Goal: Task Accomplishment & Management: Use online tool/utility

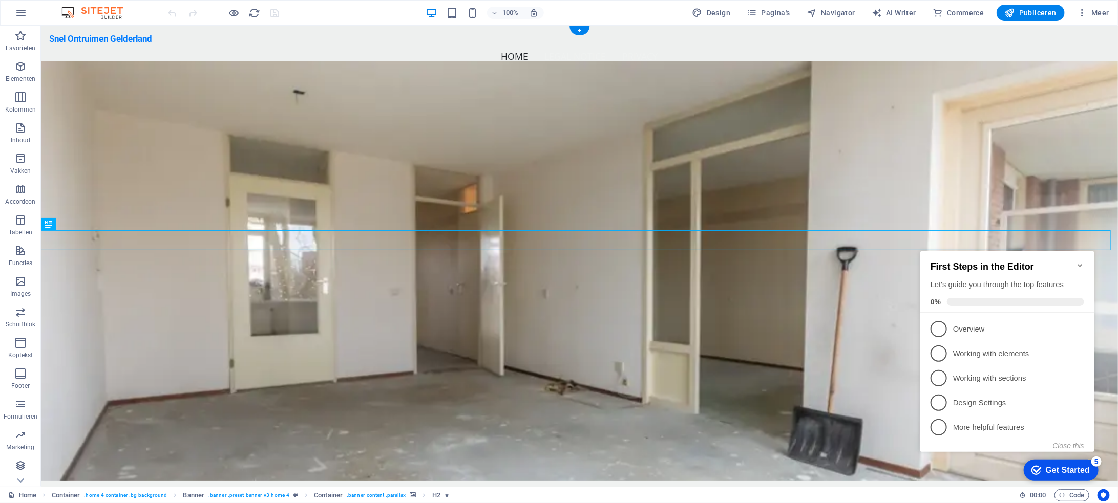
click at [372, 125] on figure at bounding box center [578, 270] width 1077 height 420
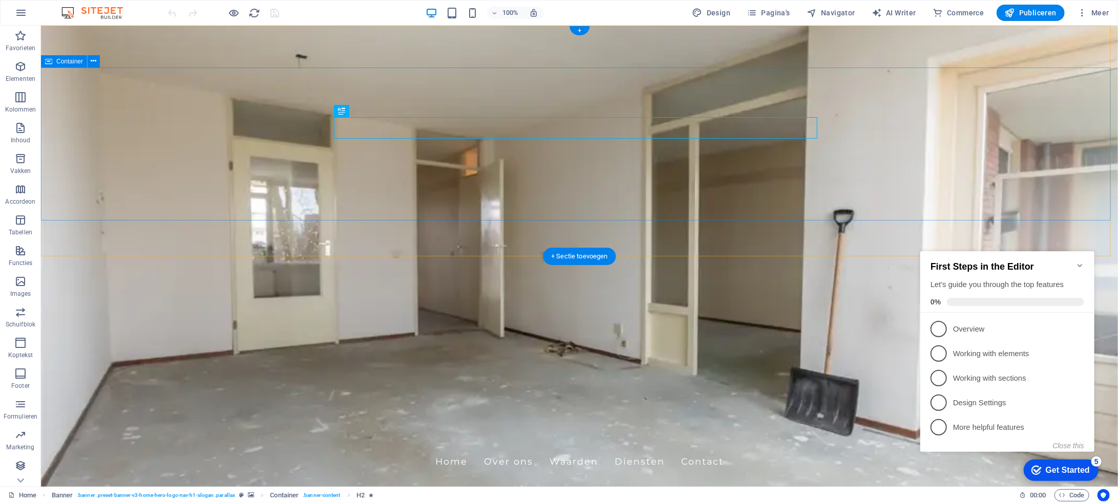
click at [192, 430] on div "Snel Ontruimen Gelderland Home Over ons Waarden Diensten Contact" at bounding box center [578, 456] width 1077 height 53
click at [110, 430] on div "Snel Ontruimen Gelderland Home Over ons Waarden Diensten Contact" at bounding box center [578, 456] width 1077 height 53
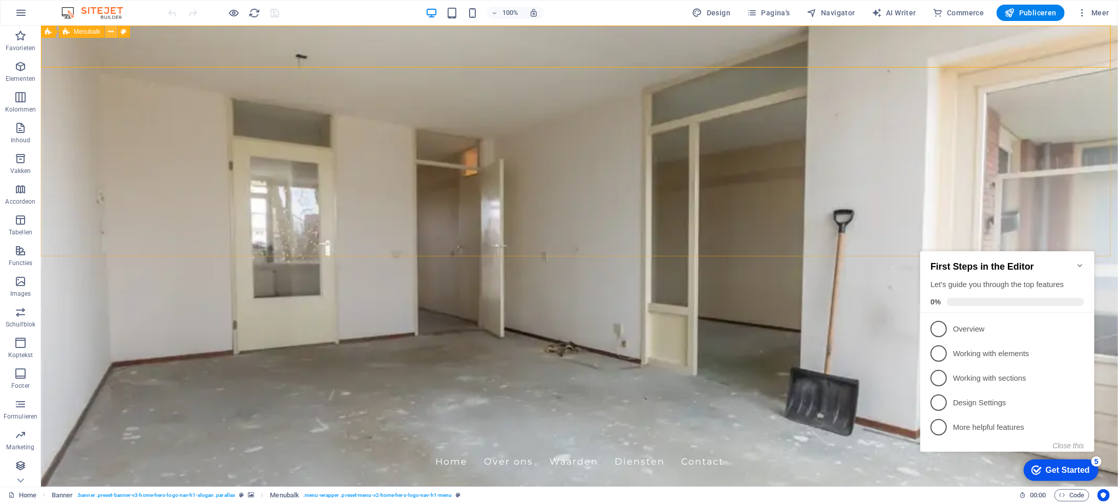
click at [112, 30] on icon at bounding box center [112, 32] width 6 height 11
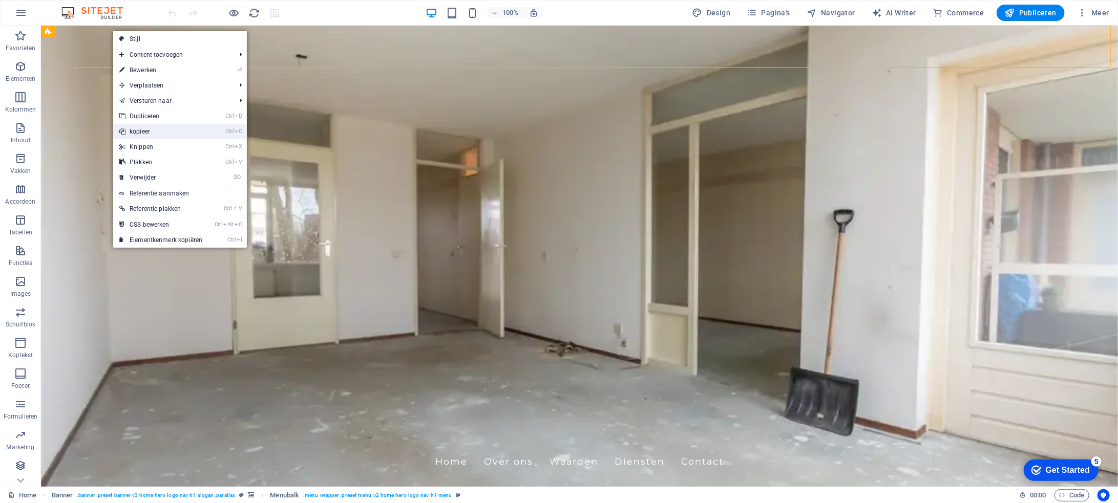
click at [175, 135] on link "Ctrl C kopieer" at bounding box center [160, 131] width 95 height 15
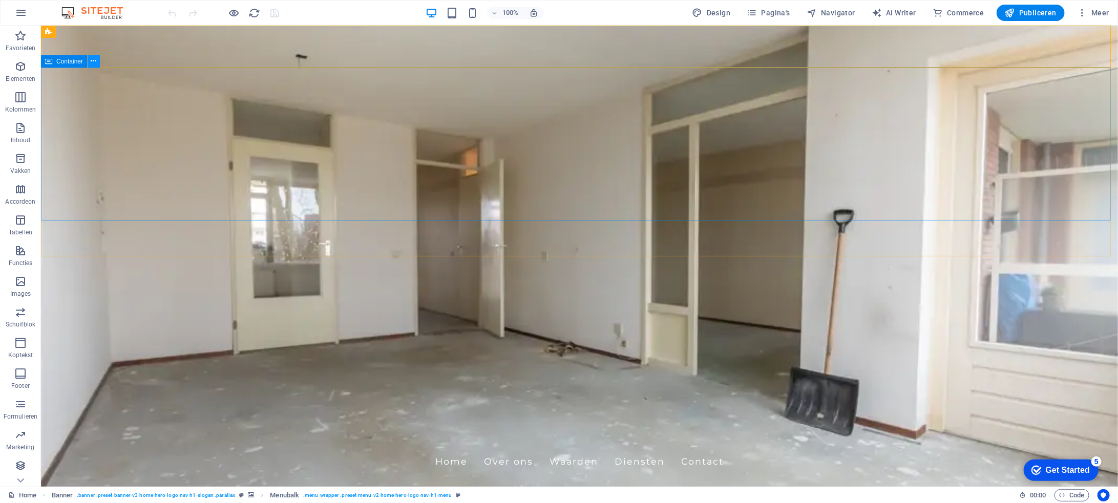
click at [97, 62] on button at bounding box center [94, 61] width 12 height 12
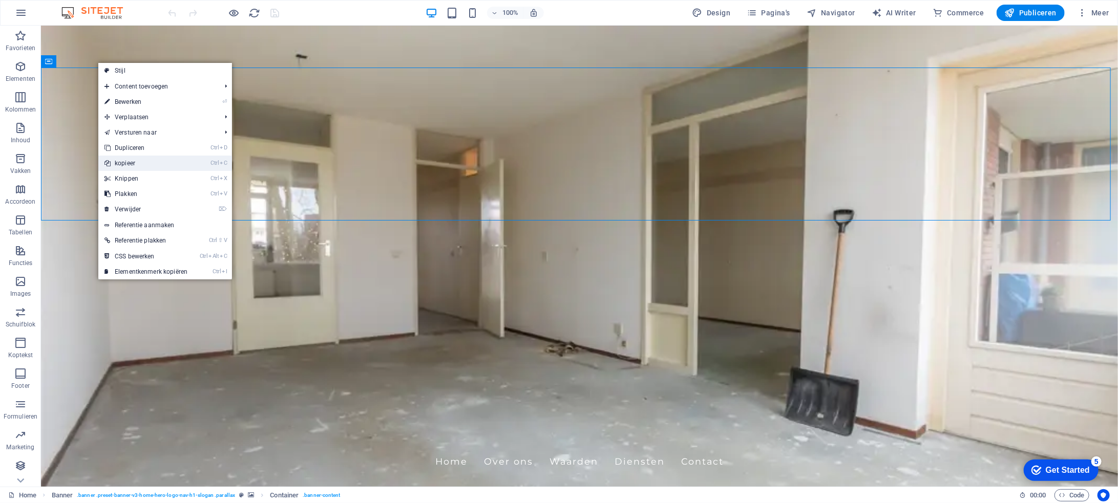
click at [149, 167] on link "Ctrl C kopieer" at bounding box center [145, 163] width 95 height 15
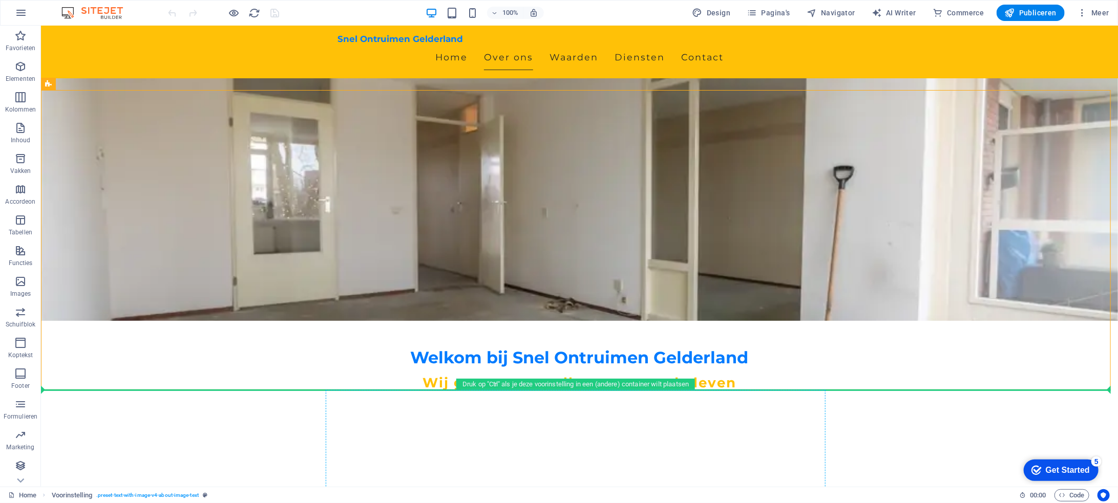
scroll to position [175, 0]
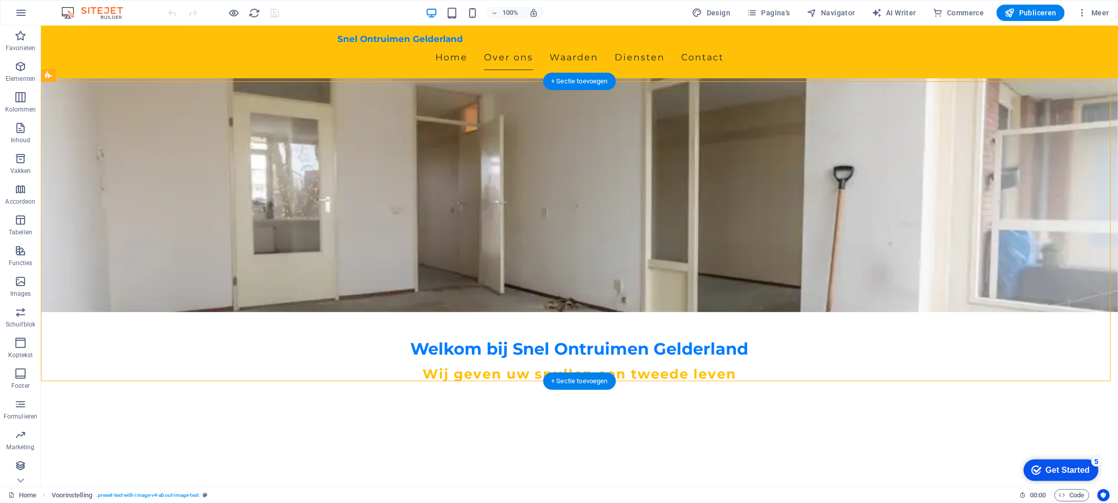
drag, startPoint x: 290, startPoint y: 278, endPoint x: 833, endPoint y: 323, distance: 544.1
click at [638, 118] on icon at bounding box center [637, 116] width 6 height 11
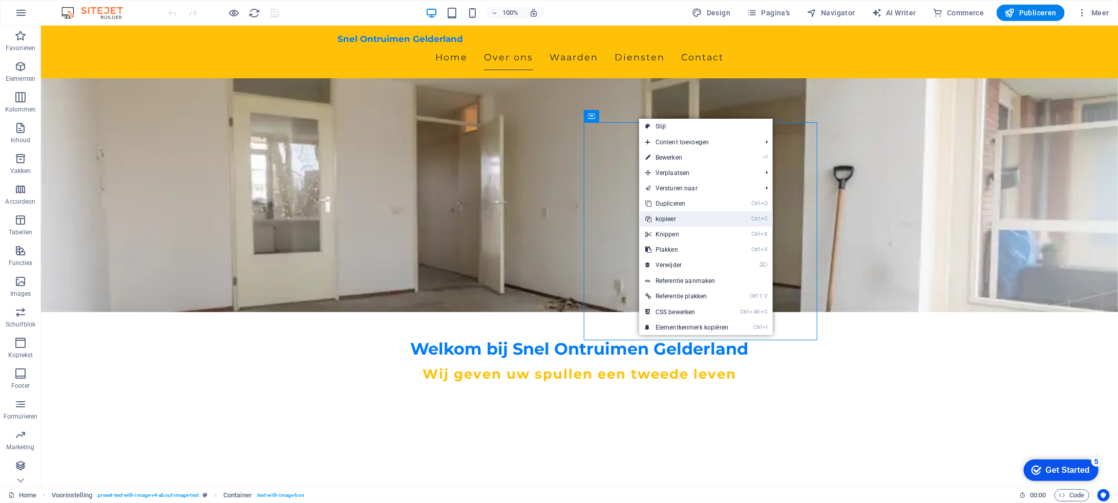
click at [692, 220] on link "Ctrl C kopieer" at bounding box center [686, 218] width 95 height 15
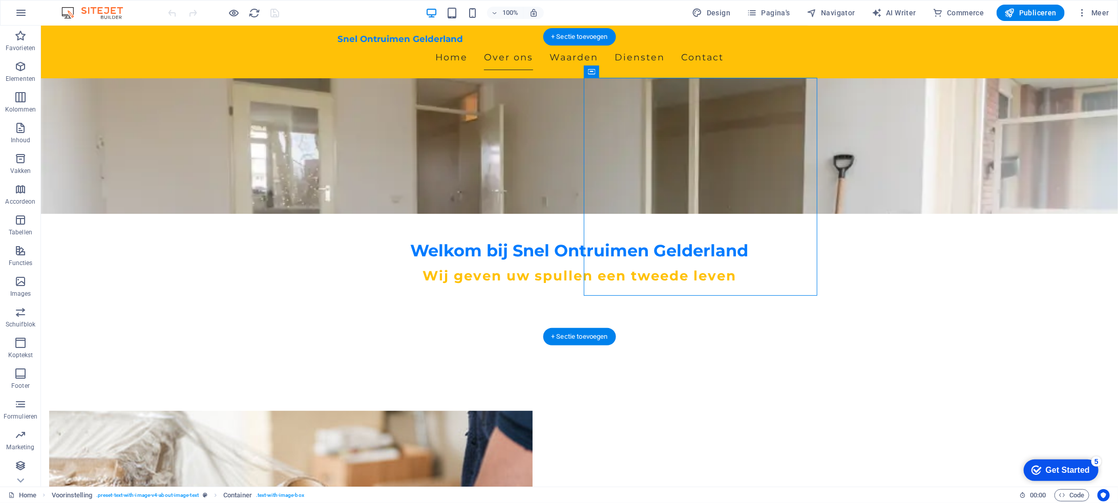
scroll to position [379, 0]
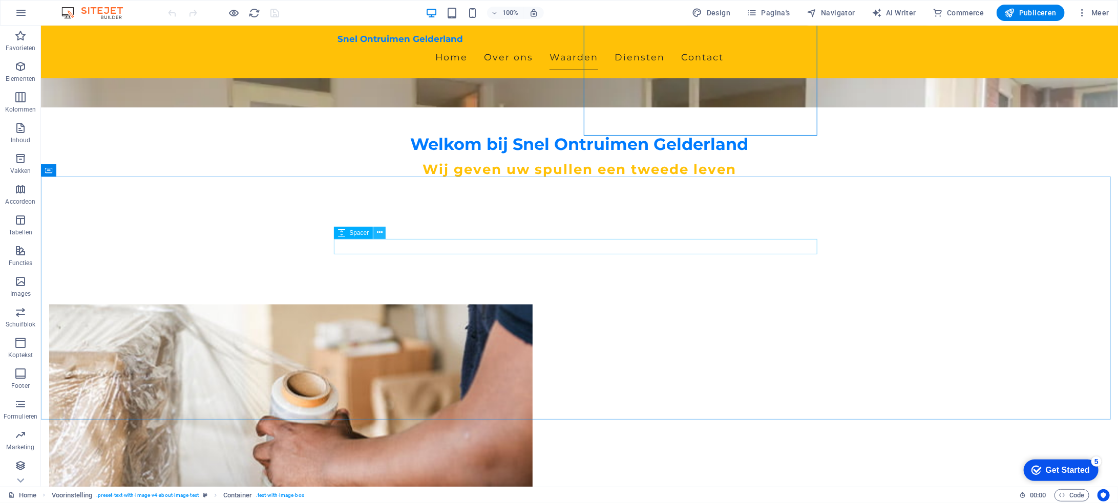
click at [381, 231] on icon at bounding box center [380, 232] width 6 height 11
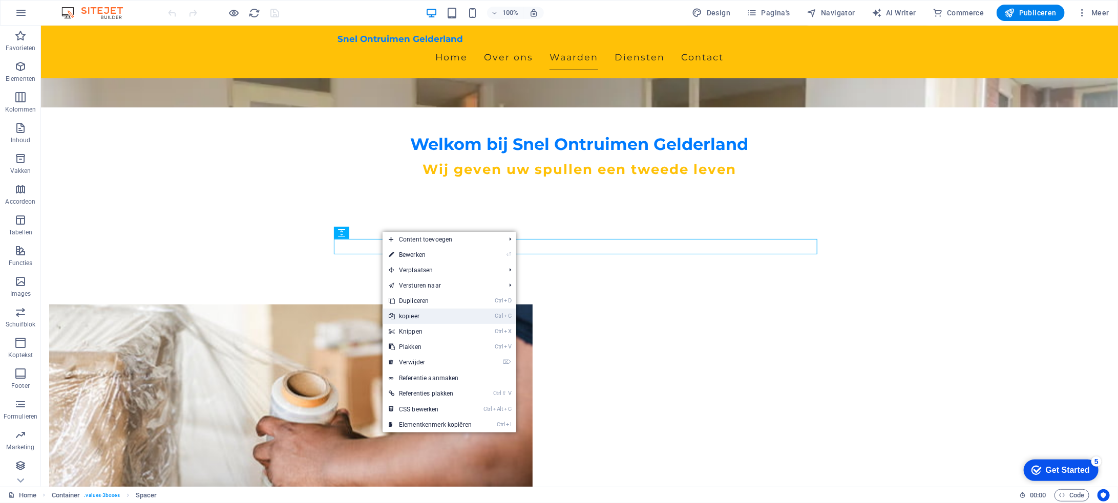
click at [427, 319] on link "Ctrl C kopieer" at bounding box center [430, 316] width 95 height 15
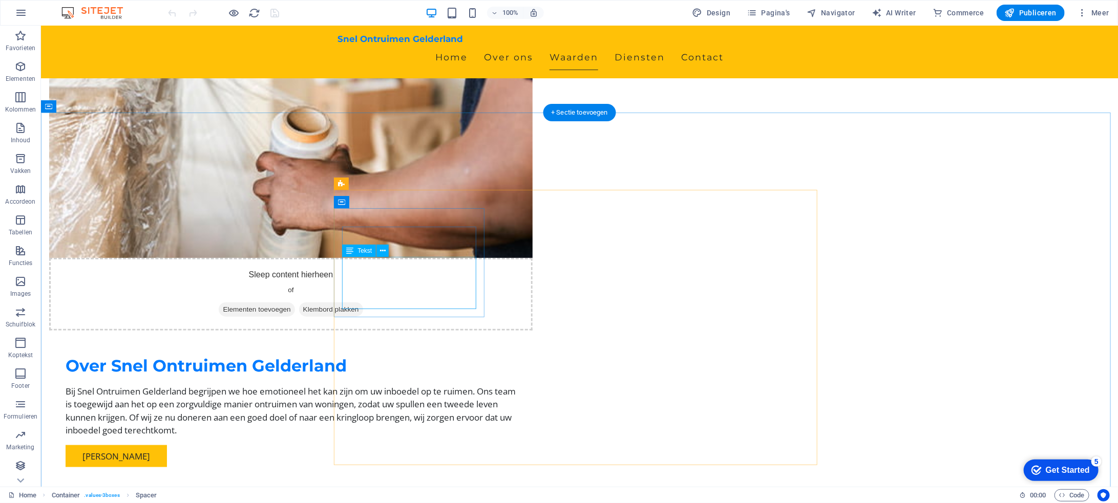
scroll to position [687, 0]
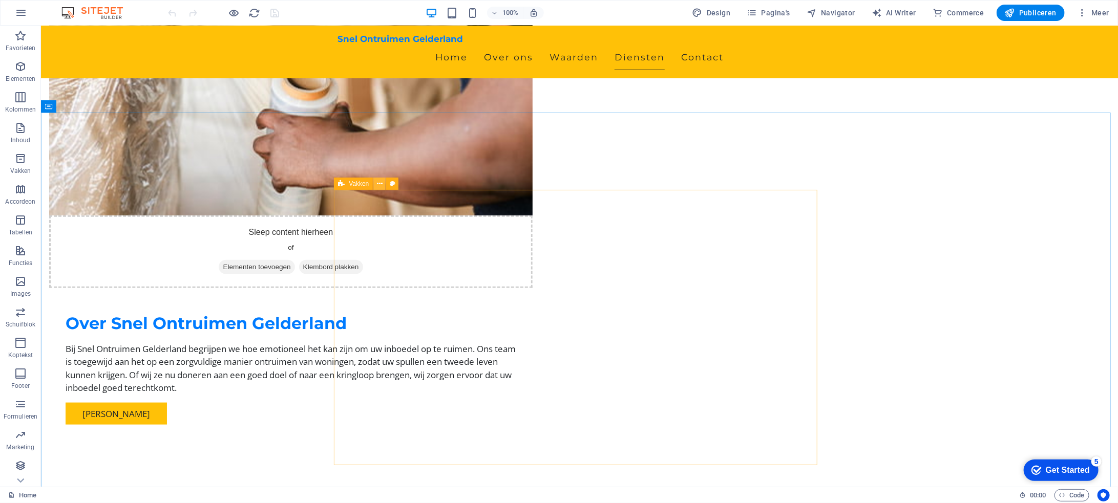
click at [380, 183] on icon at bounding box center [380, 184] width 6 height 11
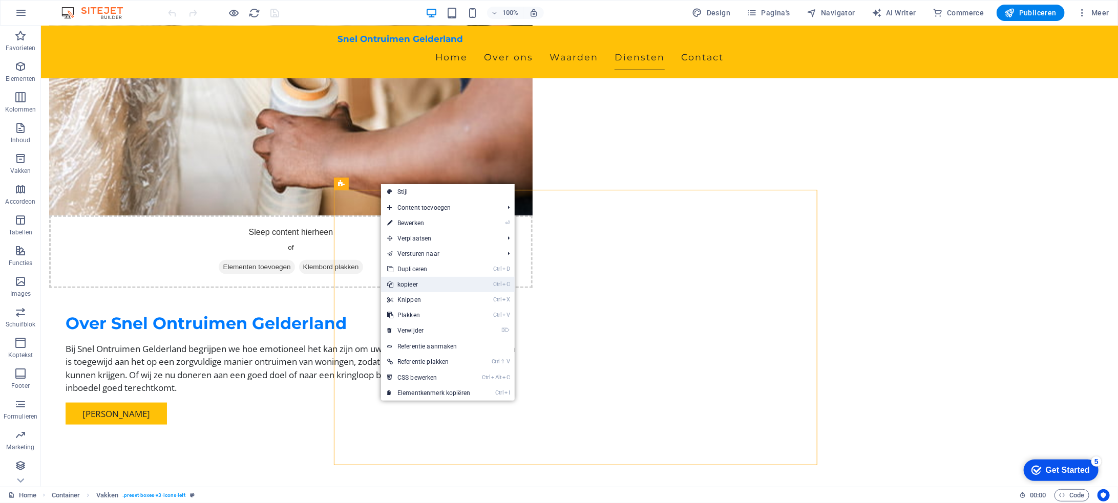
click at [429, 288] on link "Ctrl C kopieer" at bounding box center [428, 284] width 95 height 15
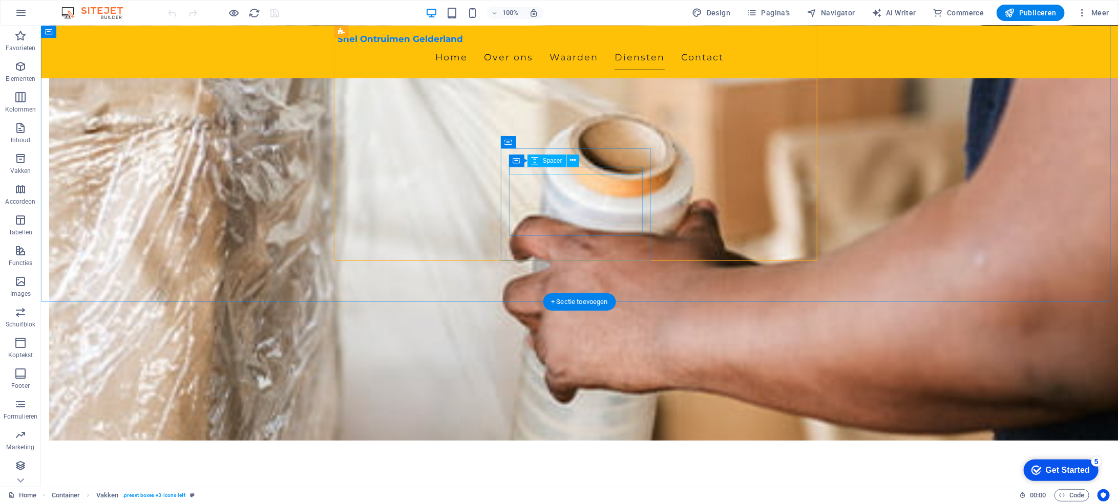
scroll to position [584, 0]
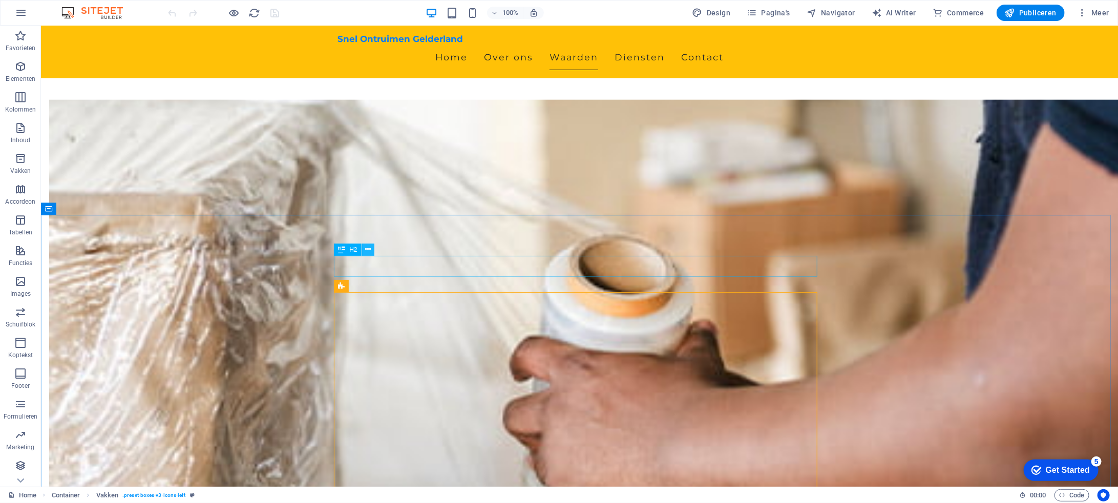
click at [370, 250] on icon at bounding box center [368, 249] width 6 height 11
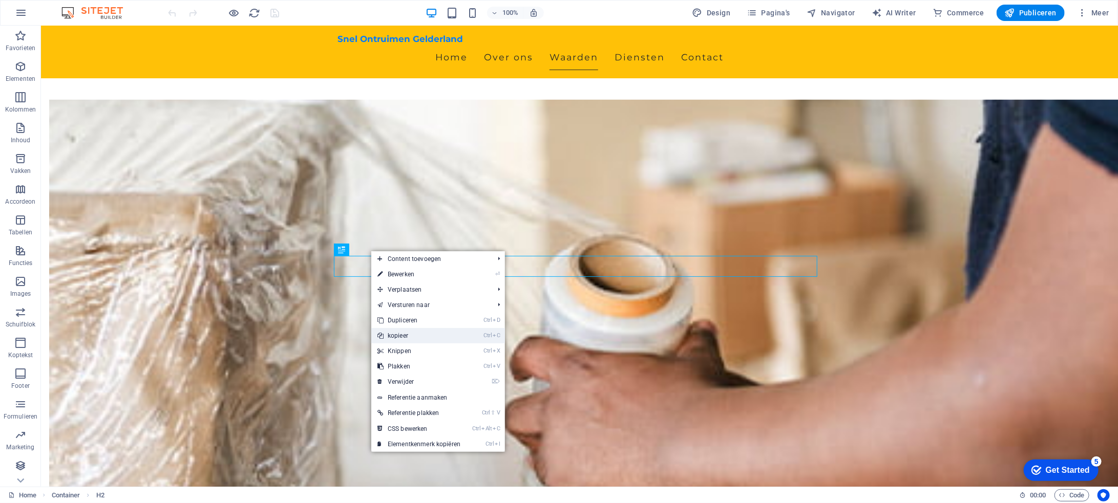
click at [412, 337] on link "Ctrl C kopieer" at bounding box center [418, 335] width 95 height 15
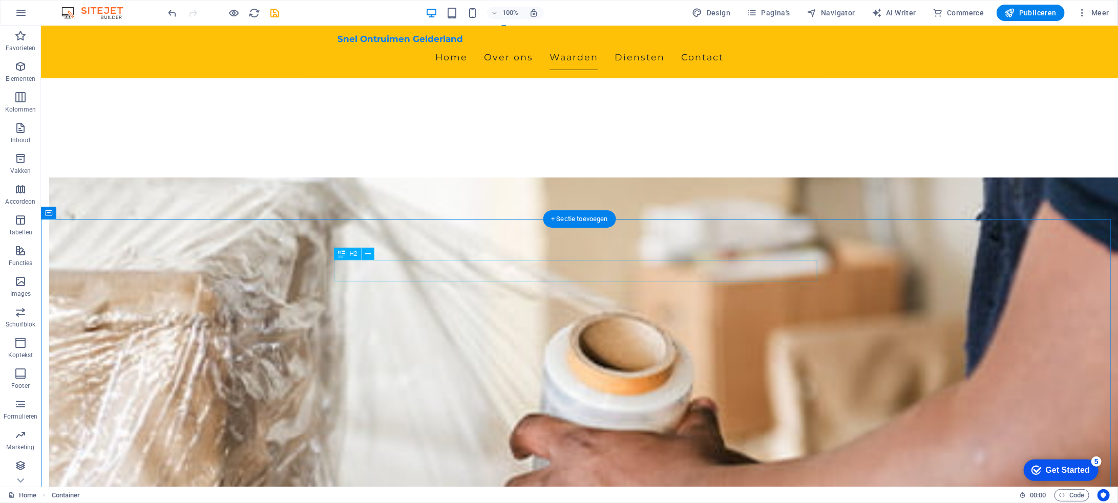
scroll to position [431, 0]
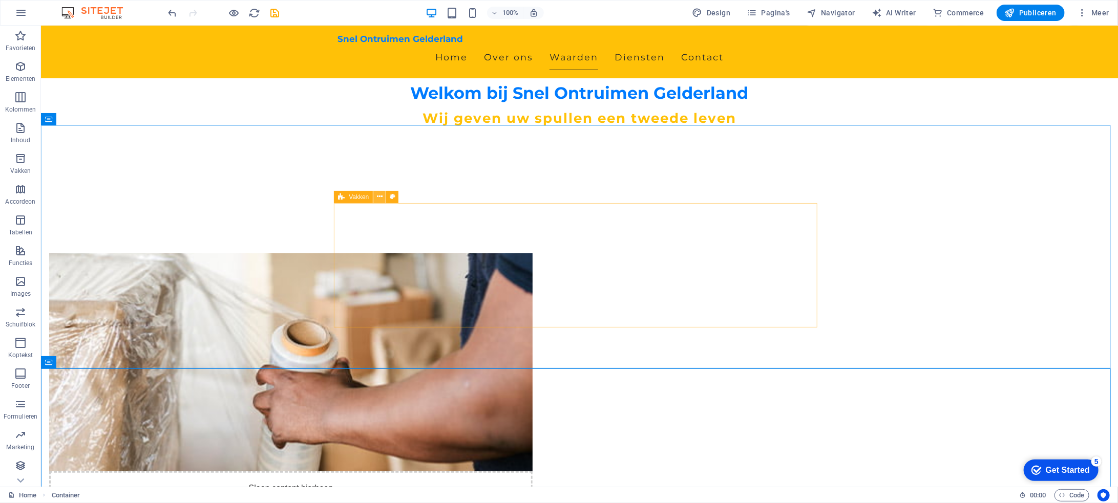
click at [379, 197] on icon at bounding box center [380, 197] width 6 height 11
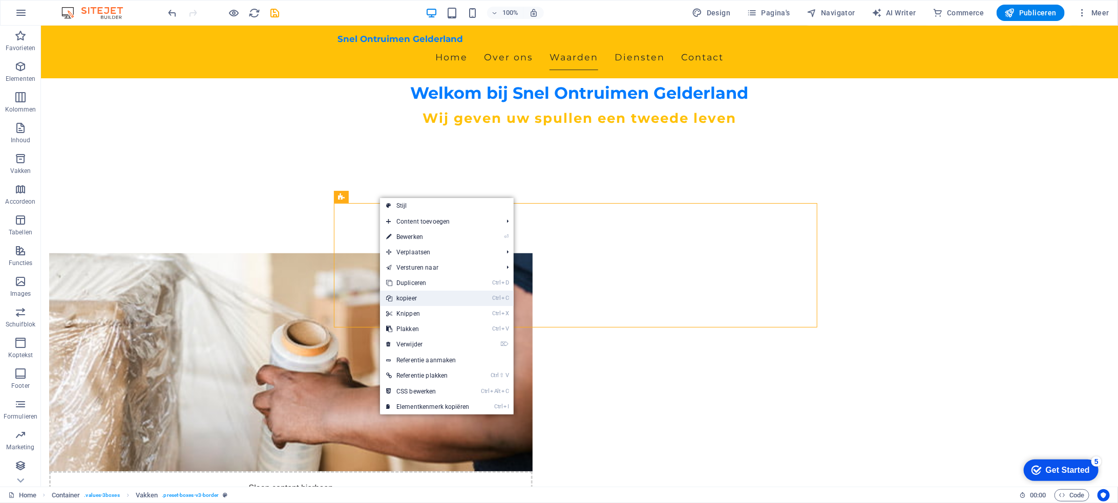
click at [411, 294] on link "Ctrl C kopieer" at bounding box center [427, 298] width 95 height 15
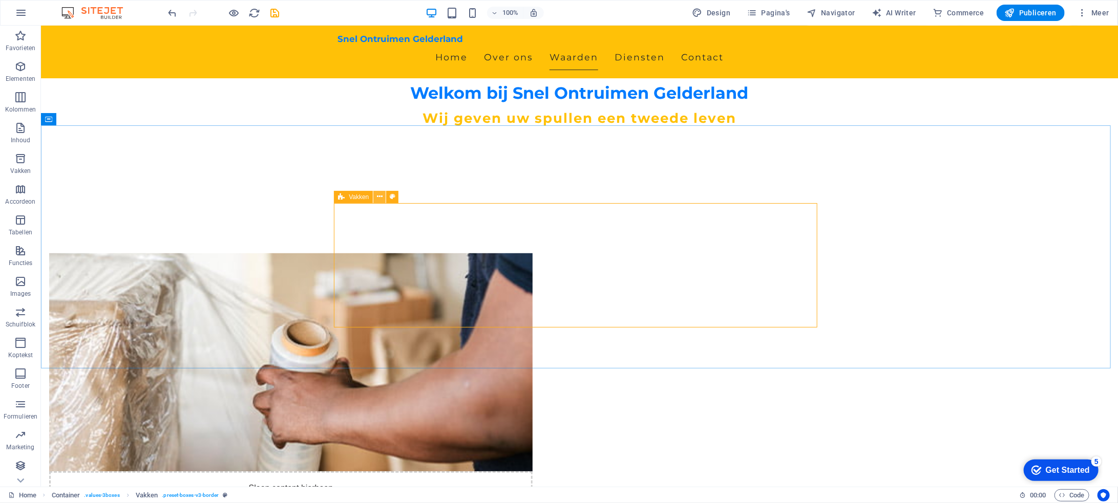
click at [379, 195] on icon at bounding box center [380, 197] width 6 height 11
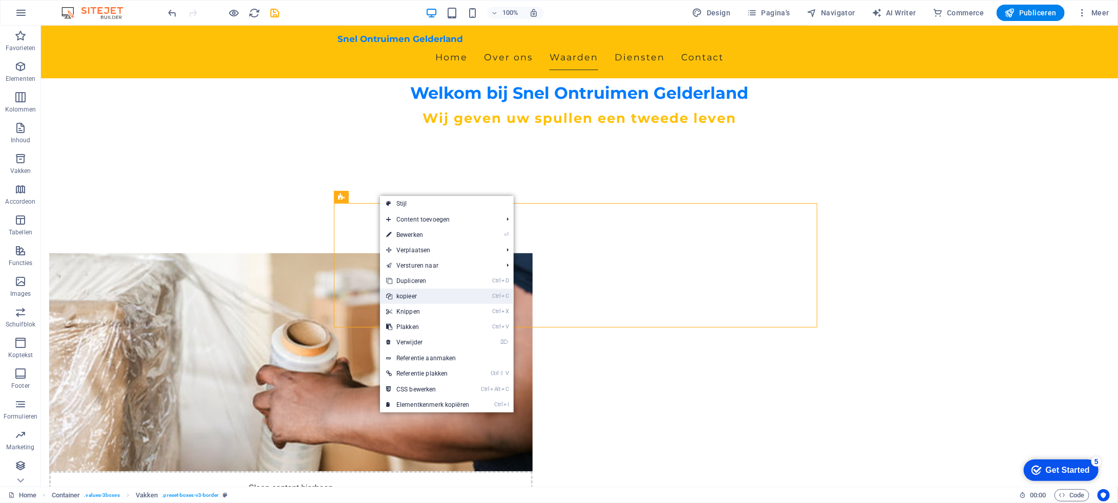
click at [426, 297] on link "Ctrl C kopieer" at bounding box center [427, 296] width 95 height 15
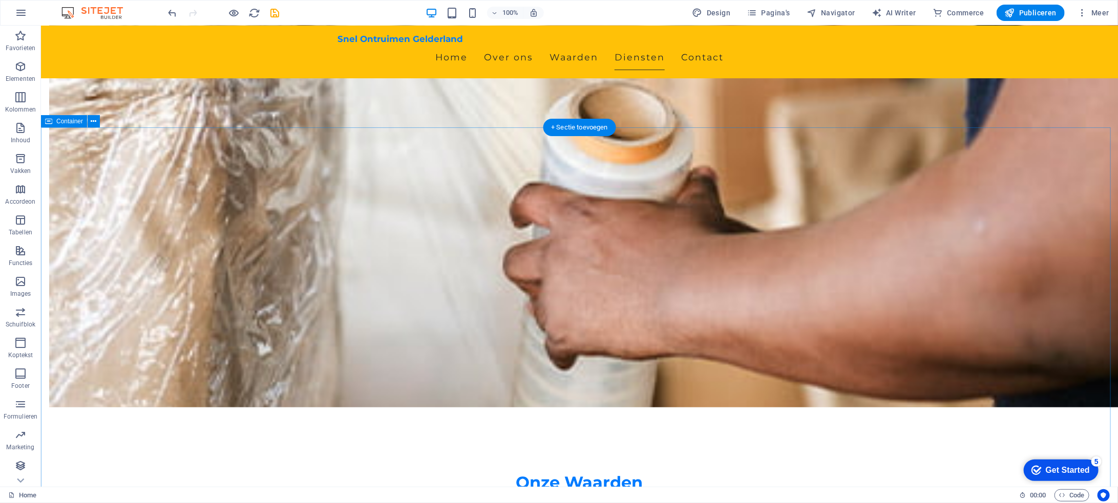
scroll to position [738, 0]
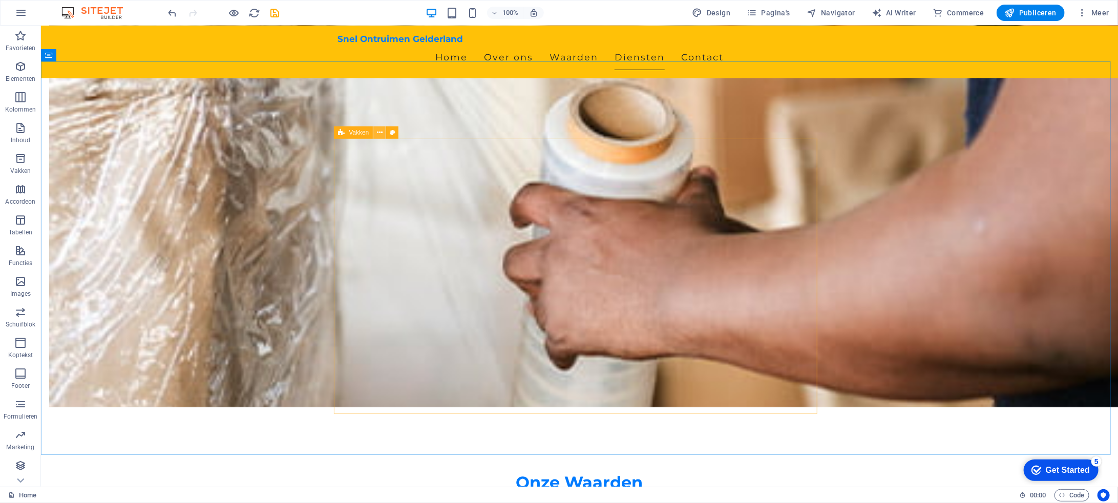
click at [379, 132] on icon at bounding box center [380, 133] width 6 height 11
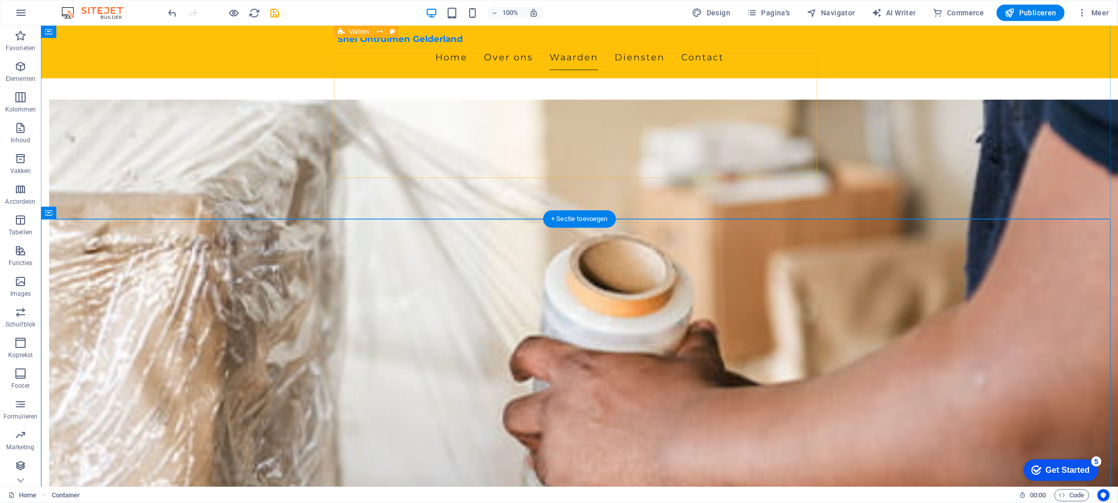
scroll to position [533, 0]
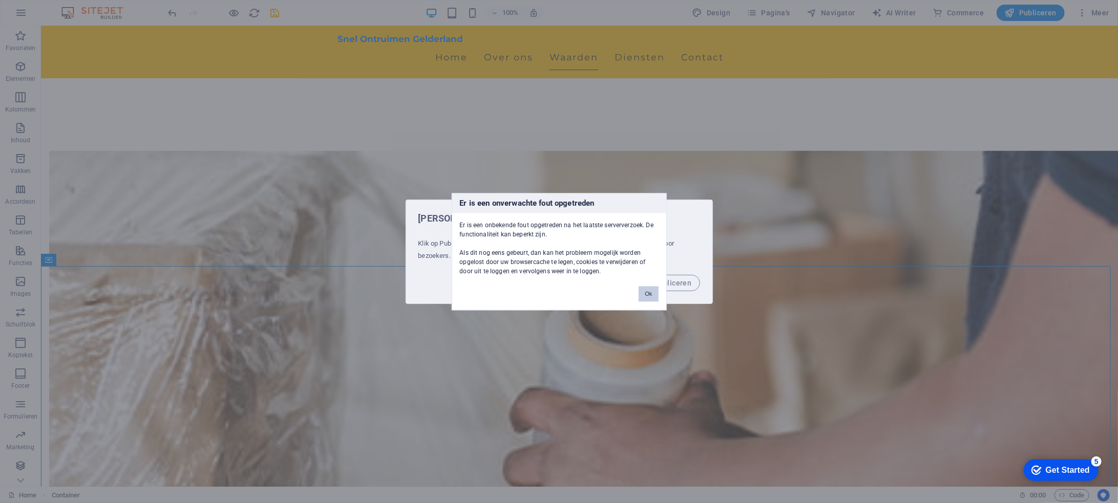
click at [650, 297] on button "Ok" at bounding box center [648, 293] width 19 height 15
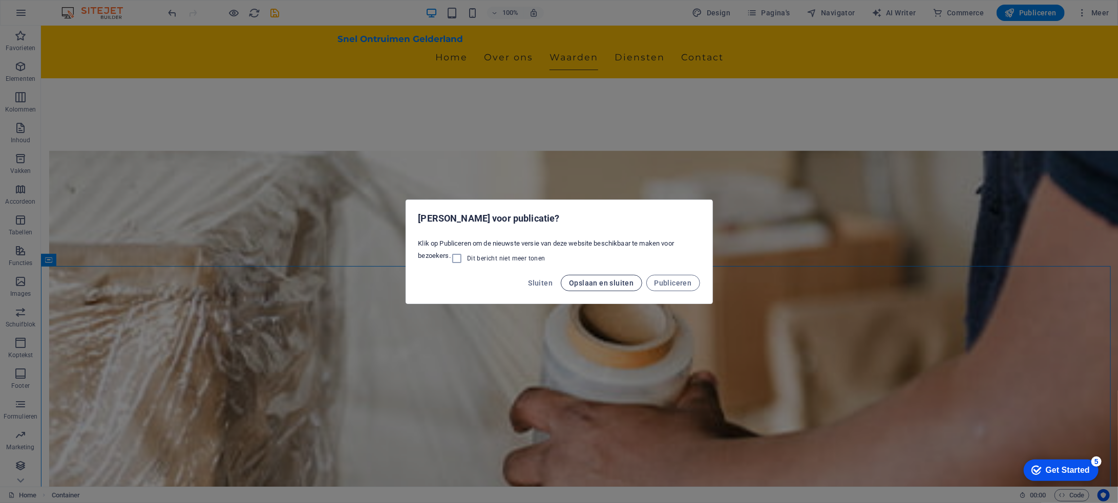
click at [631, 285] on span "Opslaan en sluiten" at bounding box center [601, 283] width 65 height 8
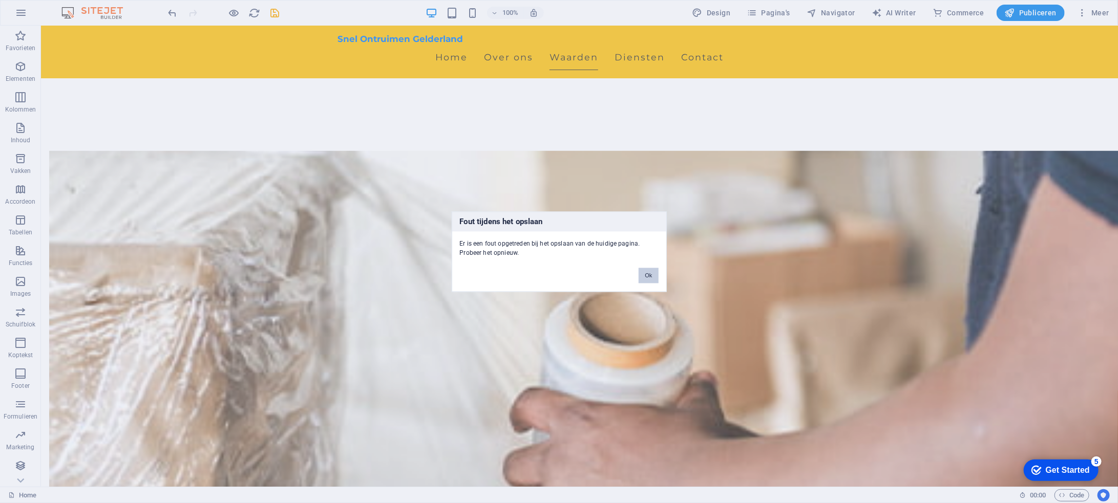
click at [652, 274] on button "Ok" at bounding box center [648, 275] width 19 height 15
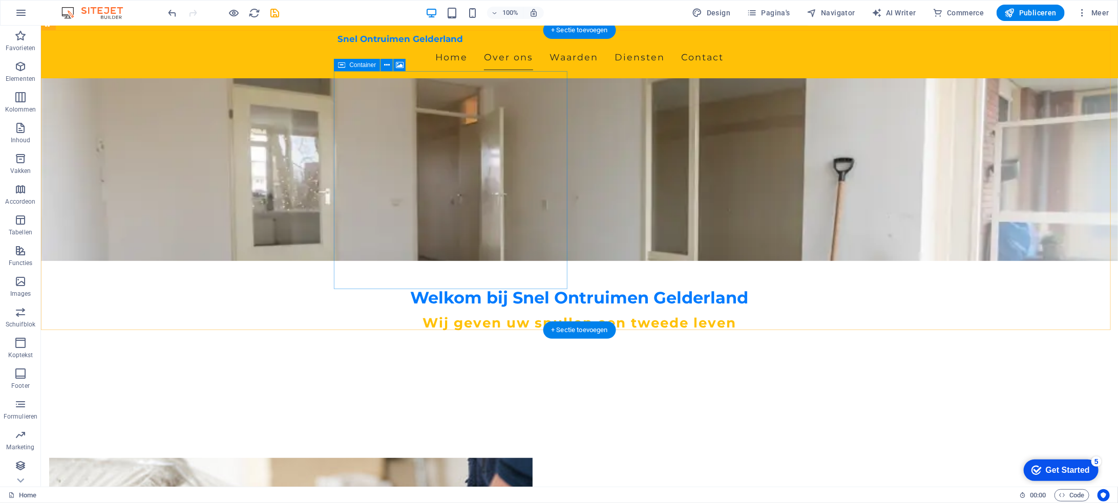
scroll to position [0, 0]
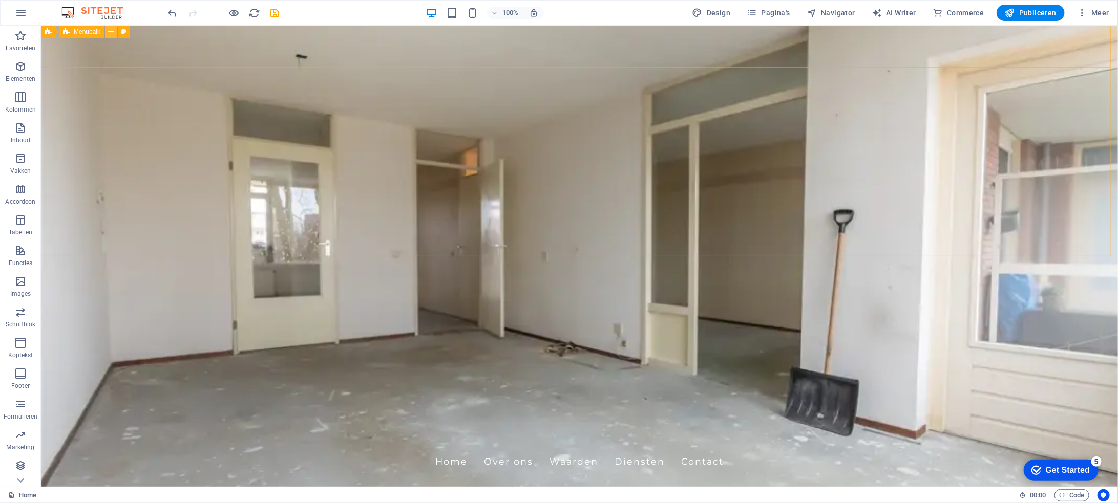
click at [114, 28] on button at bounding box center [111, 32] width 12 height 12
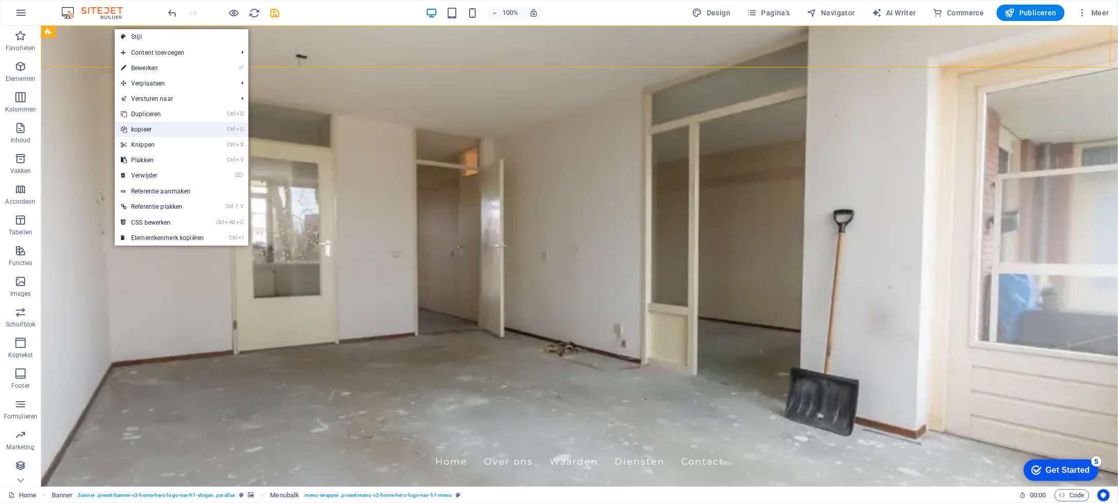
click at [186, 127] on link "Ctrl C kopieer" at bounding box center [162, 129] width 95 height 15
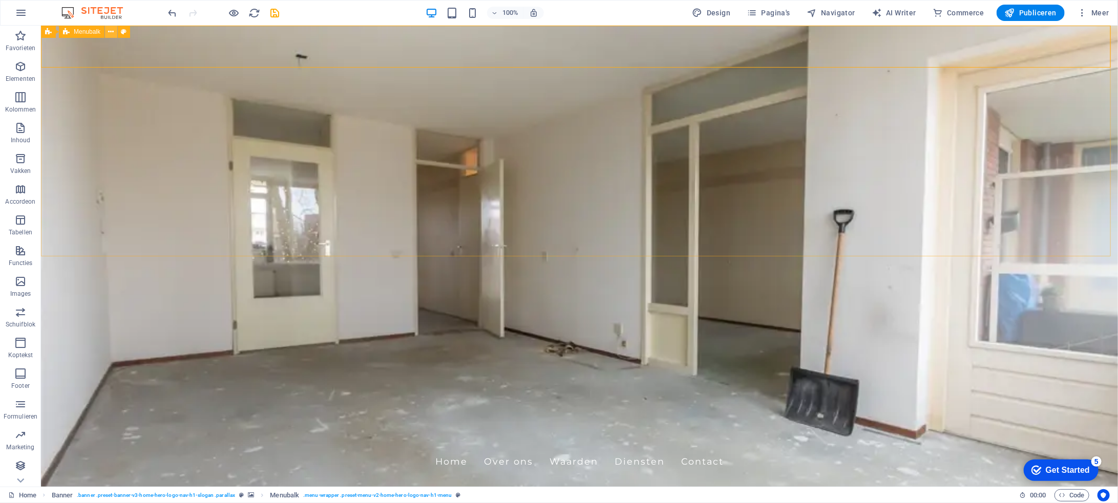
click at [113, 30] on icon at bounding box center [112, 32] width 6 height 11
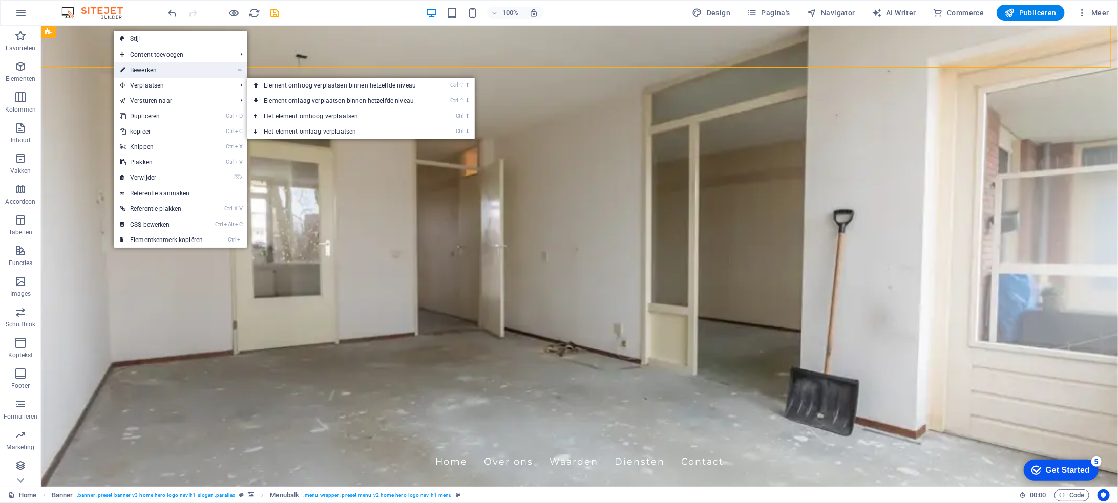
click at [175, 67] on link "⏎ Bewerken" at bounding box center [161, 69] width 95 height 15
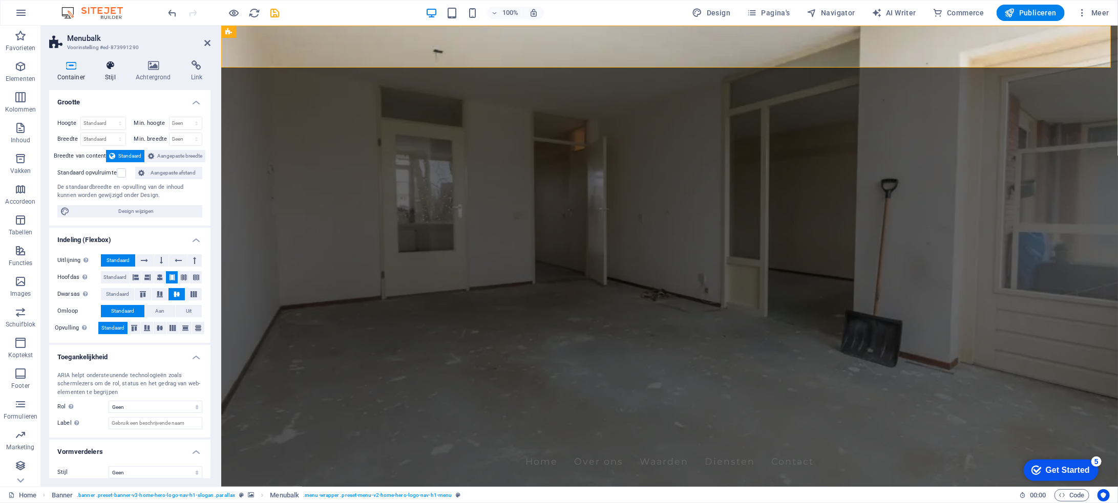
click at [113, 69] on icon at bounding box center [110, 65] width 27 height 10
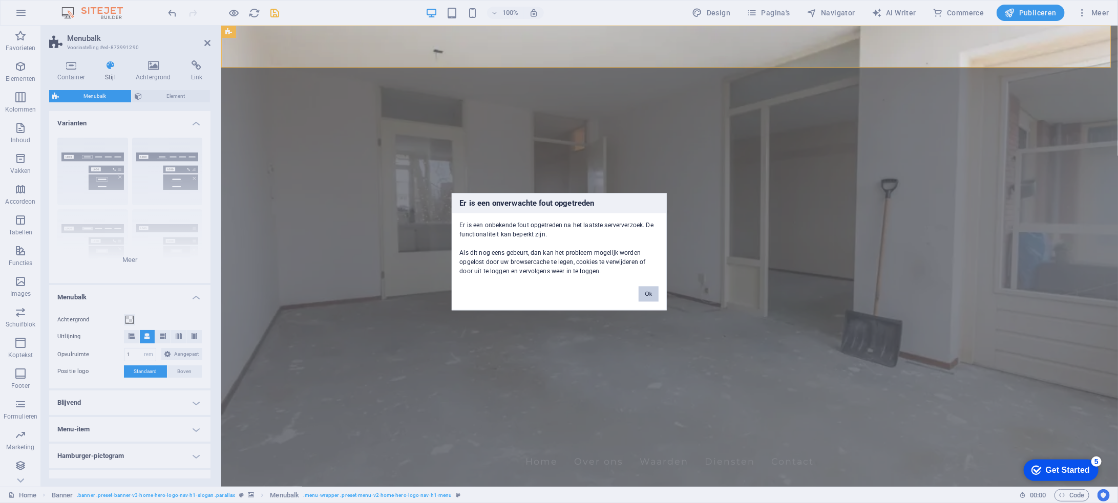
click at [657, 288] on button "Ok" at bounding box center [648, 293] width 19 height 15
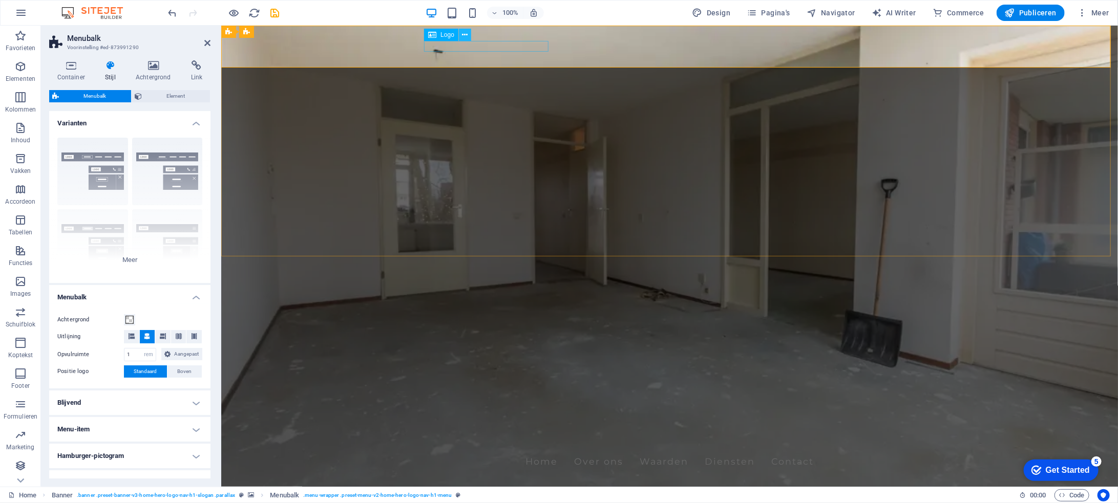
click at [468, 36] on button at bounding box center [465, 35] width 12 height 12
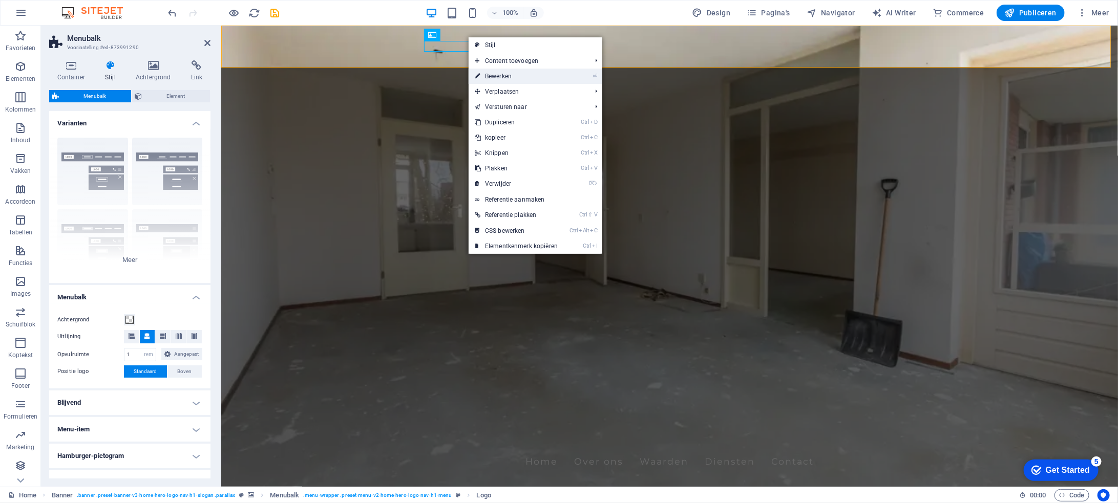
click at [498, 76] on link "⏎ Bewerken" at bounding box center [516, 76] width 95 height 15
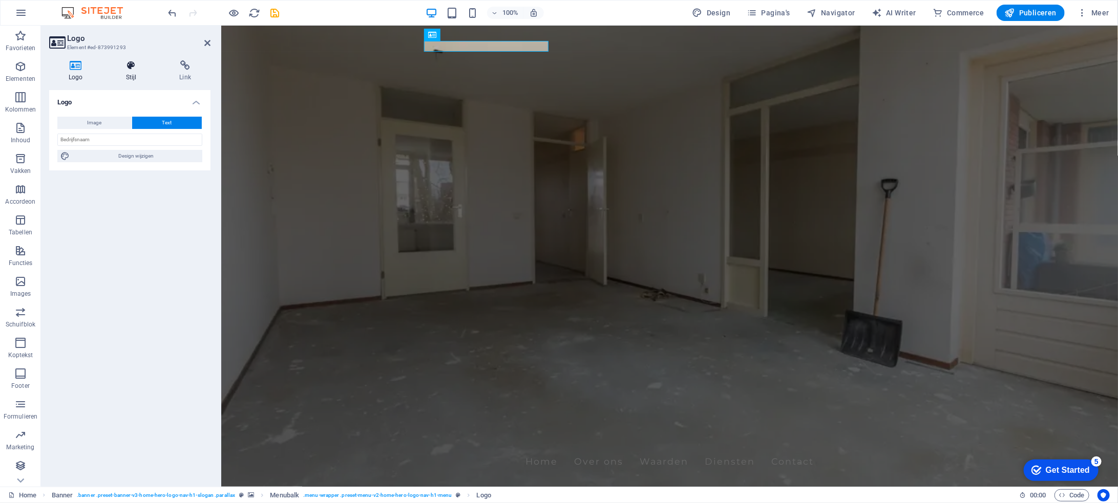
click at [130, 68] on icon at bounding box center [132, 65] width 50 height 10
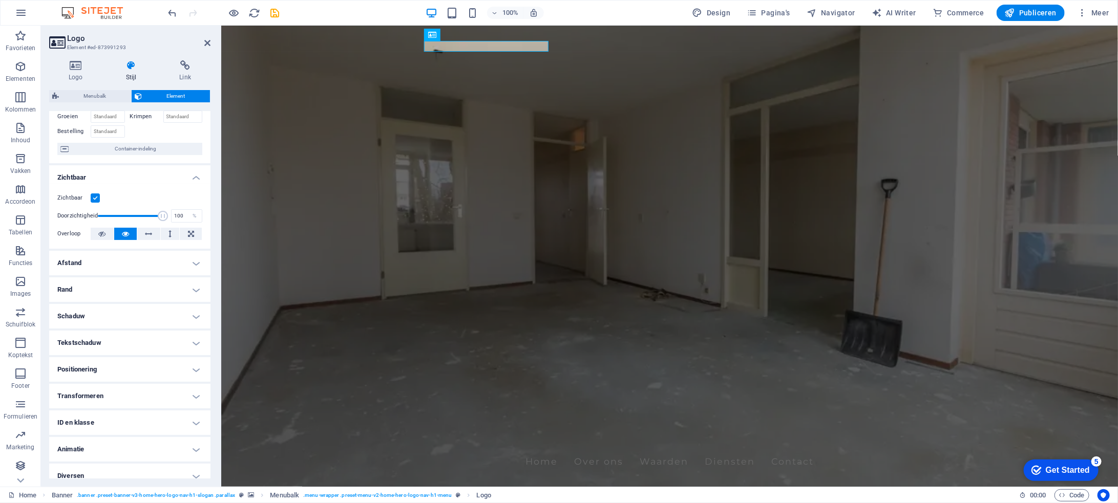
scroll to position [64, 0]
click at [196, 357] on h4 "Positionering" at bounding box center [129, 369] width 161 height 25
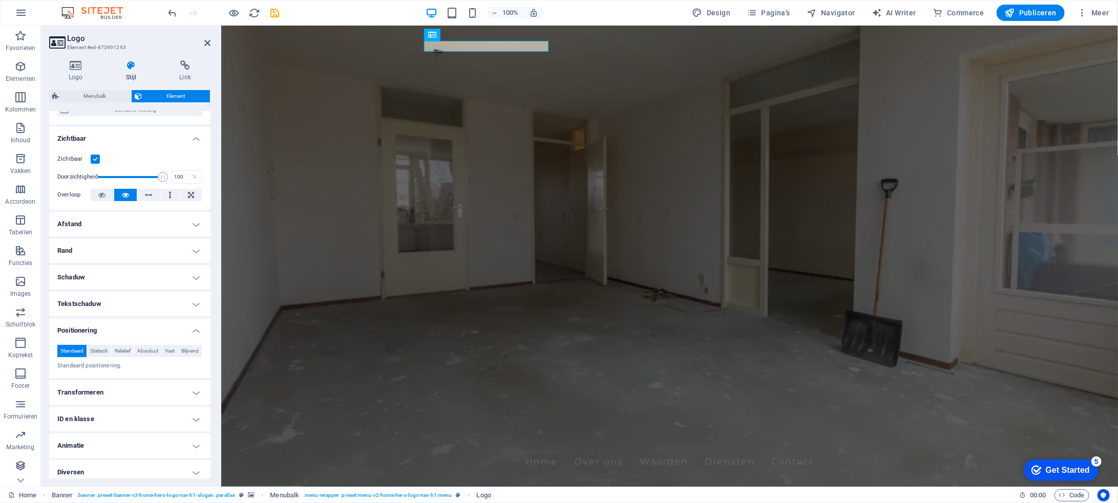
scroll to position [113, 0]
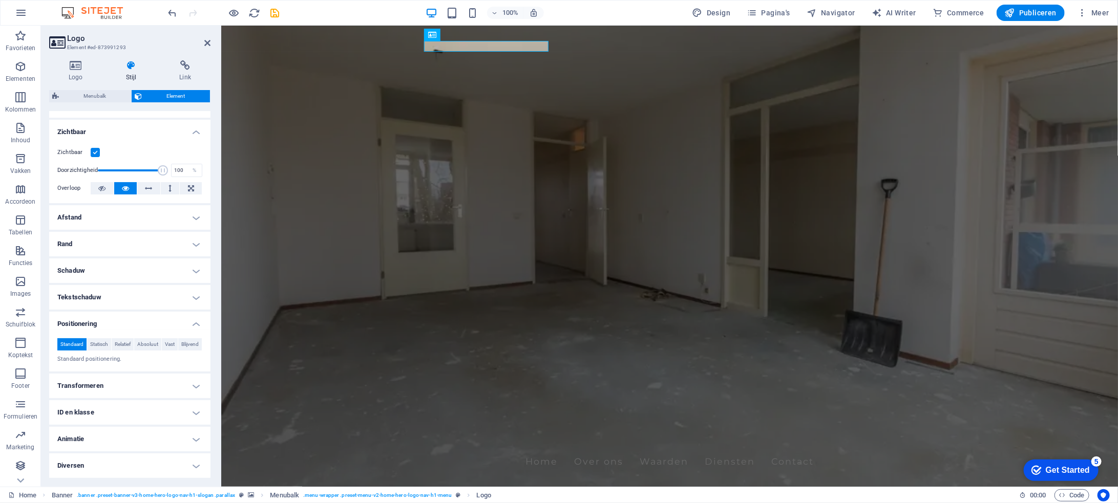
click at [100, 394] on h4 "Transformeren" at bounding box center [129, 386] width 161 height 25
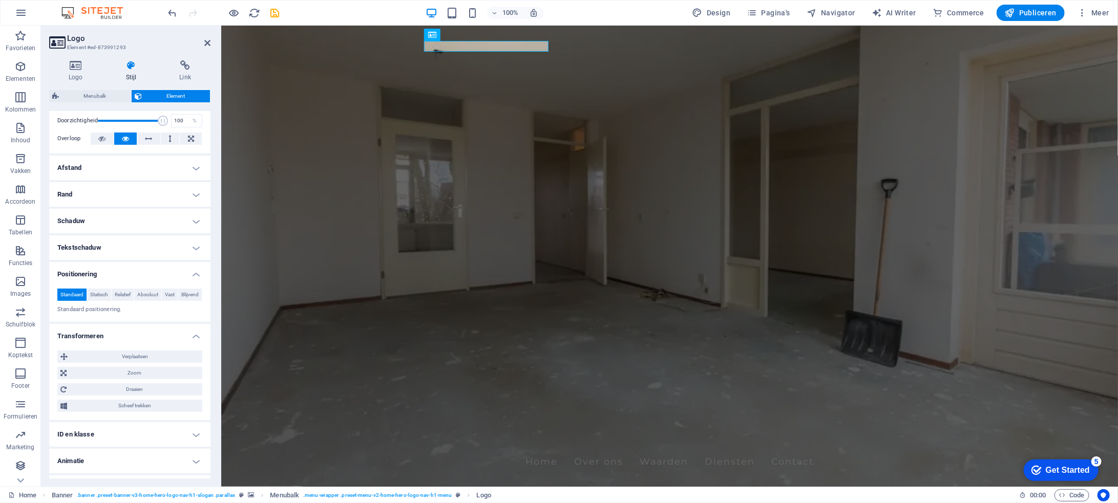
scroll to position [184, 0]
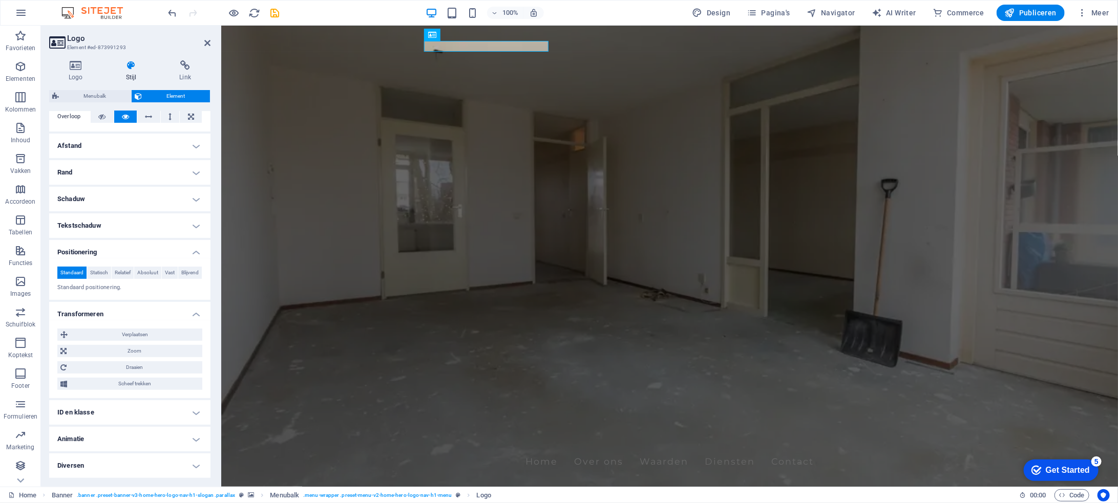
click at [81, 410] on h4 "ID en klasse" at bounding box center [129, 412] width 161 height 25
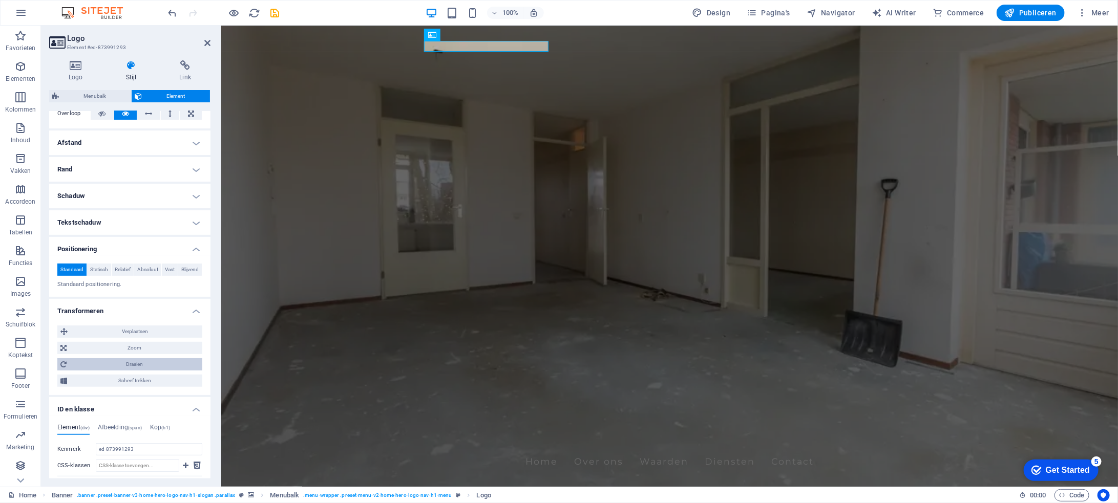
scroll to position [285, 0]
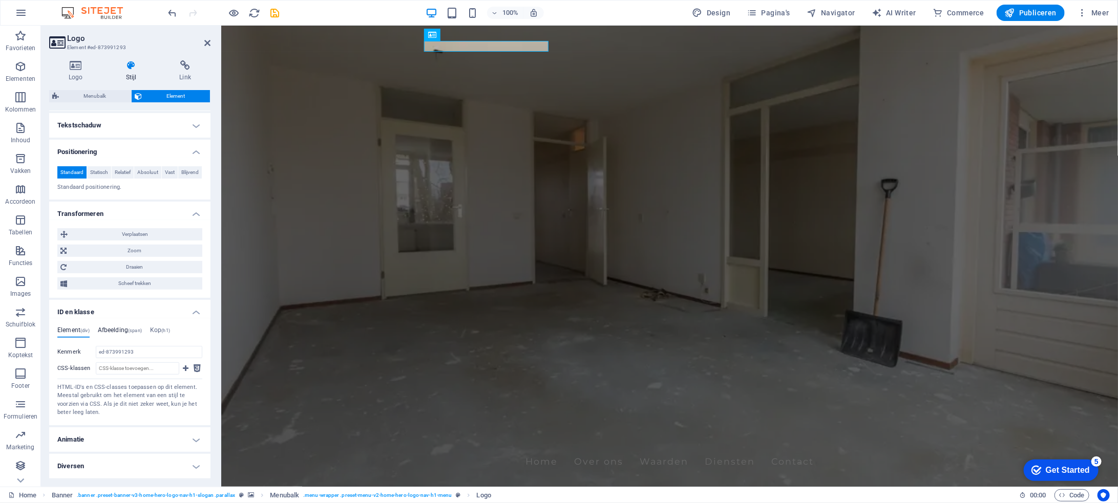
click at [135, 333] on span "(span)" at bounding box center [135, 330] width 14 height 5
click at [157, 332] on h4 "Kop (h1)" at bounding box center [160, 332] width 20 height 11
click at [120, 441] on h4 "Animatie" at bounding box center [129, 440] width 161 height 25
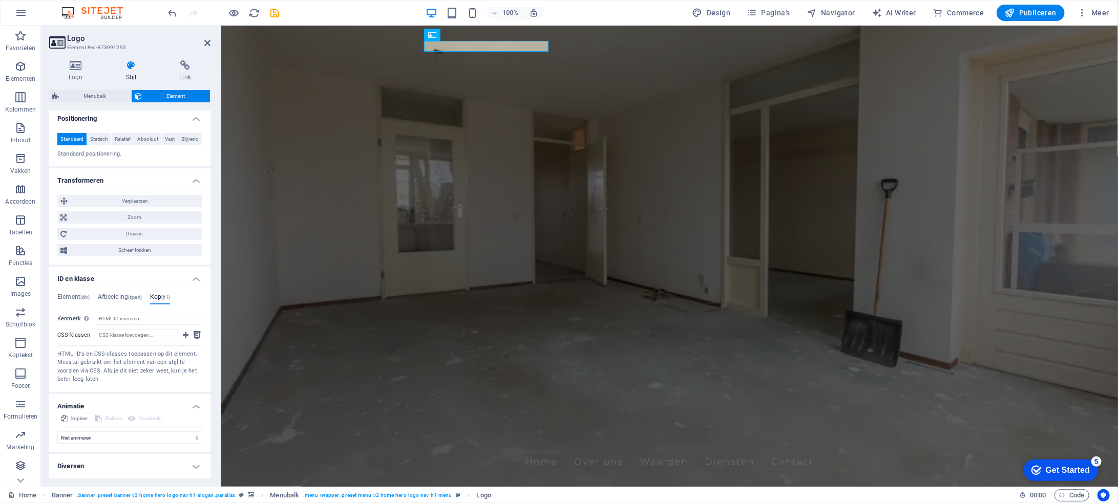
click at [113, 461] on h4 "Diversen" at bounding box center [129, 466] width 161 height 25
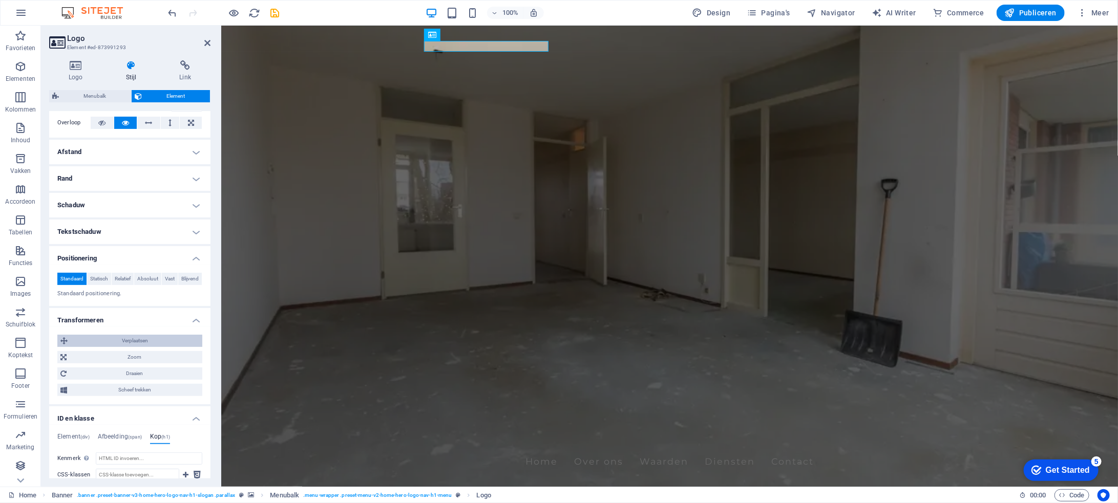
scroll to position [124, 0]
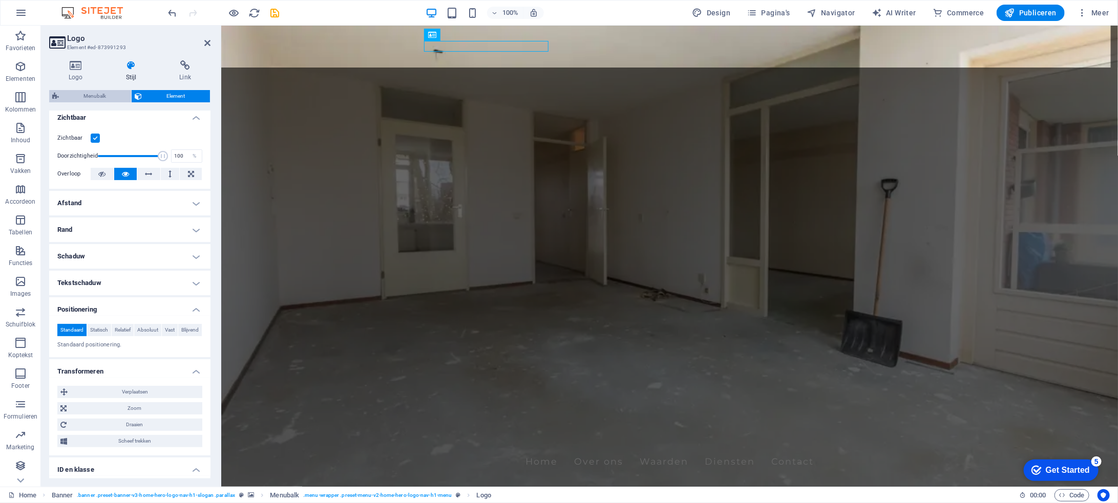
click at [103, 95] on span "Menubalk" at bounding box center [95, 96] width 66 height 12
select select "rem"
select select "preset-menu-v2-home-hero-logo-nav-h1-menu"
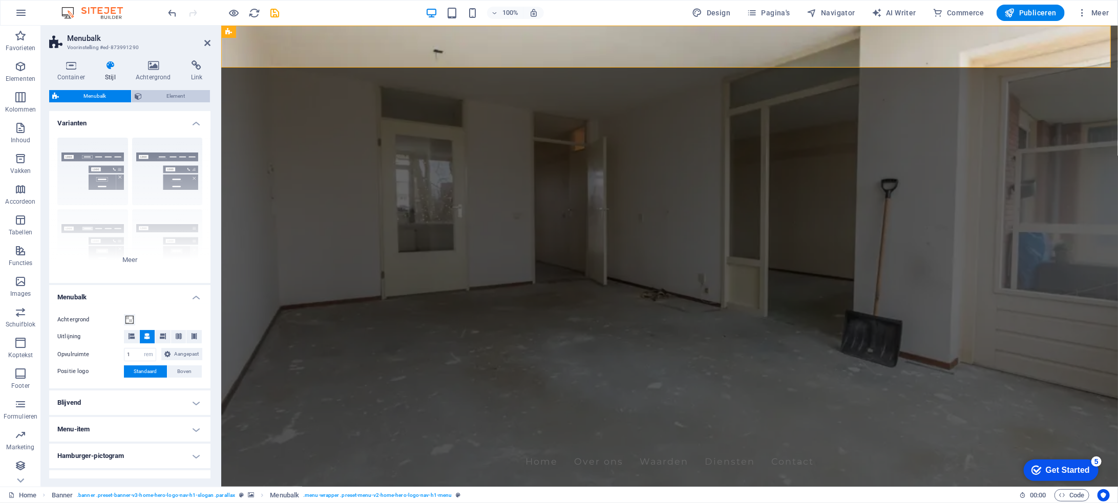
click at [173, 97] on span "Element" at bounding box center [176, 96] width 62 height 12
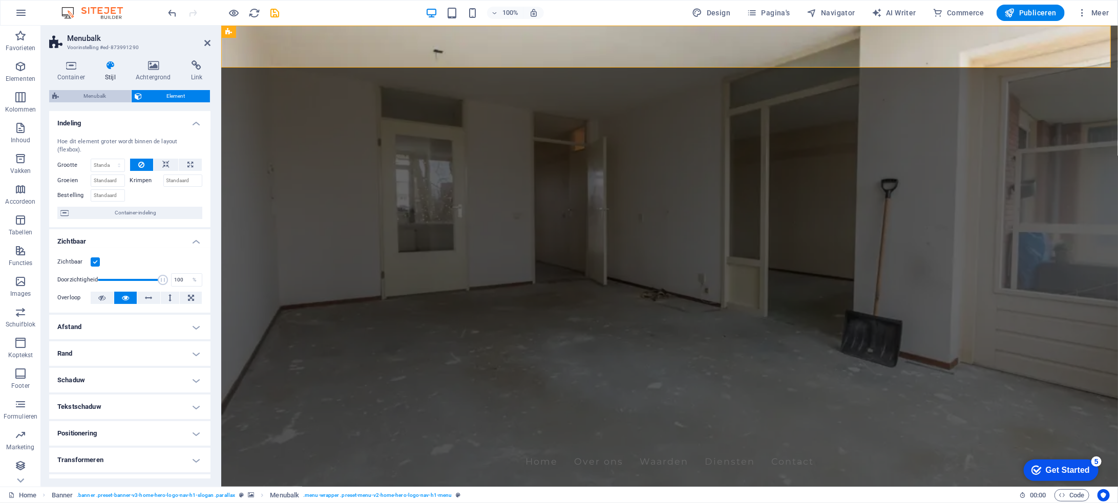
click at [110, 96] on span "Menubalk" at bounding box center [95, 96] width 66 height 12
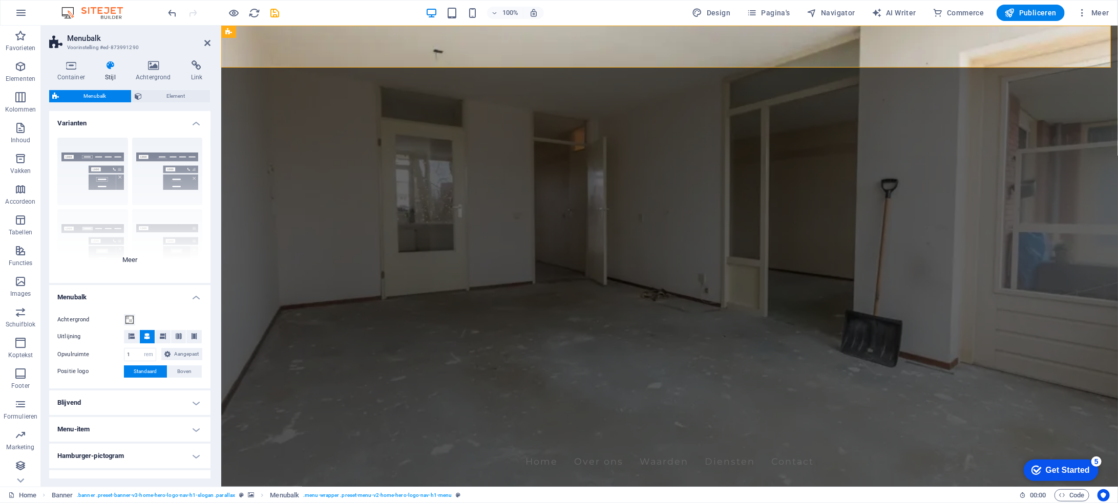
click at [137, 261] on div "Rand Gecentreerd Standaard Vast Loki Trigger Breed XXL" at bounding box center [129, 207] width 161 height 154
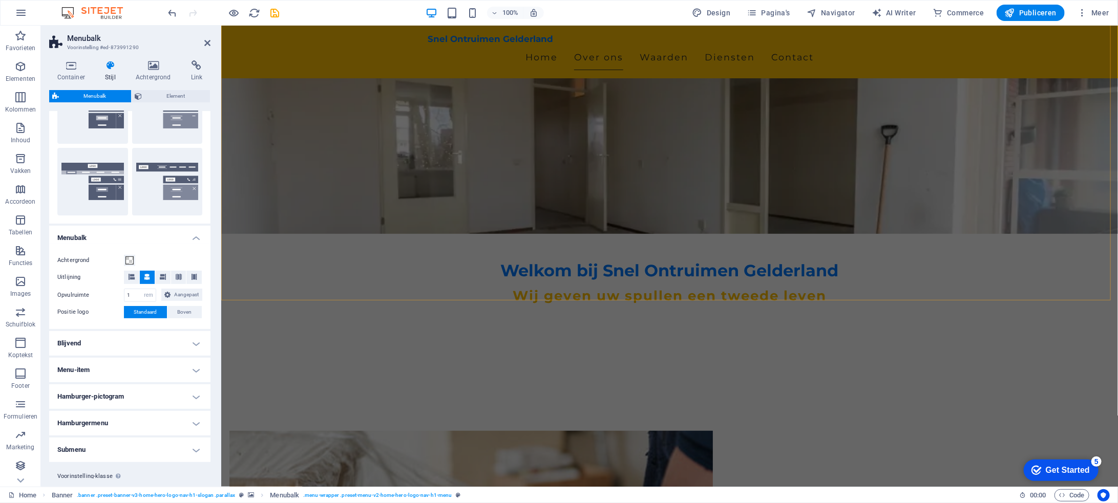
scroll to position [256, 0]
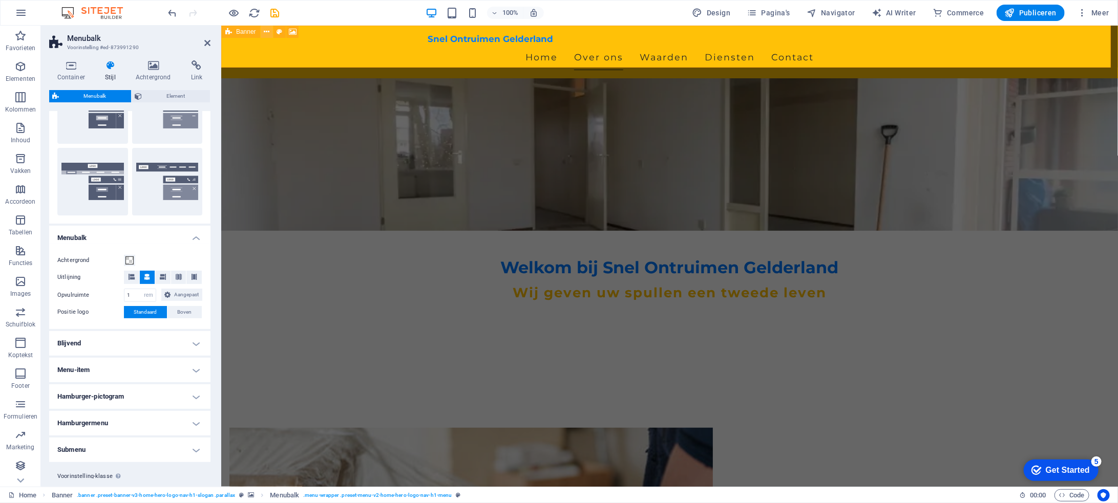
click at [267, 31] on icon at bounding box center [267, 32] width 6 height 11
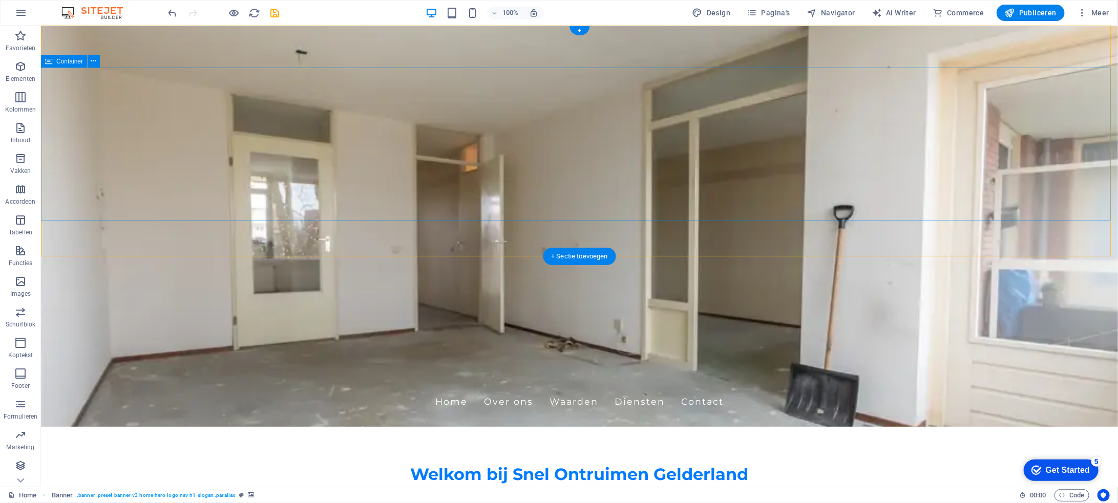
scroll to position [154, 0]
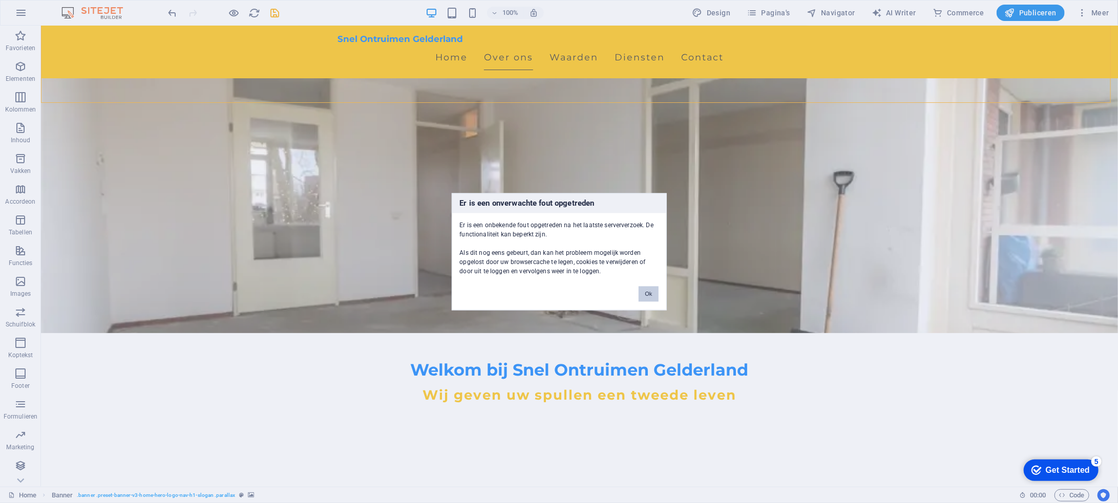
click at [650, 290] on button "Ok" at bounding box center [648, 293] width 19 height 15
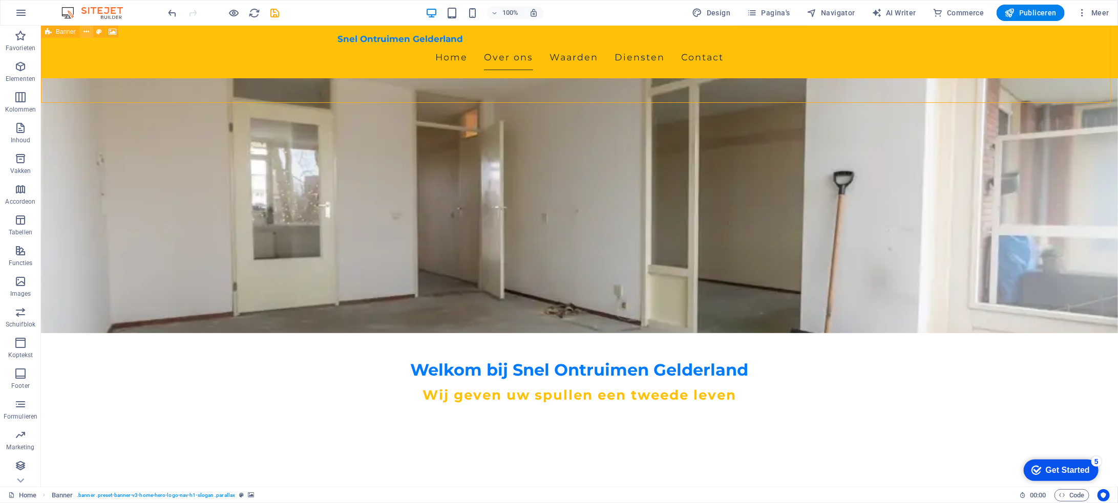
click at [86, 31] on icon at bounding box center [86, 32] width 6 height 11
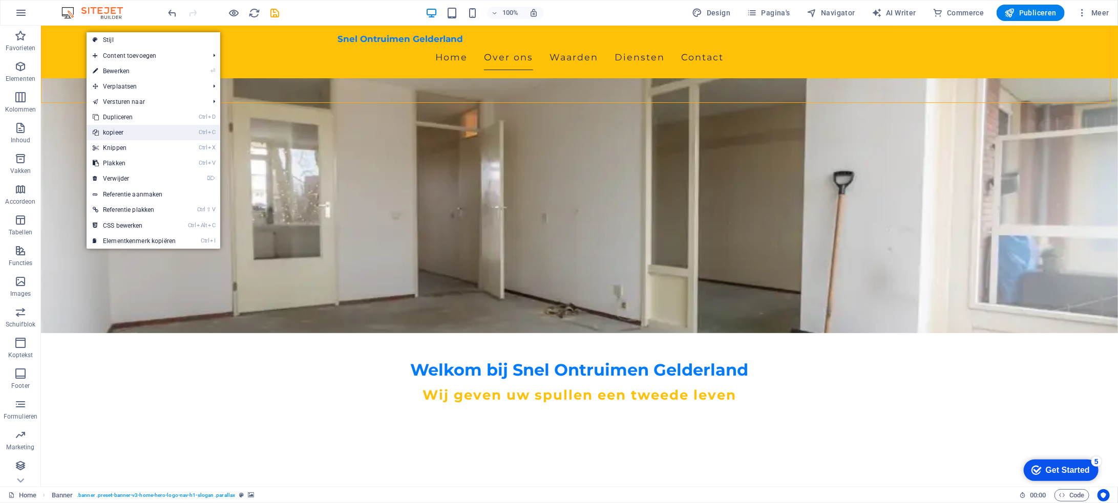
click at [137, 130] on link "Ctrl C kopieer" at bounding box center [134, 132] width 95 height 15
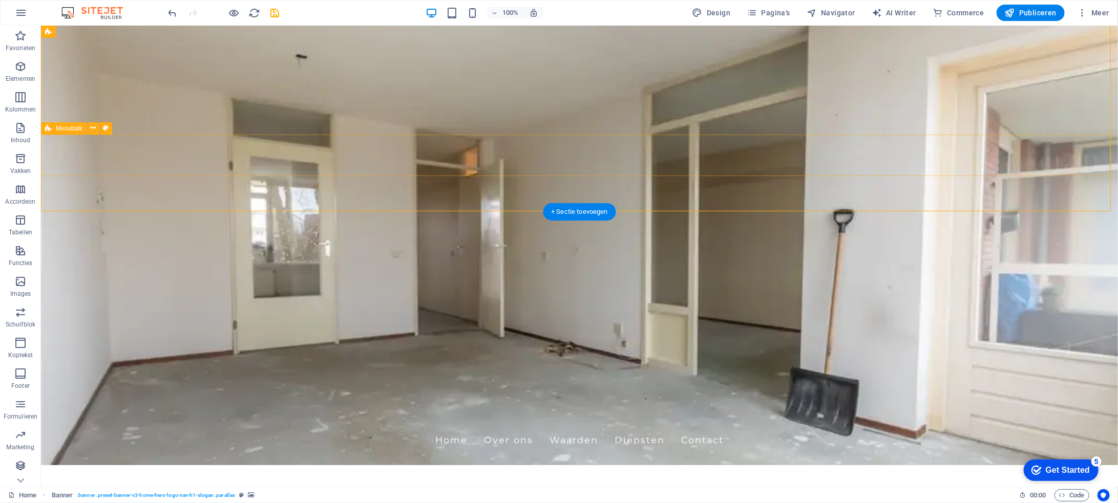
scroll to position [0, 0]
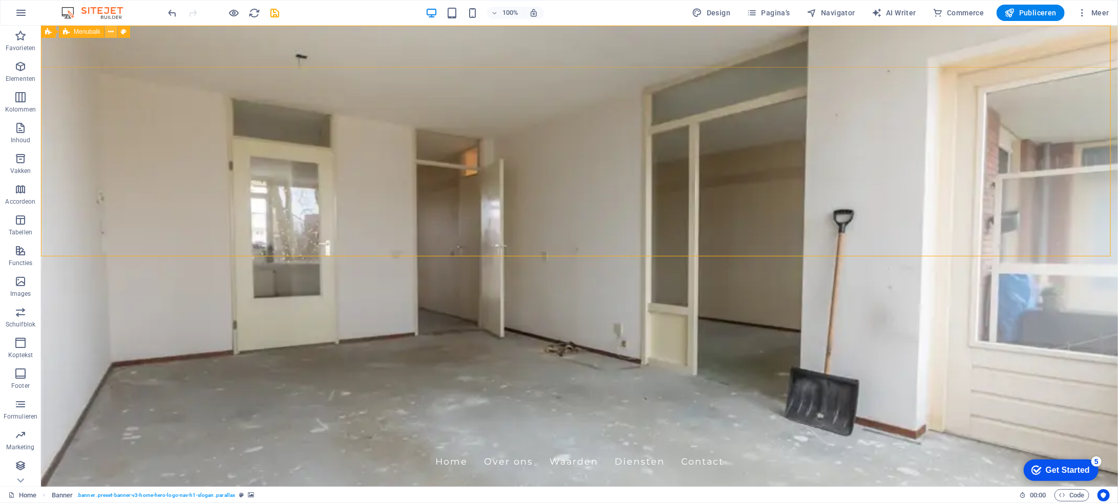
click at [112, 30] on icon at bounding box center [112, 32] width 6 height 11
click at [771, 11] on span "Pagina's" at bounding box center [769, 13] width 44 height 10
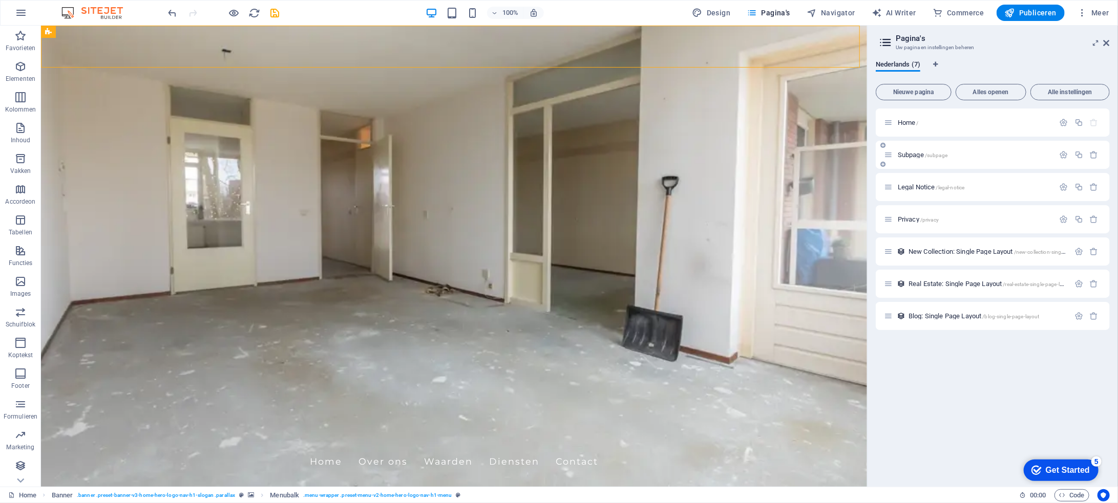
click at [915, 158] on span "Subpage /subpage" at bounding box center [923, 155] width 50 height 8
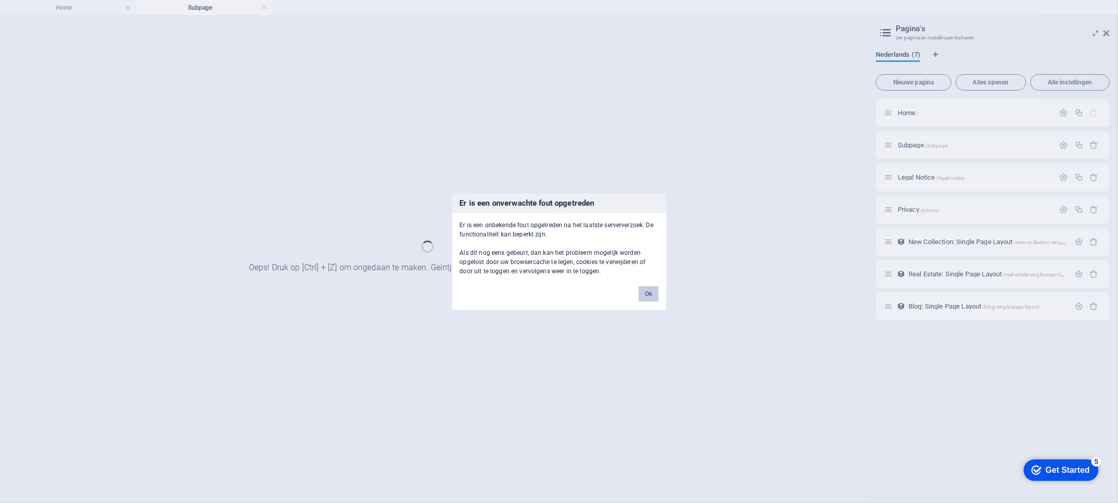
click at [651, 293] on button "Ok" at bounding box center [648, 293] width 19 height 15
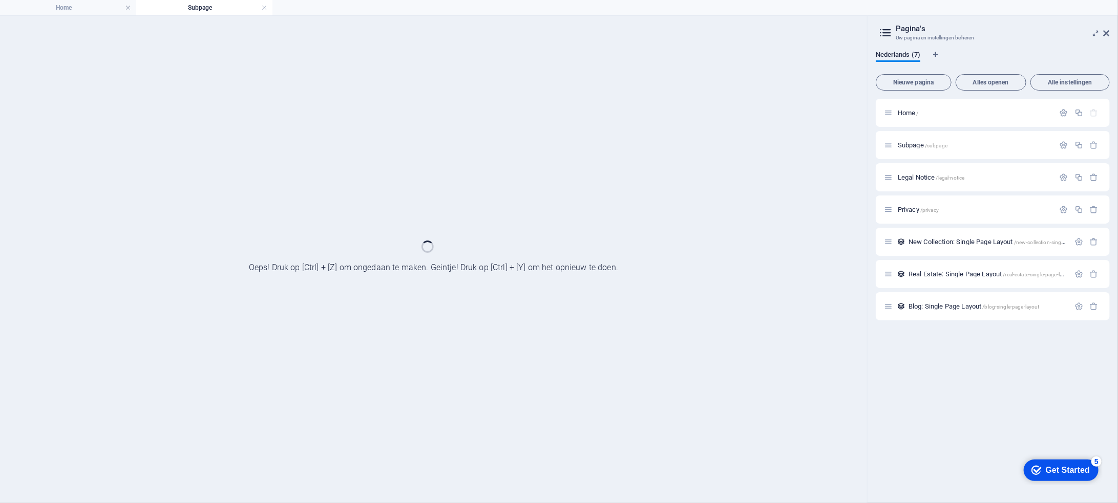
click at [641, 244] on div at bounding box center [433, 259] width 867 height 487
click at [590, 229] on div at bounding box center [433, 259] width 867 height 487
click at [472, 73] on div at bounding box center [433, 259] width 867 height 487
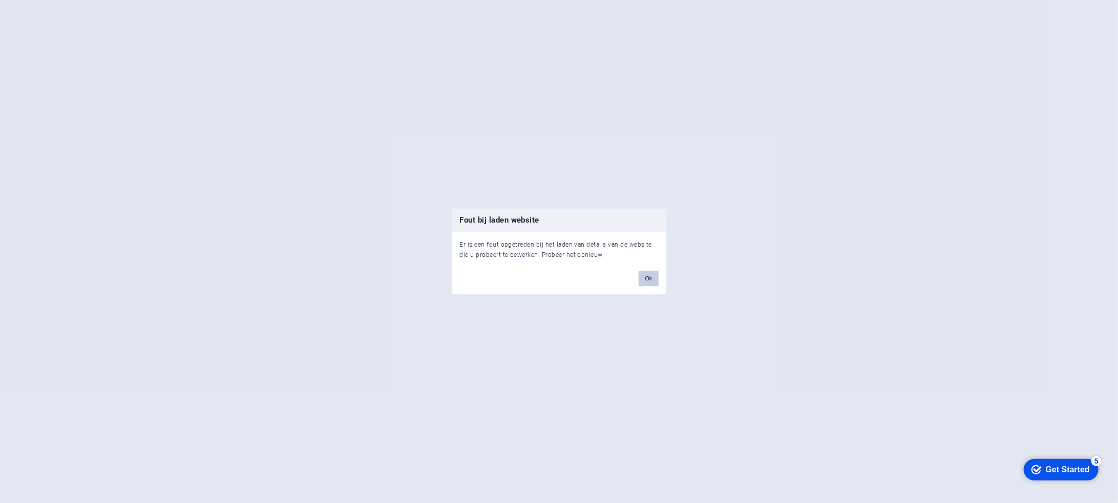
click at [653, 278] on button "Ok" at bounding box center [648, 278] width 19 height 15
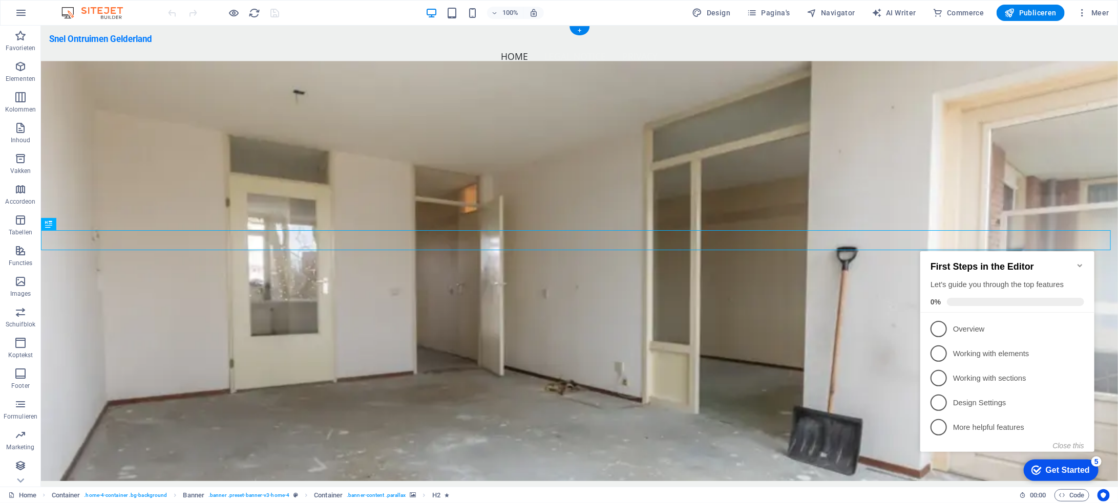
click at [389, 80] on figure at bounding box center [578, 270] width 1077 height 420
click at [392, 71] on figure at bounding box center [578, 270] width 1077 height 420
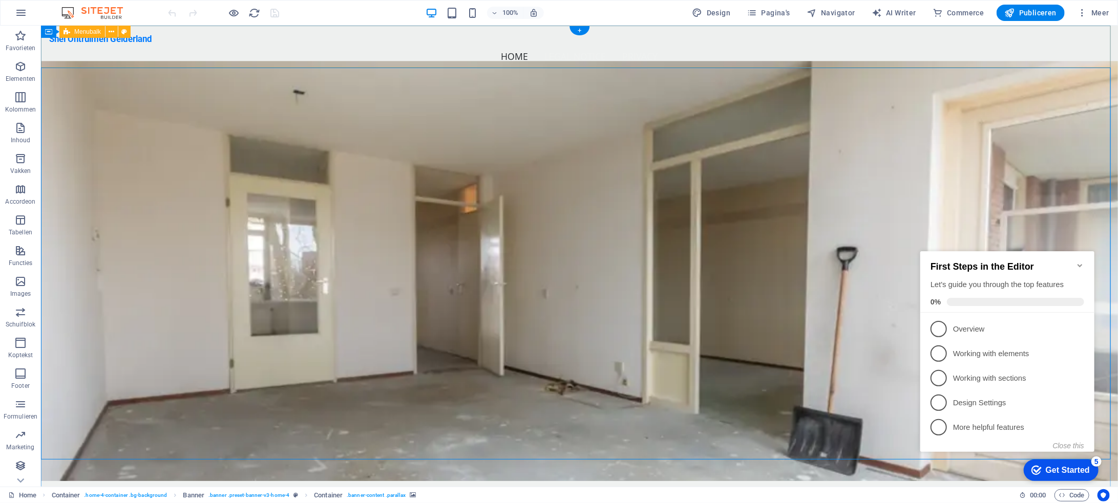
click at [394, 60] on div "Snel Ontruimen Gelderland Menu Home Legal Notice Privacy" at bounding box center [578, 51] width 1077 height 52
click at [198, 31] on icon at bounding box center [196, 32] width 6 height 11
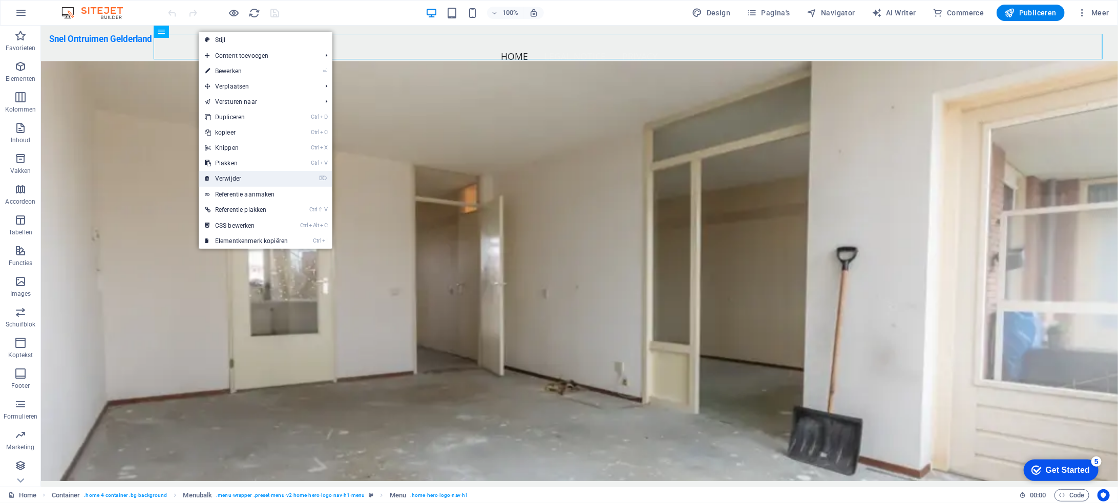
click at [247, 180] on link "⌦ Verwijder" at bounding box center [246, 178] width 95 height 15
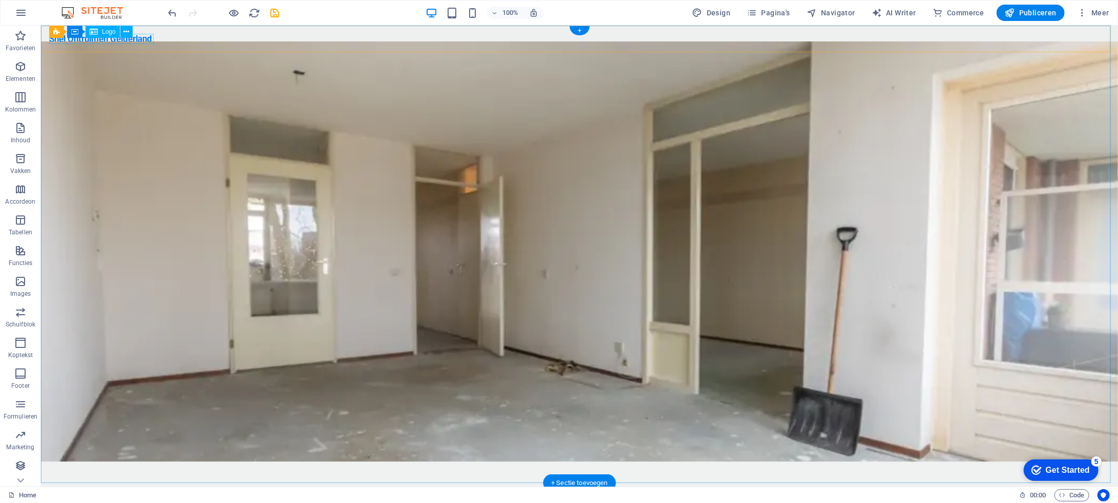
click at [149, 38] on div "Snel Ontruimen Gelderland" at bounding box center [579, 38] width 1060 height 10
click at [125, 30] on icon at bounding box center [126, 32] width 6 height 11
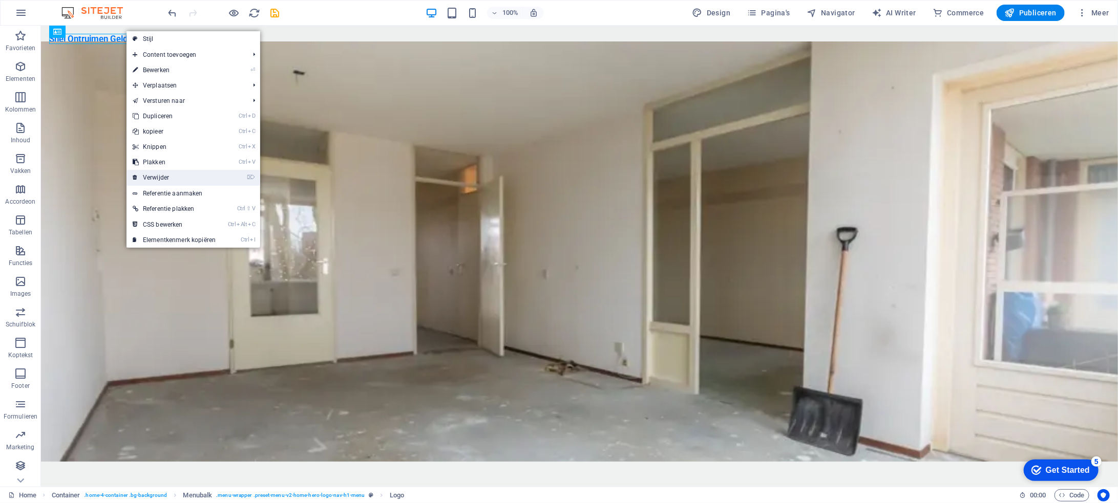
click at [184, 175] on link "⌦ Verwijder" at bounding box center [173, 177] width 95 height 15
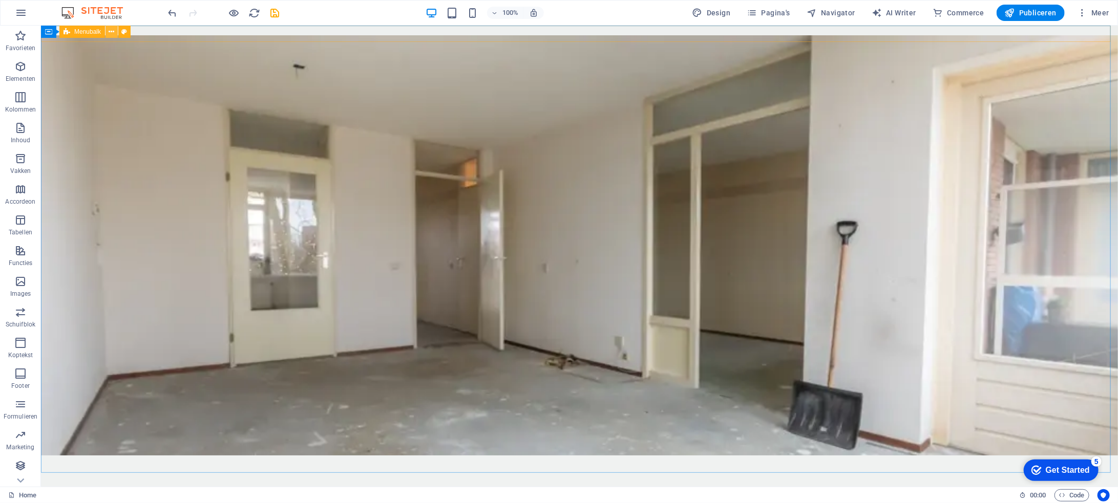
click at [113, 31] on icon at bounding box center [112, 32] width 6 height 11
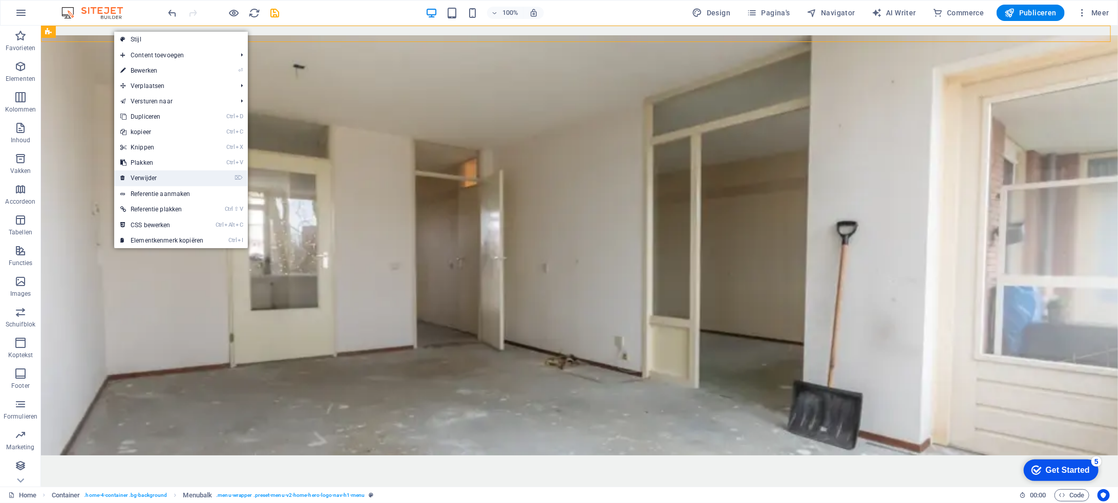
click at [155, 178] on link "⌦ Verwijder" at bounding box center [161, 178] width 95 height 15
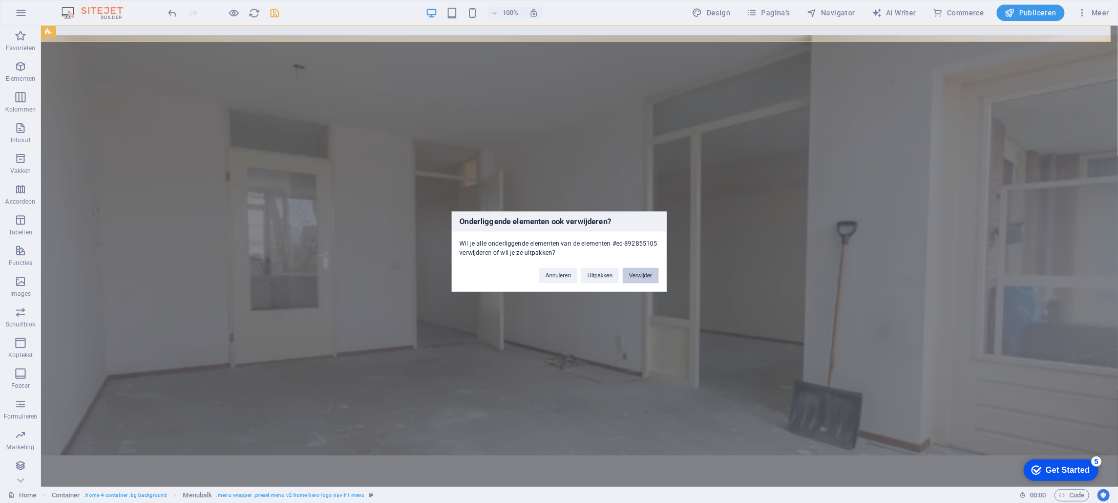
click at [642, 271] on button "Verwijder" at bounding box center [640, 275] width 35 height 15
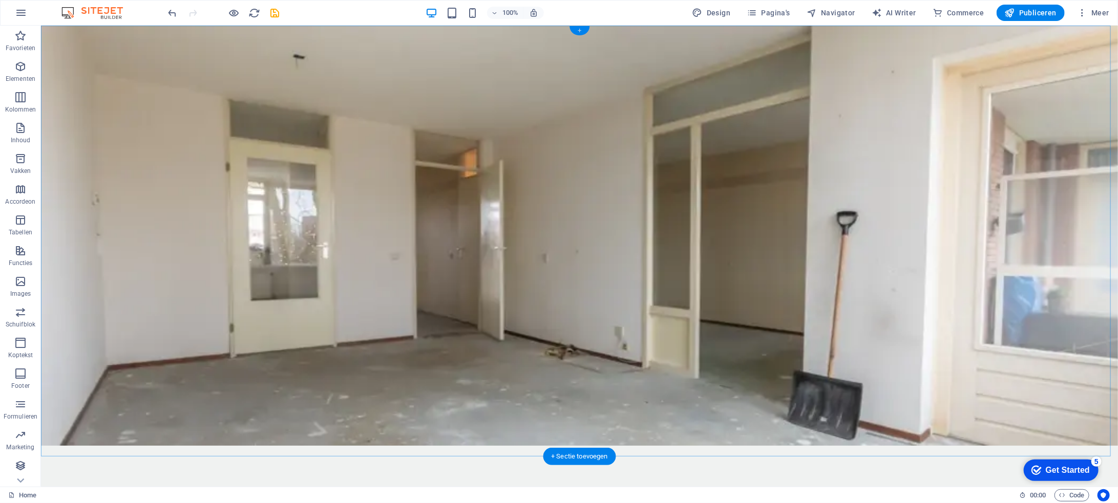
click at [578, 28] on div "+" at bounding box center [579, 30] width 20 height 9
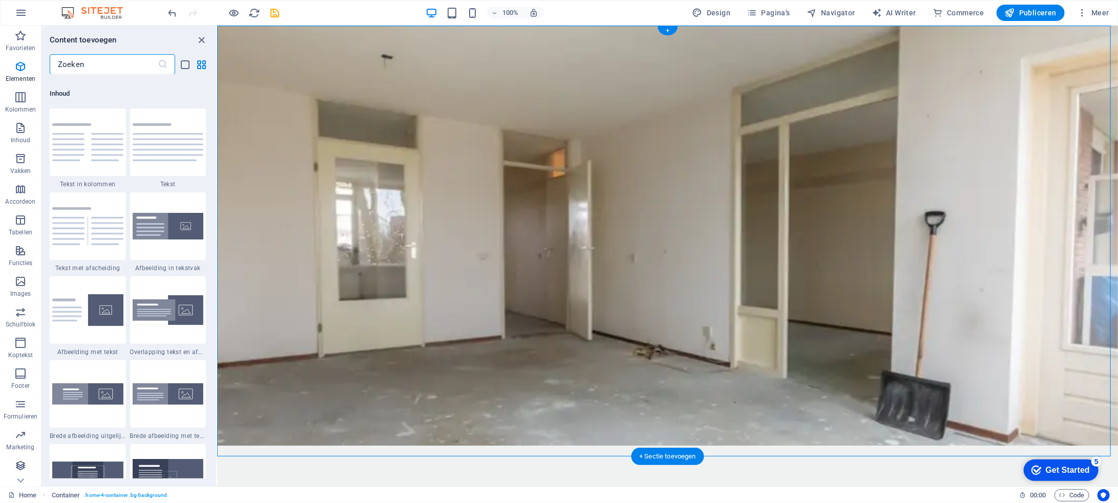
scroll to position [1791, 0]
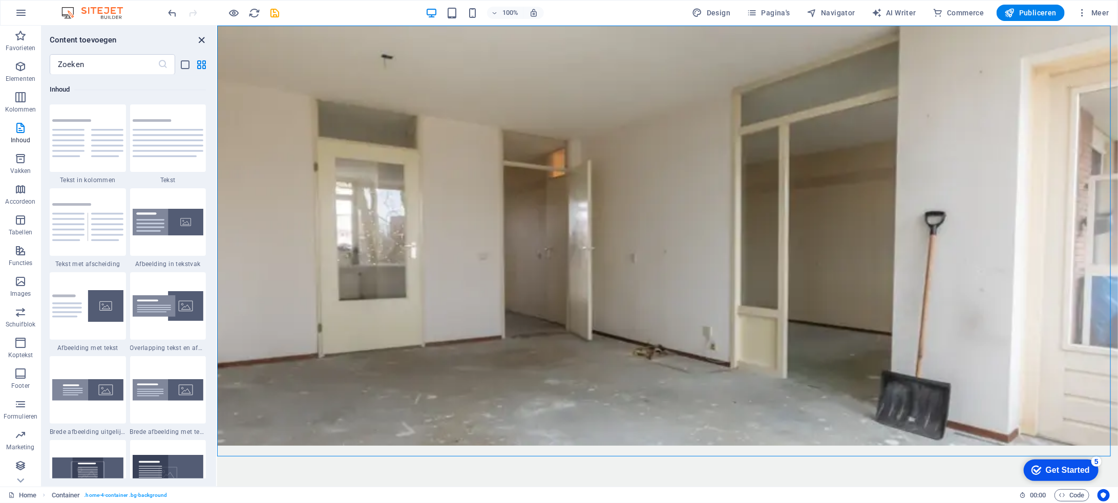
drag, startPoint x: 162, startPoint y: 15, endPoint x: 203, endPoint y: 41, distance: 47.9
click at [203, 41] on icon "close panel" at bounding box center [202, 40] width 12 height 12
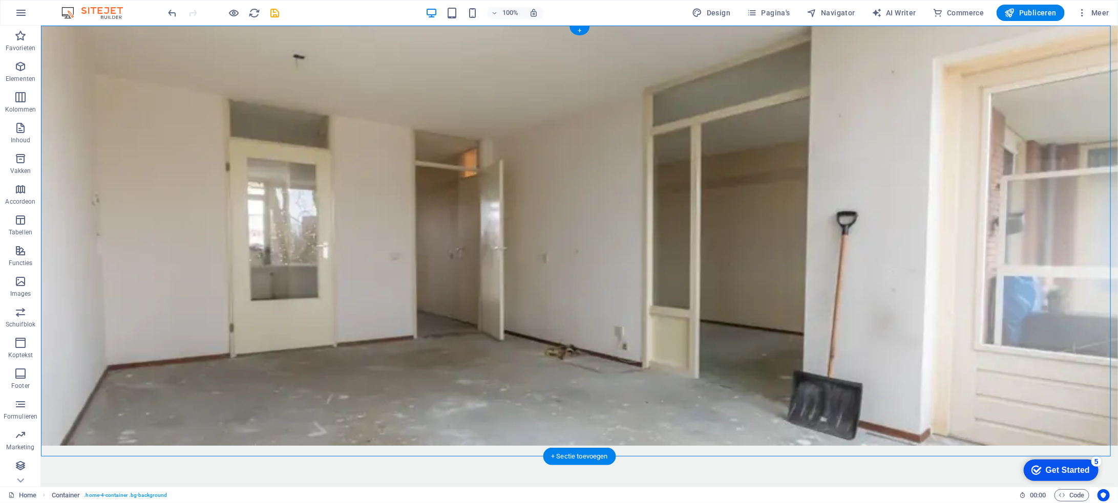
click at [81, 32] on figure at bounding box center [578, 235] width 1077 height 420
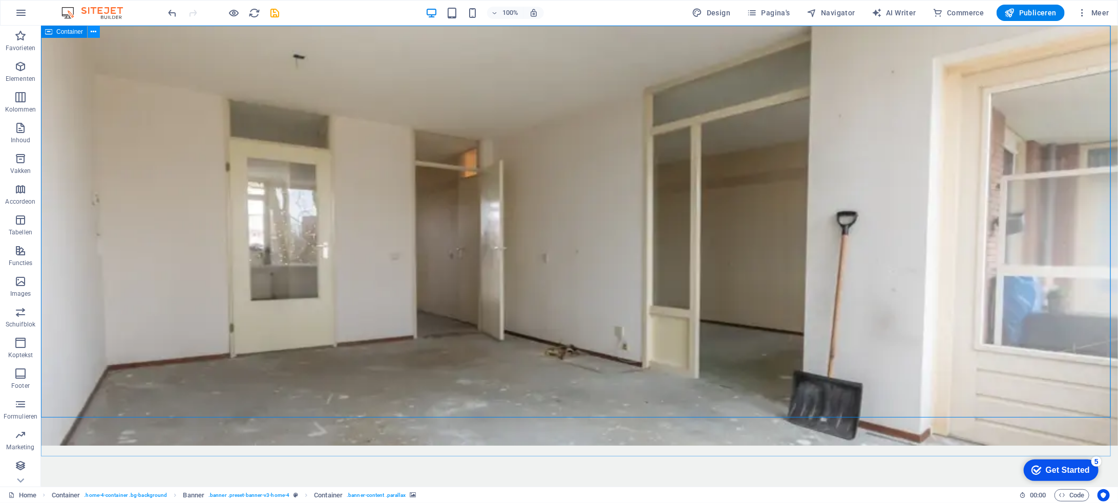
click at [95, 30] on icon at bounding box center [94, 32] width 6 height 11
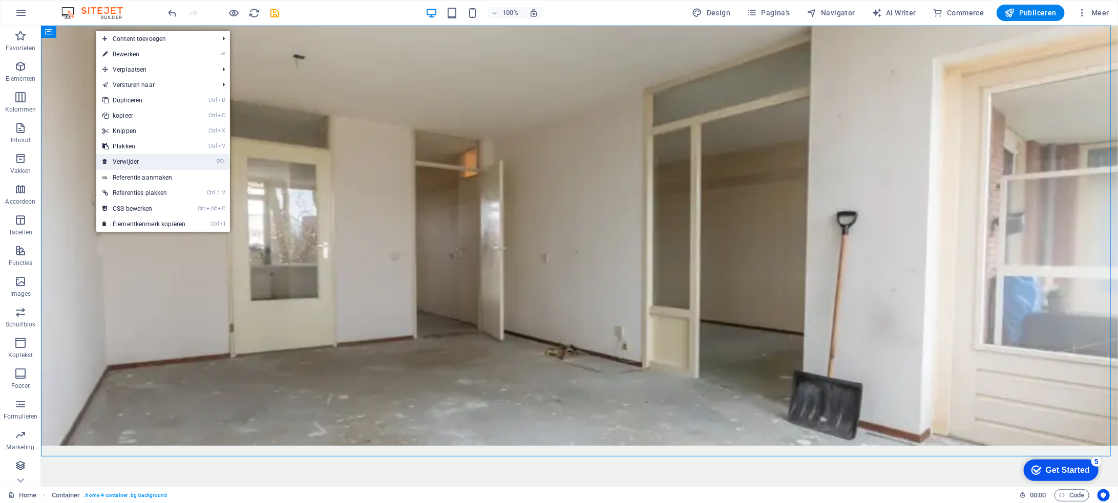
click at [134, 160] on link "⌦ Verwijder" at bounding box center [143, 161] width 95 height 15
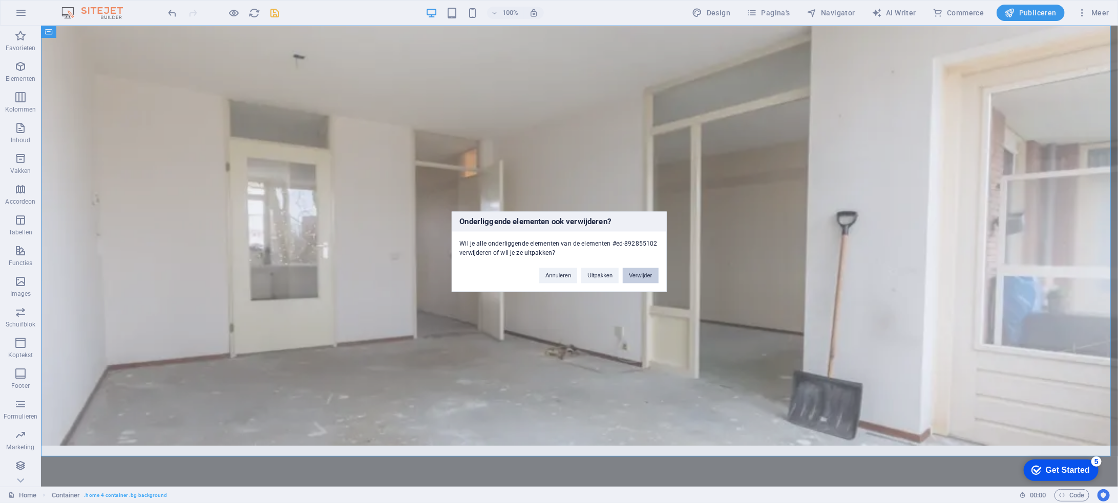
click at [633, 271] on button "Verwijder" at bounding box center [640, 275] width 35 height 15
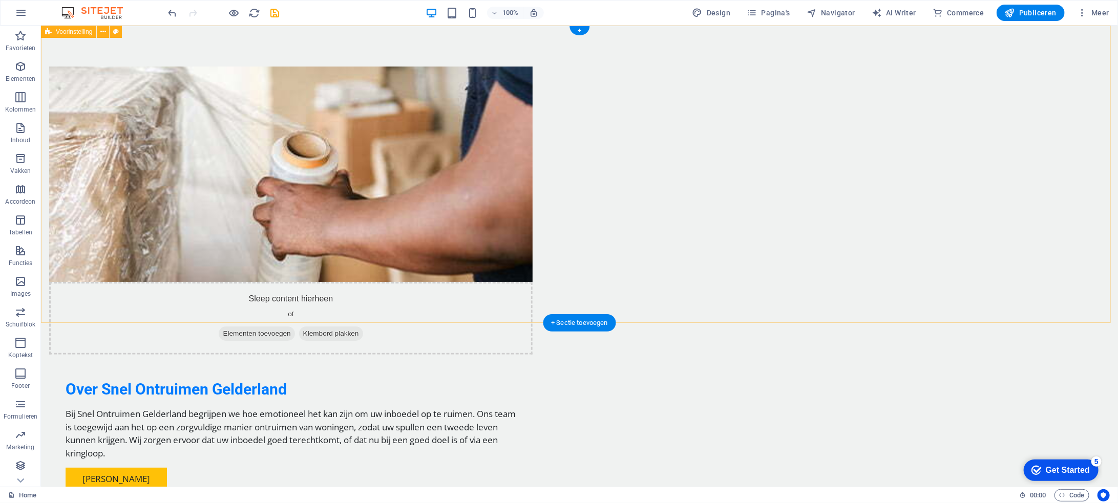
click at [164, 34] on div "Sleep content hierheen of Elementen toevoegen Klembord plakken Over Snel Ontrui…" at bounding box center [578, 286] width 1077 height 522
click at [139, 51] on div "Sleep content hierheen of Elementen toevoegen Klembord plakken Over Snel Ontrui…" at bounding box center [578, 286] width 1077 height 522
click at [283, 41] on div "Sleep content hierheen of Elementen toevoegen Klembord plakken Over Snel Ontrui…" at bounding box center [578, 286] width 1077 height 522
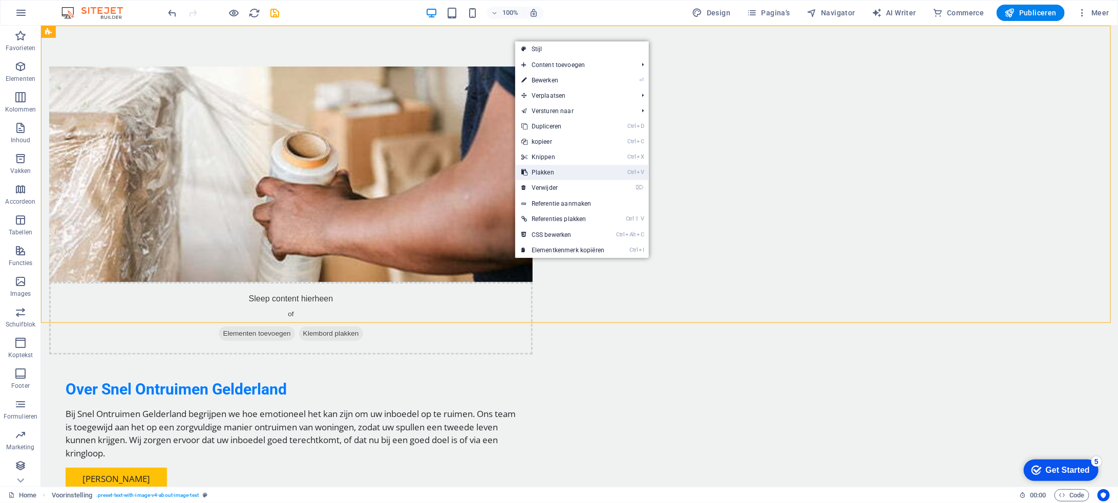
click at [592, 175] on link "Ctrl V Plakken" at bounding box center [562, 172] width 95 height 15
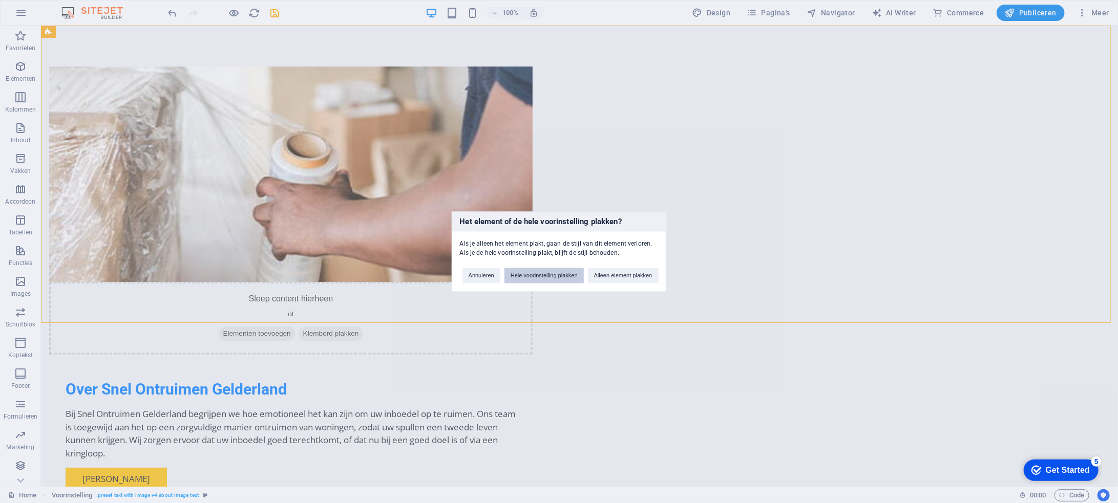
drag, startPoint x: 565, startPoint y: 273, endPoint x: 524, endPoint y: 248, distance: 47.9
click at [565, 273] on button "Hele voorinstelling plakken" at bounding box center [543, 275] width 79 height 15
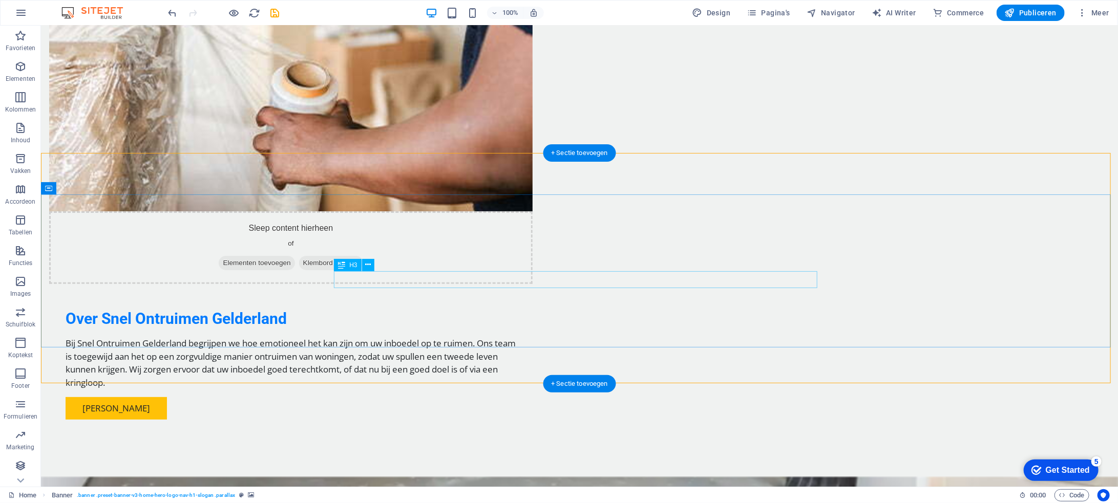
scroll to position [0, 0]
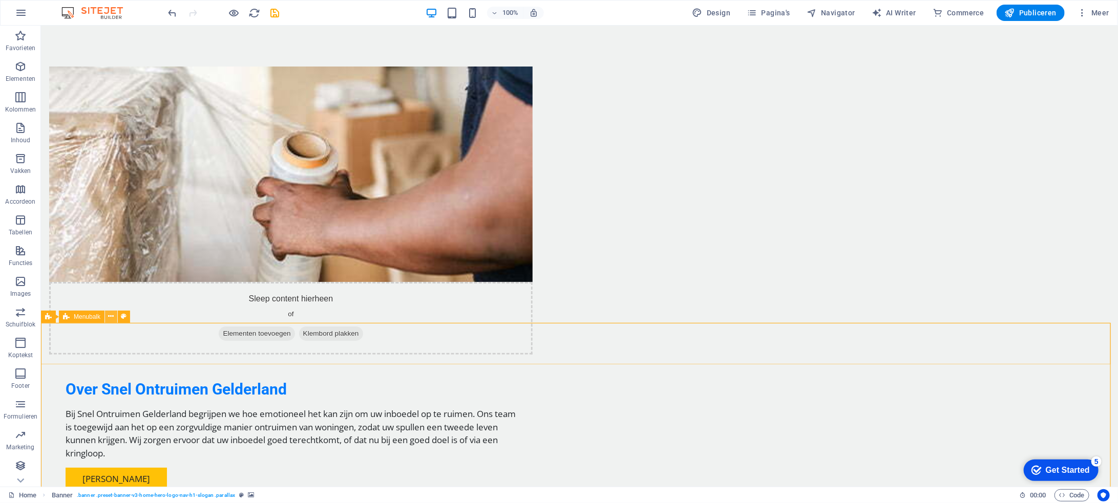
click at [113, 316] on icon at bounding box center [112, 316] width 6 height 11
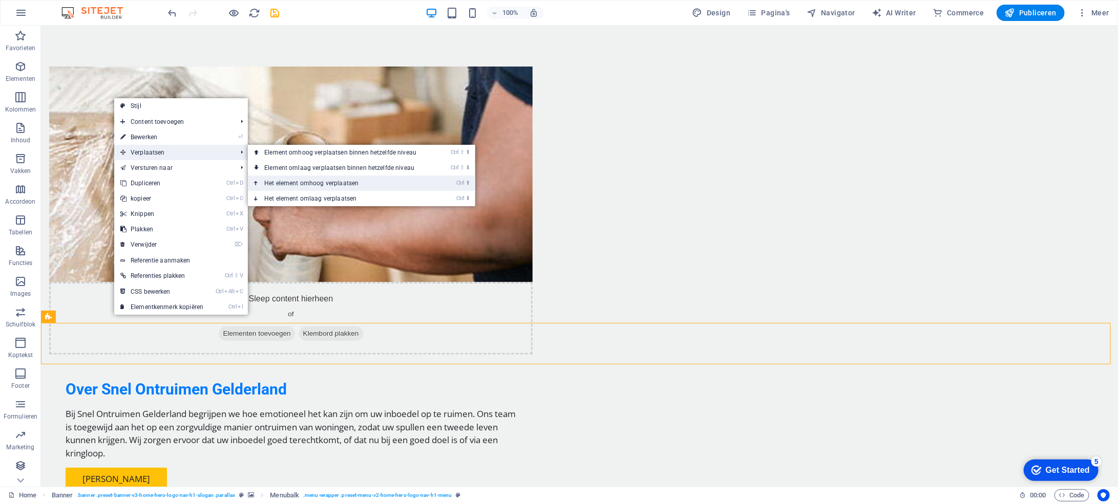
click at [297, 185] on link "Ctrl ⬆ Het element omhoog verplaatsen" at bounding box center [342, 183] width 189 height 15
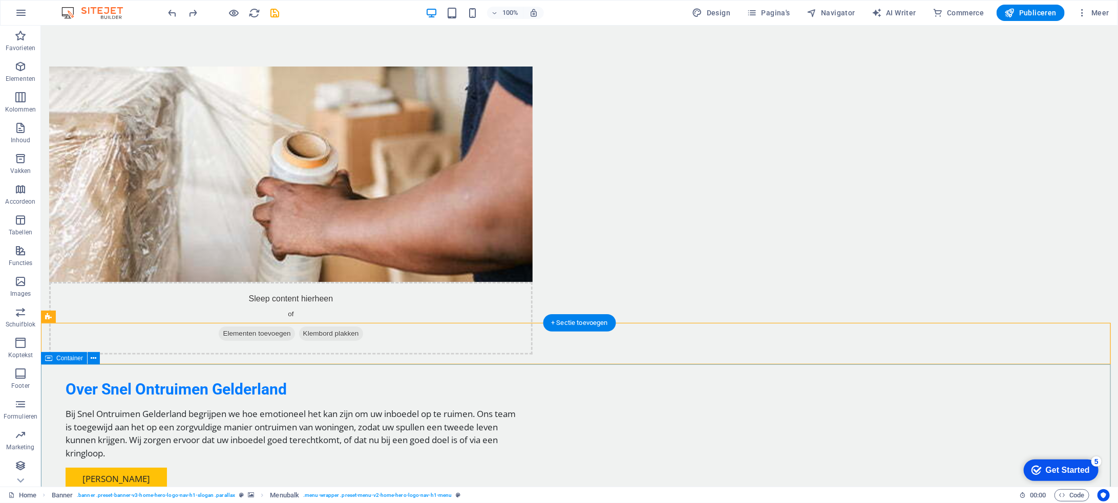
click at [93, 362] on icon at bounding box center [94, 358] width 6 height 11
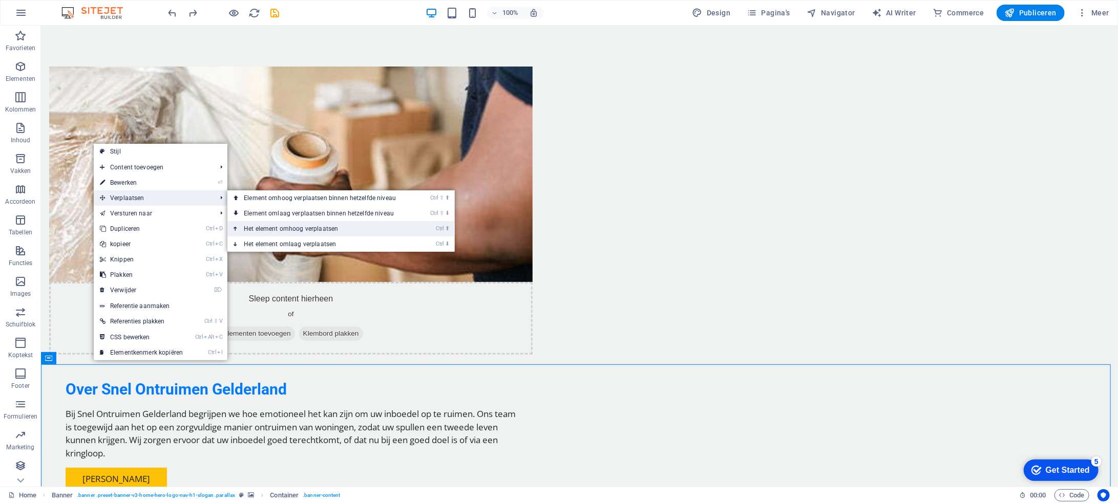
click at [278, 225] on link "Ctrl ⬆ Het element omhoog verplaatsen" at bounding box center [321, 228] width 189 height 15
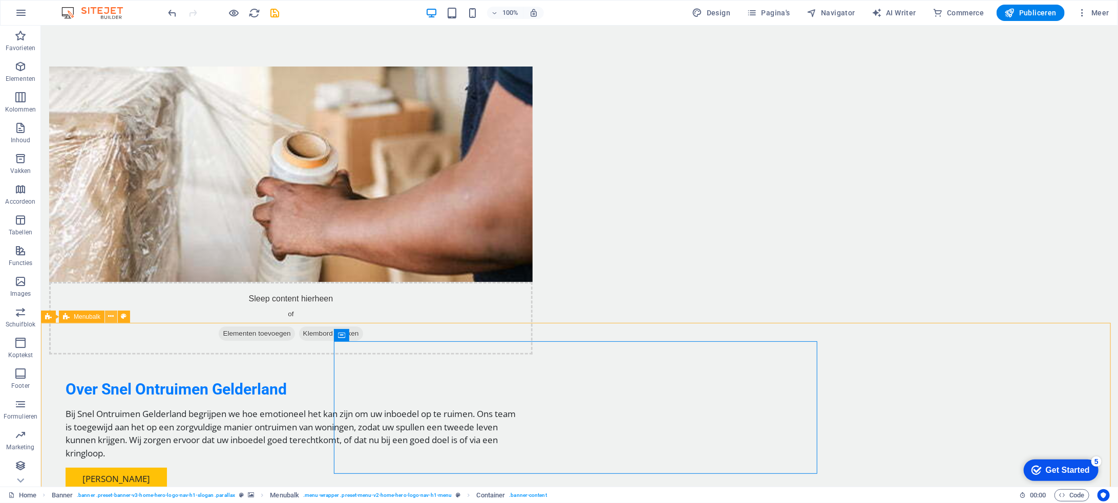
click at [112, 316] on icon at bounding box center [112, 316] width 6 height 11
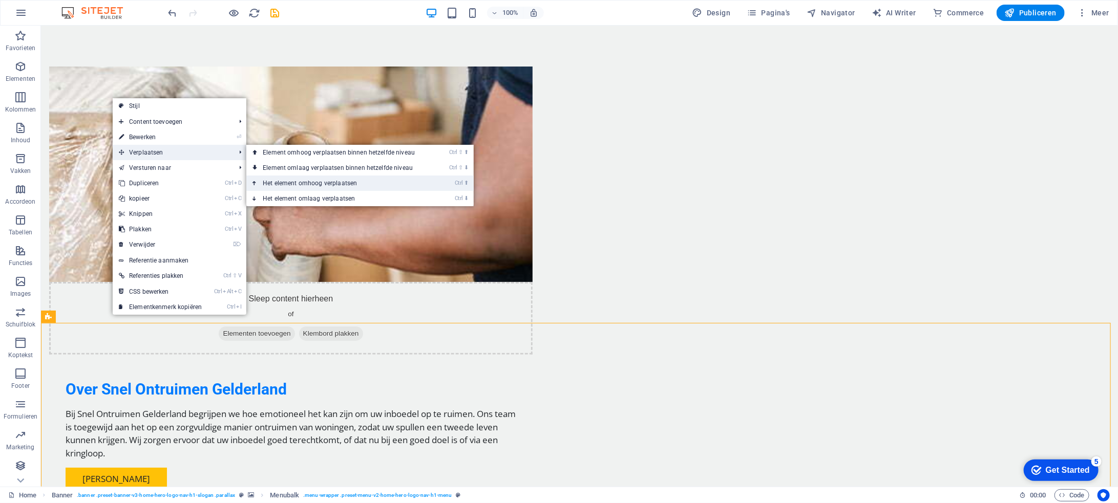
click at [331, 185] on link "Ctrl ⬆ Het element omhoog verplaatsen" at bounding box center [340, 183] width 189 height 15
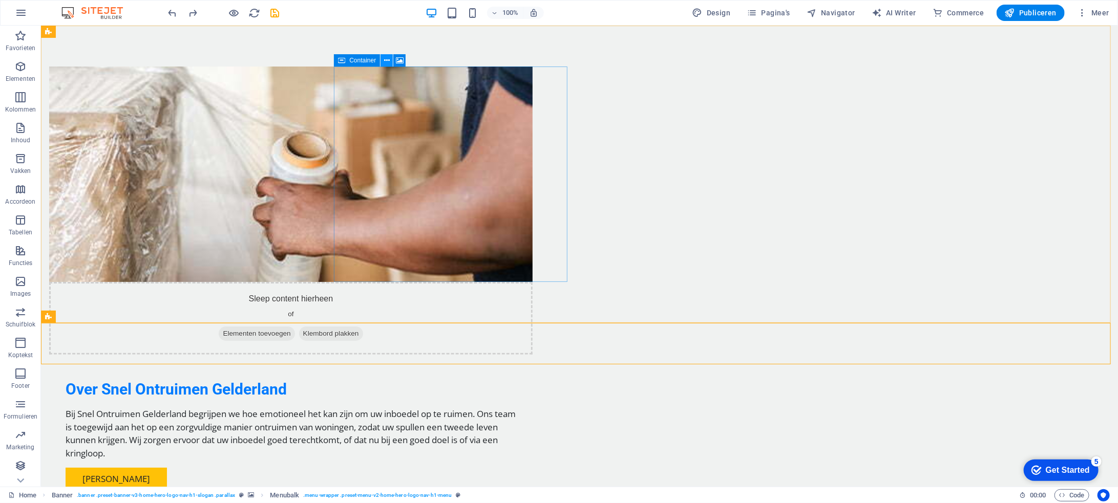
click at [386, 62] on icon at bounding box center [387, 60] width 6 height 11
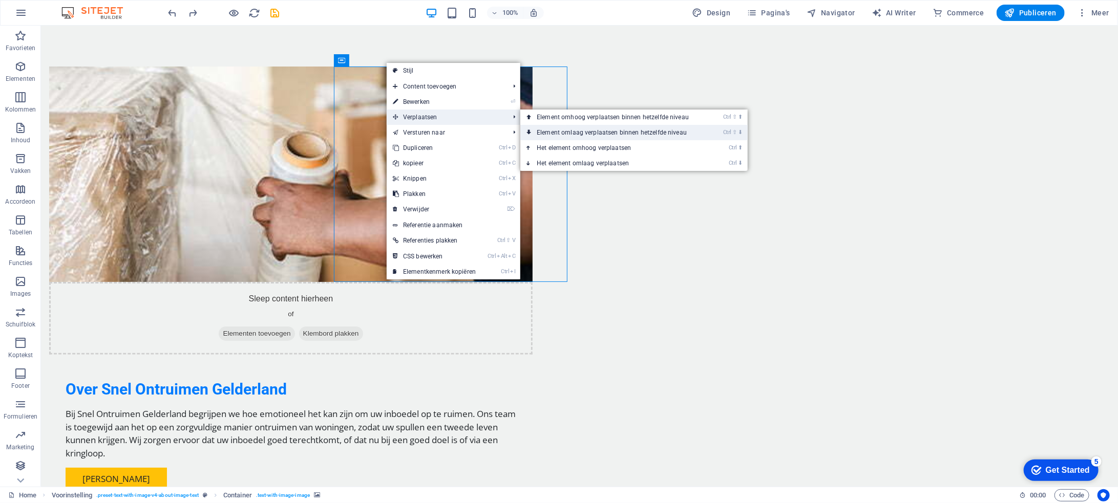
click at [580, 130] on link "Ctrl ⇧ ⬇ Element omlaag verplaatsen binnen hetzelfde niveau" at bounding box center [614, 132] width 189 height 15
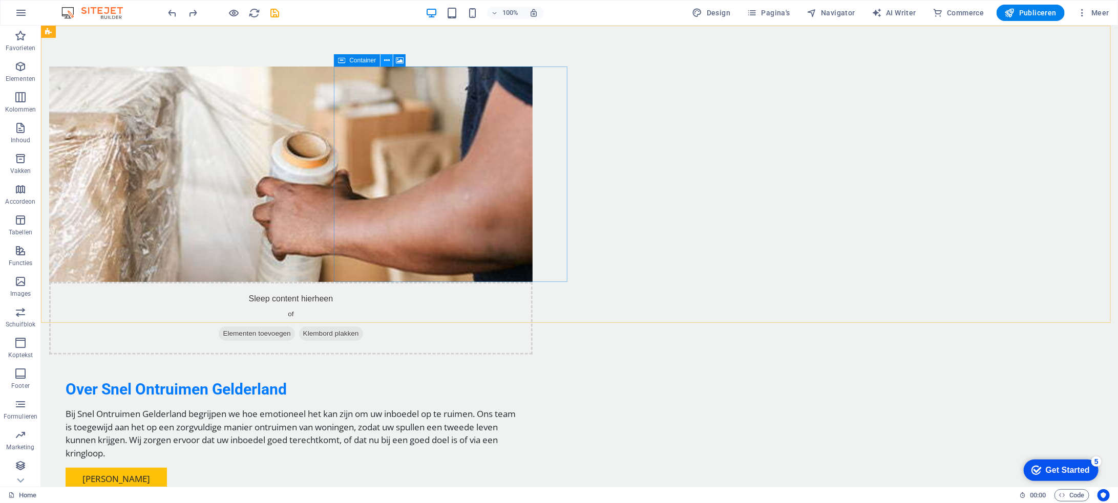
click at [386, 57] on icon at bounding box center [387, 60] width 6 height 11
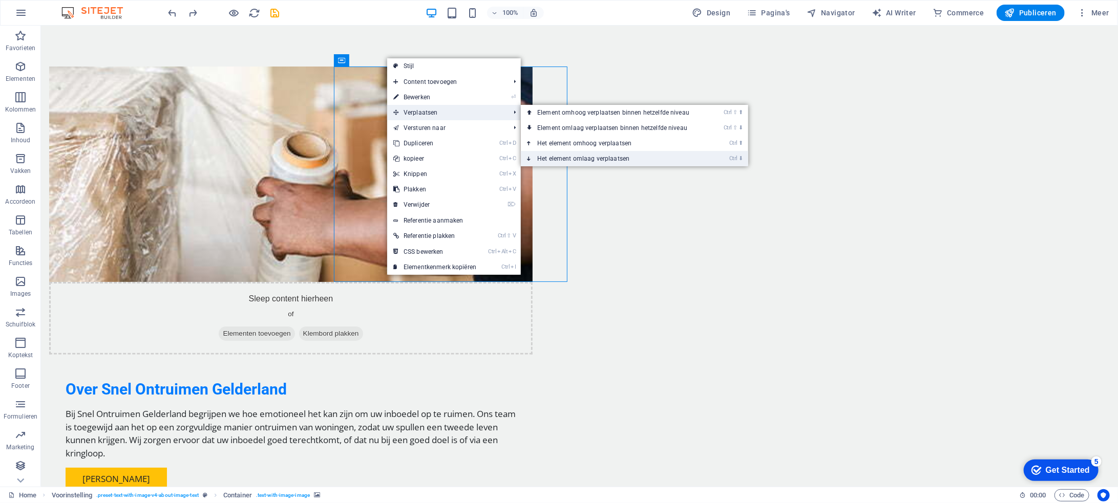
click at [582, 158] on link "Ctrl ⬇ Het element omlaag verplaatsen" at bounding box center [615, 158] width 189 height 15
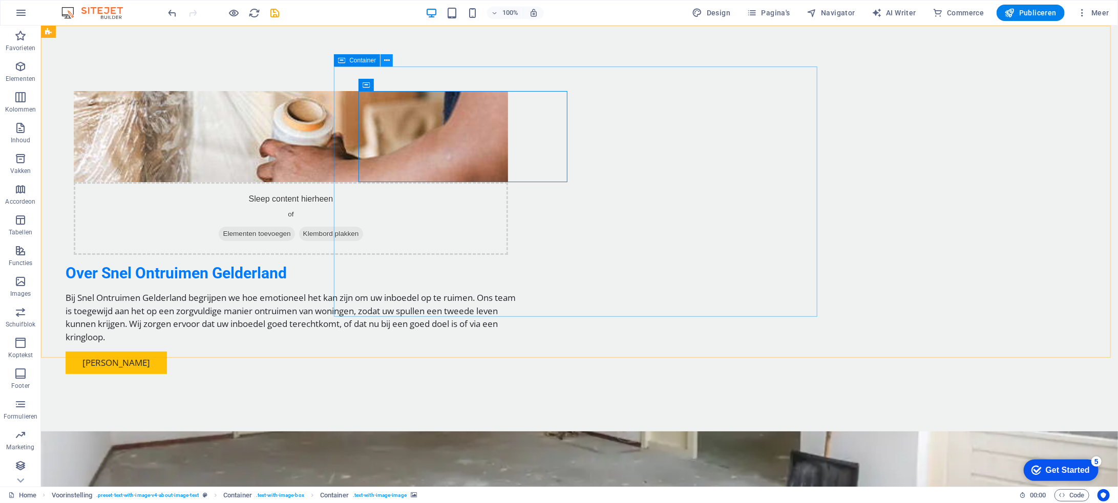
click at [390, 58] on button at bounding box center [386, 60] width 12 height 12
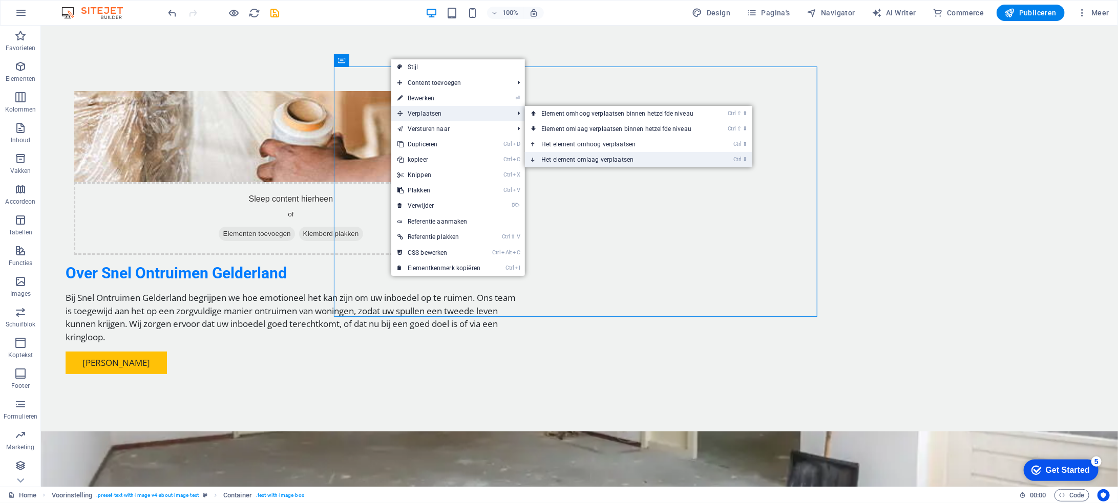
click at [590, 156] on link "Ctrl ⬇ Het element omlaag verplaatsen" at bounding box center [619, 159] width 189 height 15
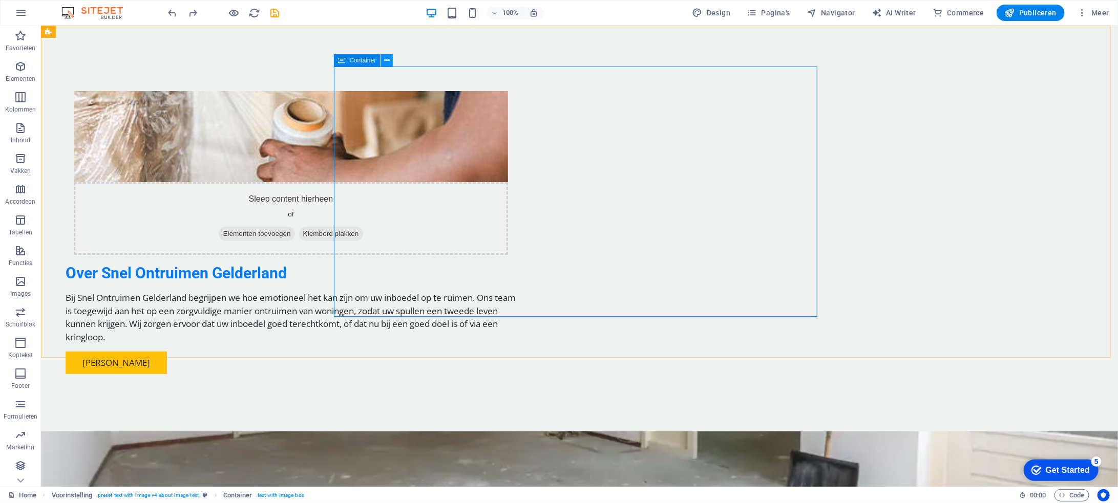
click at [384, 60] on icon at bounding box center [387, 60] width 6 height 11
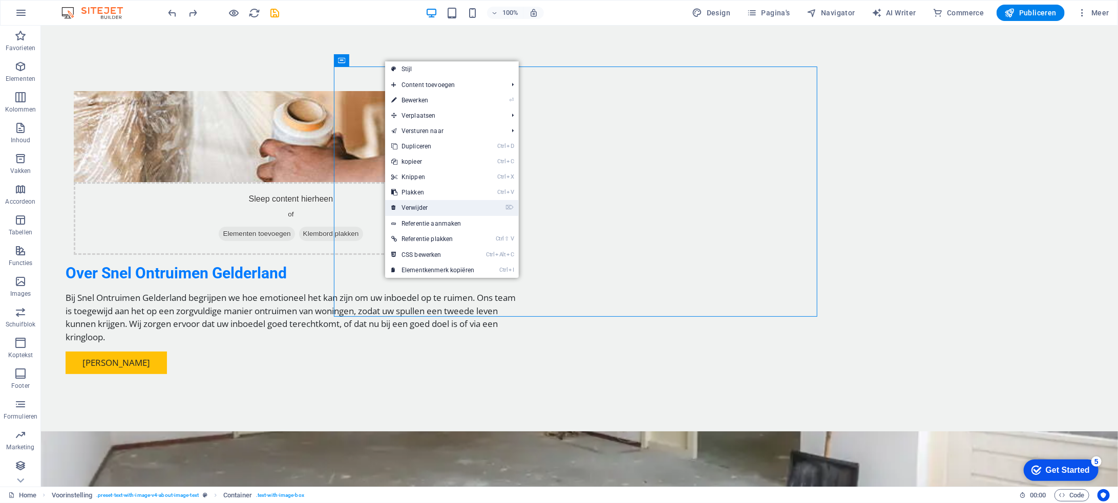
click at [469, 204] on link "⌦ Verwijder" at bounding box center [432, 207] width 95 height 15
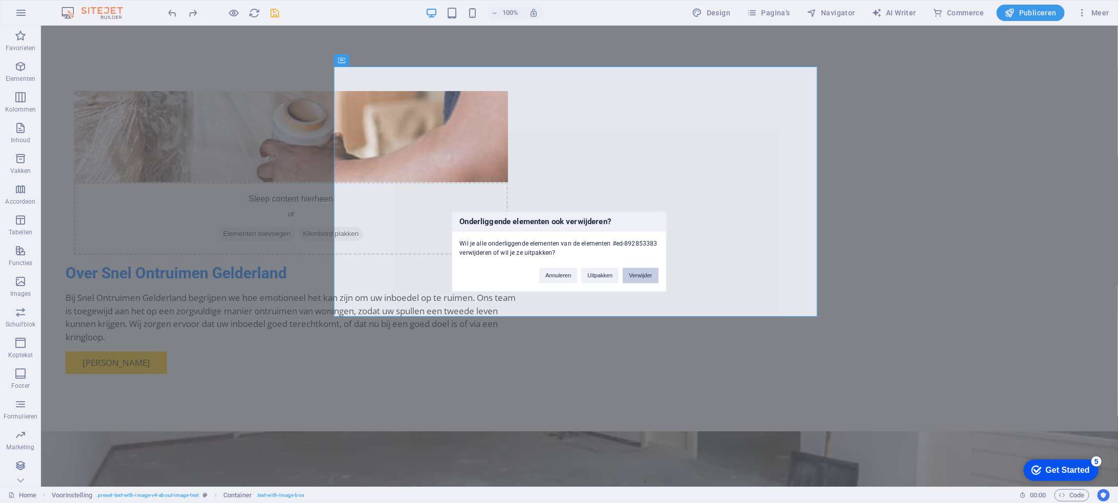
click at [647, 279] on button "Verwijder" at bounding box center [640, 275] width 35 height 15
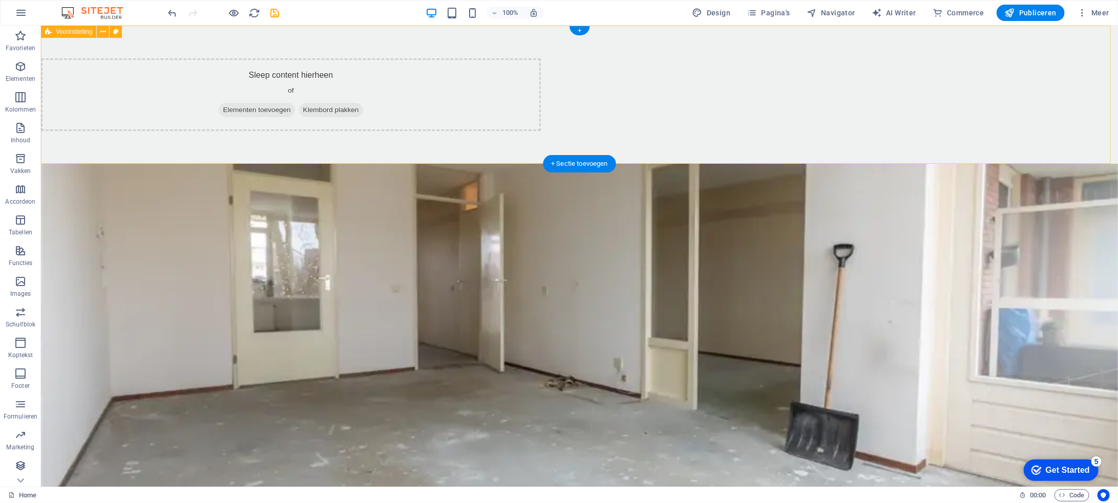
click at [460, 88] on div "Sleep content hierheen of Elementen toevoegen Klembord plakken" at bounding box center [290, 94] width 500 height 73
click at [706, 143] on div "Sleep content hierheen of Elementen toevoegen Klembord plakken" at bounding box center [578, 94] width 1077 height 138
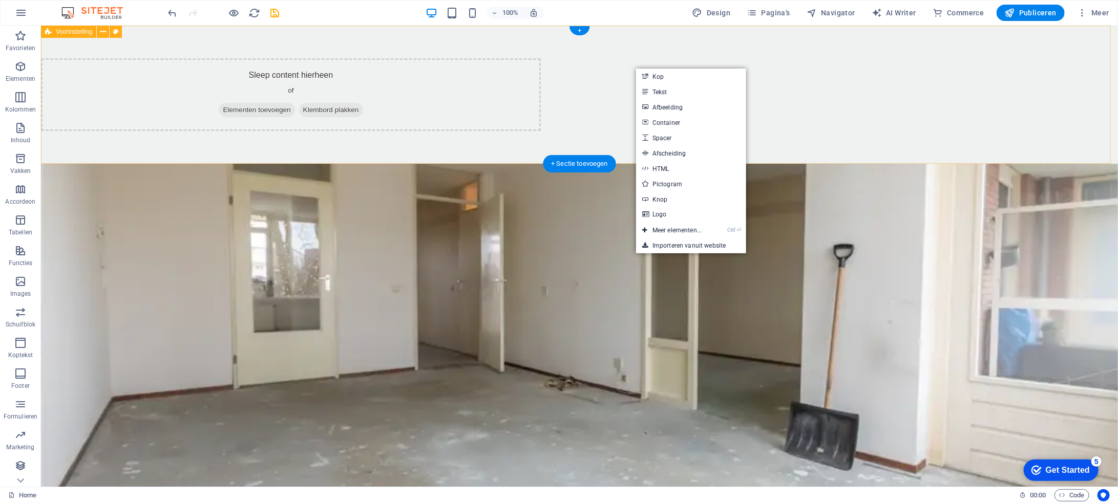
click at [540, 59] on div "Sleep content hierheen of Elementen toevoegen Klembord plakken" at bounding box center [290, 94] width 500 height 73
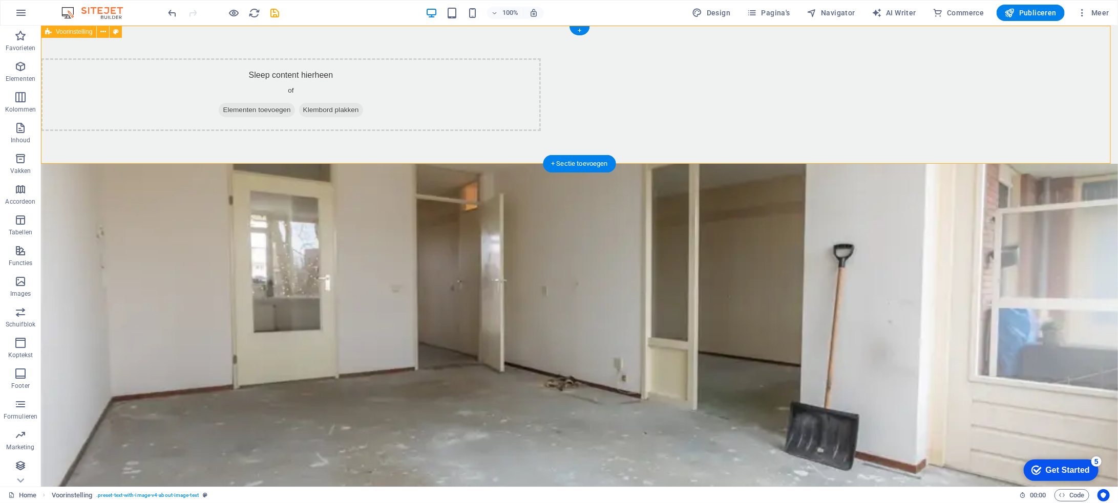
click at [344, 60] on div "Sleep content hierheen of Elementen toevoegen Klembord plakken" at bounding box center [290, 94] width 500 height 73
click at [105, 30] on icon at bounding box center [103, 32] width 6 height 11
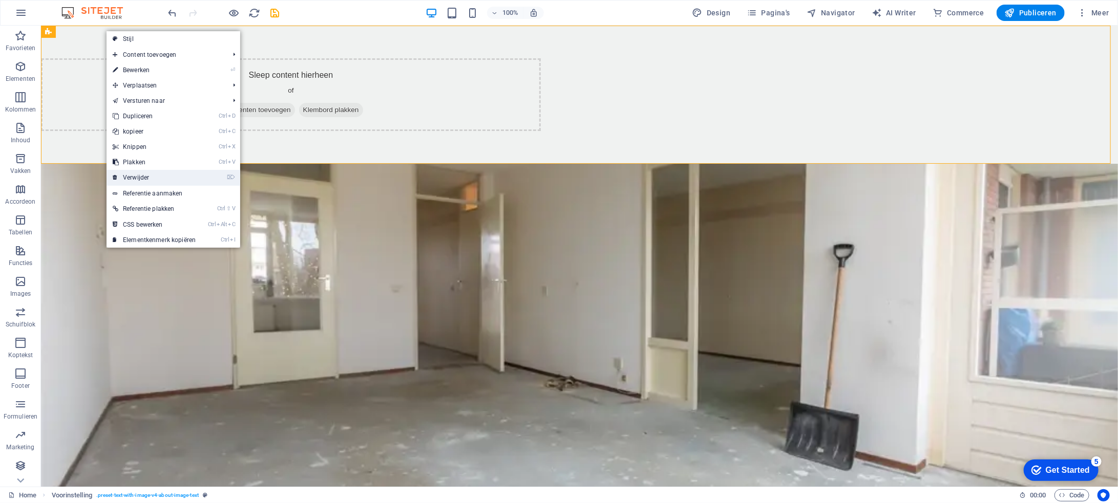
click at [180, 174] on link "⌦ Verwijder" at bounding box center [154, 177] width 95 height 15
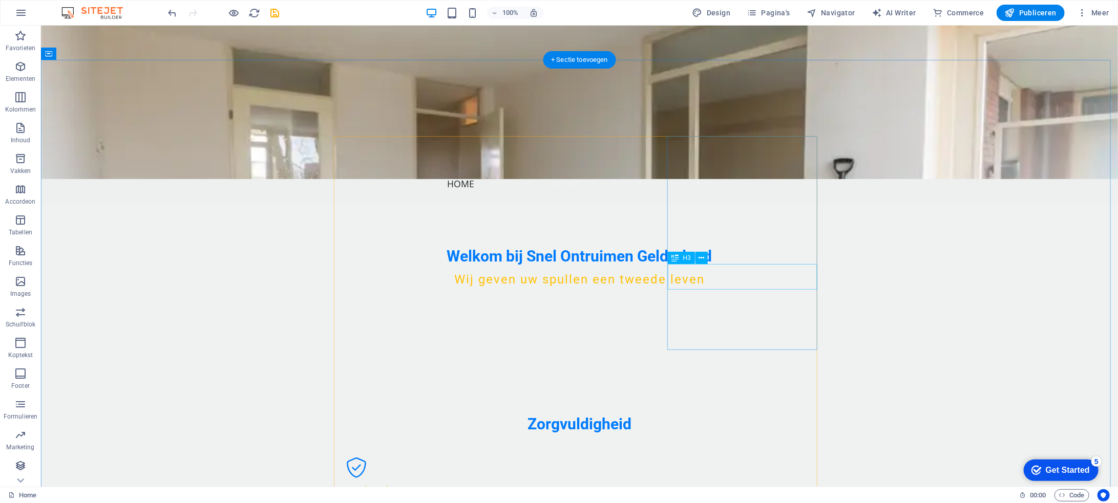
scroll to position [256, 0]
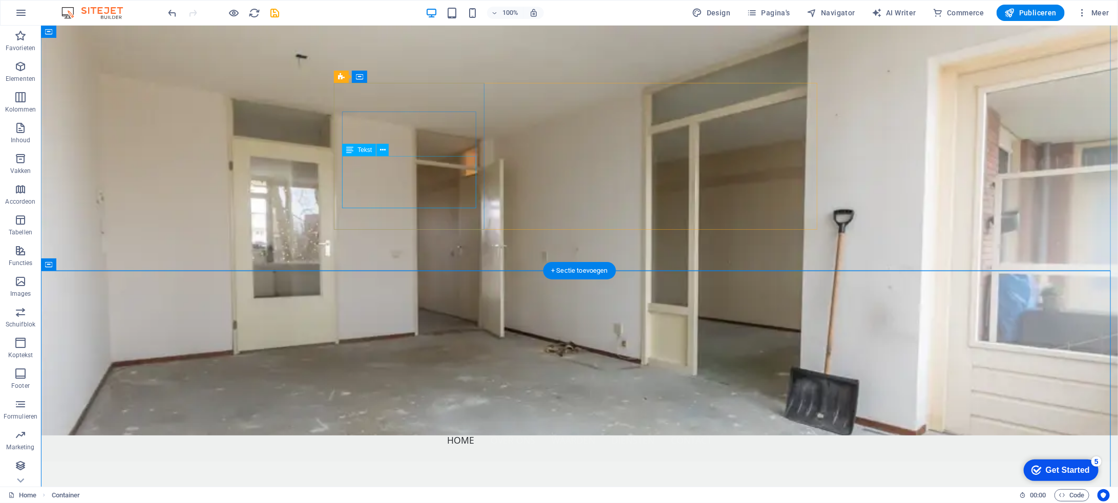
scroll to position [0, 0]
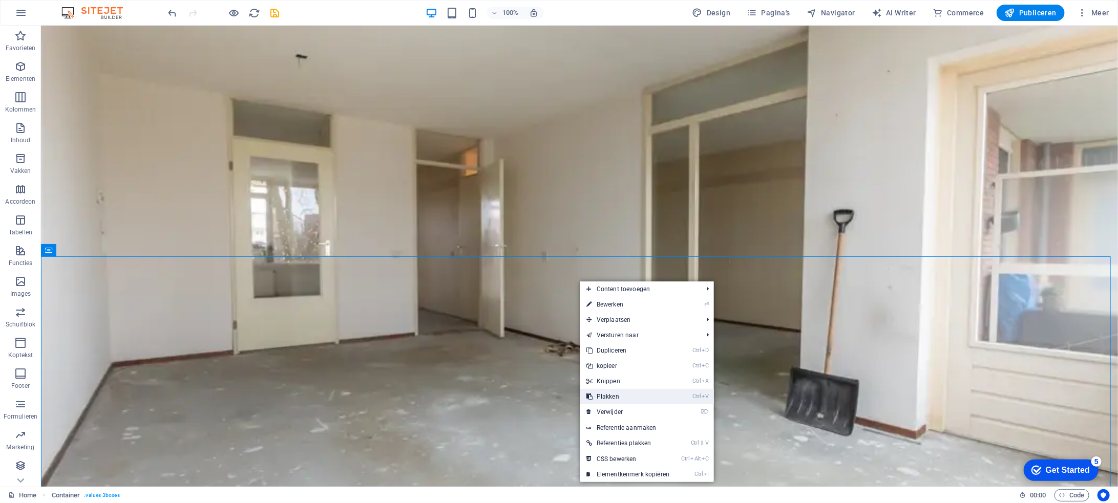
click at [640, 394] on link "Ctrl V Plakken" at bounding box center [627, 396] width 95 height 15
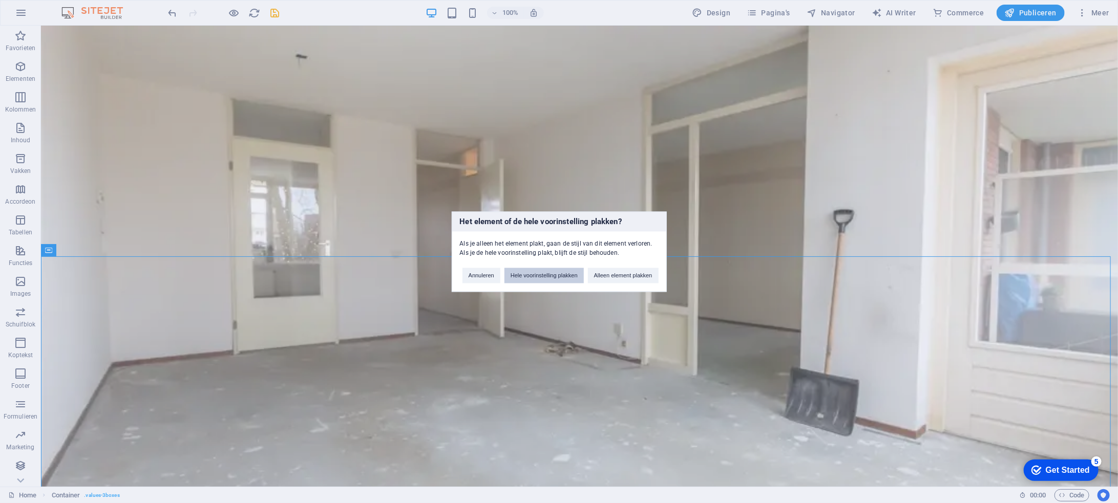
click at [560, 278] on button "Hele voorinstelling plakken" at bounding box center [543, 275] width 79 height 15
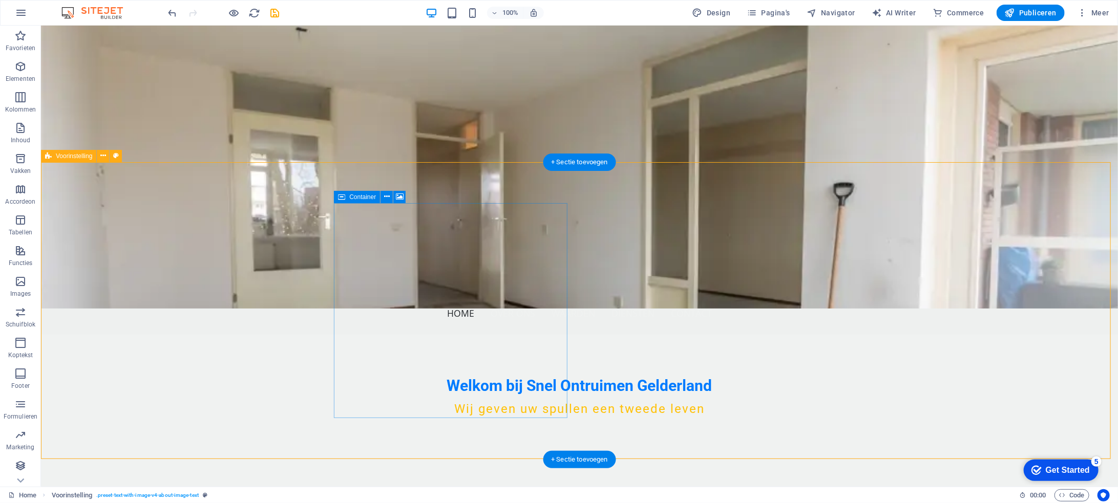
scroll to position [105, 0]
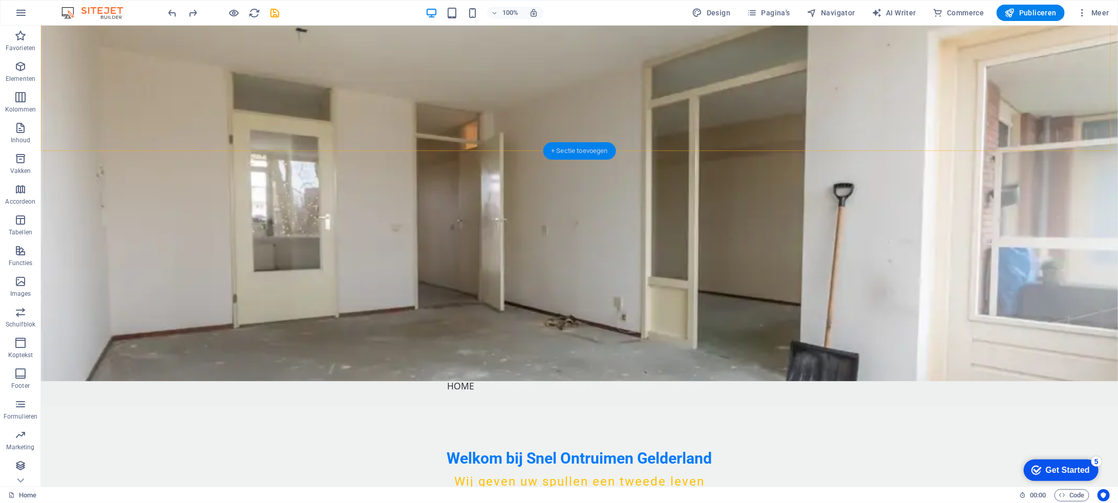
click at [576, 152] on div "+ Sectie toevoegen" at bounding box center [579, 150] width 73 height 17
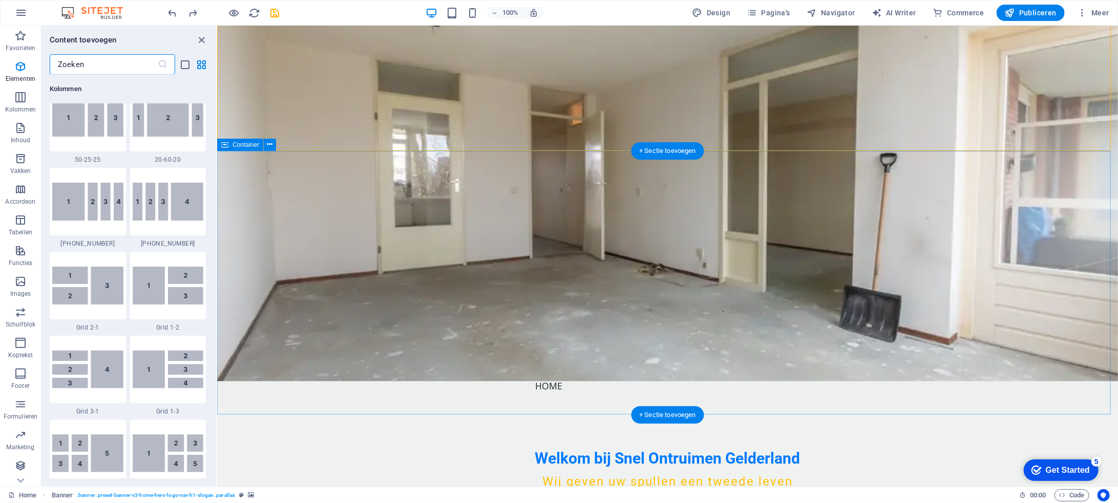
scroll to position [1791, 0]
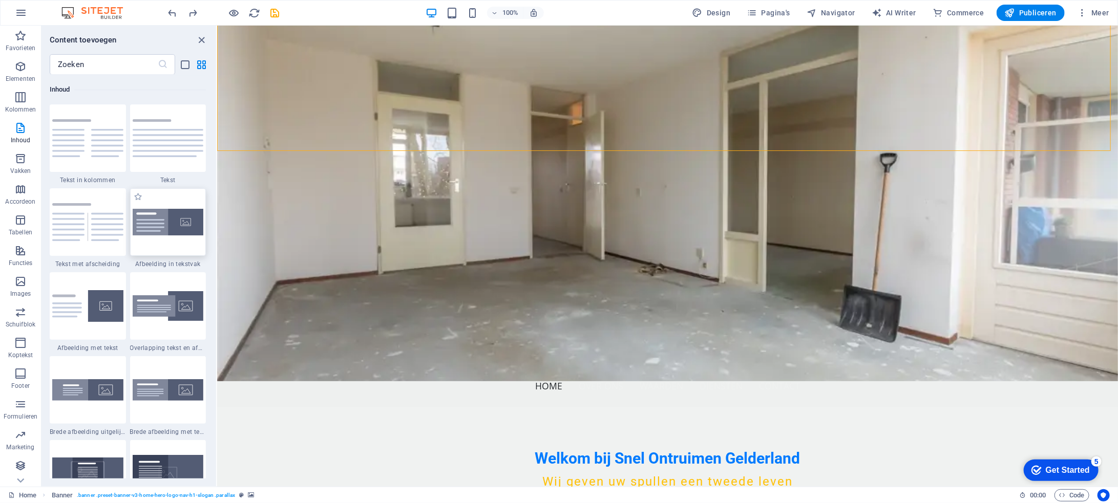
click at [188, 206] on div at bounding box center [168, 222] width 76 height 68
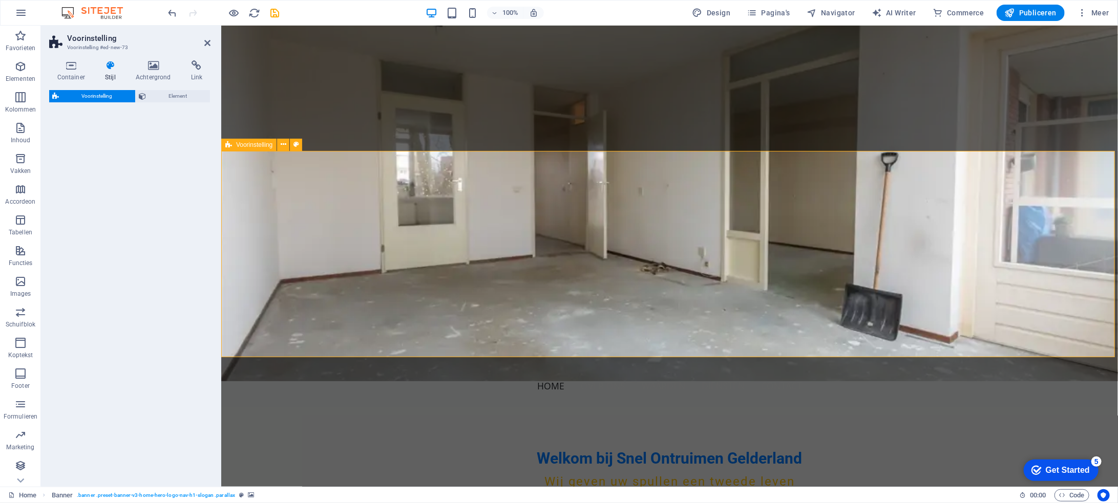
select select "rem"
select select "px"
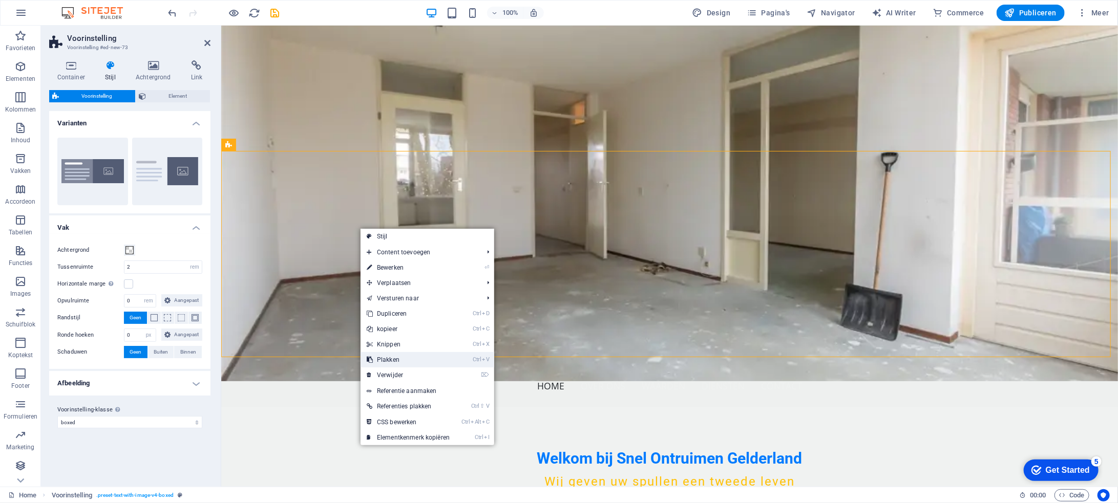
click at [408, 360] on link "Ctrl V Plakken" at bounding box center [407, 359] width 95 height 15
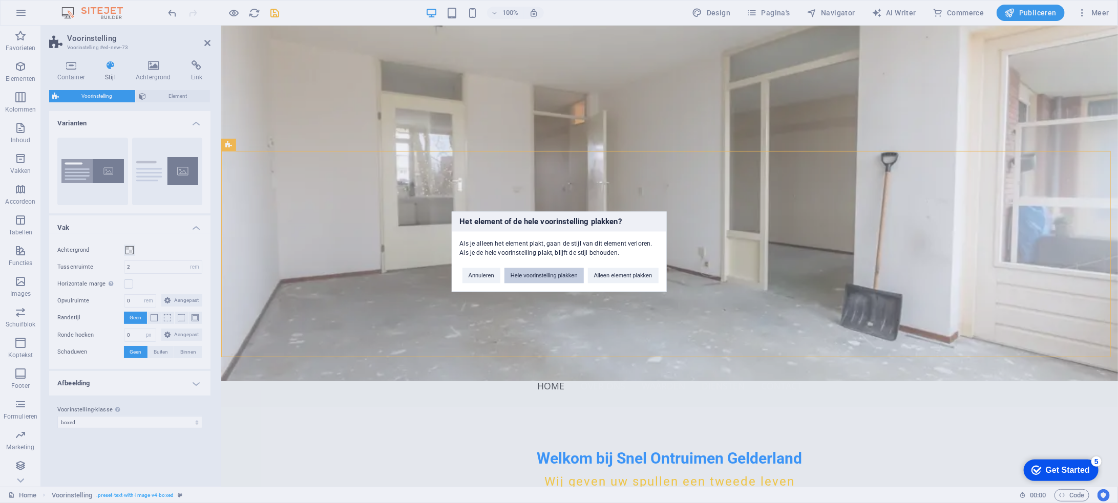
click at [575, 275] on button "Hele voorinstelling plakken" at bounding box center [543, 275] width 79 height 15
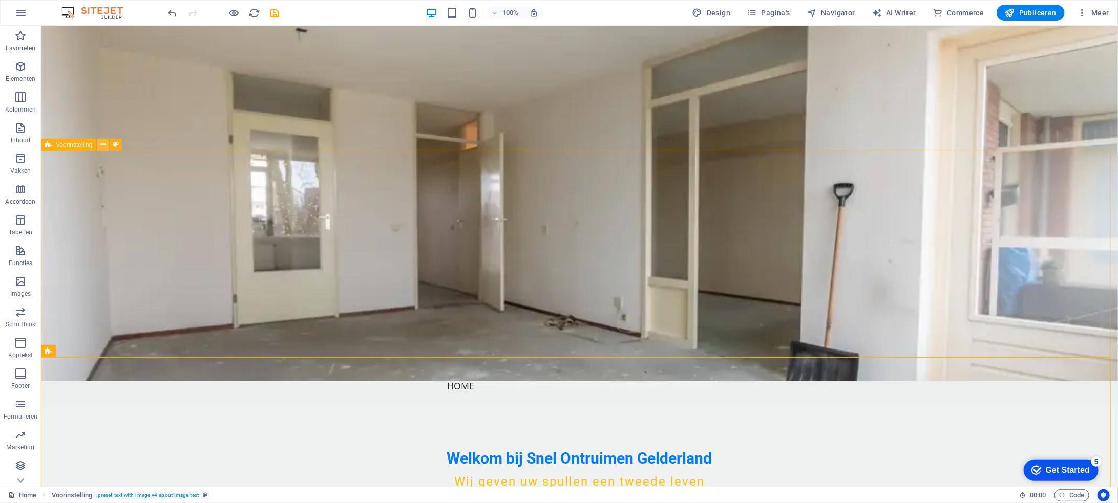
click at [102, 146] on icon at bounding box center [103, 144] width 6 height 11
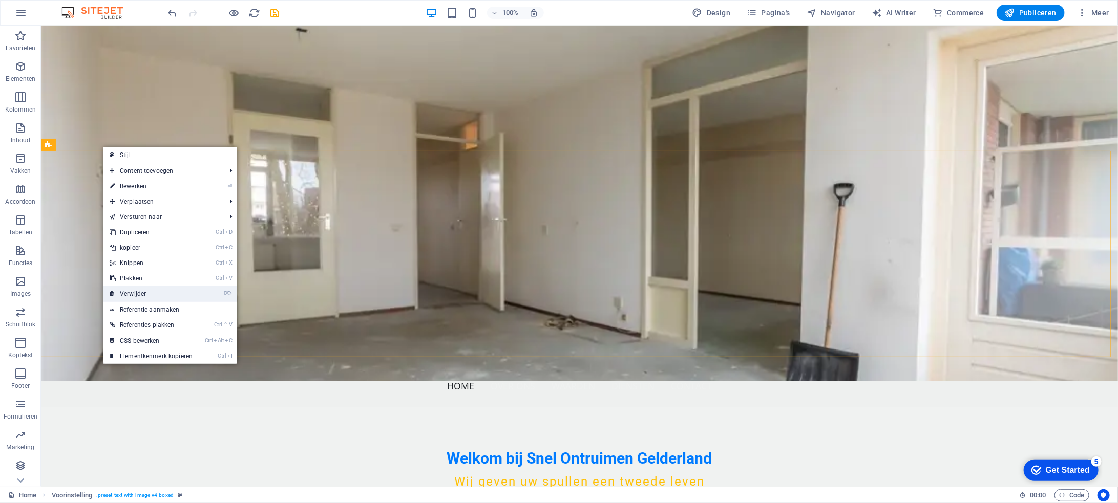
click at [172, 290] on link "⌦ Verwijder" at bounding box center [150, 293] width 95 height 15
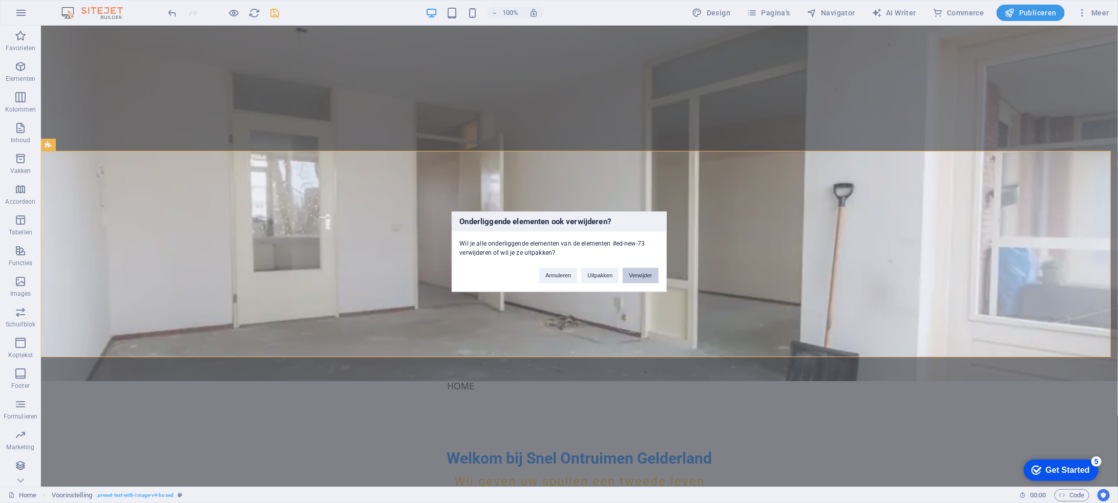
click at [639, 272] on button "Verwijder" at bounding box center [640, 275] width 35 height 15
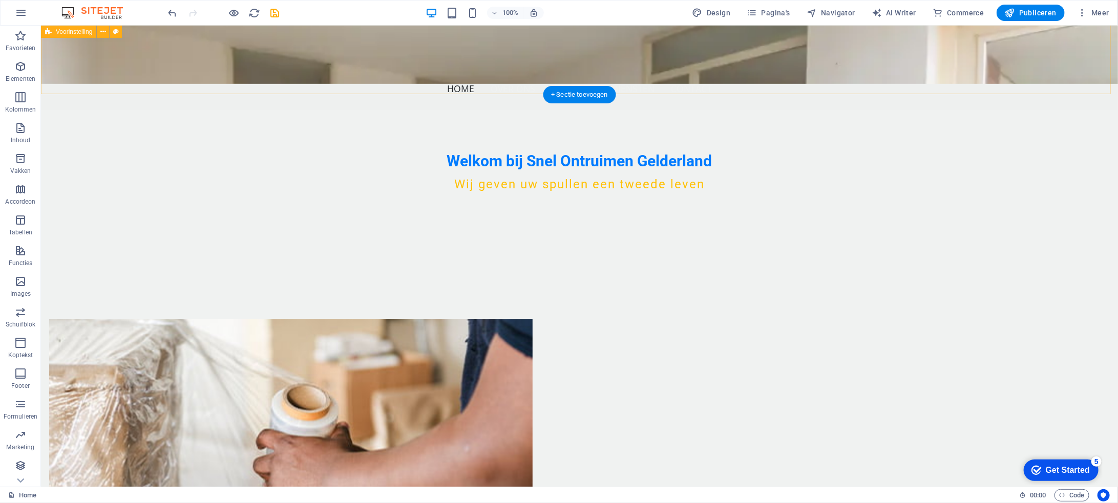
scroll to position [310, 0]
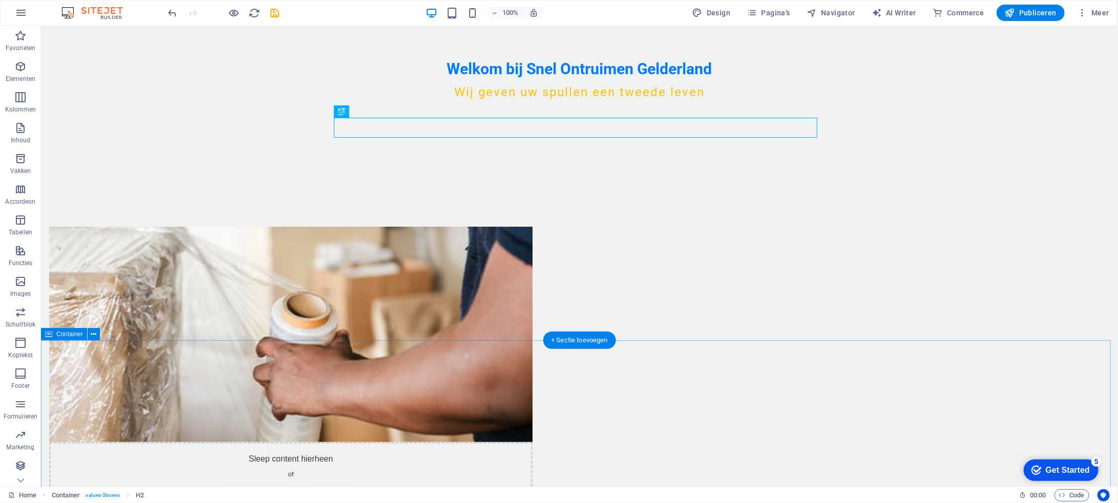
scroll to position [515, 0]
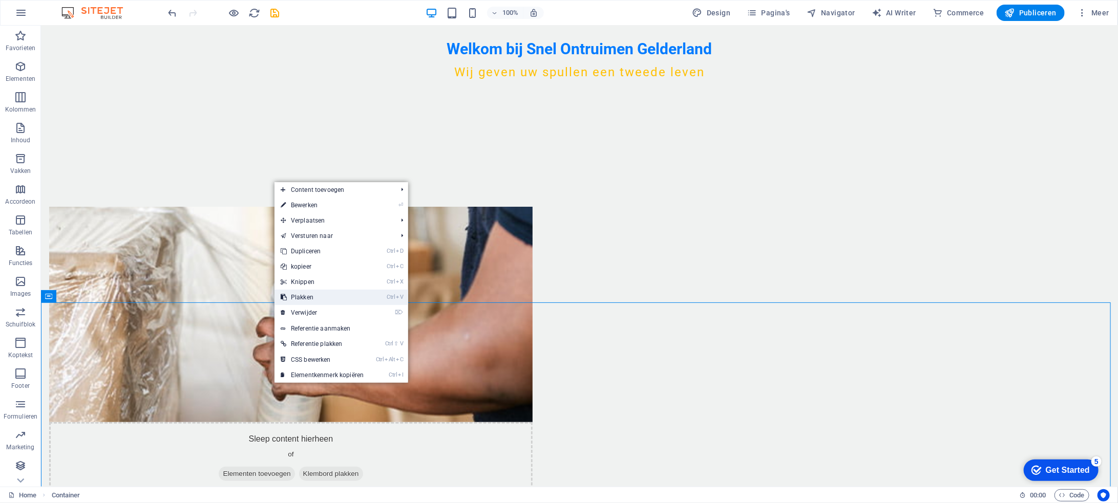
click at [340, 295] on link "Ctrl V Plakken" at bounding box center [321, 297] width 95 height 15
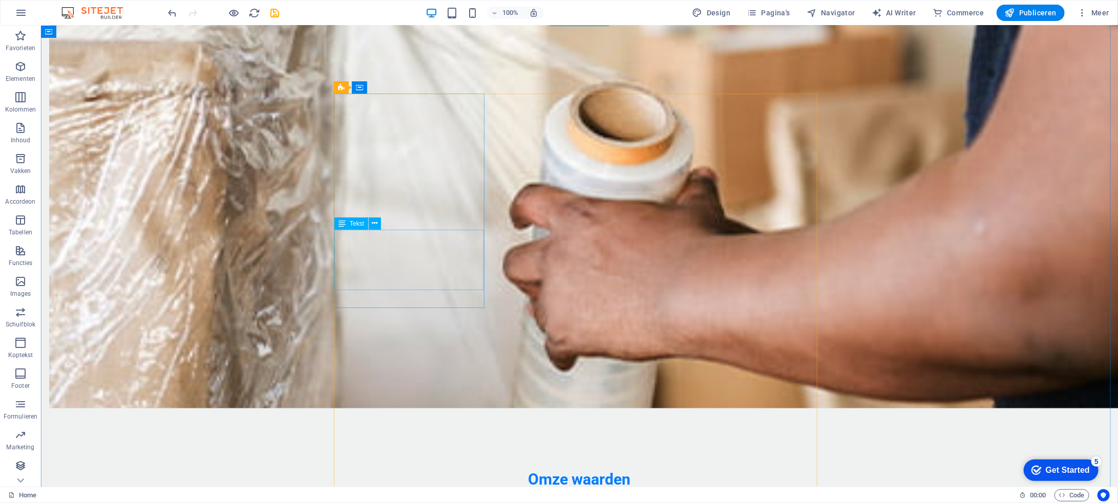
scroll to position [767, 0]
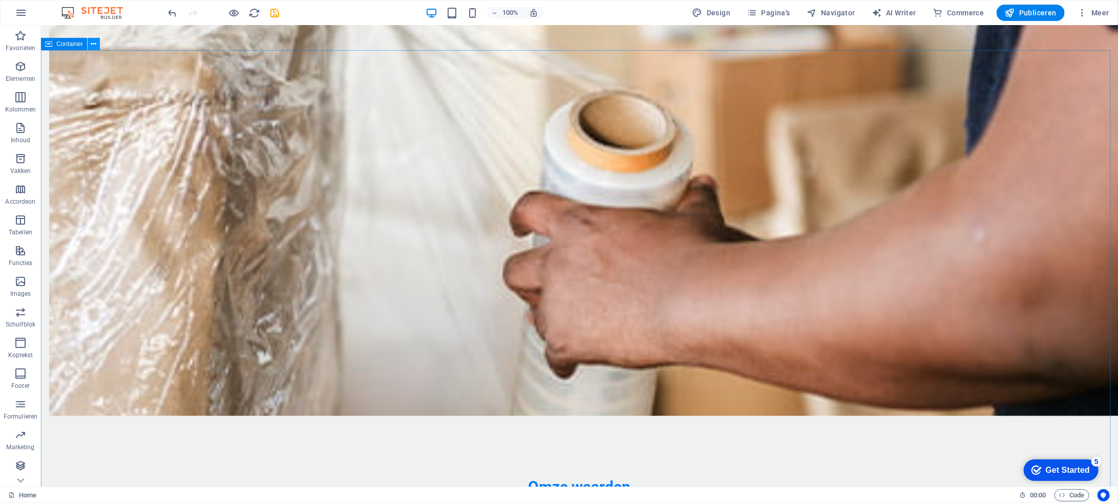
click at [91, 46] on icon at bounding box center [94, 44] width 6 height 11
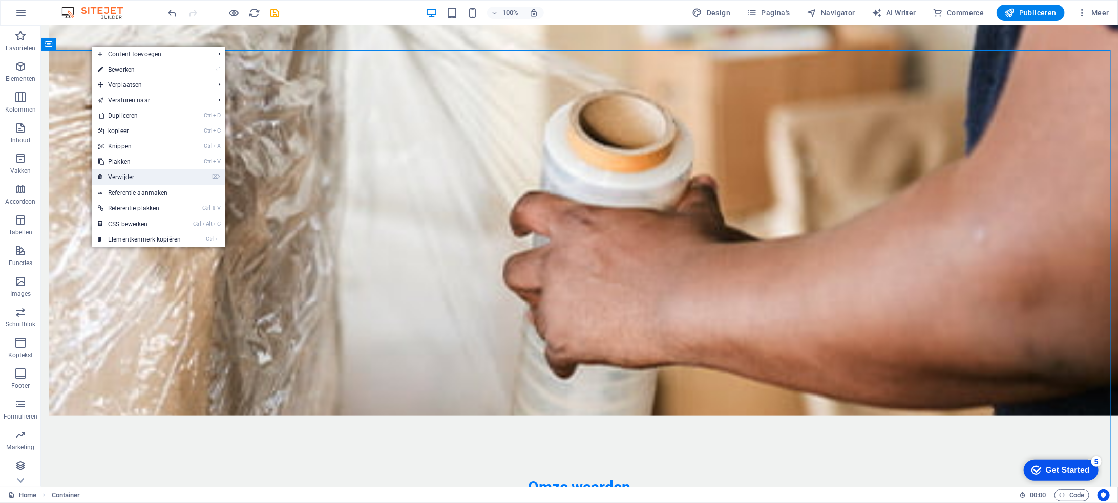
click at [142, 176] on link "⌦ Verwijder" at bounding box center [139, 176] width 95 height 15
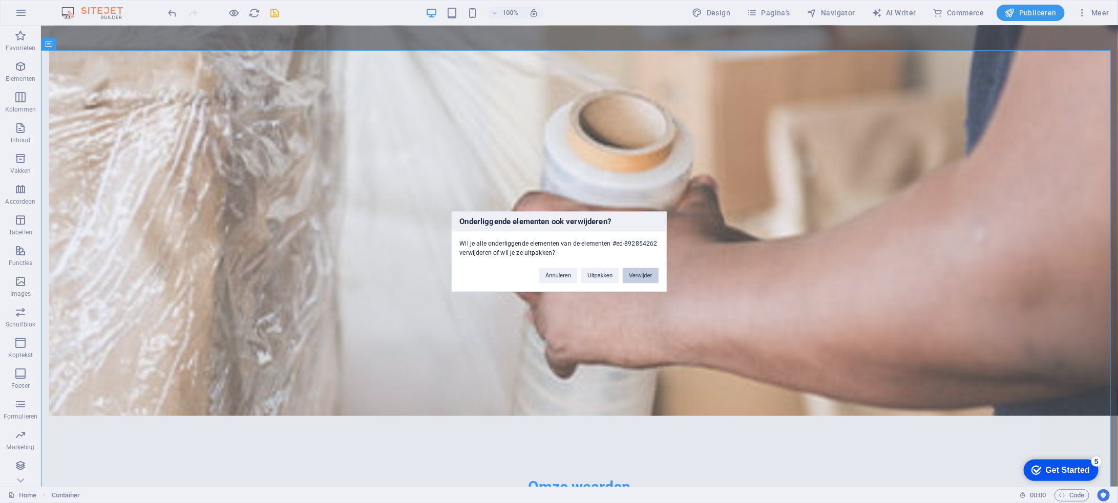
click at [645, 275] on button "Verwijder" at bounding box center [640, 275] width 35 height 15
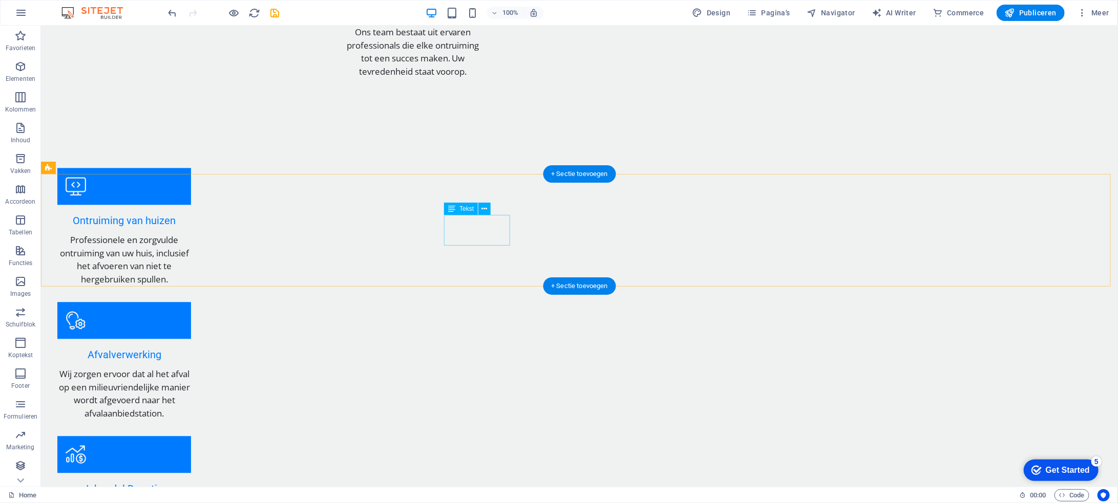
scroll to position [1638, 0]
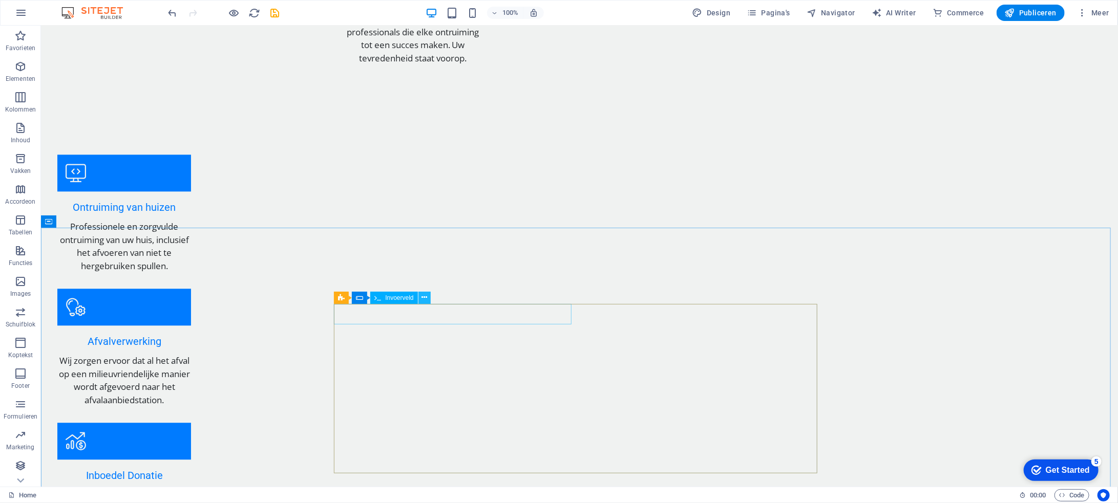
click at [425, 296] on icon at bounding box center [424, 297] width 6 height 11
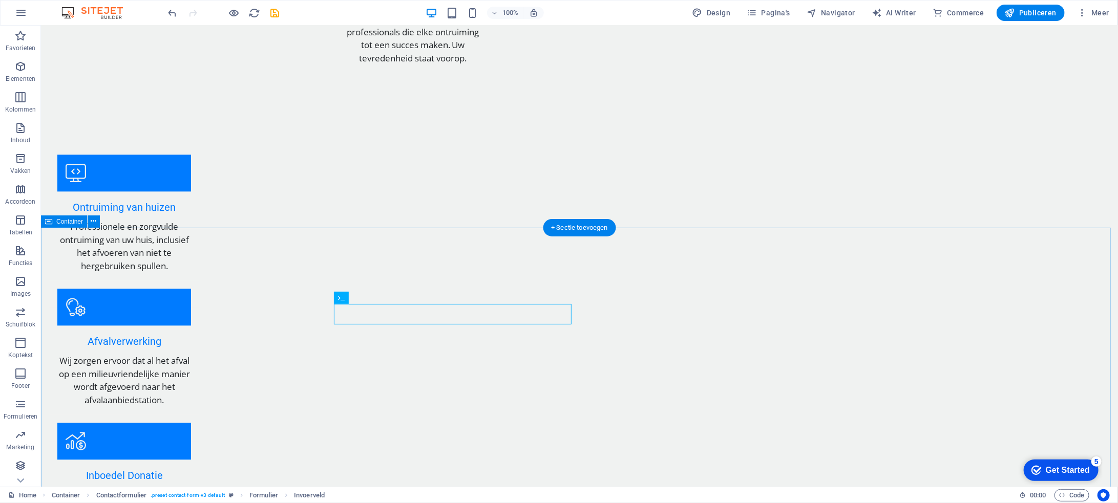
click at [424, 300] on icon at bounding box center [424, 297] width 6 height 11
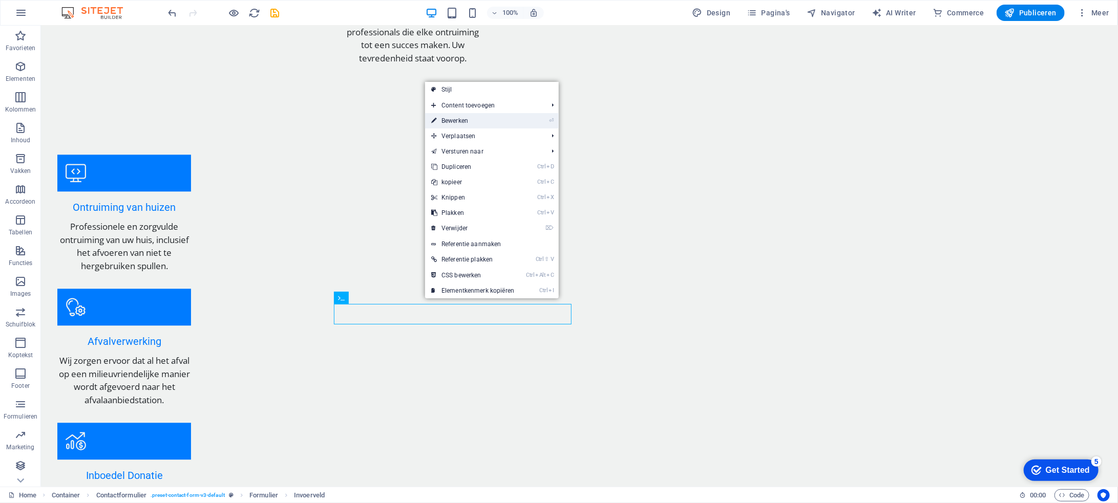
drag, startPoint x: 283, startPoint y: 93, endPoint x: 504, endPoint y: 118, distance: 222.7
click at [504, 118] on link "⏎ Bewerken" at bounding box center [472, 120] width 95 height 15
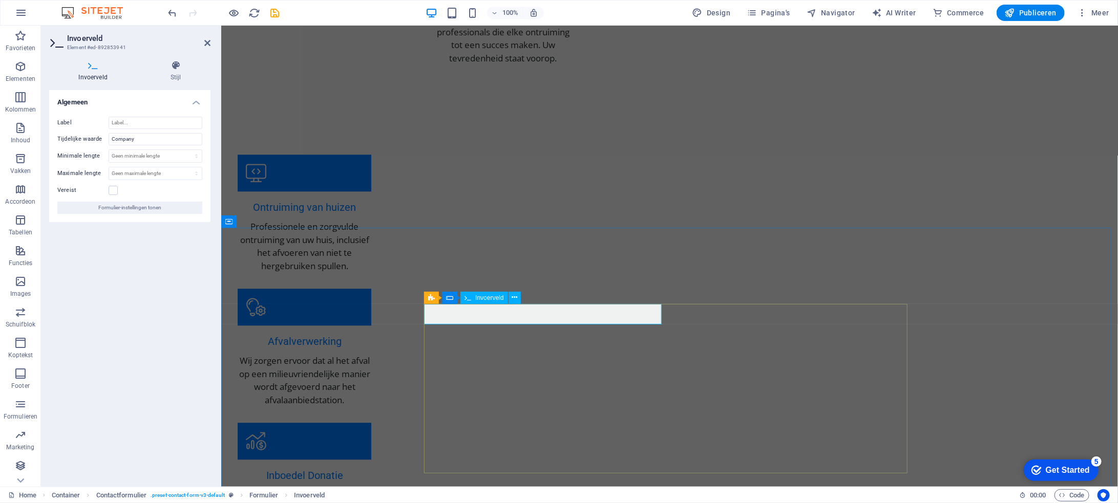
drag, startPoint x: 484, startPoint y: 312, endPoint x: 416, endPoint y: 313, distance: 67.6
drag, startPoint x: 158, startPoint y: 141, endPoint x: 91, endPoint y: 141, distance: 67.1
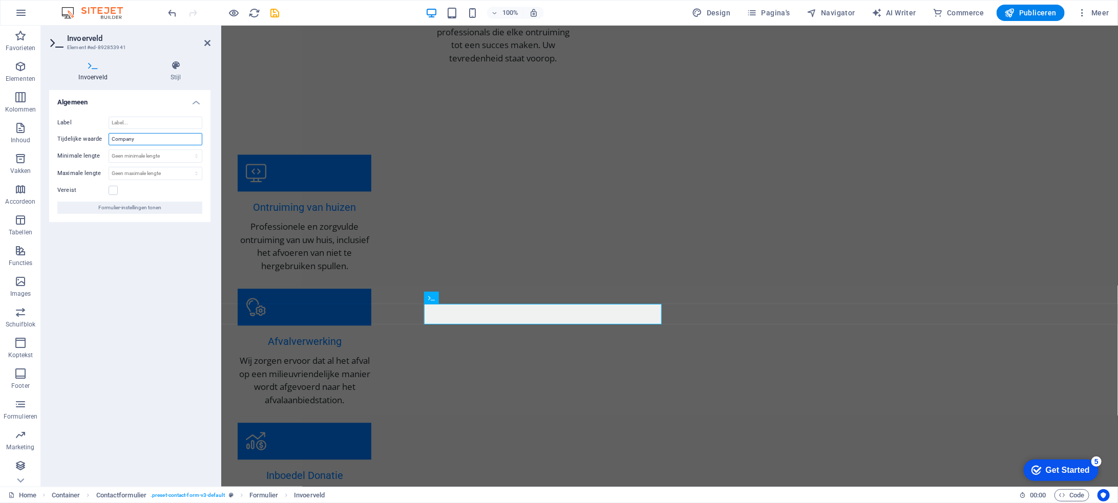
click at [100, 136] on div "Tijdelijke waarde Company" at bounding box center [129, 139] width 145 height 12
type input "Bedrijfsnaam"
click at [108, 266] on div "Algemeen Label Tijdelijke waarde Bedrijfsnaam Minimale lengte Geen minimale len…" at bounding box center [129, 284] width 161 height 389
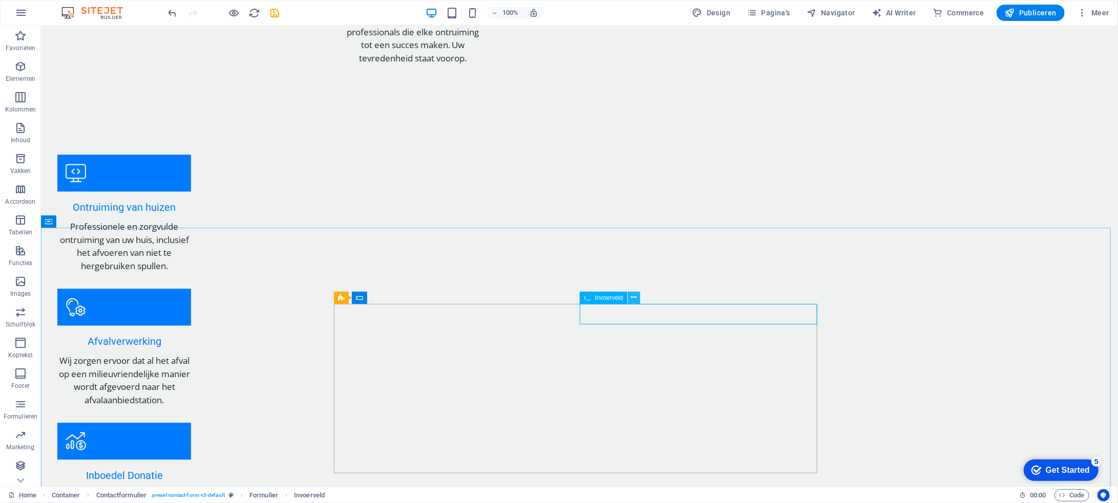
click at [632, 295] on icon at bounding box center [634, 297] width 6 height 11
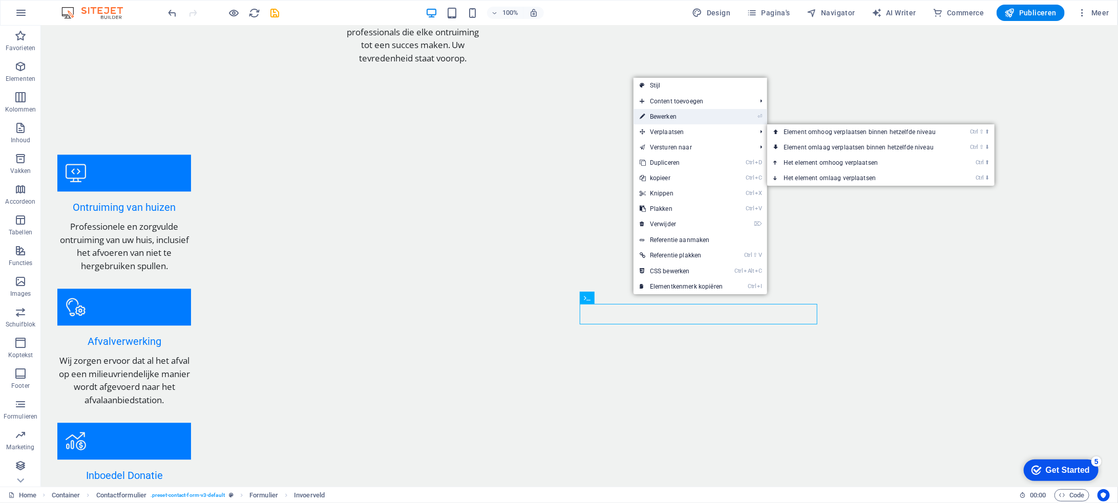
drag, startPoint x: 474, startPoint y: 91, endPoint x: 697, endPoint y: 117, distance: 224.8
click at [697, 117] on link "⏎ Bewerken" at bounding box center [680, 116] width 95 height 15
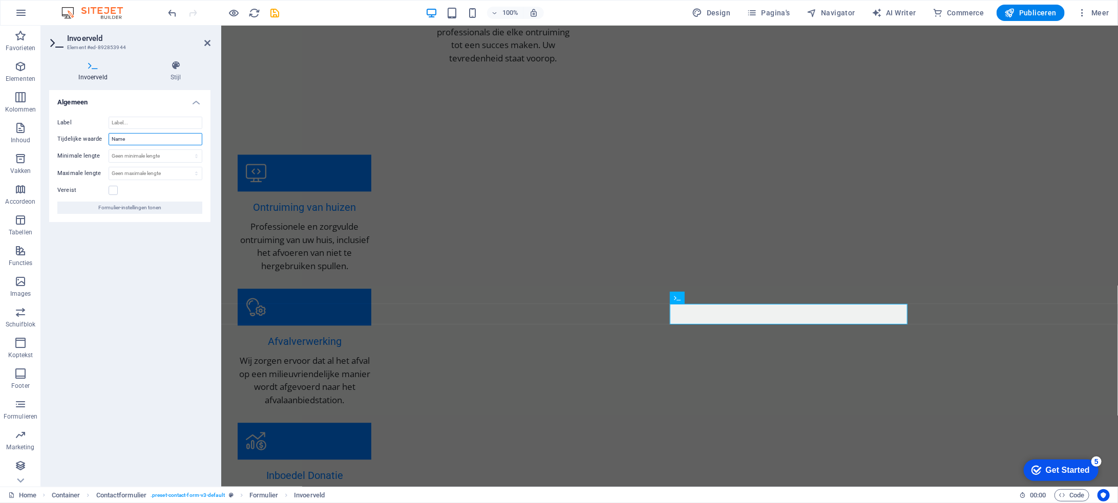
drag, startPoint x: 142, startPoint y: 141, endPoint x: 94, endPoint y: 144, distance: 48.2
click at [97, 140] on div "Tijdelijke waarde Name" at bounding box center [129, 139] width 145 height 12
type input "Naam"
click at [480, 329] on icon at bounding box center [478, 326] width 6 height 11
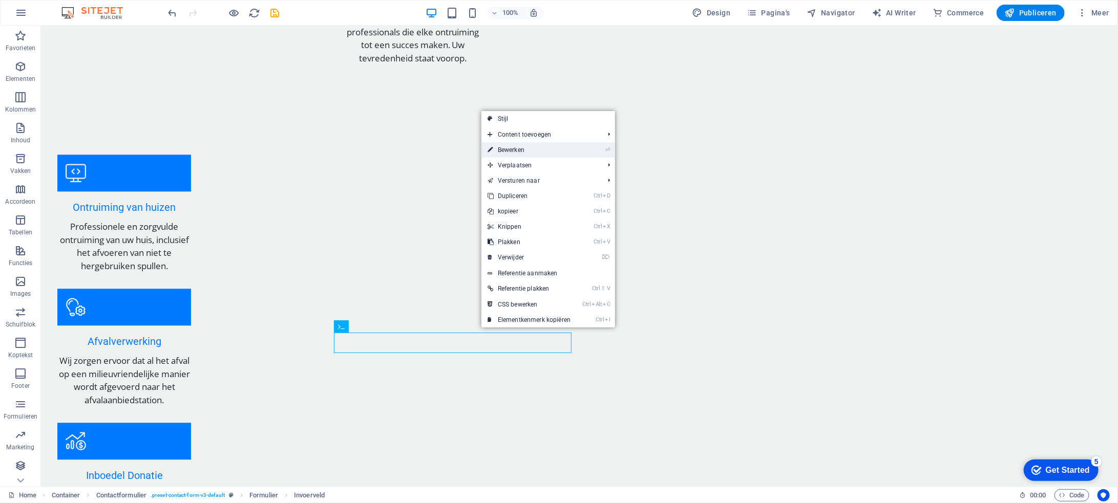
click at [567, 150] on link "⏎ Bewerken" at bounding box center [528, 149] width 95 height 15
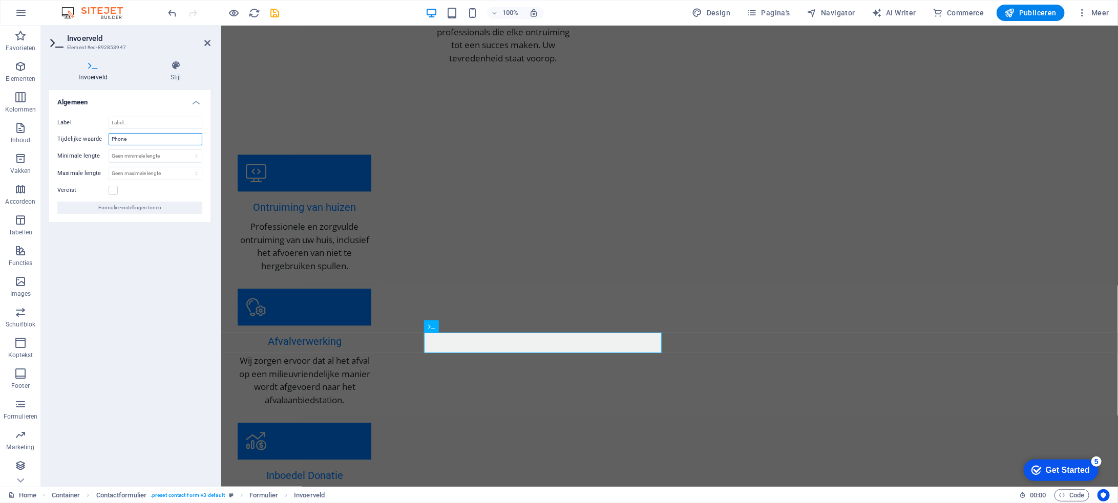
click at [146, 140] on input "Phone" at bounding box center [156, 139] width 94 height 12
type input "Telkefoonnummer"
click at [474, 355] on icon at bounding box center [476, 355] width 6 height 11
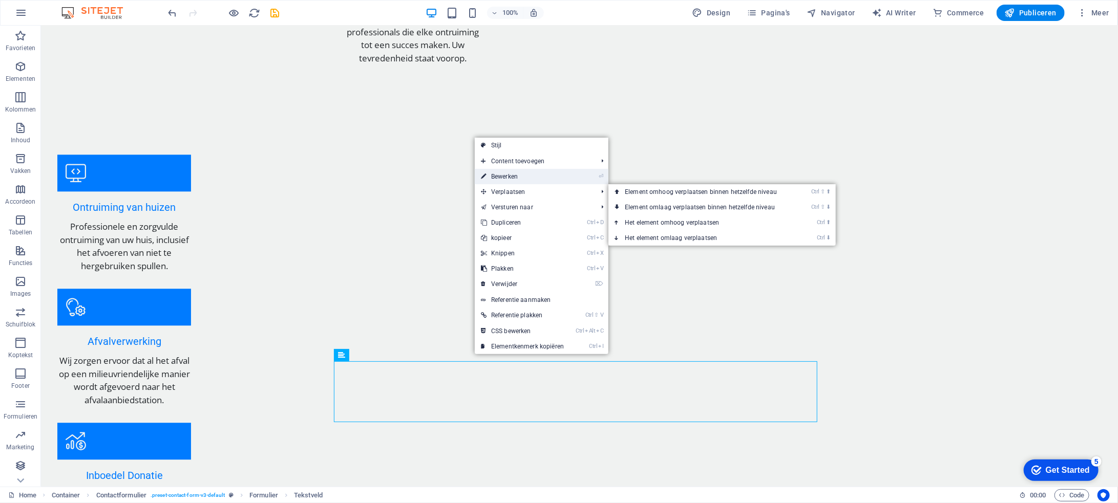
drag, startPoint x: 349, startPoint y: 156, endPoint x: 567, endPoint y: 181, distance: 219.1
click at [567, 181] on link "⏎ Bewerken" at bounding box center [522, 176] width 95 height 15
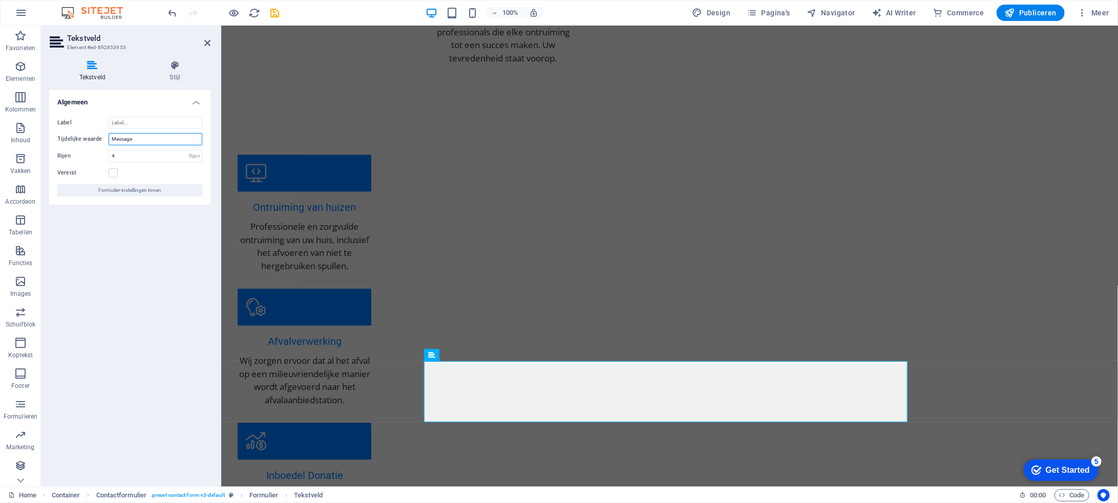
drag, startPoint x: 161, startPoint y: 142, endPoint x: 91, endPoint y: 140, distance: 70.2
click at [89, 140] on div "Tijdelijke waarde Message" at bounding box center [129, 139] width 145 height 12
type input "Uw bericht"
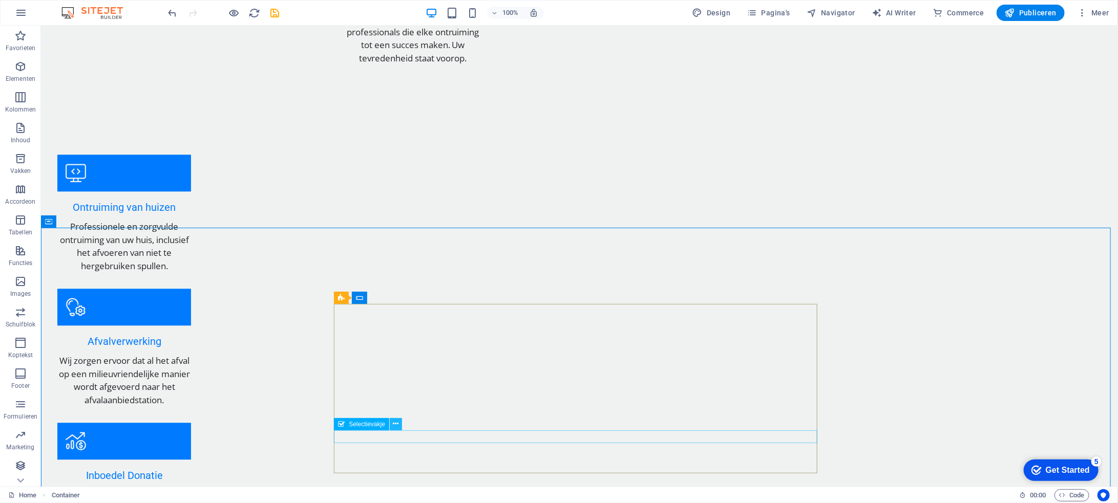
click at [397, 425] on icon at bounding box center [396, 424] width 6 height 11
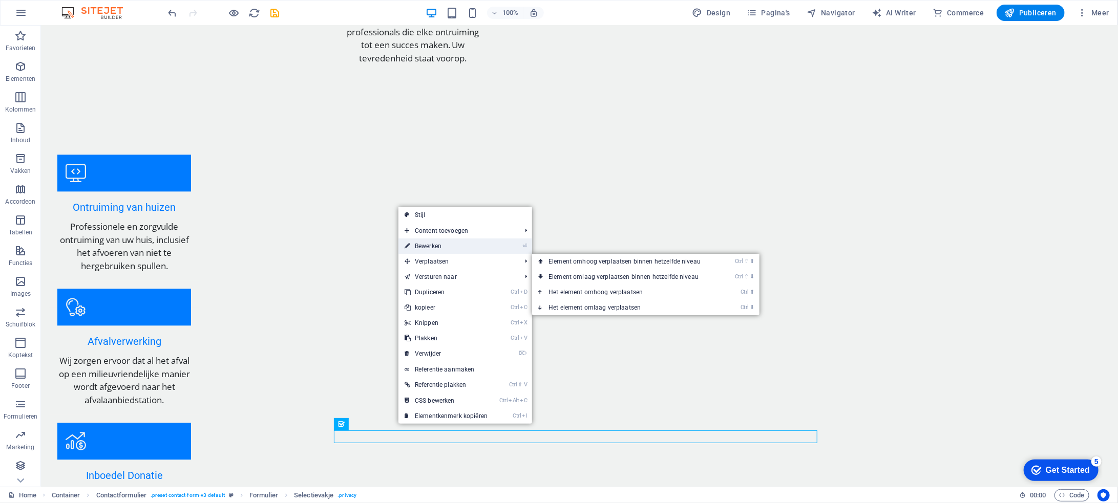
click at [461, 248] on link "⏎ Bewerken" at bounding box center [445, 246] width 95 height 15
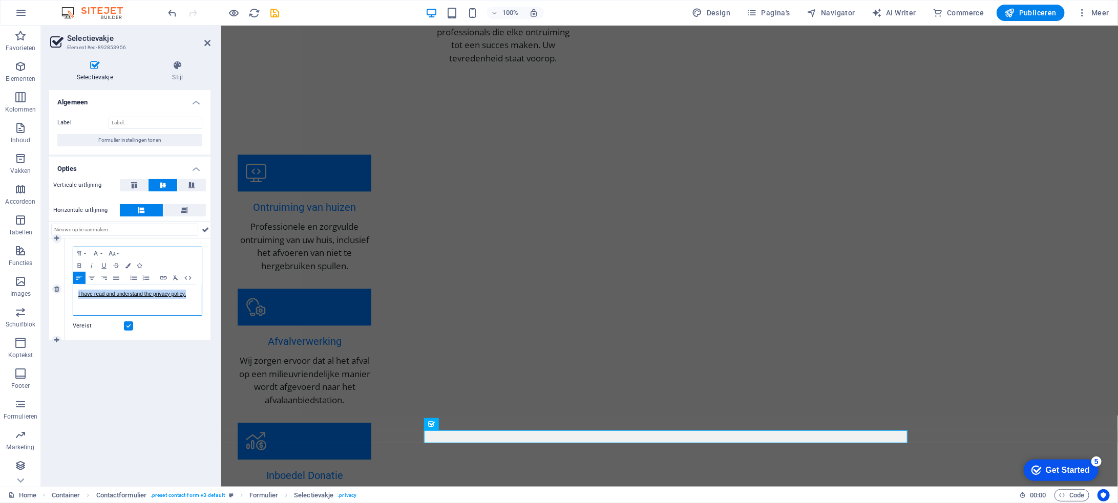
drag, startPoint x: 188, startPoint y: 292, endPoint x: 76, endPoint y: 289, distance: 112.7
click at [76, 289] on div "I have read and understand the privacy policy." at bounding box center [137, 300] width 129 height 31
copy link "I have read and understand the privacy policy."
click at [185, 381] on div "Algemeen Label Formulier-instellingen tonen Opties Verticale uitlijning Horizon…" at bounding box center [129, 284] width 161 height 389
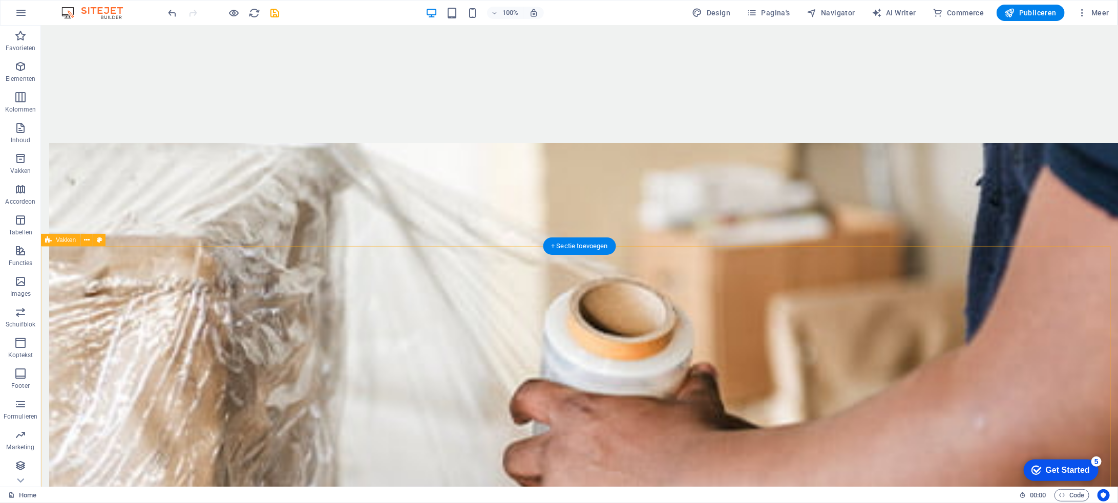
scroll to position [600, 0]
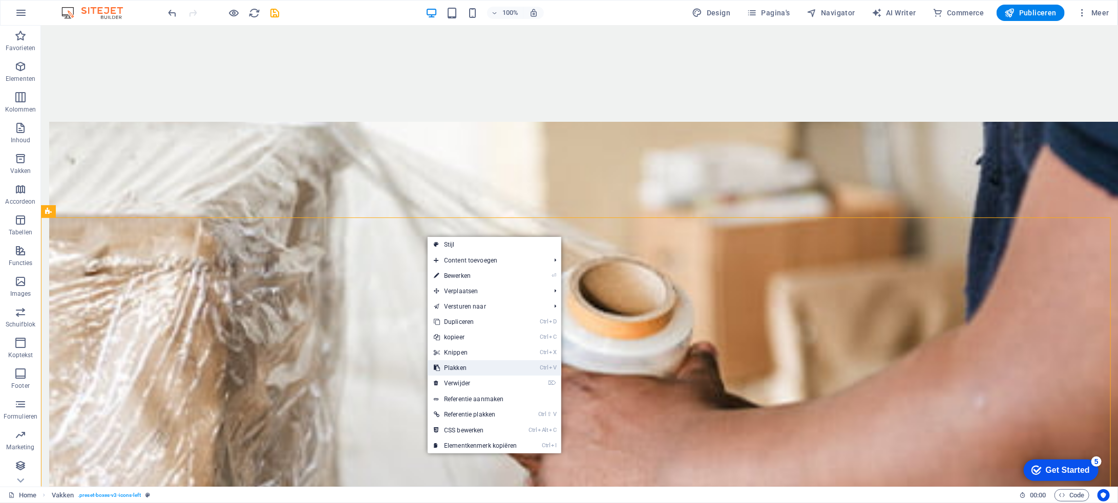
click at [519, 365] on link "Ctrl V Plakken" at bounding box center [475, 367] width 95 height 15
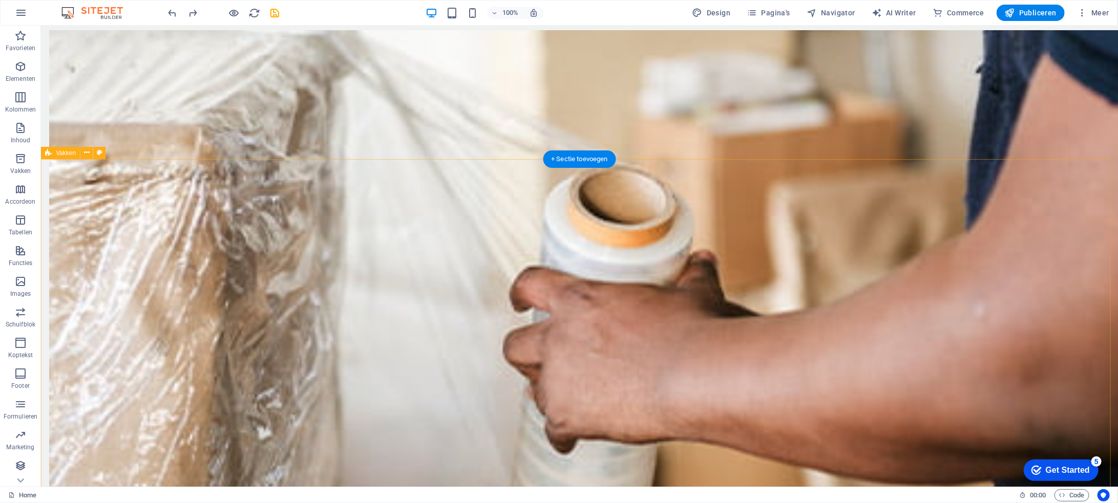
scroll to position [652, 0]
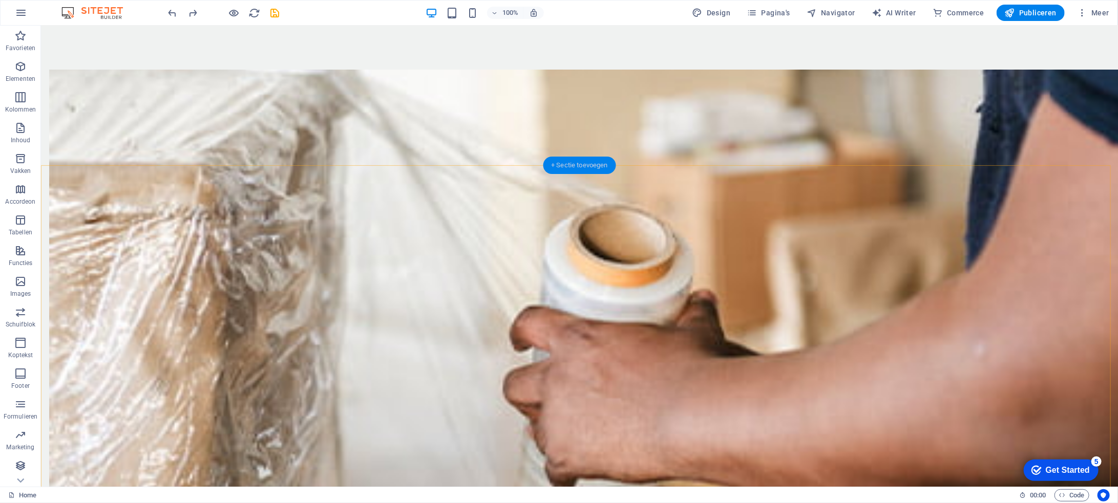
click at [605, 168] on div "+ Sectie toevoegen" at bounding box center [579, 165] width 73 height 17
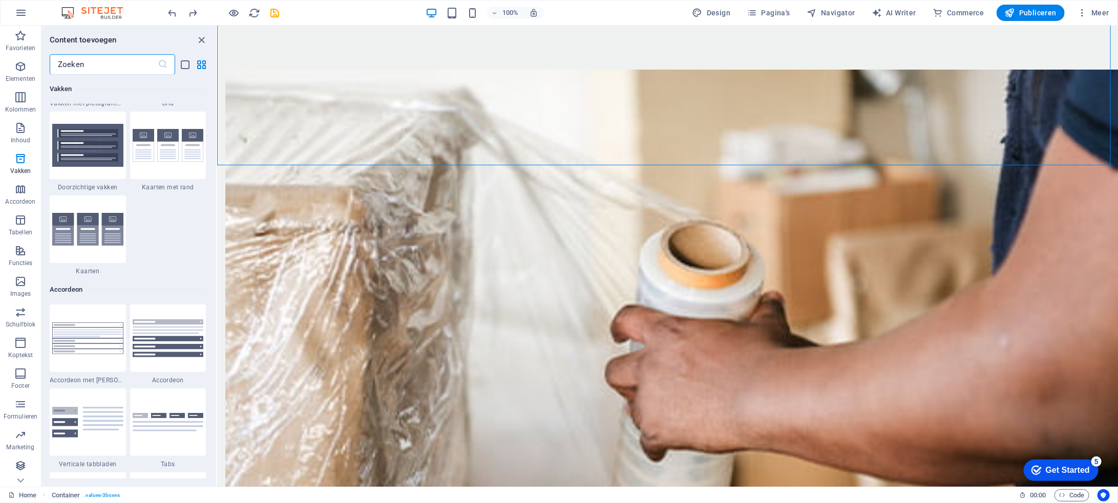
scroll to position [3071, 0]
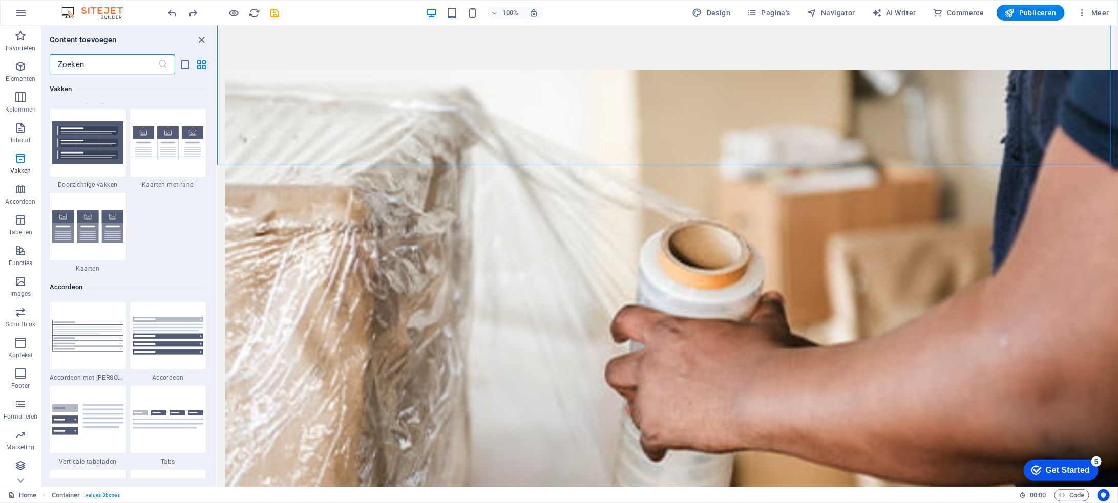
click at [101, 63] on input "text" at bounding box center [104, 64] width 108 height 20
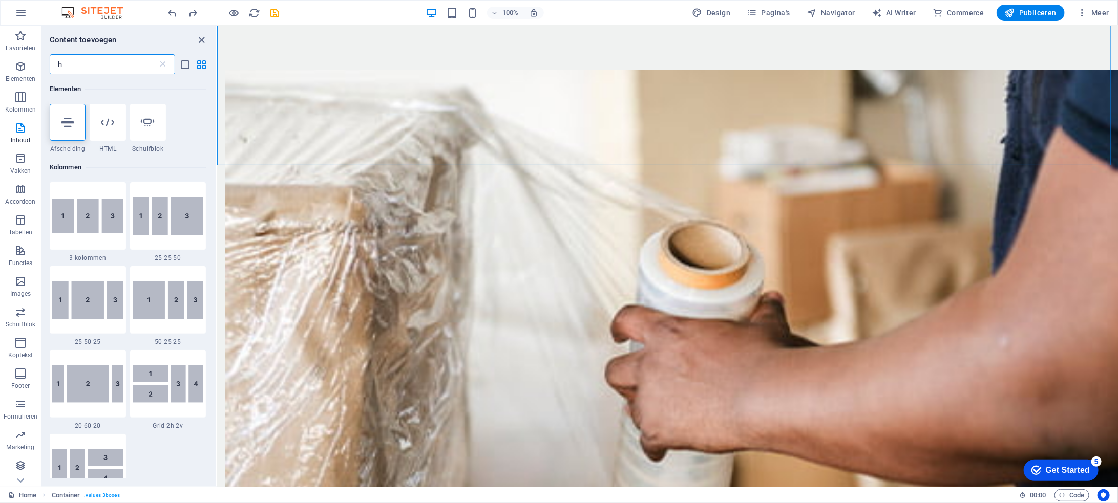
scroll to position [0, 0]
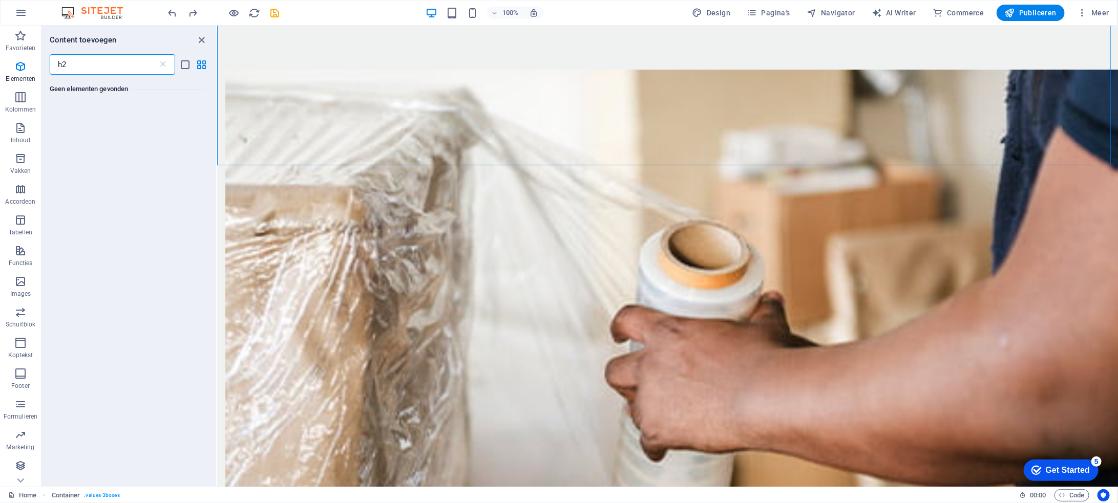
type input "h"
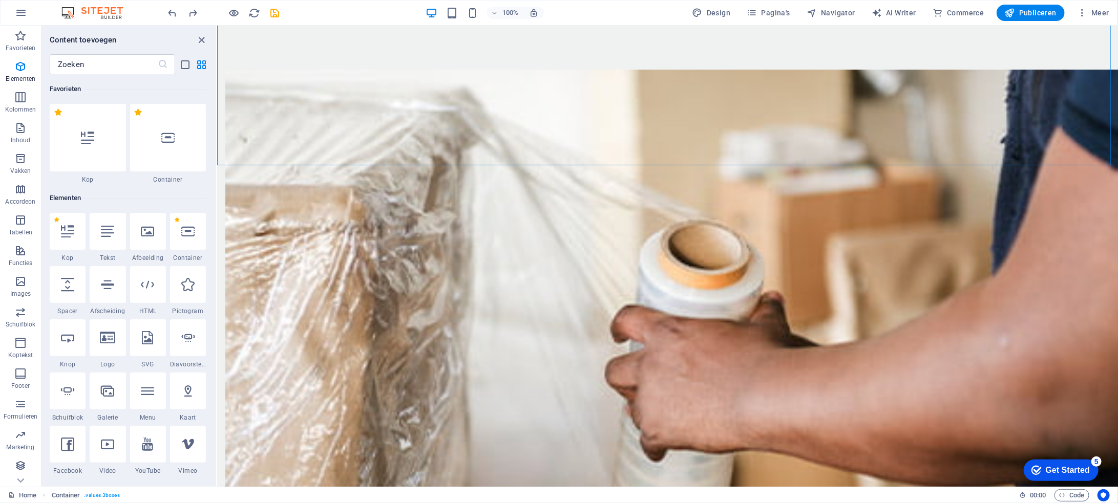
click at [79, 224] on div at bounding box center [68, 231] width 36 height 37
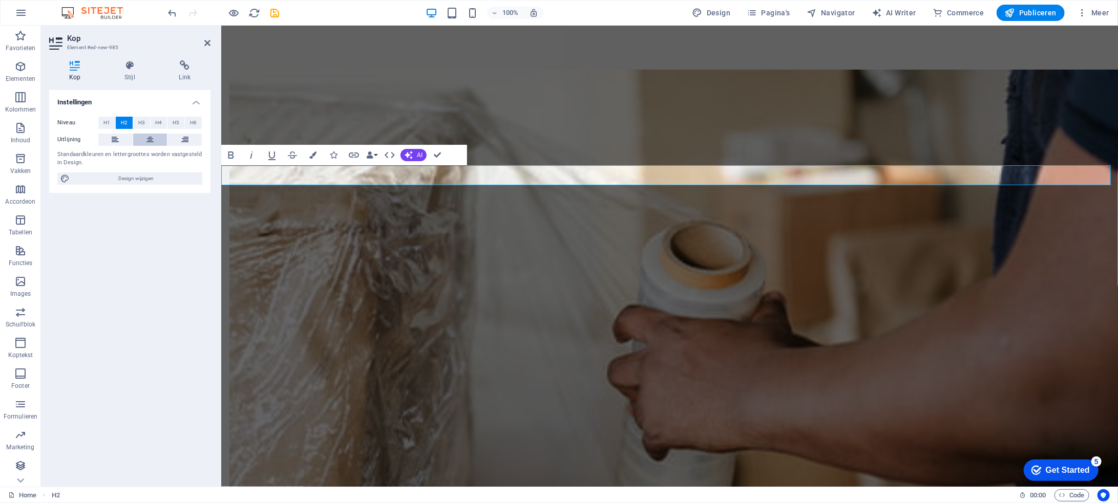
click at [156, 144] on button at bounding box center [150, 140] width 34 height 12
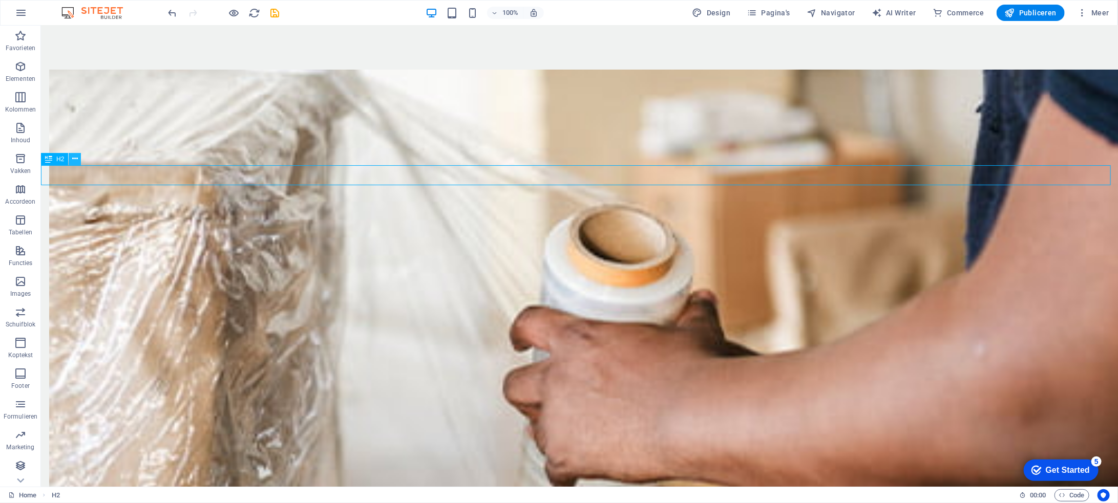
click at [75, 161] on icon at bounding box center [75, 159] width 6 height 11
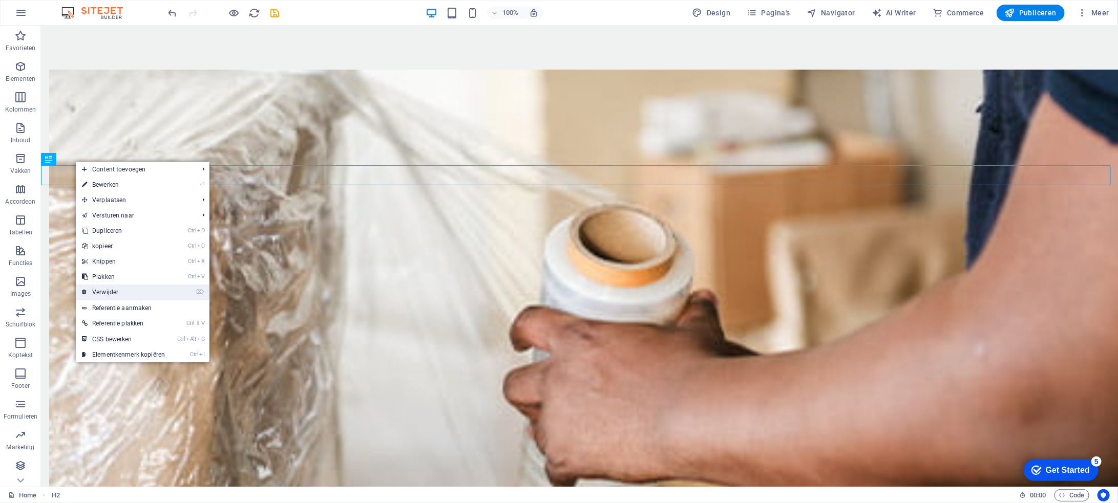
click at [120, 293] on link "⌦ Verwijder" at bounding box center [123, 292] width 95 height 15
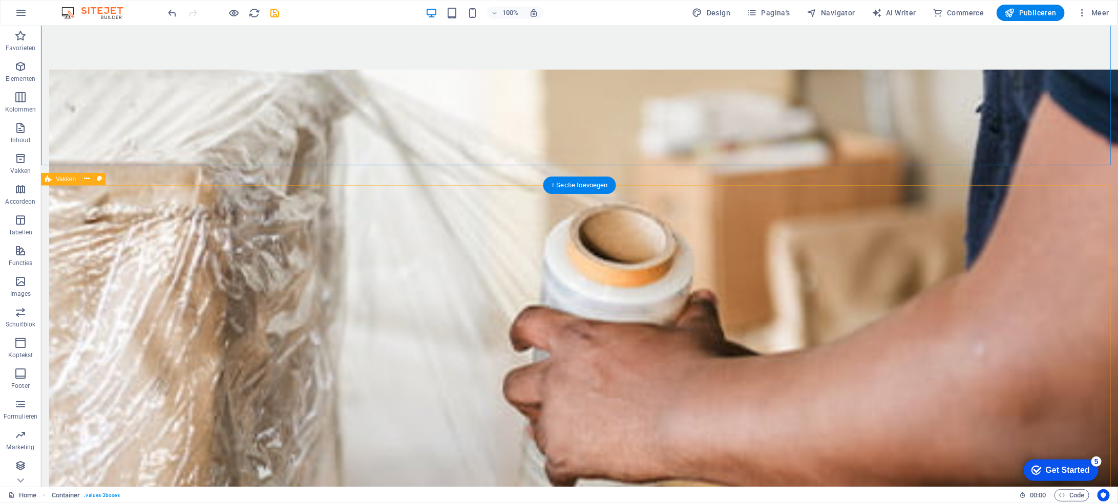
drag, startPoint x: 577, startPoint y: 183, endPoint x: 355, endPoint y: 159, distance: 223.0
click at [577, 183] on div "+ Sectie toevoegen" at bounding box center [579, 185] width 73 height 17
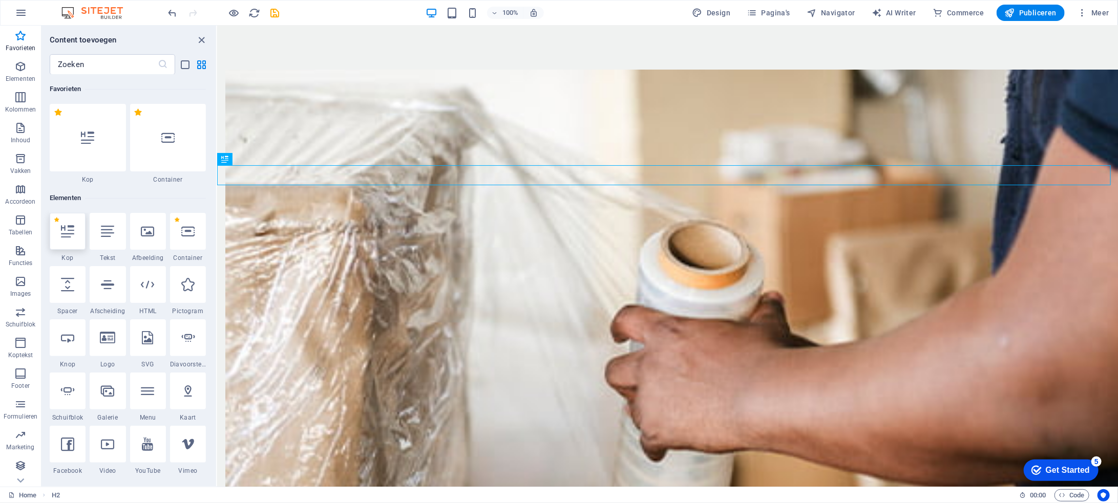
click at [72, 235] on icon at bounding box center [67, 231] width 13 height 13
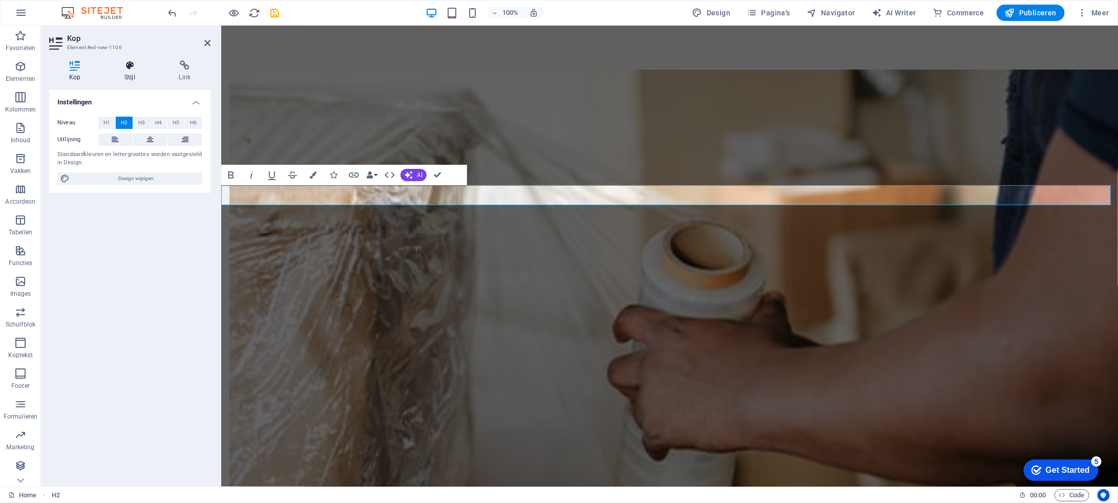
click at [133, 68] on icon at bounding box center [129, 65] width 50 height 10
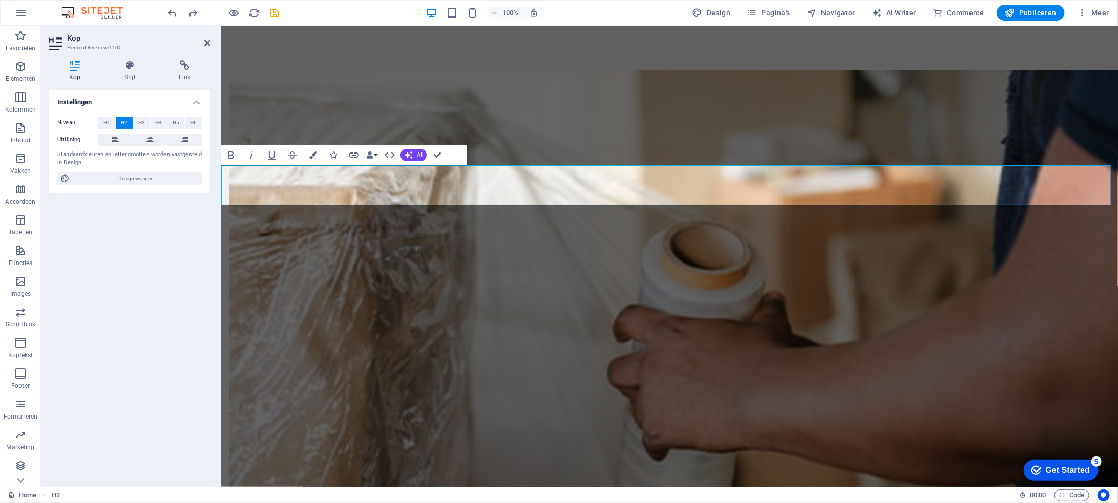
drag, startPoint x: 572, startPoint y: 195, endPoint x: 404, endPoint y: 181, distance: 168.5
drag, startPoint x: 860, startPoint y: 197, endPoint x: 494, endPoint y: 199, distance: 366.6
click at [144, 121] on span "H3" at bounding box center [141, 123] width 7 height 12
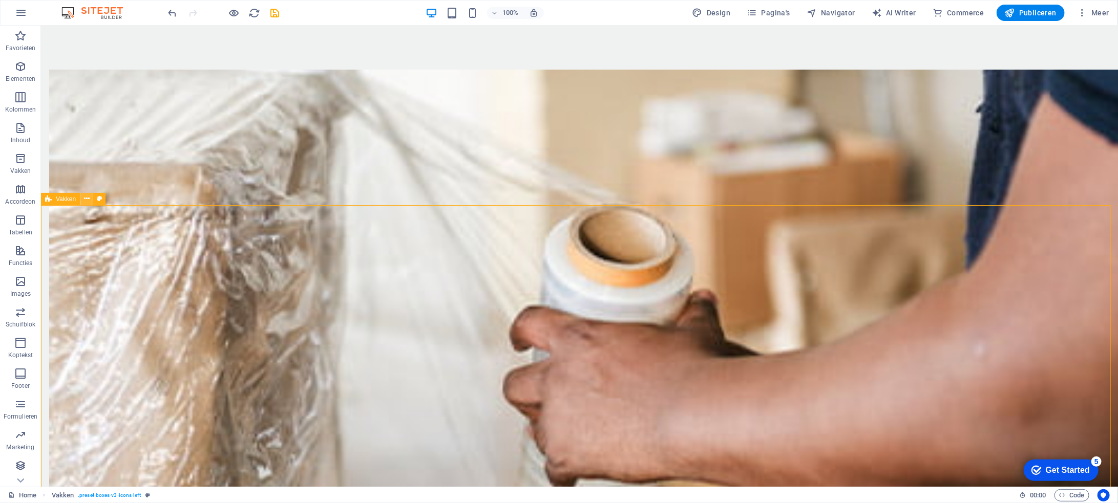
click at [86, 199] on icon at bounding box center [87, 199] width 6 height 11
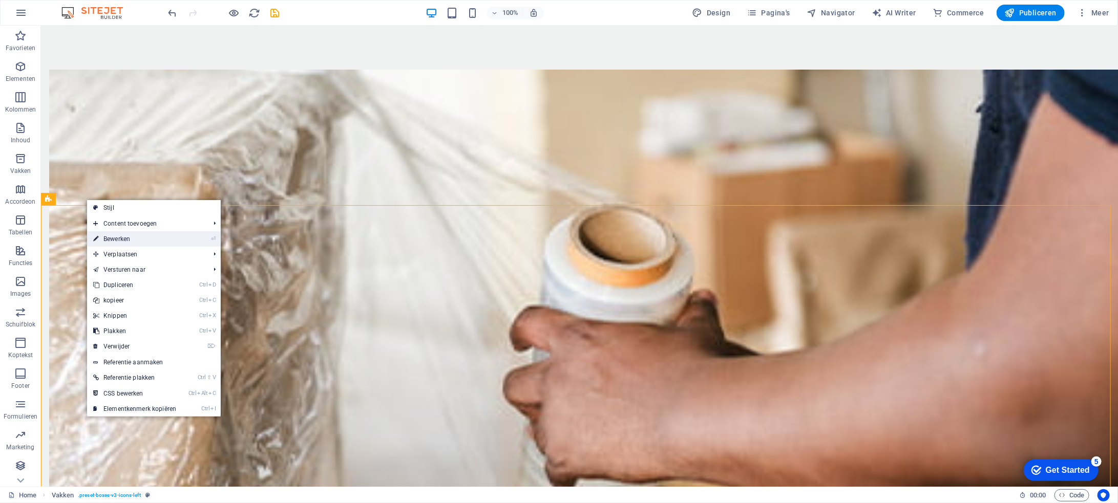
click at [144, 236] on link "⏎ Bewerken" at bounding box center [134, 238] width 95 height 15
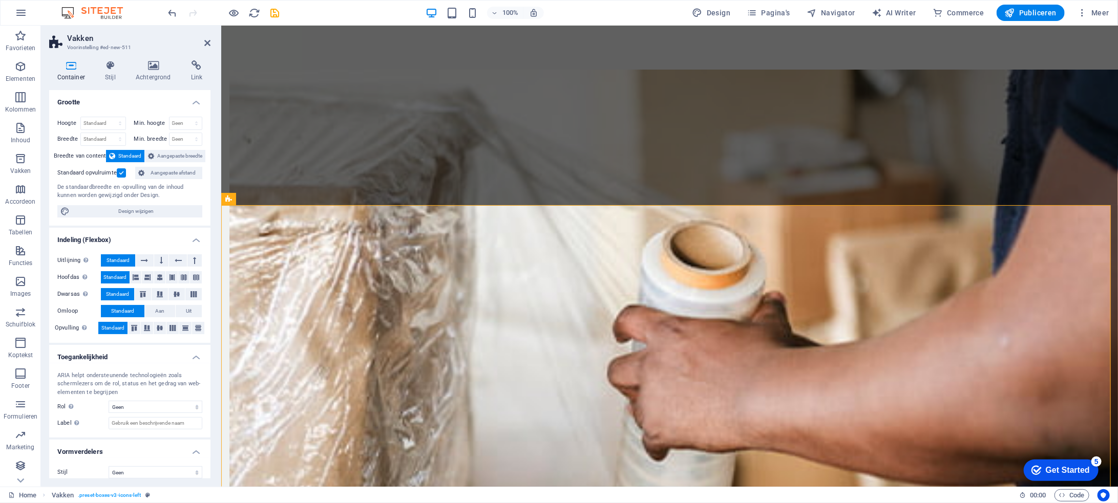
click at [197, 101] on h4 "Grootte" at bounding box center [129, 99] width 161 height 18
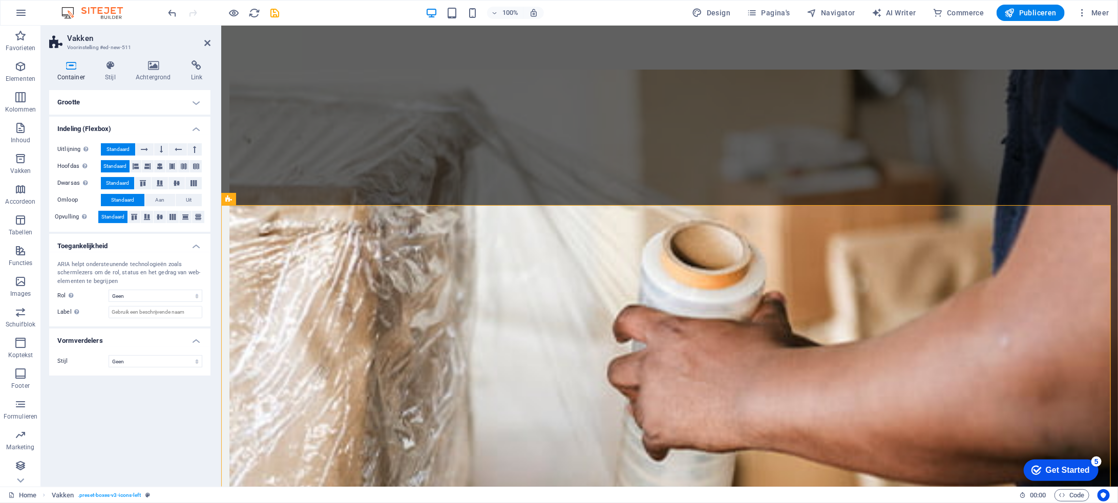
click at [198, 127] on h4 "Indeling (Flexbox)" at bounding box center [129, 126] width 161 height 18
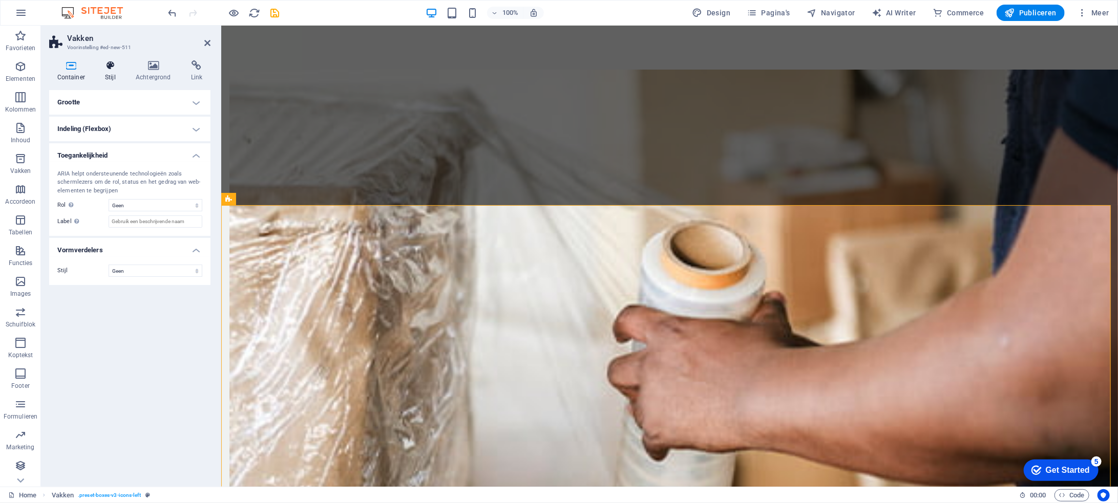
click at [109, 71] on h4 "Stijl" at bounding box center [112, 71] width 31 height 22
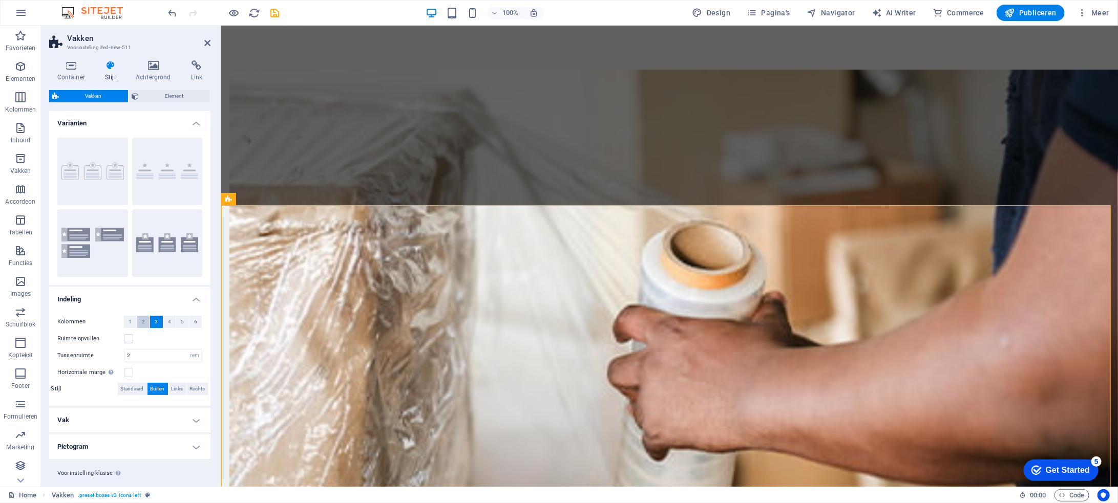
click at [143, 320] on span "2" at bounding box center [143, 322] width 3 height 12
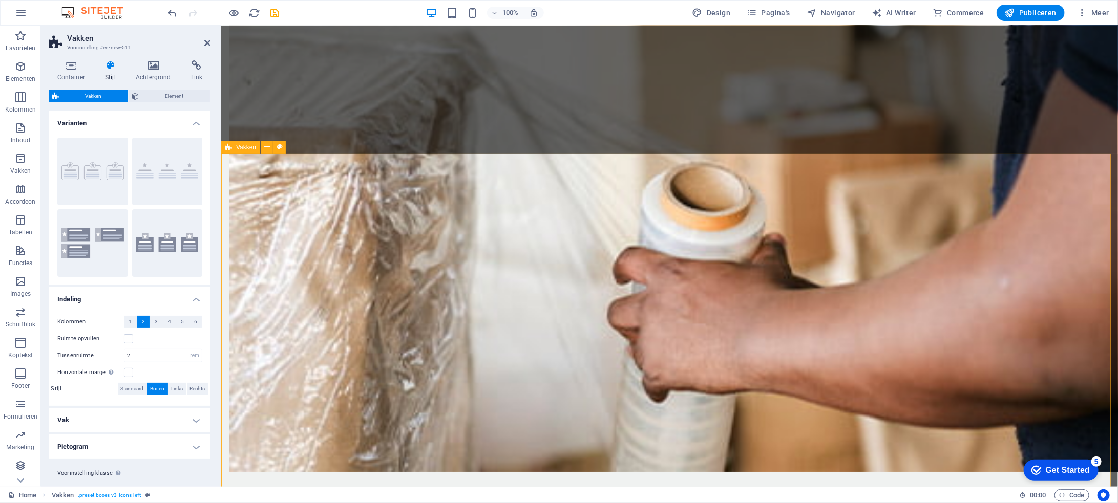
scroll to position [704, 0]
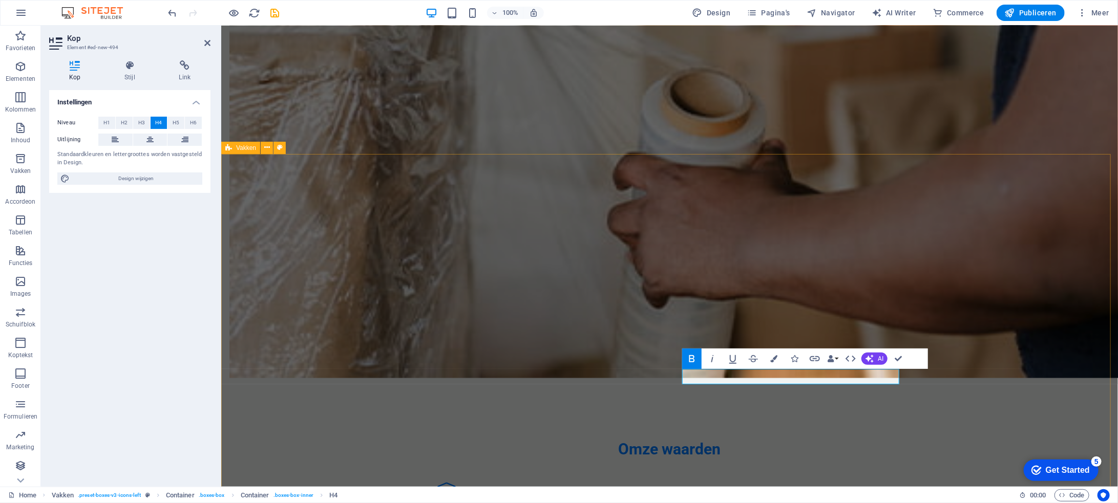
scroll to position [806, 0]
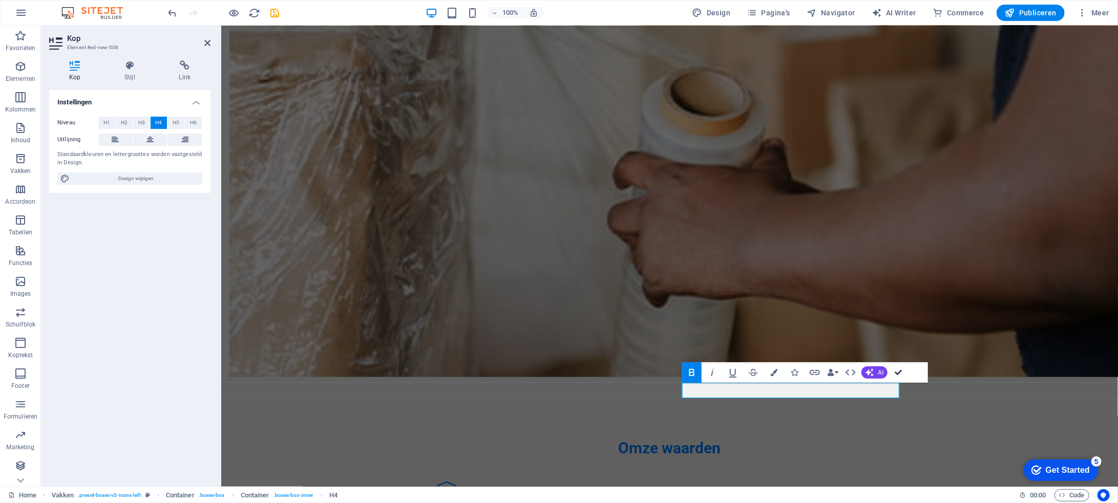
drag, startPoint x: 897, startPoint y: 372, endPoint x: 881, endPoint y: 338, distance: 37.3
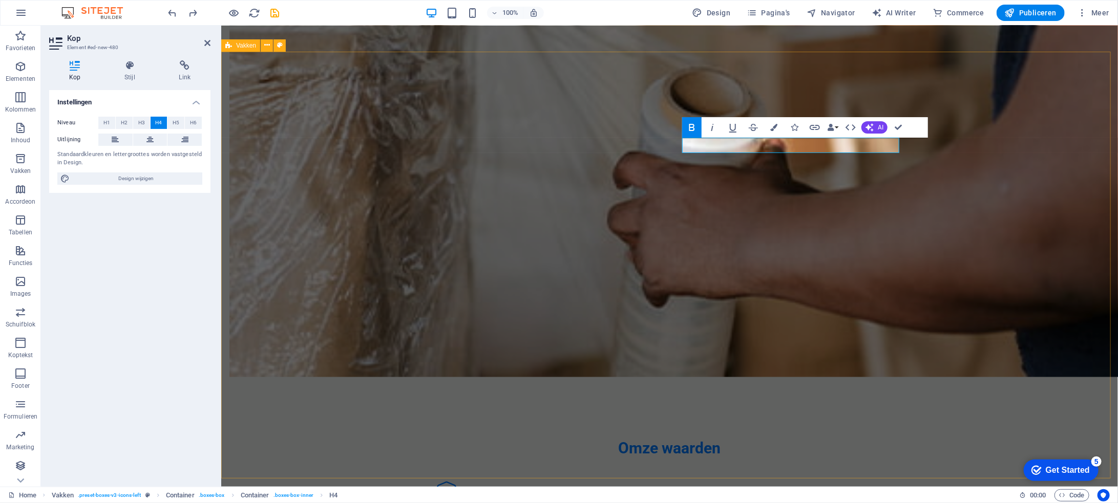
scroll to position [0, 4]
drag, startPoint x: 900, startPoint y: 129, endPoint x: 858, endPoint y: 103, distance: 48.7
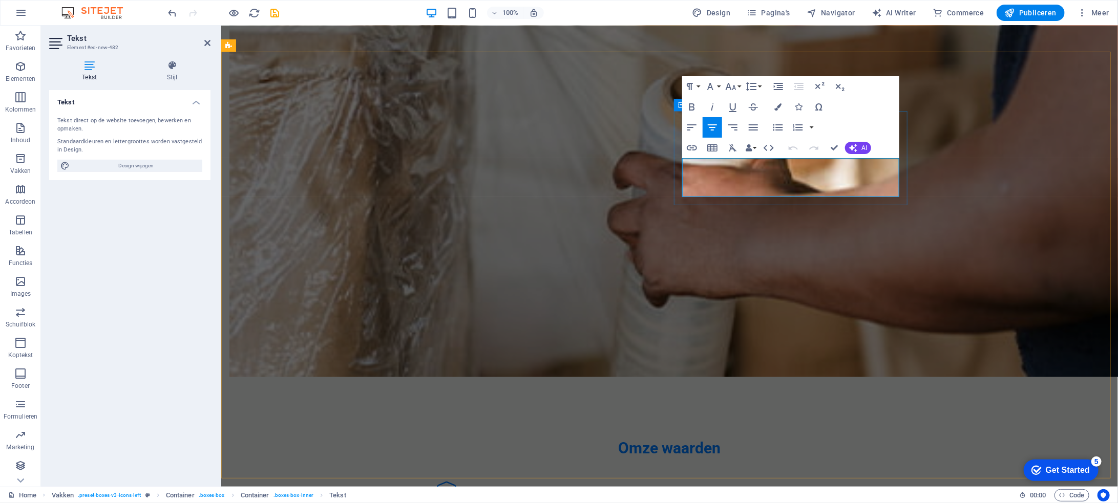
drag, startPoint x: 842, startPoint y: 190, endPoint x: 686, endPoint y: 167, distance: 157.4
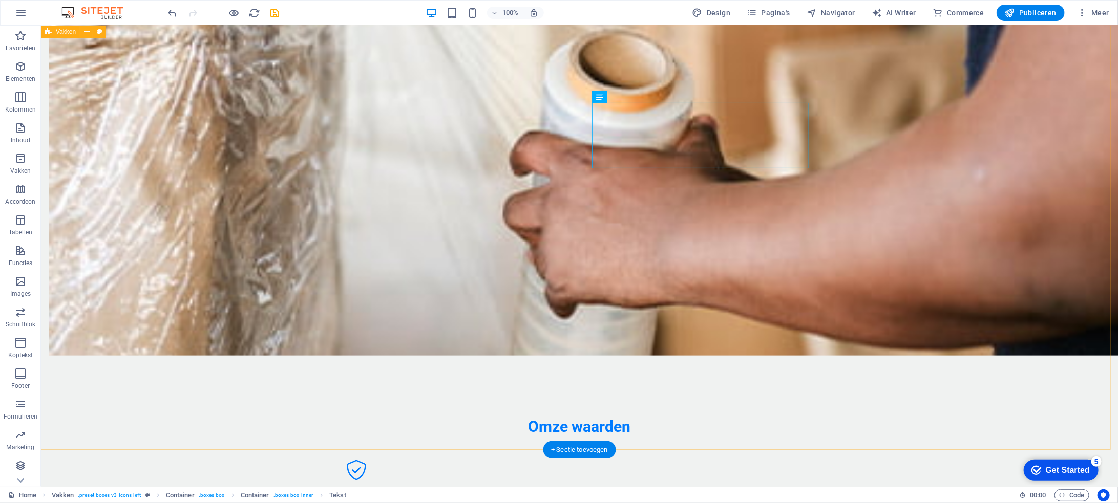
scroll to position [806, 0]
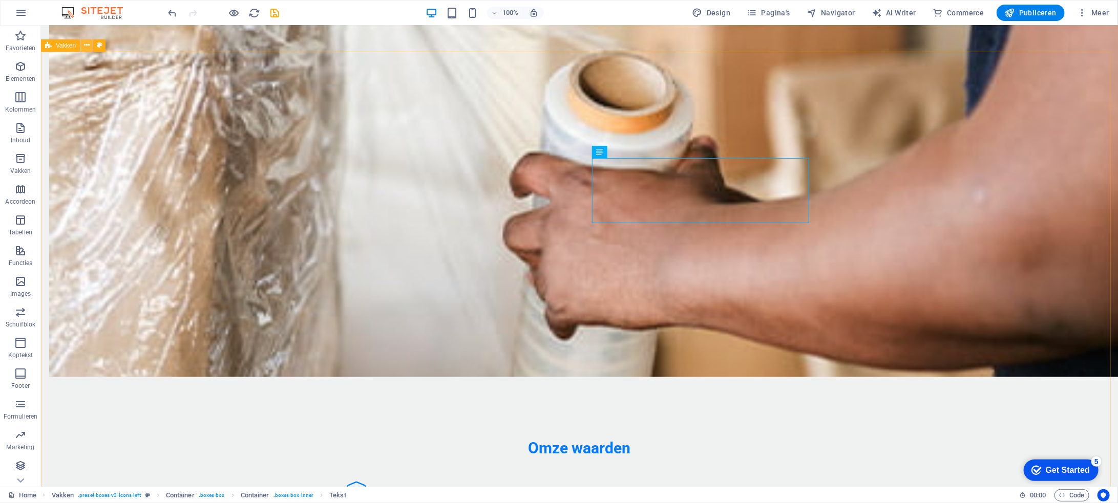
click at [89, 48] on button at bounding box center [86, 45] width 12 height 12
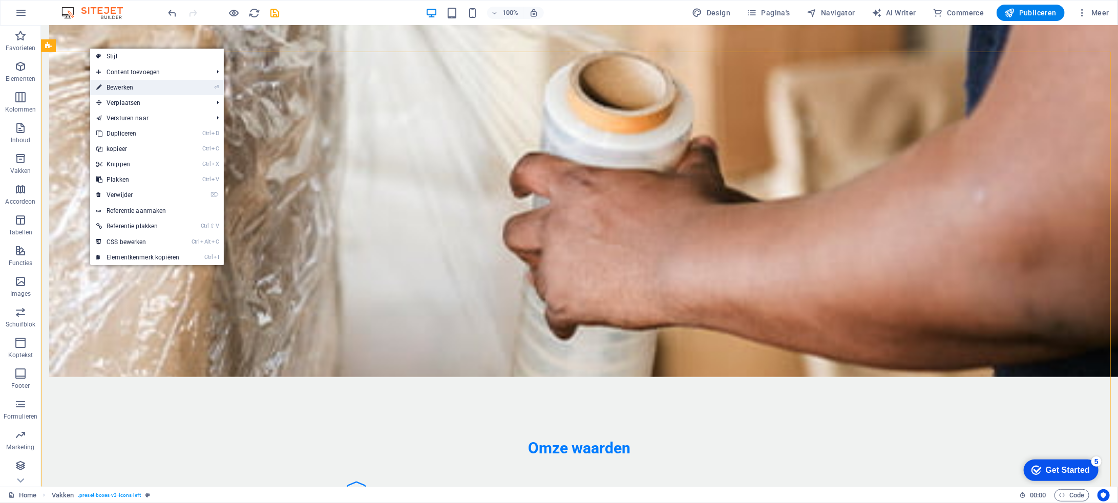
click at [141, 87] on link "⏎ Bewerken" at bounding box center [137, 87] width 95 height 15
select select "rem"
select select "preset-boxes-v3-icons-left"
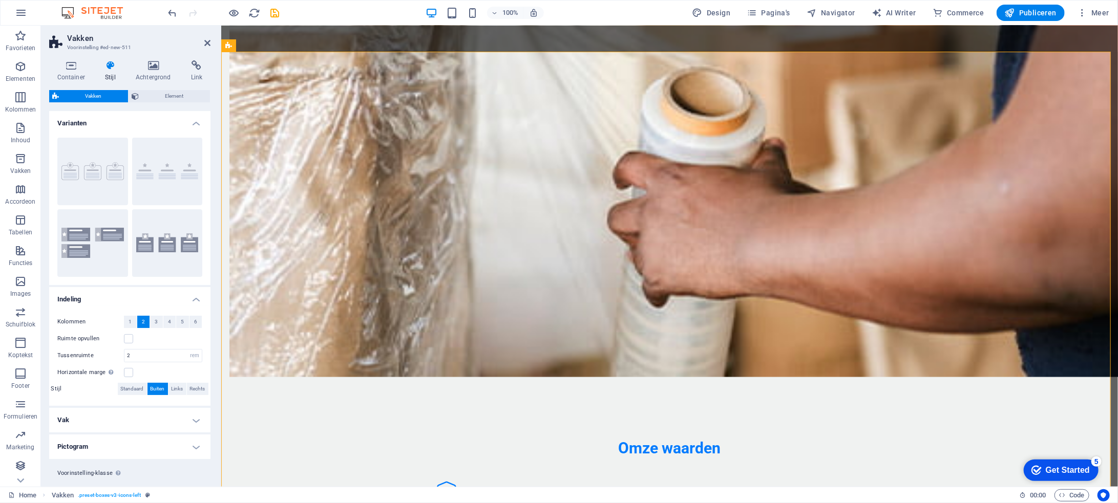
click at [195, 418] on h4 "Vak" at bounding box center [129, 420] width 161 height 25
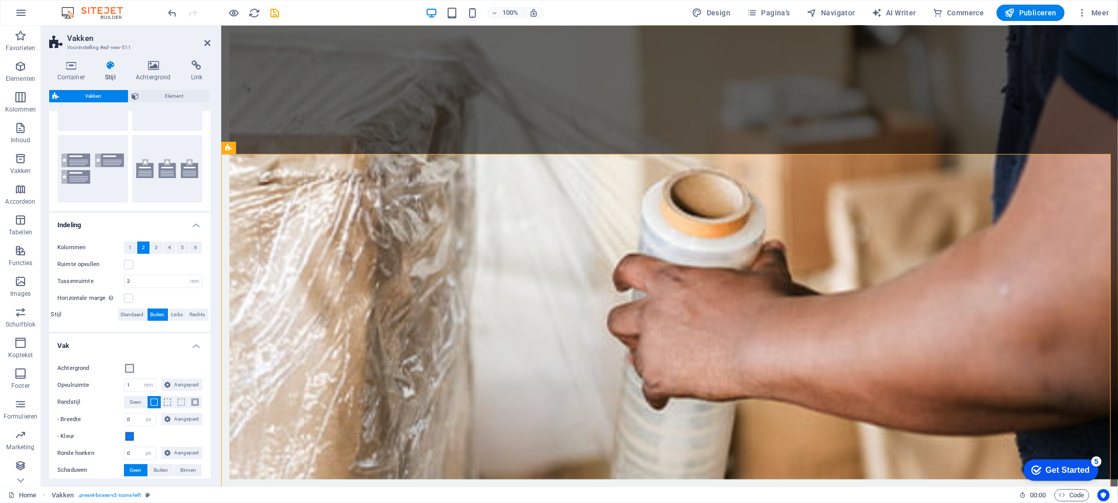
scroll to position [148, 0]
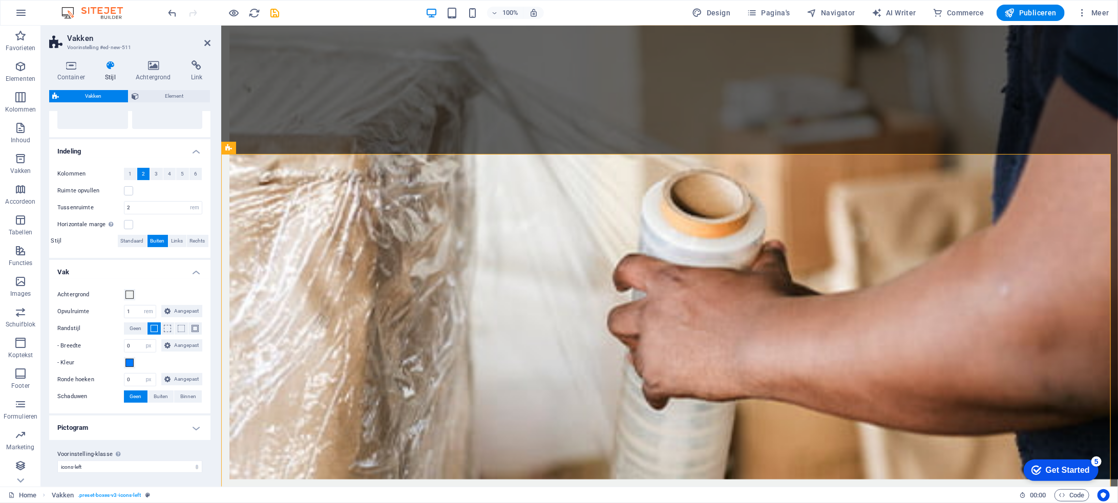
click at [195, 424] on h4 "Pictogram" at bounding box center [129, 428] width 161 height 25
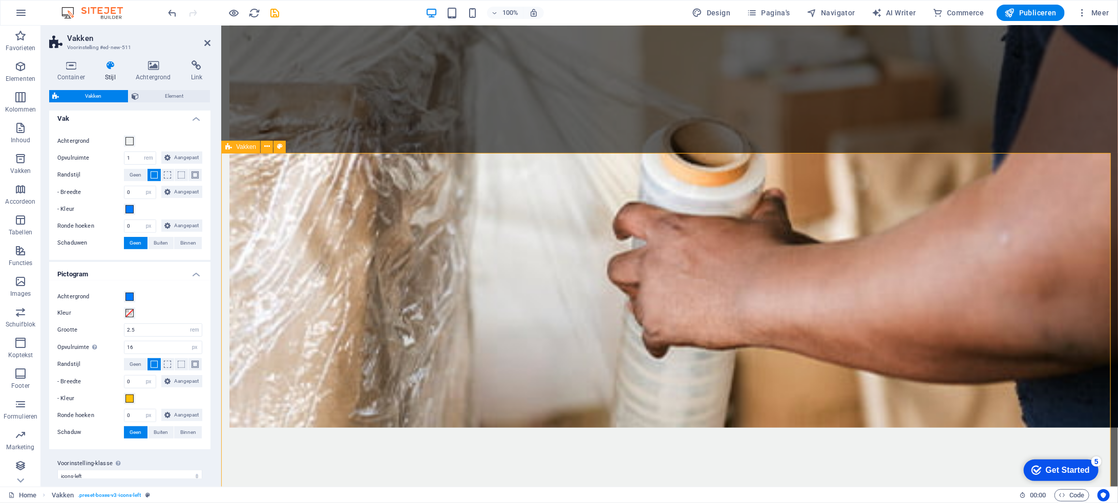
scroll to position [806, 0]
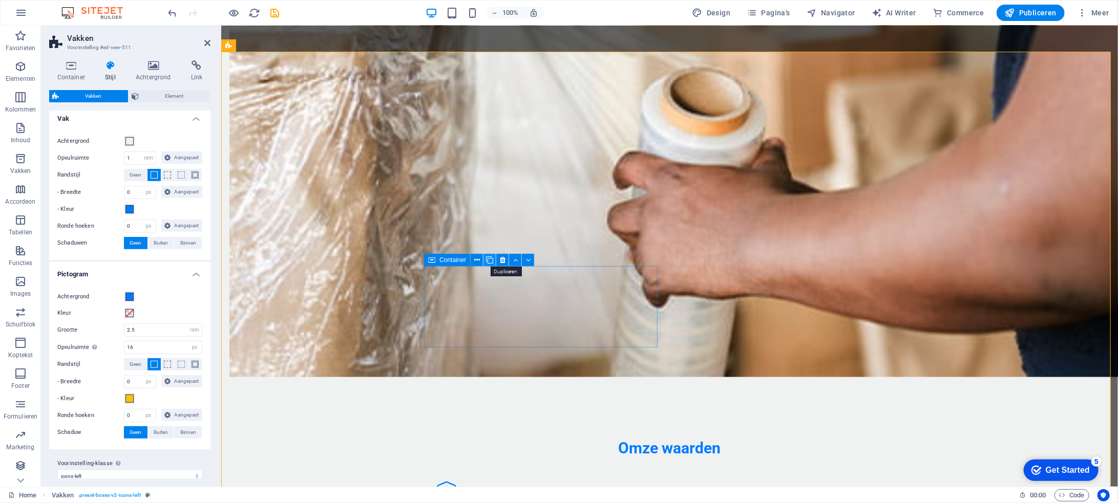
click at [490, 260] on icon at bounding box center [489, 260] width 7 height 11
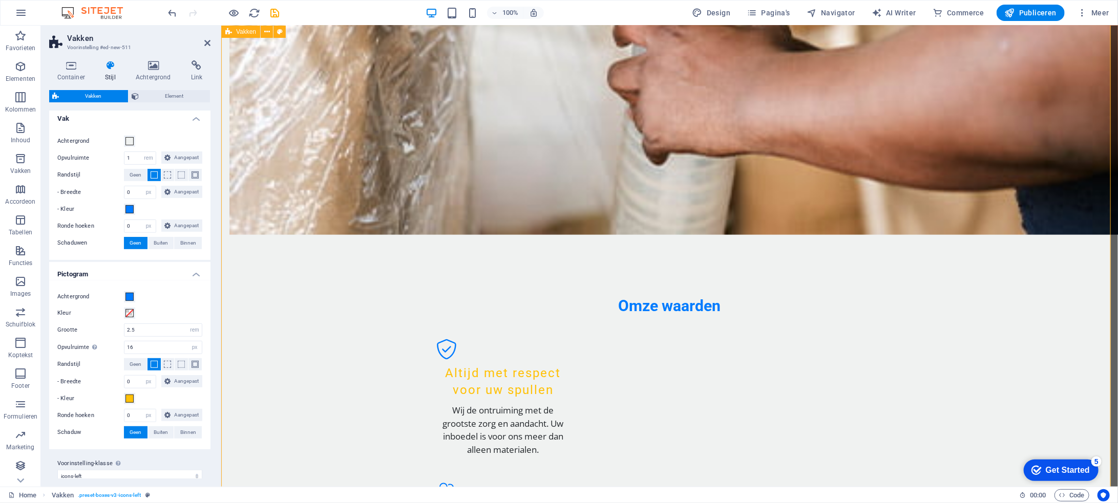
scroll to position [960, 0]
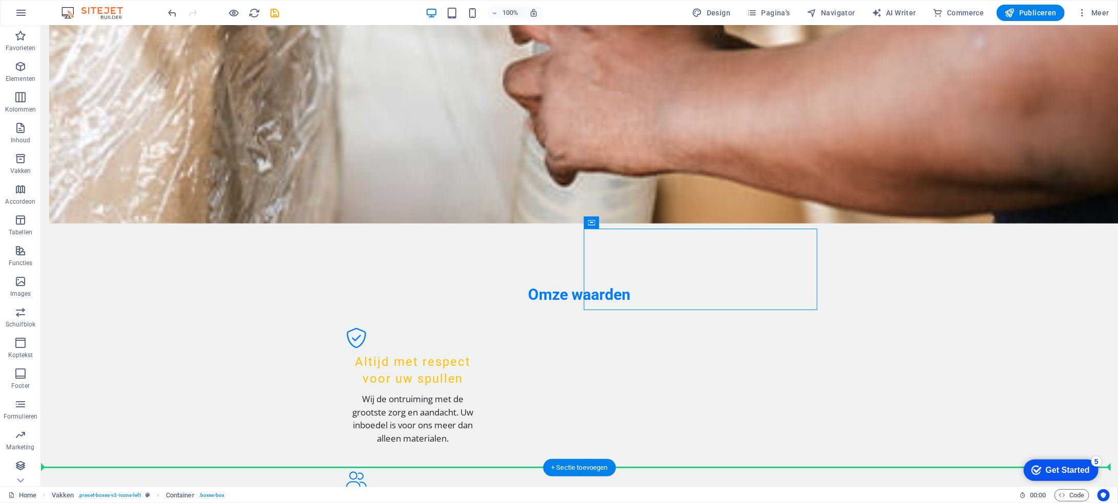
drag, startPoint x: 519, startPoint y: 235, endPoint x: 419, endPoint y: 197, distance: 106.6
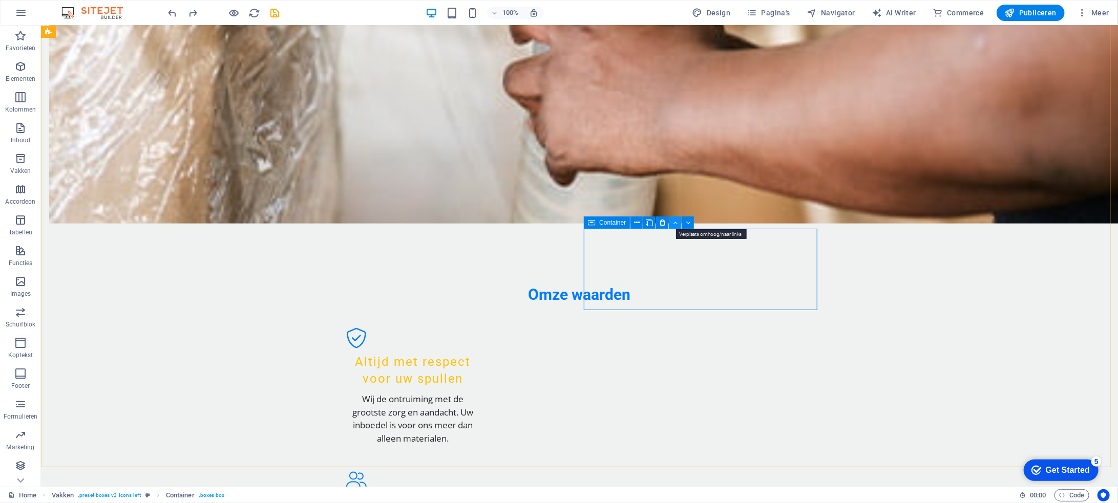
click at [675, 221] on icon at bounding box center [675, 223] width 5 height 11
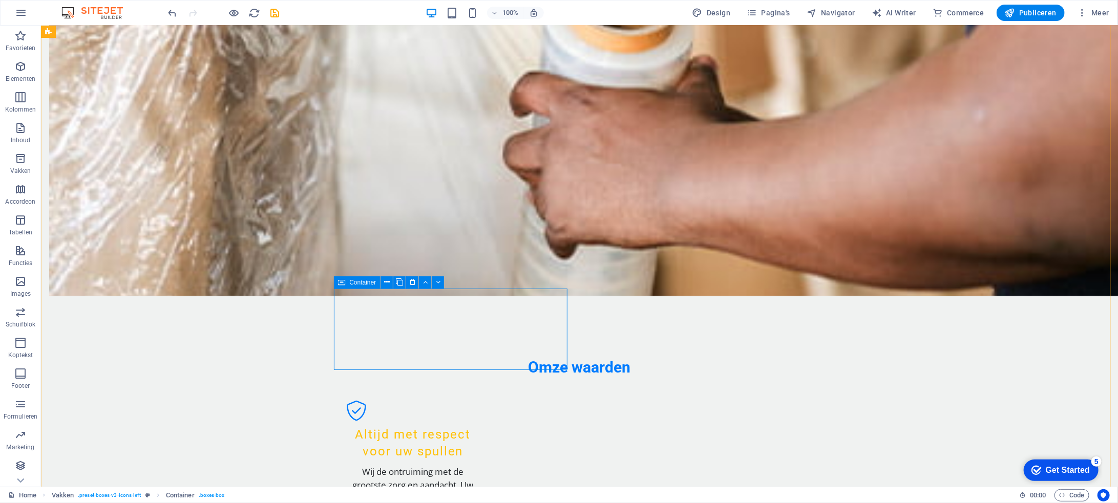
scroll to position [908, 0]
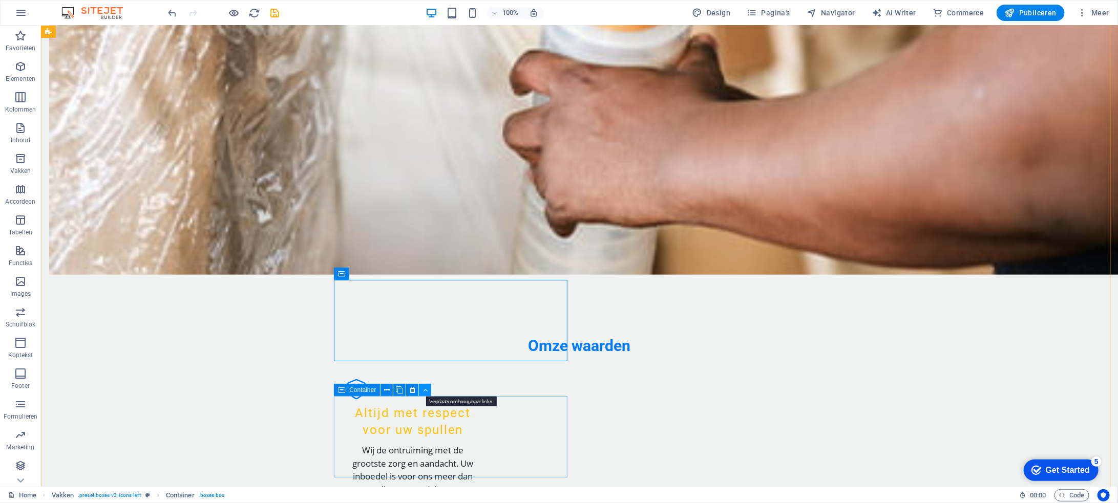
click at [423, 394] on icon at bounding box center [425, 390] width 5 height 11
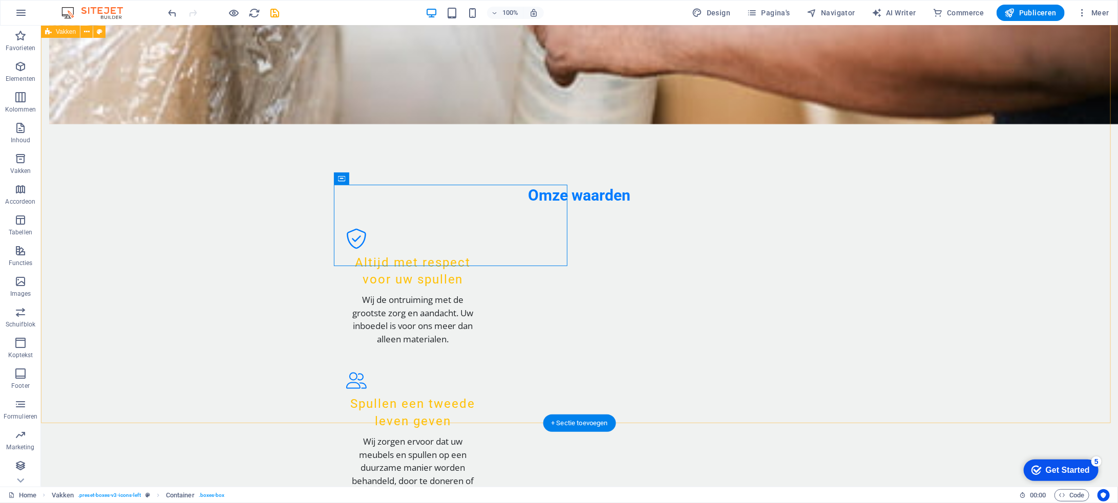
scroll to position [1062, 0]
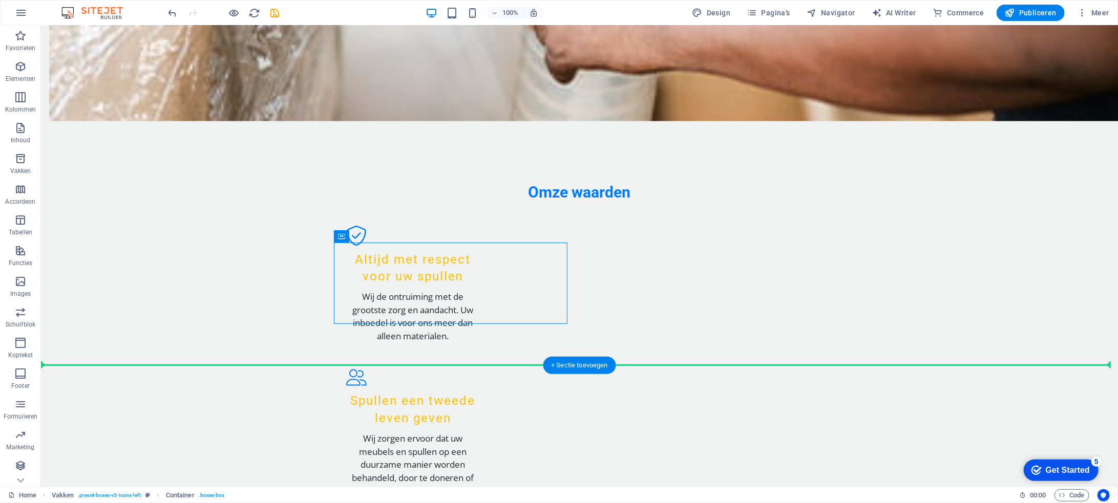
drag, startPoint x: 406, startPoint y: 261, endPoint x: 687, endPoint y: 220, distance: 284.6
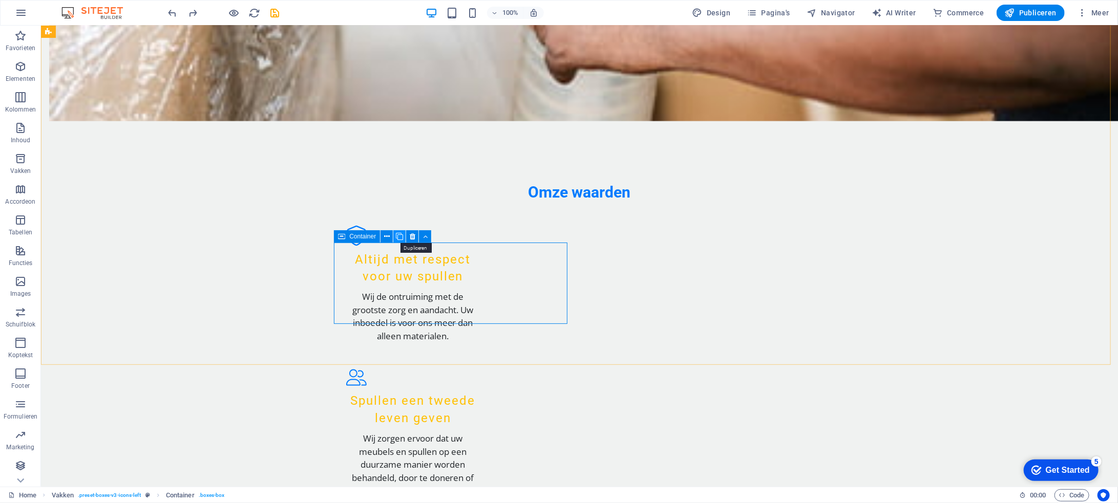
click at [398, 235] on icon at bounding box center [399, 236] width 7 height 11
click at [490, 218] on button at bounding box center [486, 218] width 12 height 12
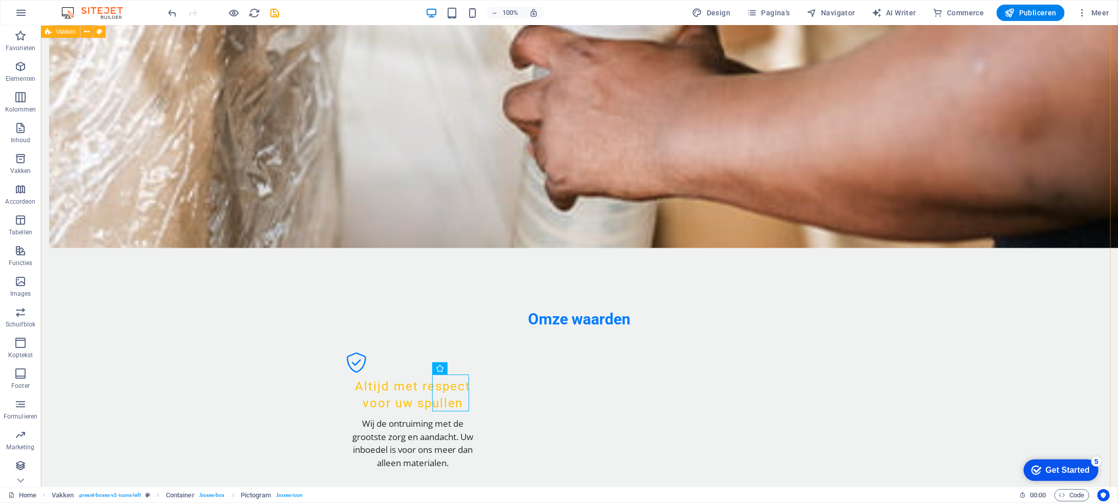
scroll to position [908, 0]
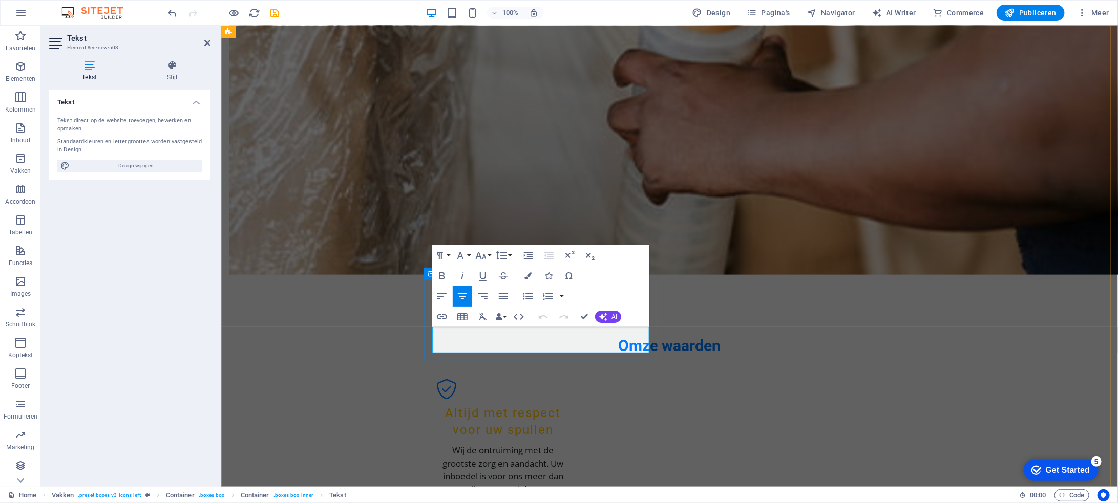
drag, startPoint x: 597, startPoint y: 347, endPoint x: 535, endPoint y: 350, distance: 62.5
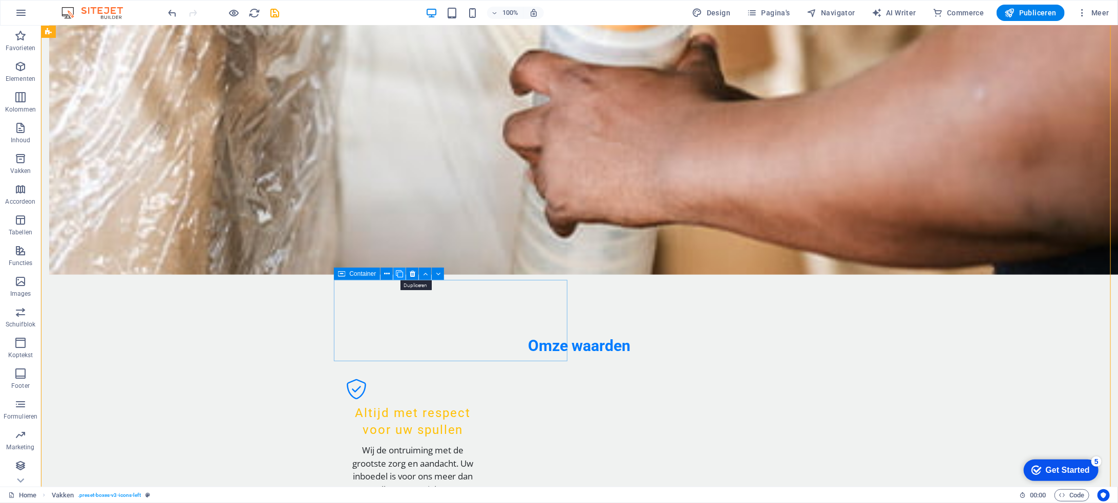
click at [399, 274] on icon at bounding box center [399, 274] width 7 height 11
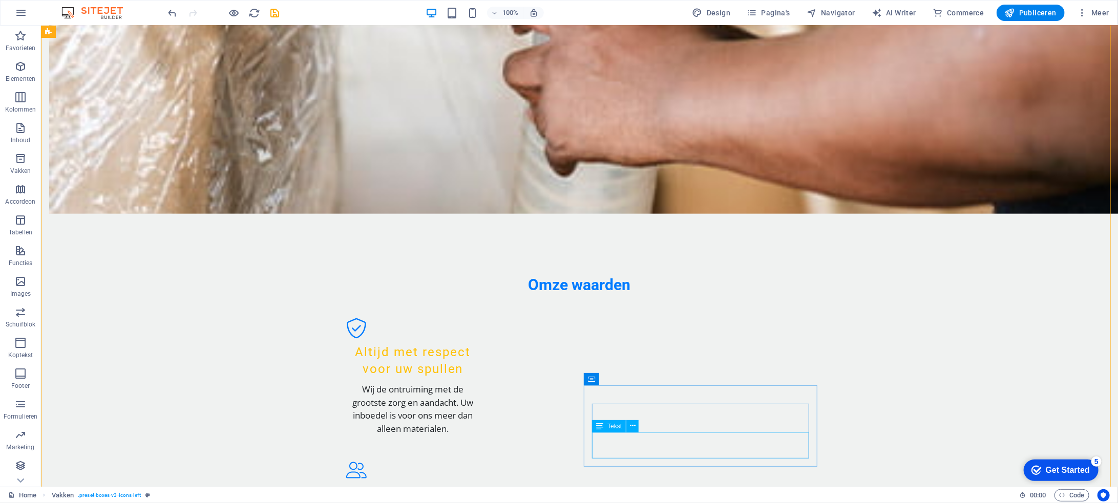
scroll to position [1011, 0]
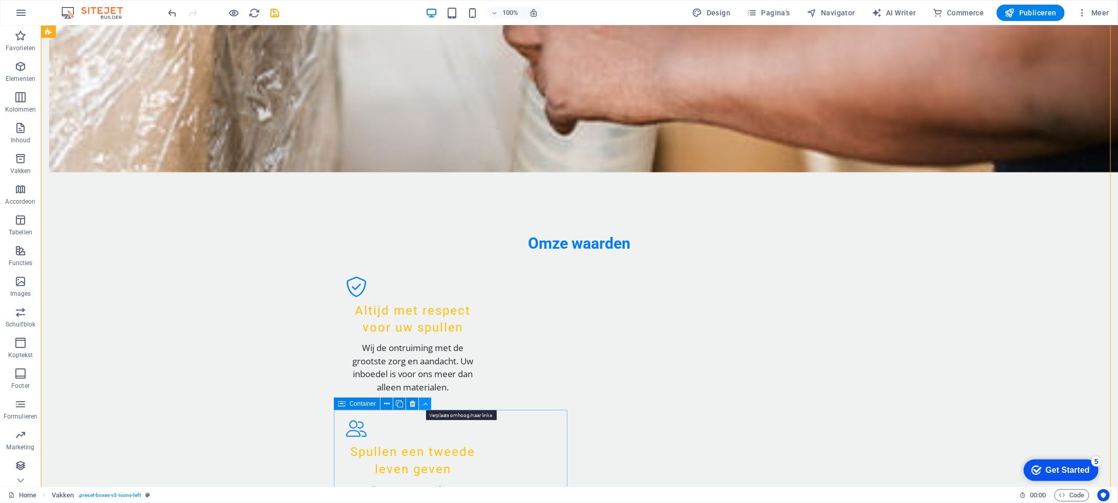
click at [426, 407] on icon at bounding box center [425, 404] width 5 height 11
click at [424, 405] on icon at bounding box center [425, 404] width 5 height 11
click at [426, 405] on icon at bounding box center [425, 404] width 5 height 11
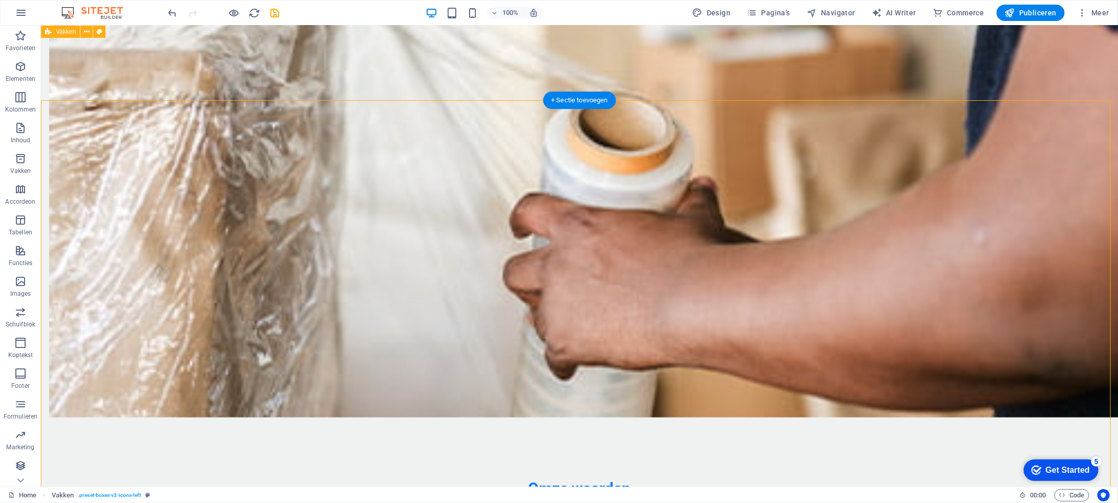
scroll to position [755, 0]
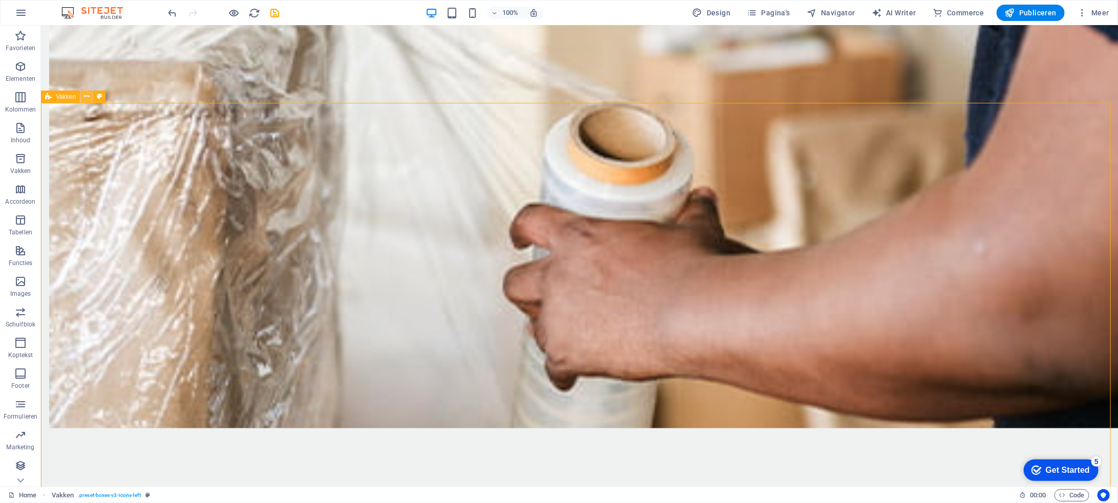
click at [87, 96] on icon at bounding box center [87, 96] width 6 height 11
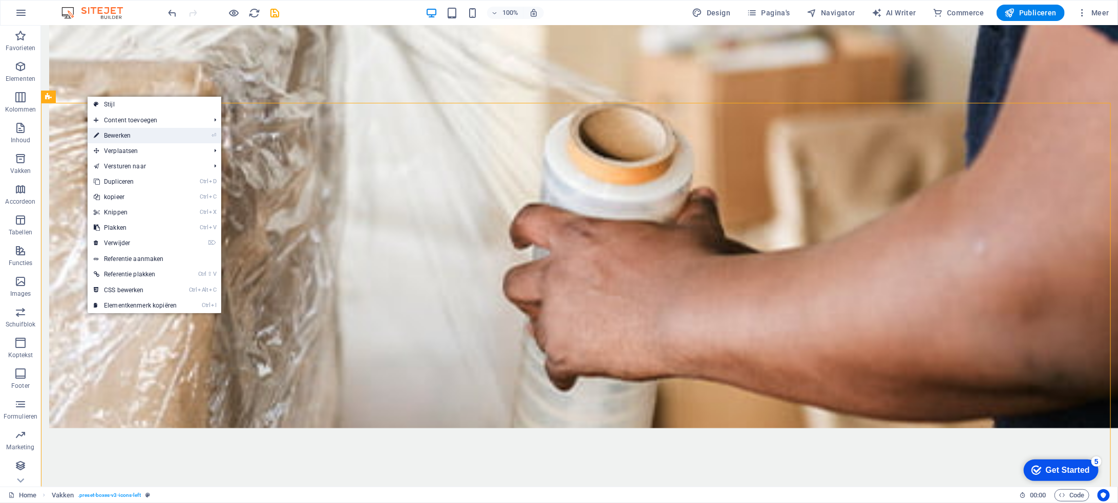
click at [136, 132] on link "⏎ Bewerken" at bounding box center [135, 135] width 95 height 15
select select "rem"
select select "px"
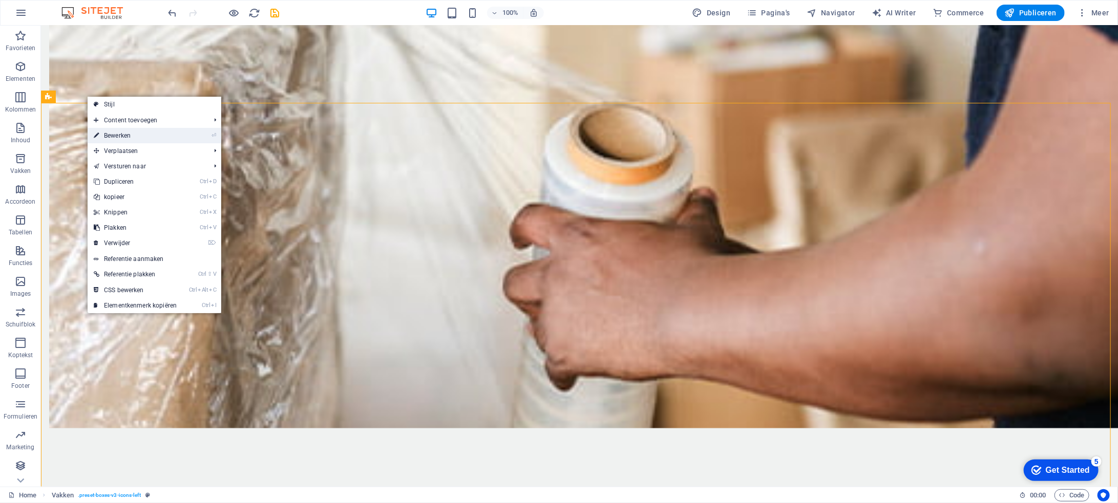
select select "rem"
select select "px"
select select "preset-boxes-v3-icons-left"
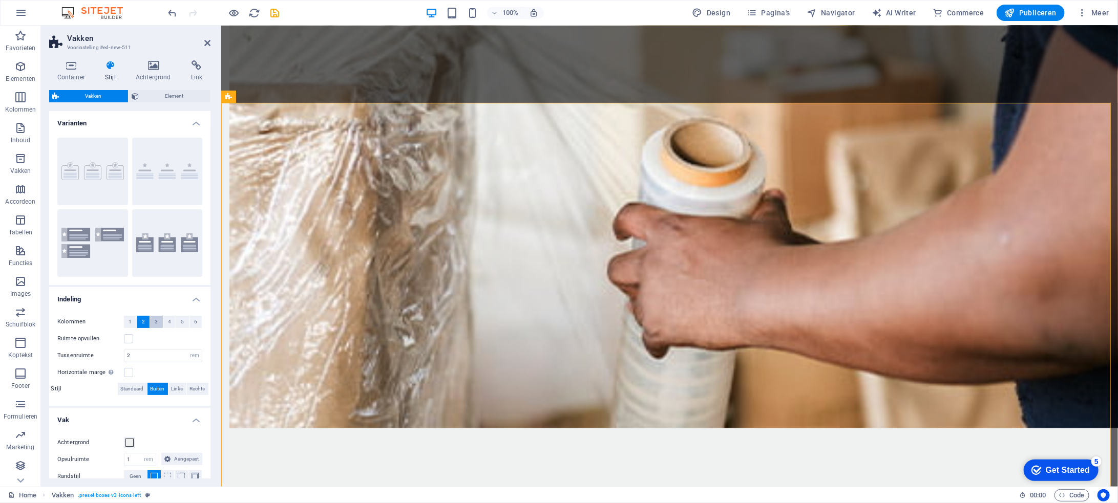
click at [155, 319] on span "3" at bounding box center [156, 322] width 3 height 12
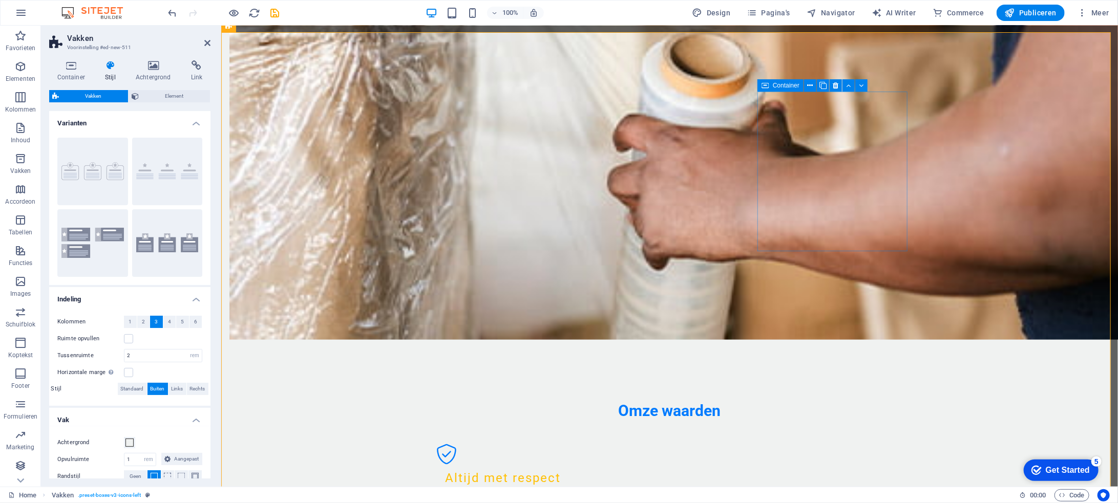
scroll to position [857, 0]
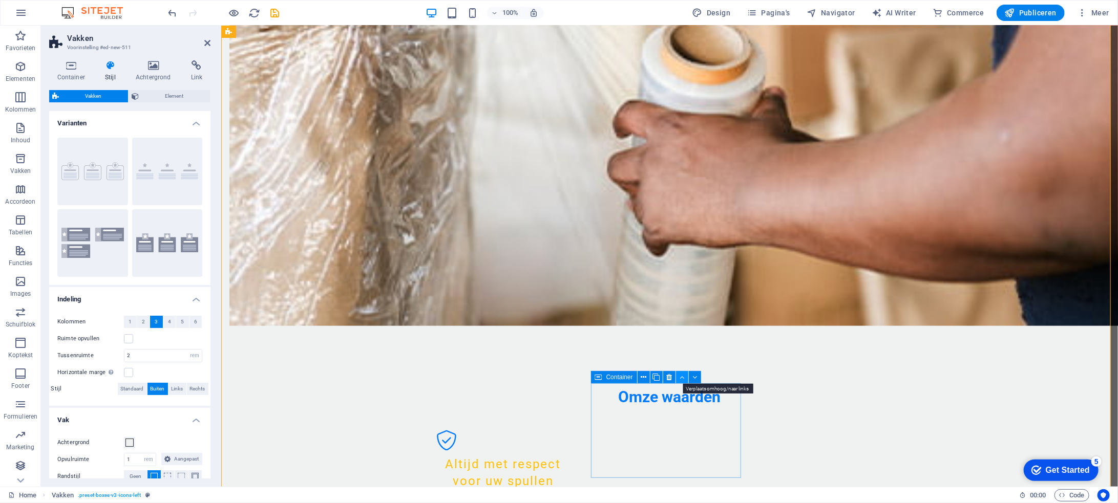
drag, startPoint x: 684, startPoint y: 375, endPoint x: 464, endPoint y: 350, distance: 221.7
click at [684, 375] on button at bounding box center [682, 377] width 12 height 12
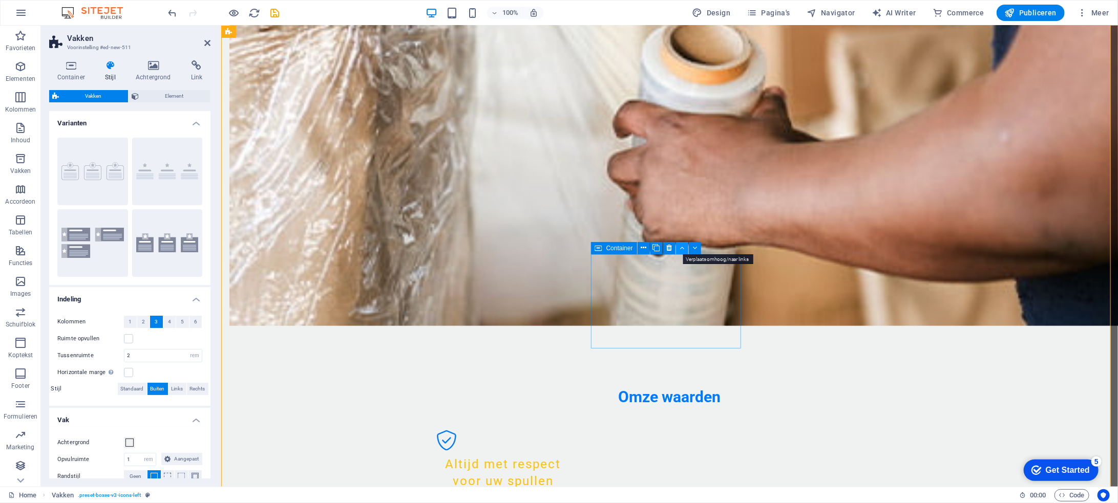
click at [685, 249] on button at bounding box center [682, 248] width 12 height 12
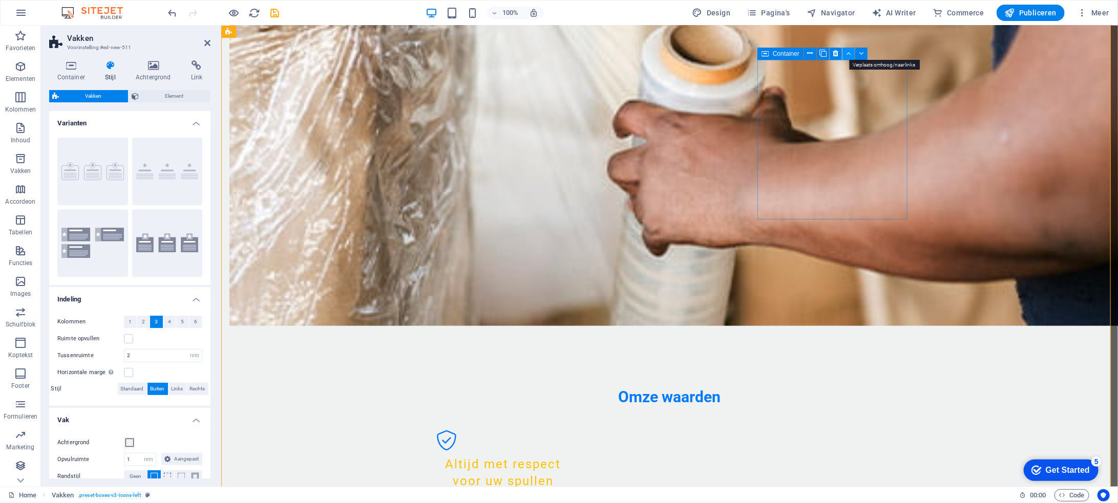
click at [849, 54] on icon at bounding box center [848, 53] width 5 height 11
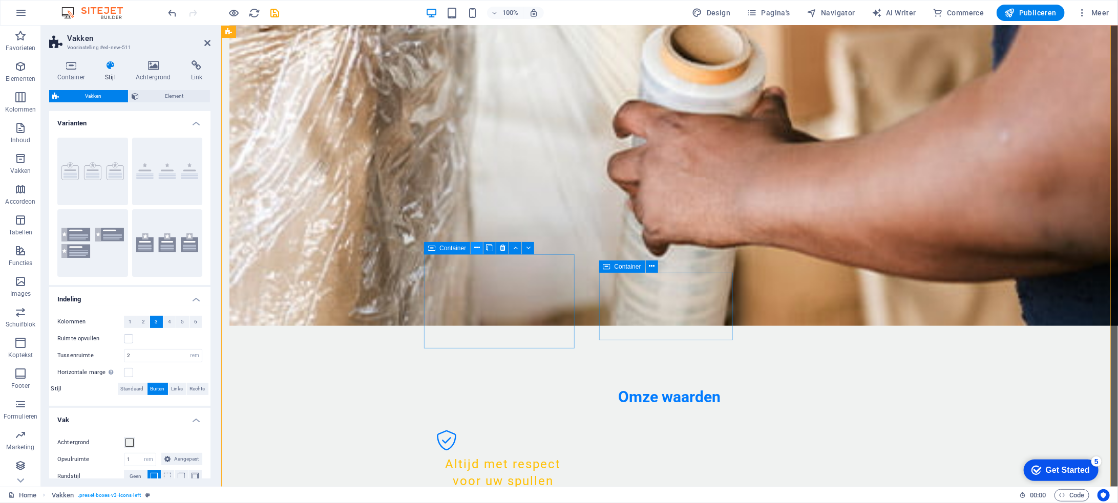
click at [474, 250] on icon at bounding box center [477, 248] width 6 height 11
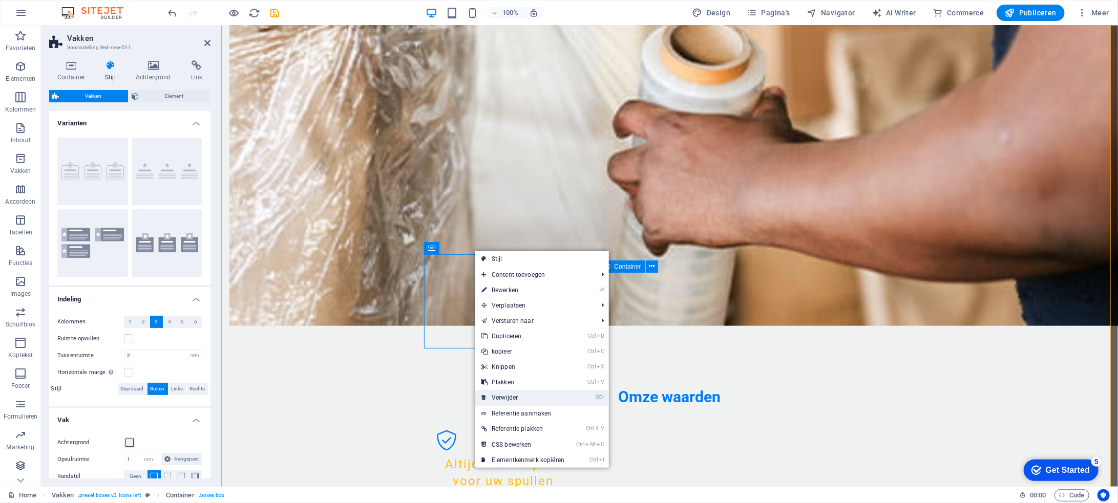
click at [539, 392] on link "⌦ Verwijder" at bounding box center [522, 397] width 95 height 15
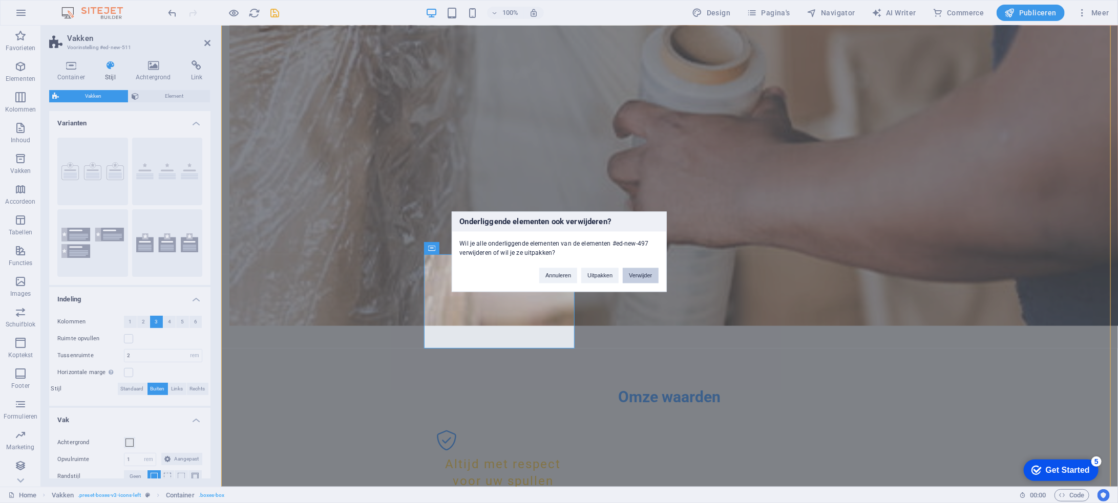
drag, startPoint x: 652, startPoint y: 275, endPoint x: 425, endPoint y: 248, distance: 229.0
click at [652, 275] on button "Verwijder" at bounding box center [640, 275] width 35 height 15
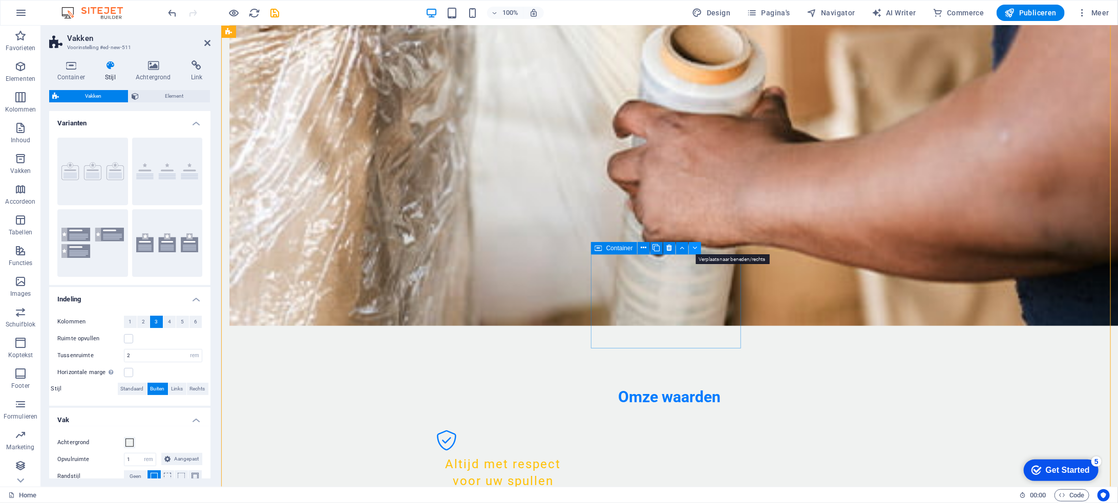
click at [696, 249] on icon at bounding box center [694, 248] width 5 height 11
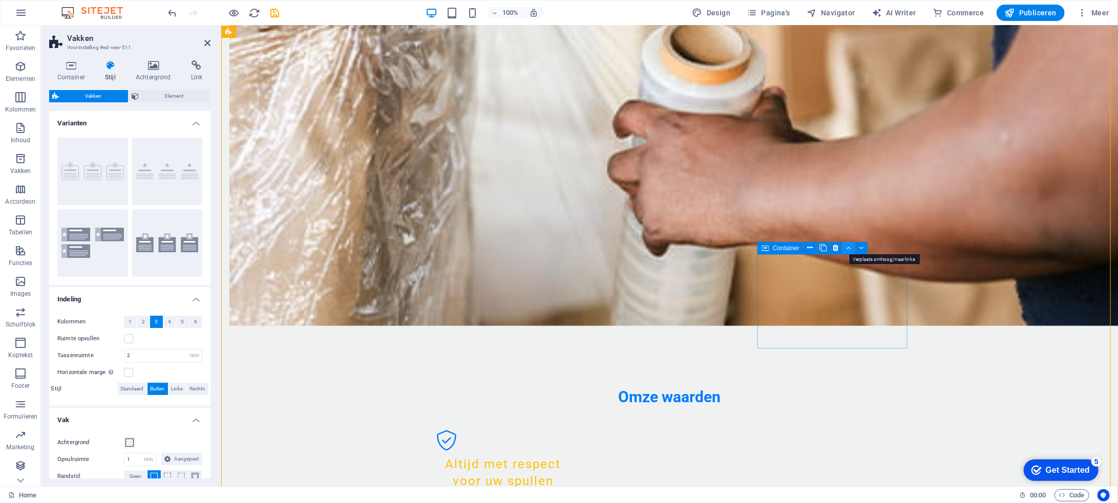
click at [848, 251] on icon at bounding box center [848, 248] width 5 height 11
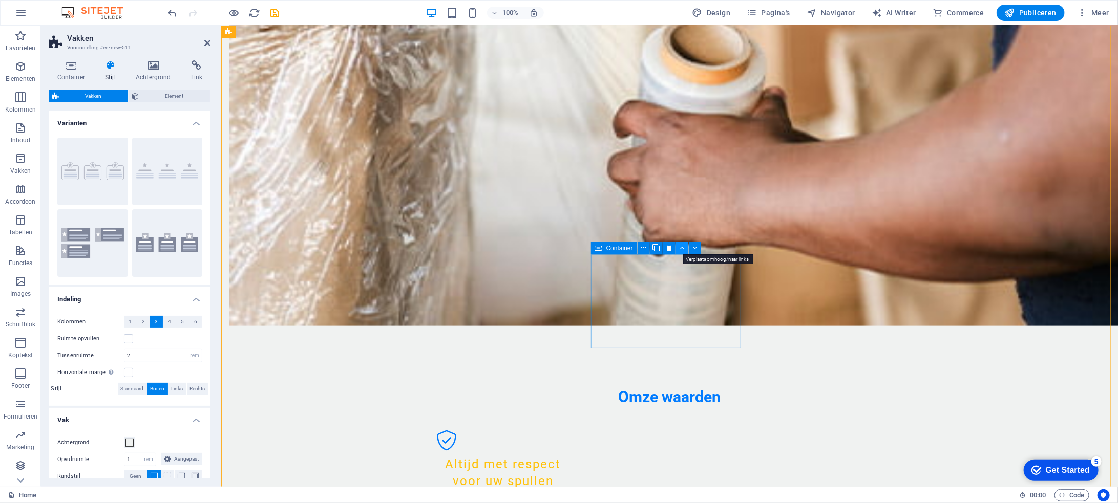
click at [680, 248] on icon at bounding box center [682, 248] width 5 height 11
click at [697, 249] on icon at bounding box center [694, 248] width 5 height 11
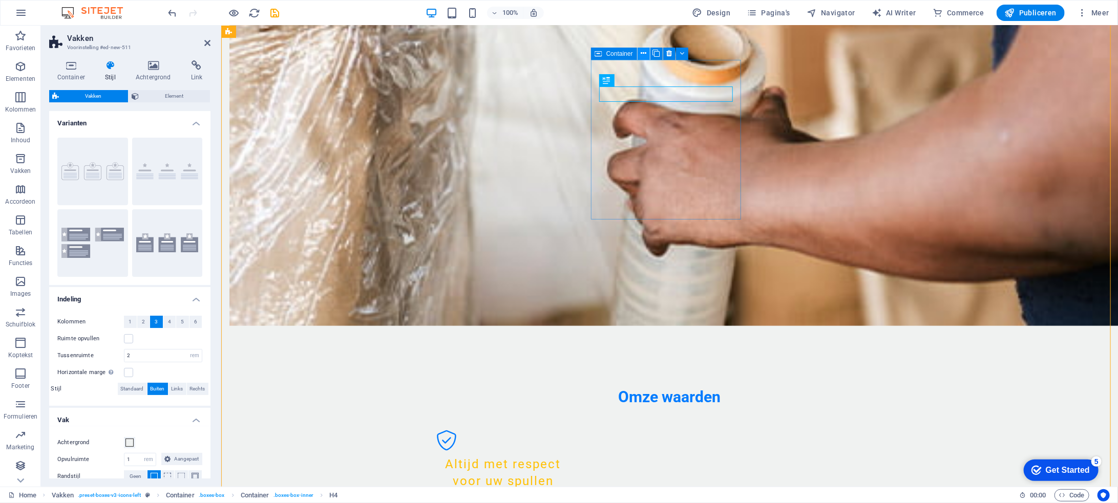
click at [642, 53] on icon at bounding box center [644, 53] width 6 height 11
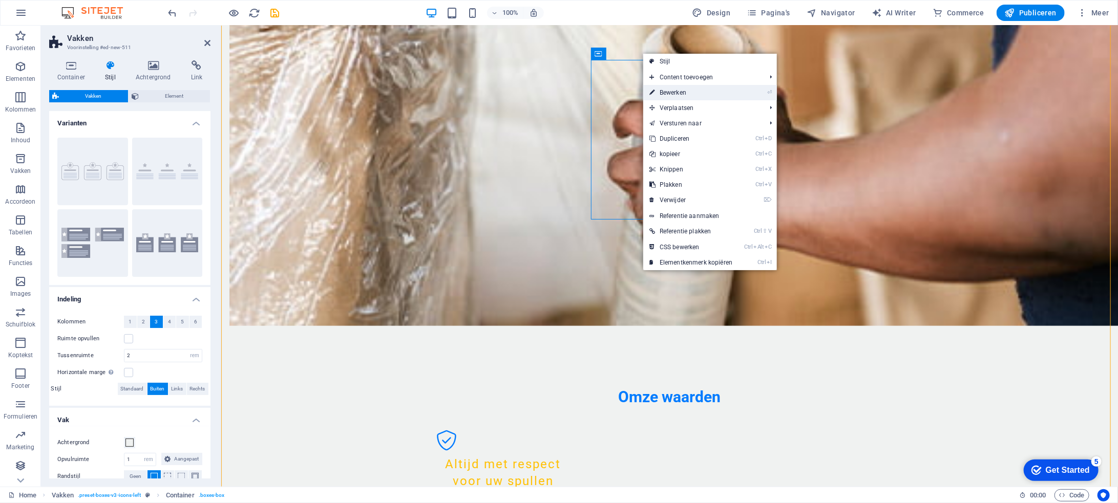
click at [674, 95] on link "⏎ Bewerken" at bounding box center [690, 92] width 95 height 15
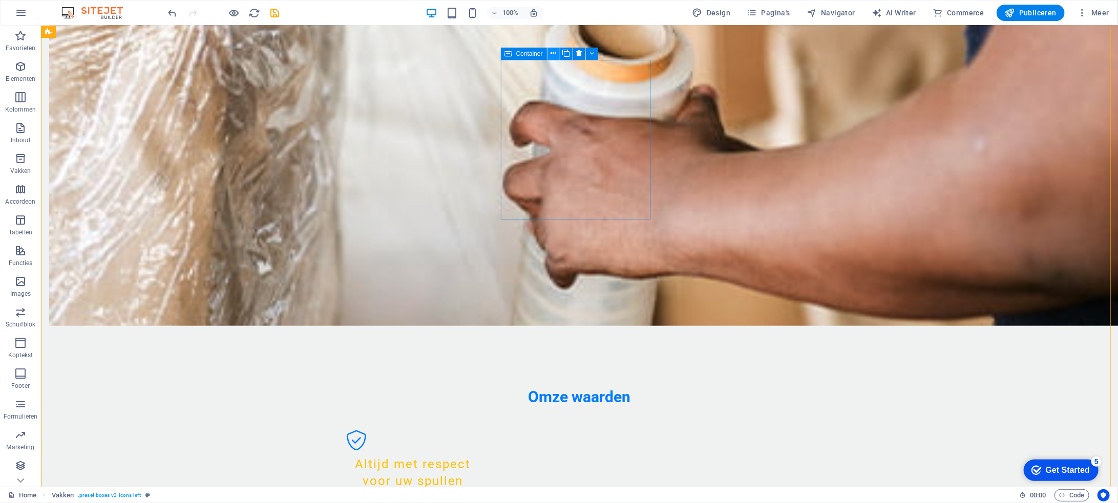
click at [551, 52] on icon at bounding box center [553, 53] width 6 height 11
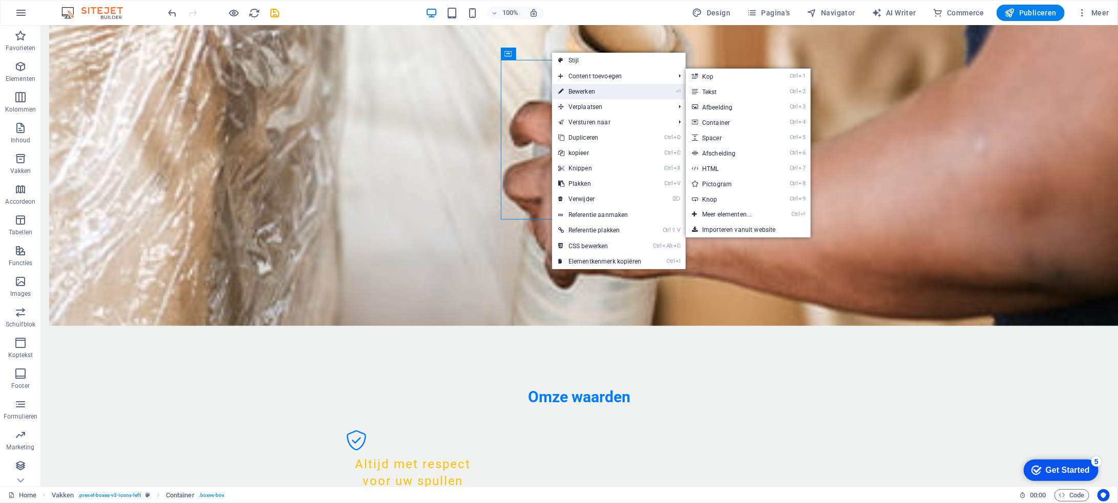
click at [570, 95] on link "⏎ Bewerken" at bounding box center [599, 91] width 95 height 15
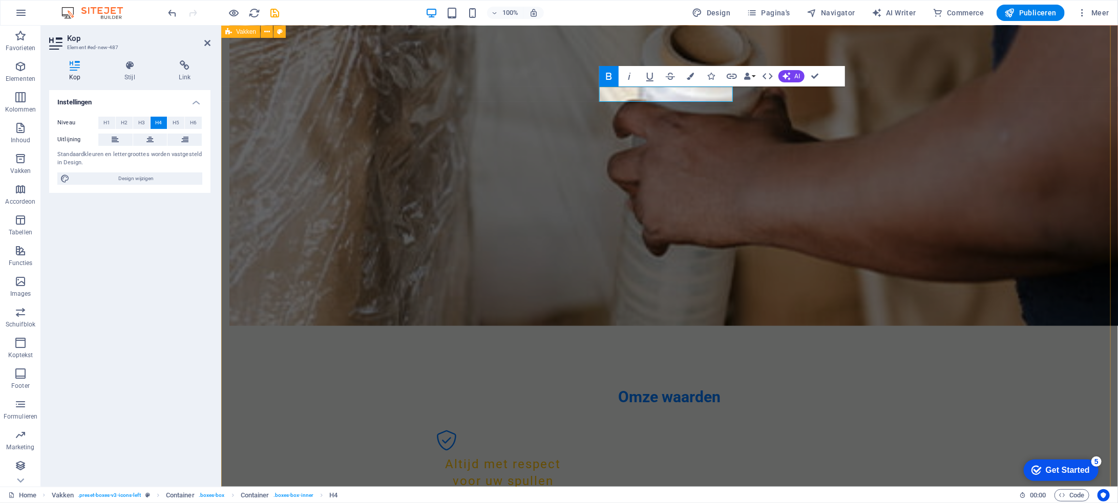
scroll to position [0, 4]
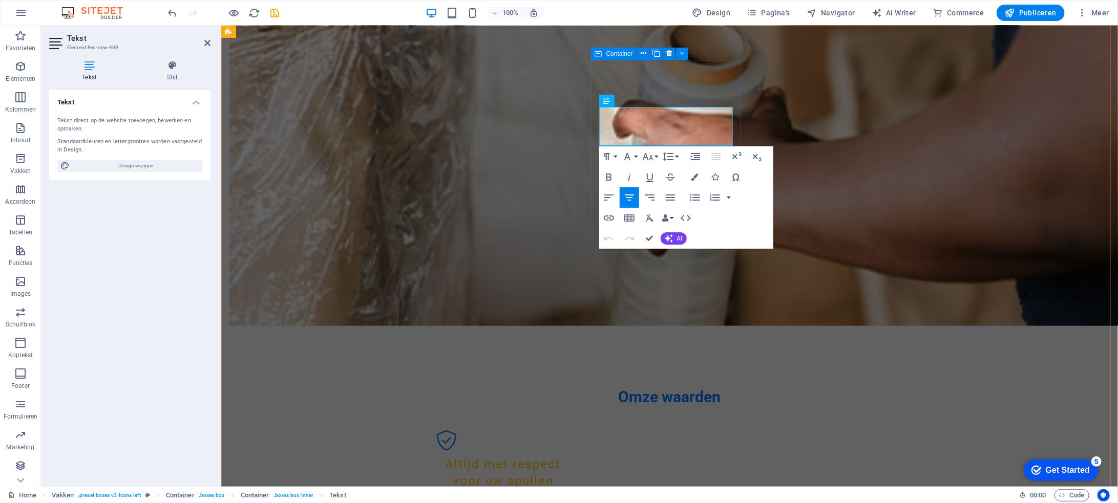
drag, startPoint x: 710, startPoint y: 139, endPoint x: 598, endPoint y: 116, distance: 115.0
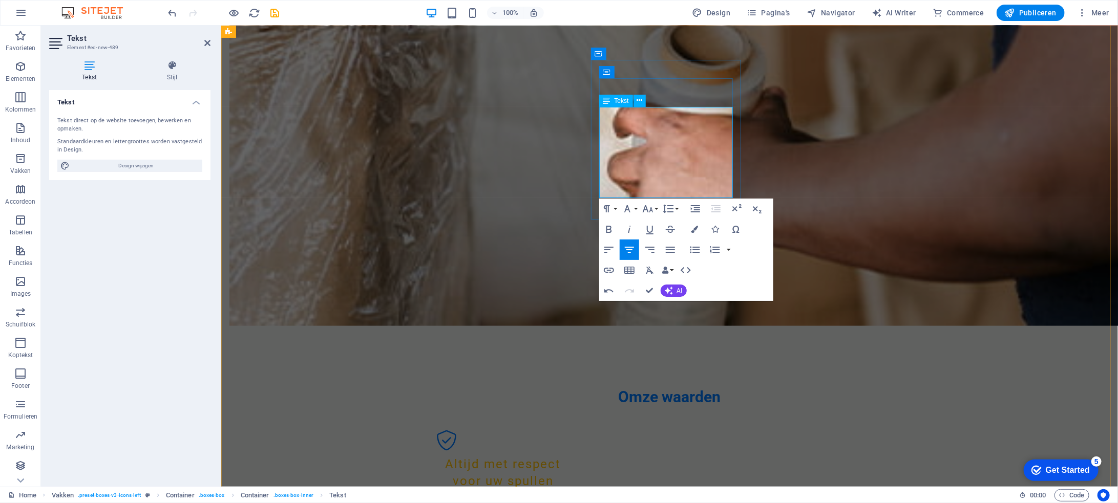
scroll to position [1391, 1]
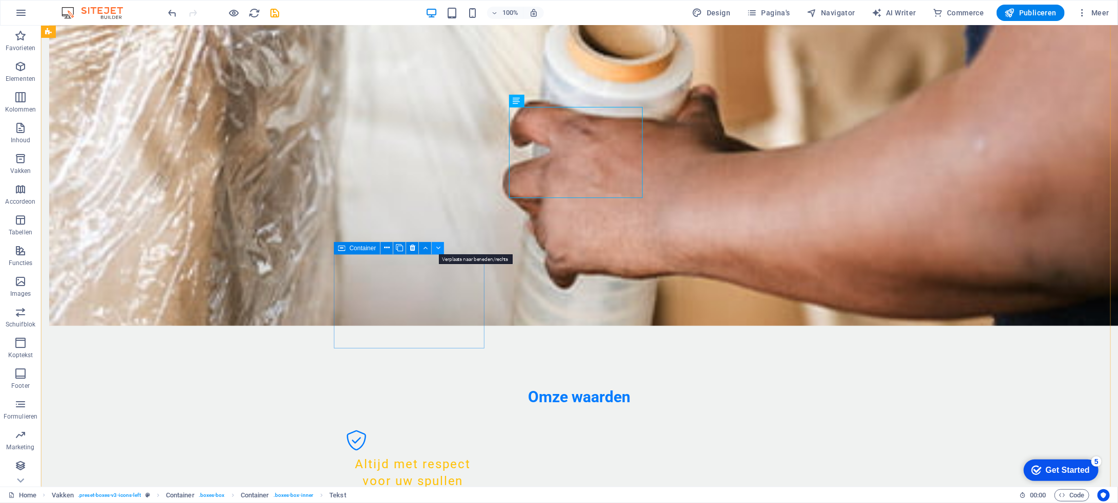
click at [439, 245] on icon at bounding box center [438, 248] width 5 height 11
click at [580, 377] on icon at bounding box center [579, 377] width 6 height 11
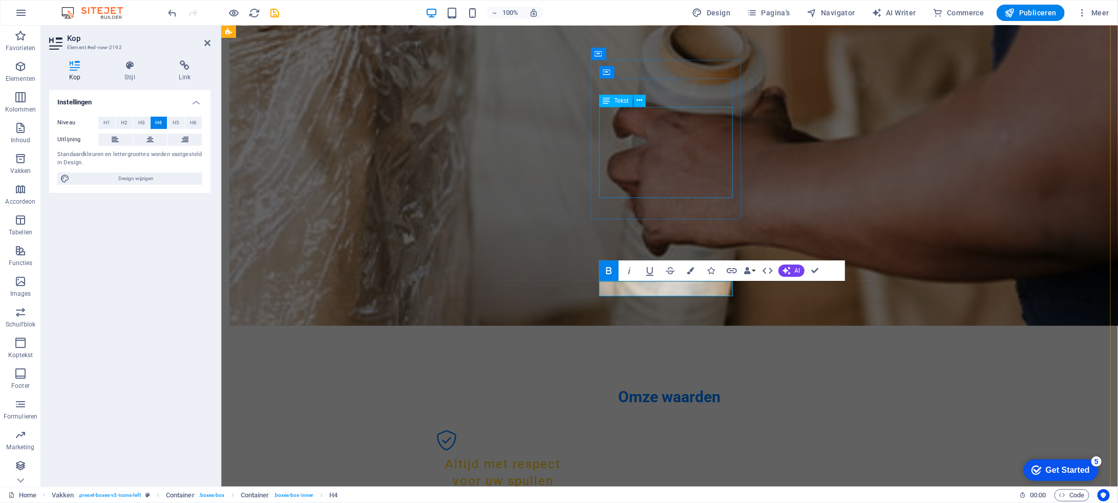
scroll to position [0, 4]
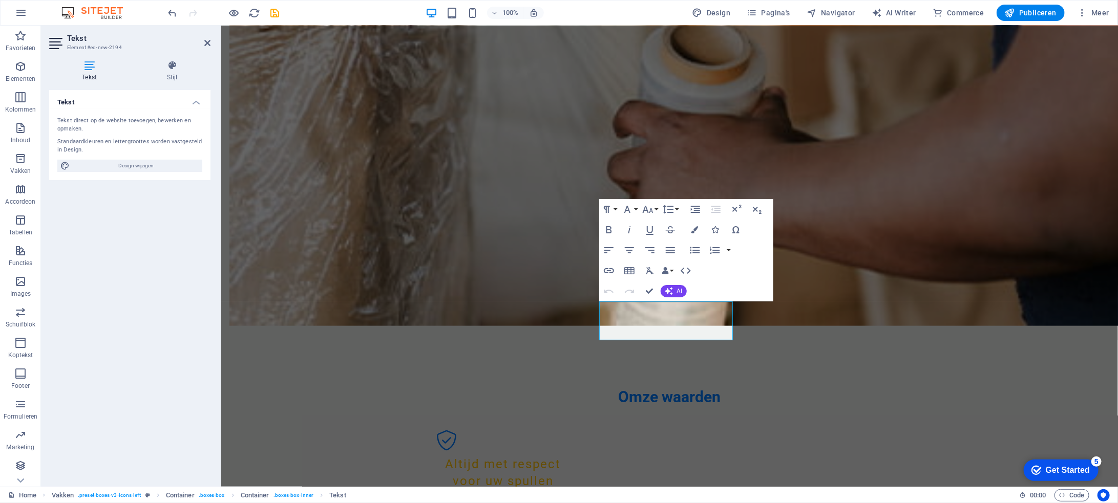
click at [653, 491] on div "Home Vakken . preset-boxes-v3-icons-left Container . boxes-box Container . boxe…" at bounding box center [509, 496] width 1003 height 12
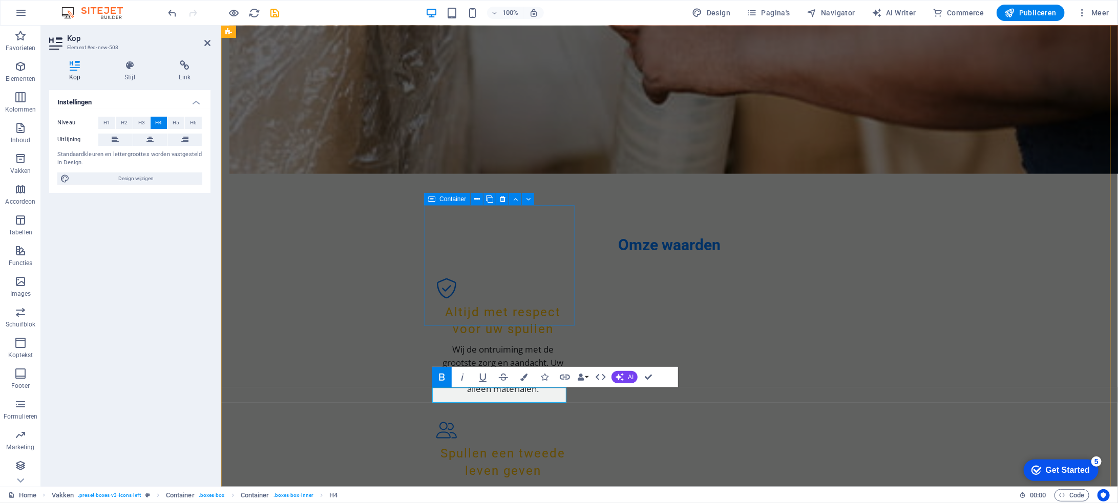
scroll to position [1011, 0]
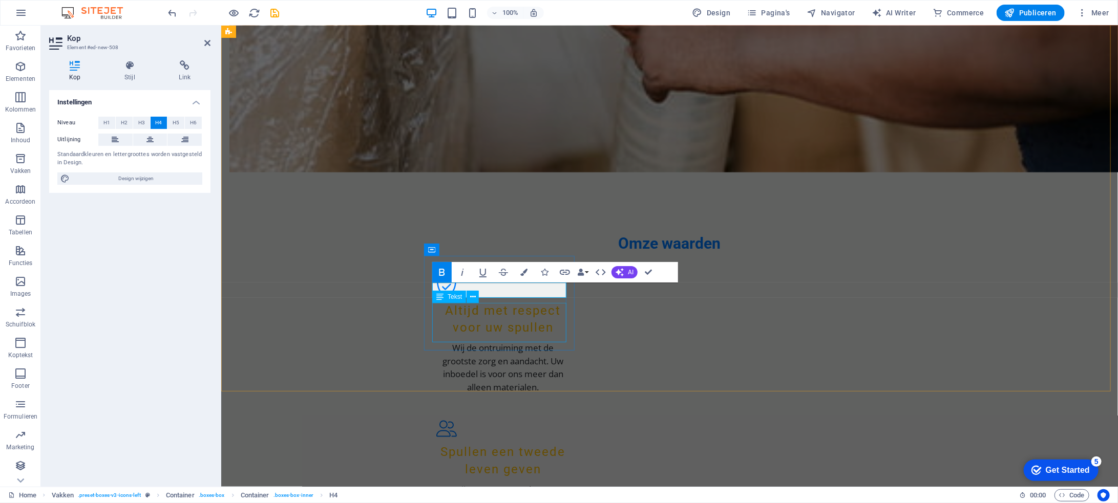
select select "rem"
select select "px"
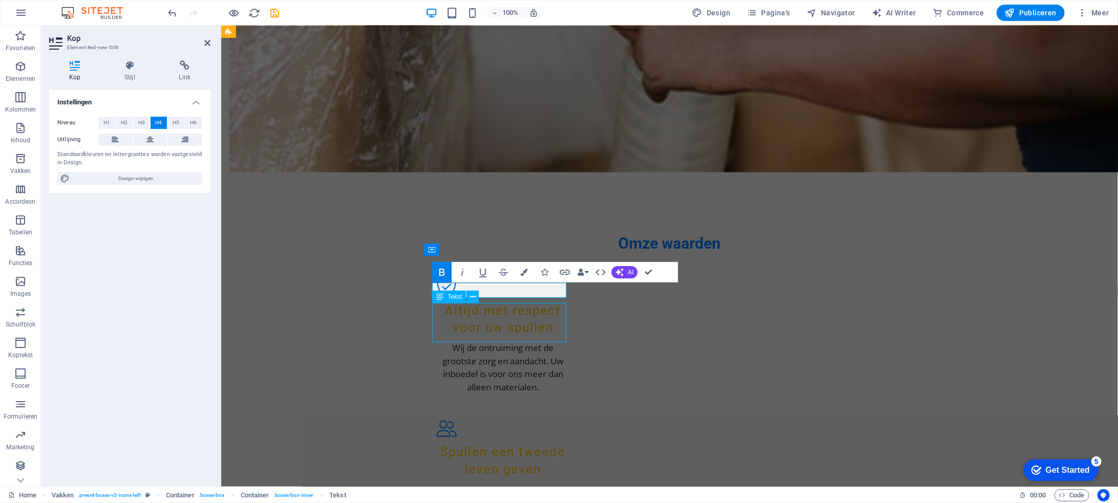
select select "px"
select select "rem"
select select "px"
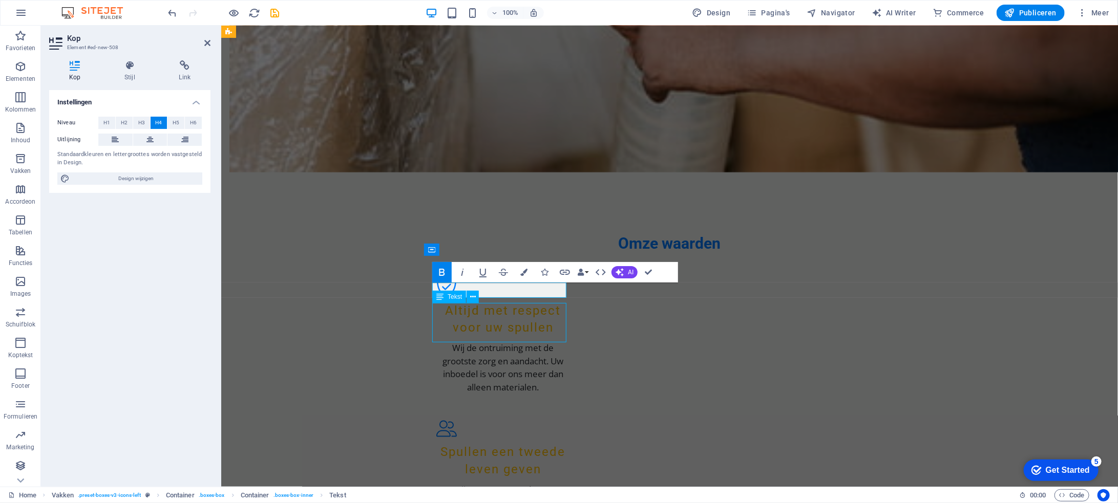
select select "preset-boxes-v3-icons-left"
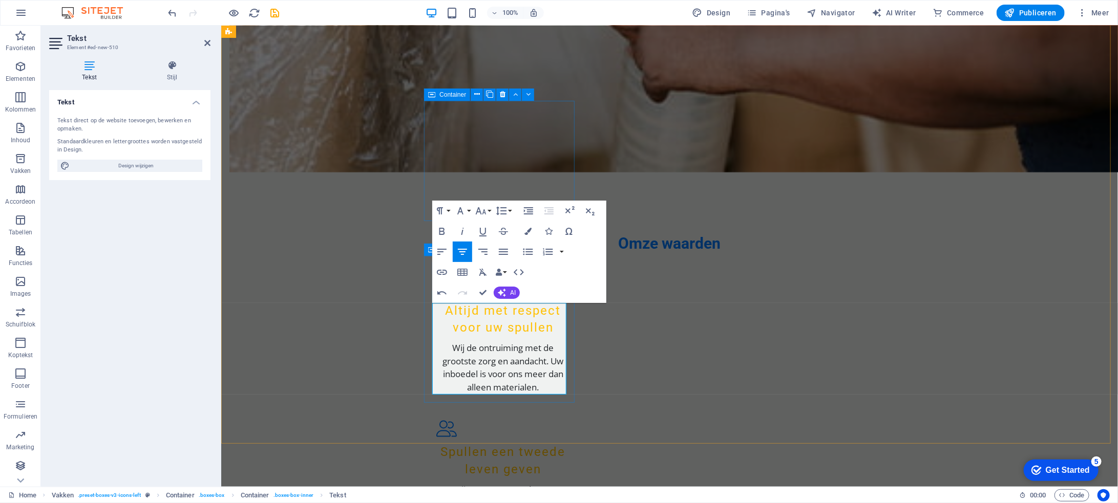
scroll to position [1122, 0]
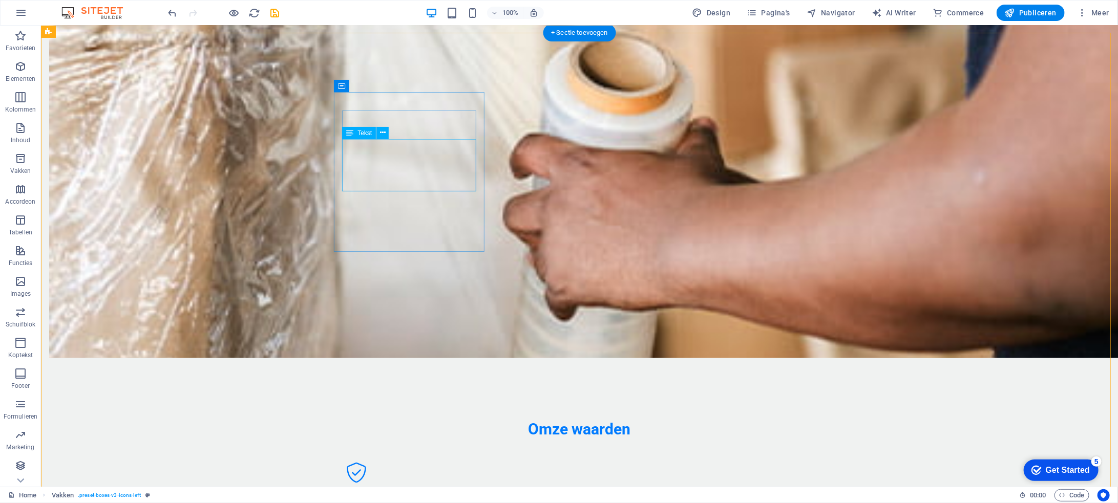
scroll to position [806, 0]
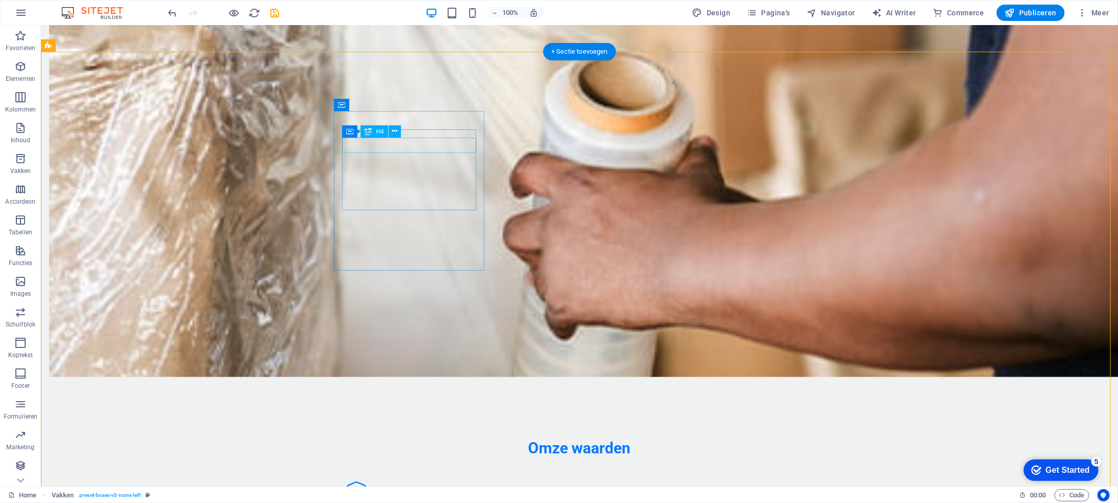
drag, startPoint x: 462, startPoint y: 143, endPoint x: 282, endPoint y: 144, distance: 180.2
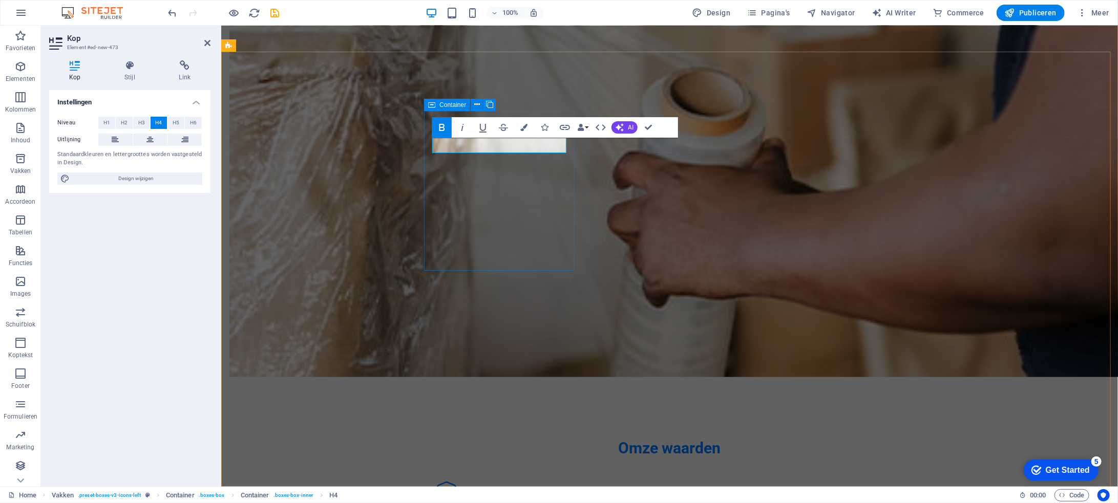
scroll to position [0, 4]
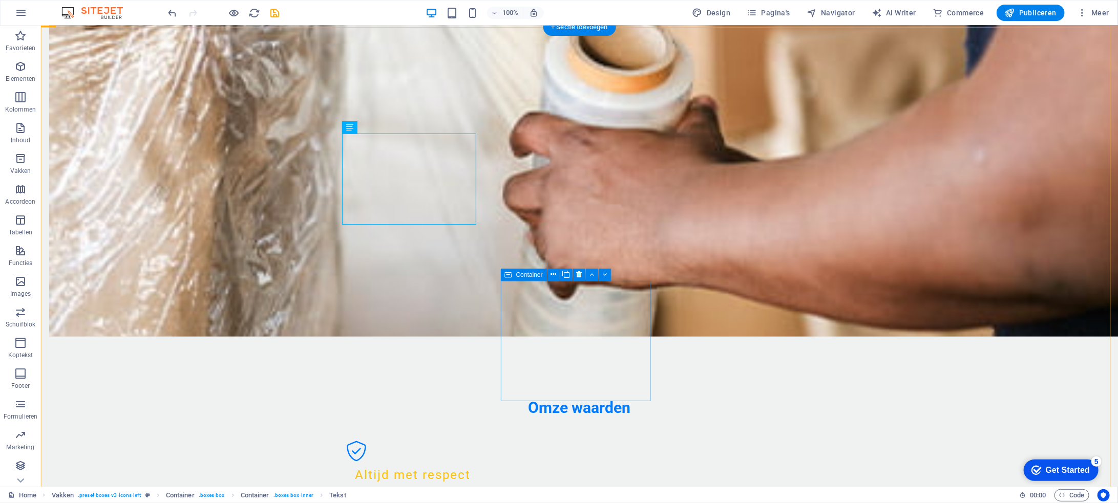
scroll to position [857, 0]
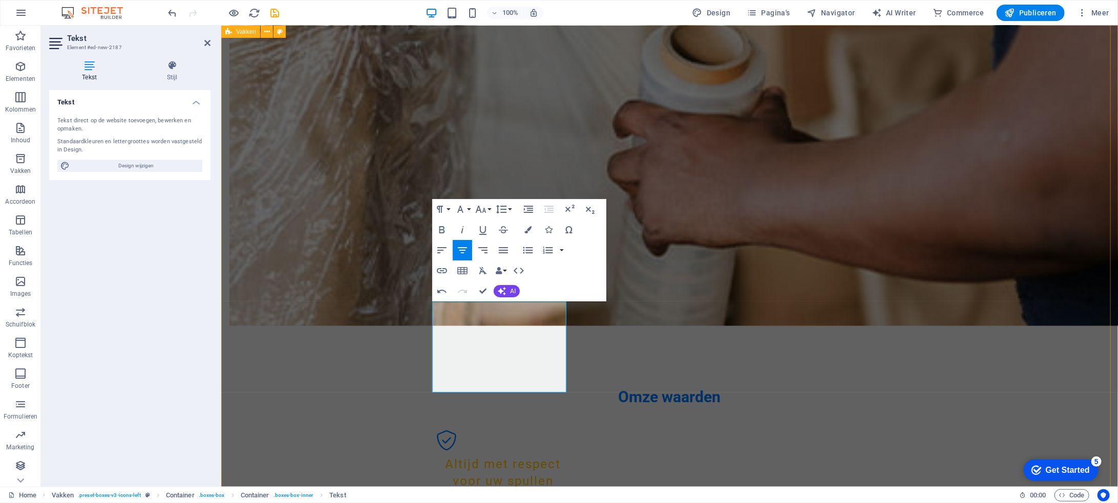
scroll to position [1683, 1]
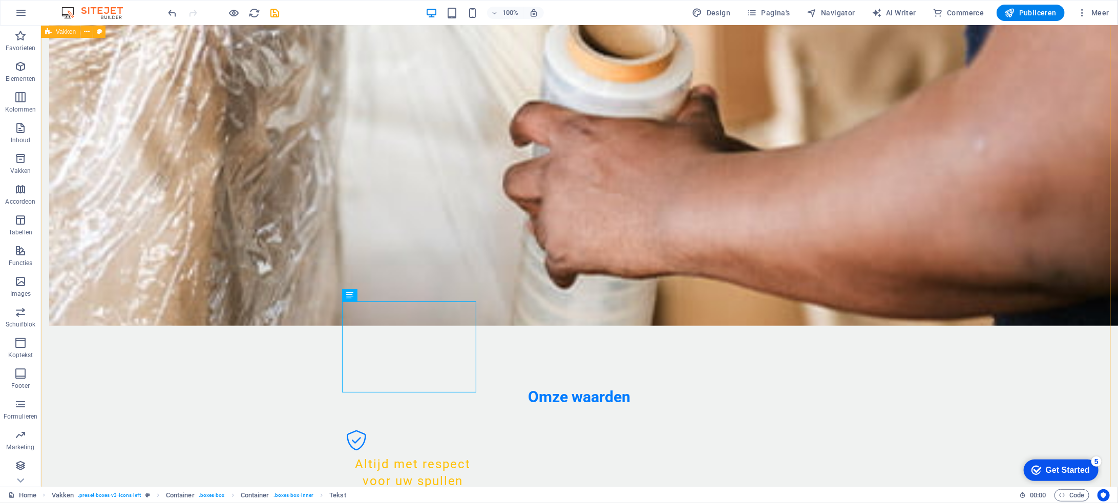
drag, startPoint x: 789, startPoint y: 288, endPoint x: 733, endPoint y: 291, distance: 55.9
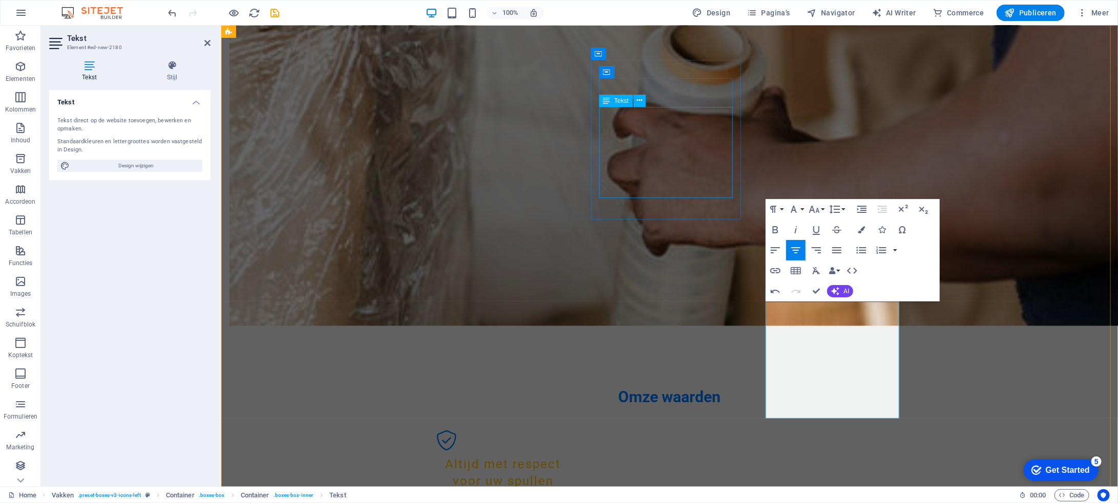
scroll to position [2073, 1]
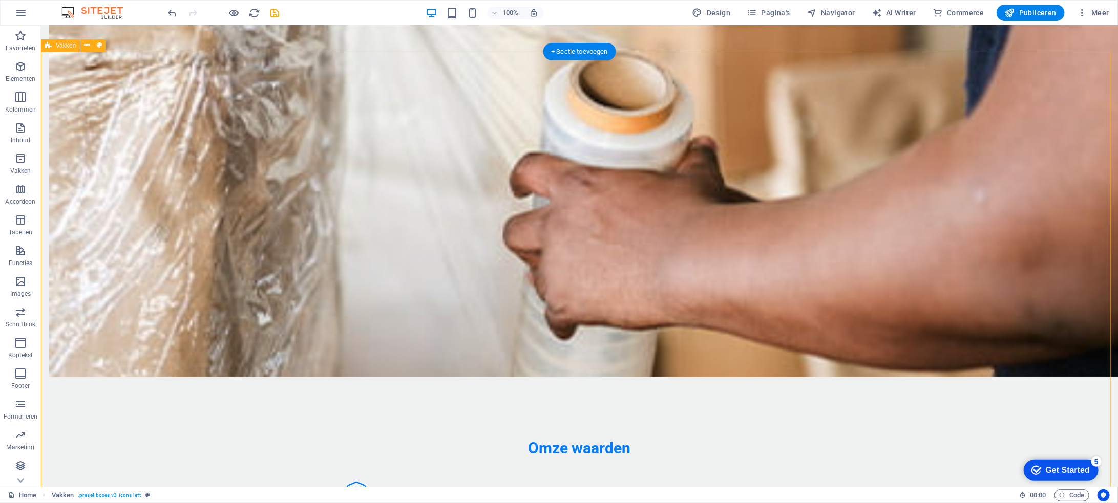
scroll to position [601, 0]
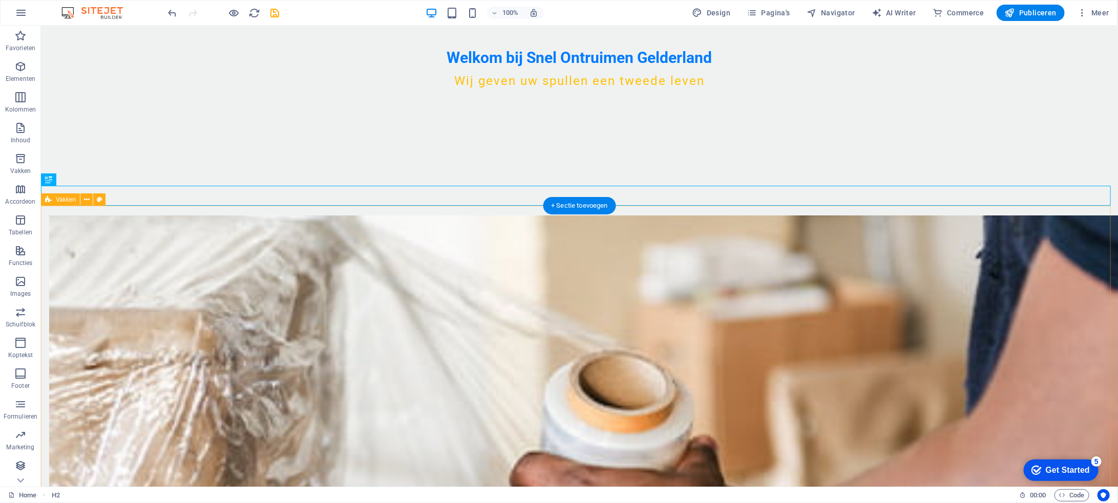
scroll to position [499, 0]
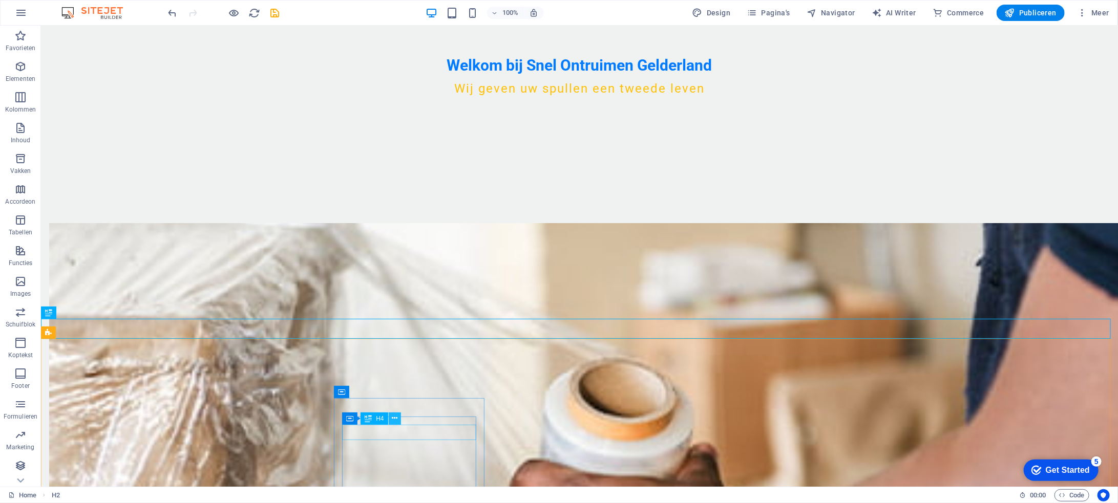
click at [394, 419] on icon at bounding box center [395, 418] width 6 height 11
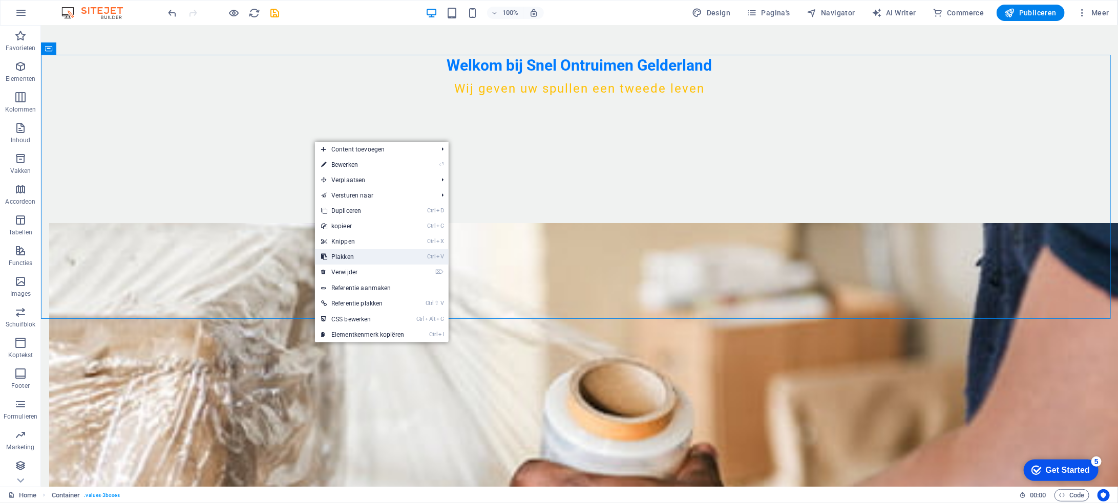
click at [398, 252] on link "Ctrl V Plakken" at bounding box center [362, 256] width 95 height 15
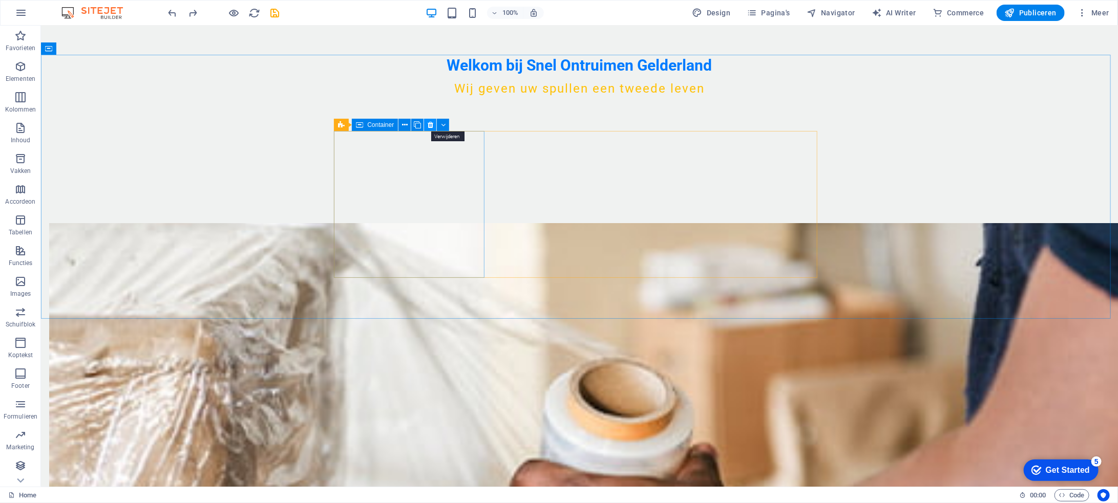
click at [433, 126] on icon at bounding box center [431, 125] width 6 height 11
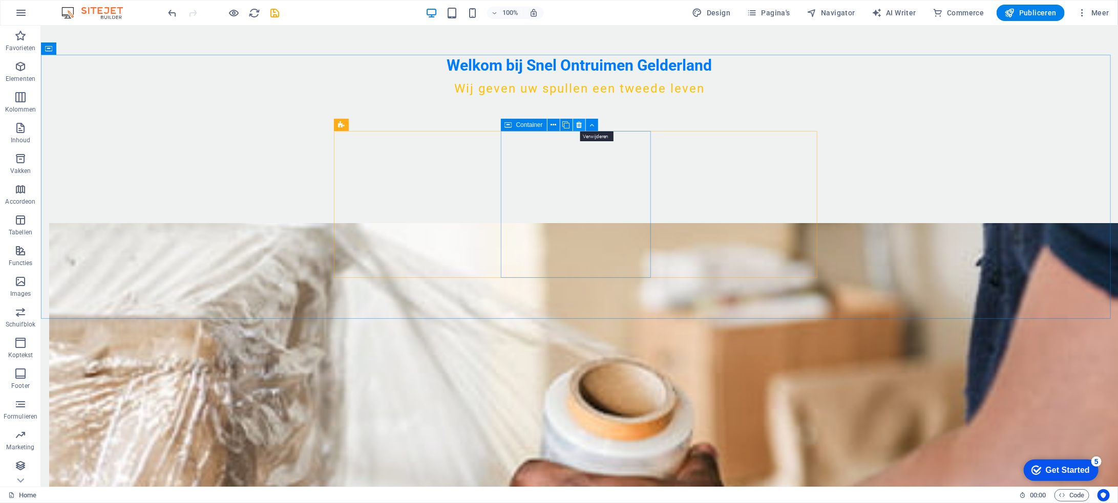
click at [579, 125] on icon at bounding box center [579, 125] width 6 height 11
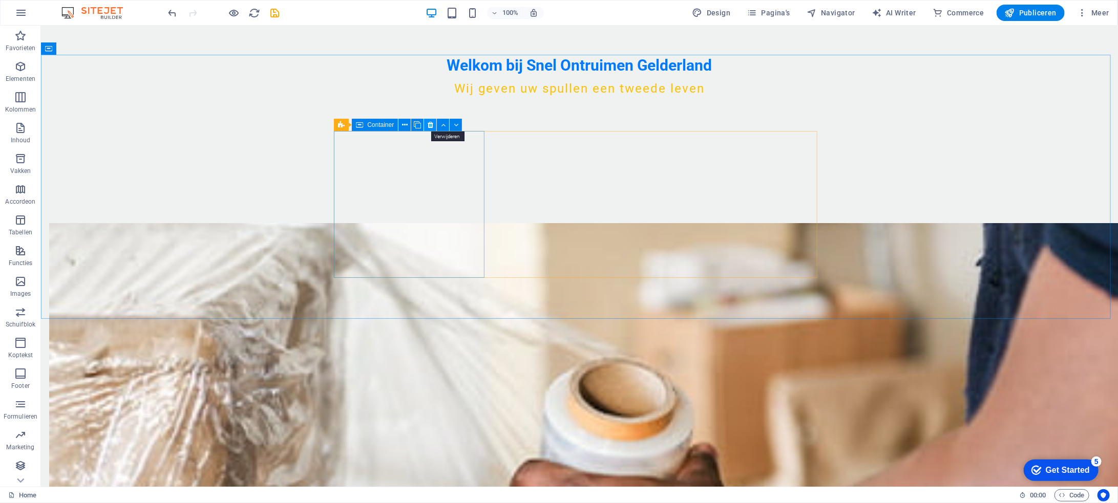
click at [429, 126] on icon at bounding box center [431, 125] width 6 height 11
click at [431, 124] on icon at bounding box center [431, 125] width 6 height 11
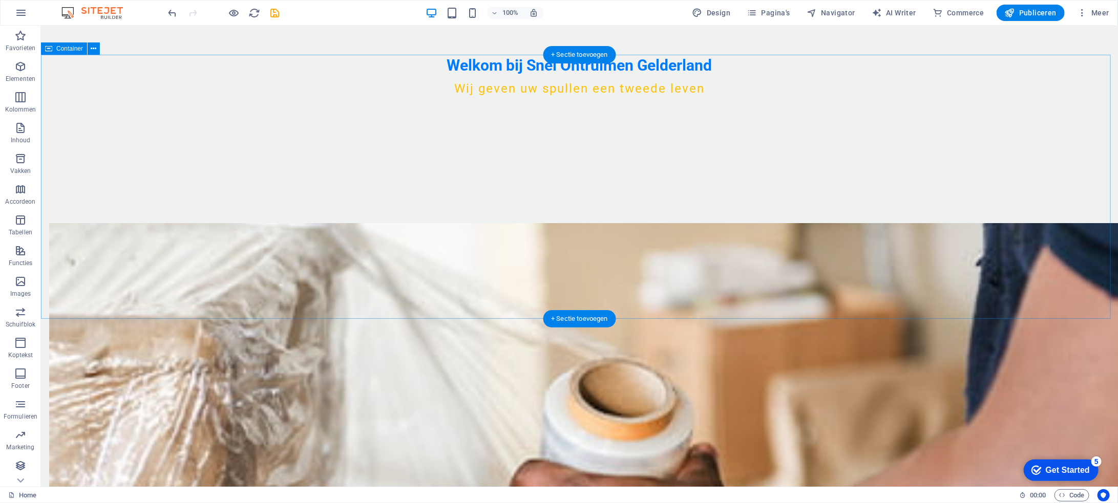
drag, startPoint x: 293, startPoint y: 176, endPoint x: 302, endPoint y: 174, distance: 8.3
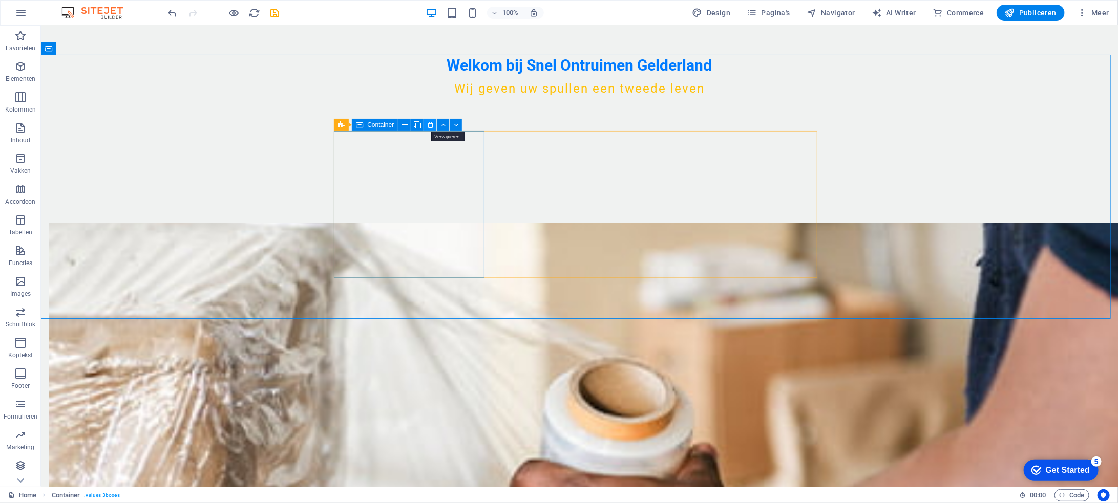
click at [430, 123] on icon at bounding box center [431, 125] width 6 height 11
click at [407, 124] on icon at bounding box center [405, 125] width 6 height 11
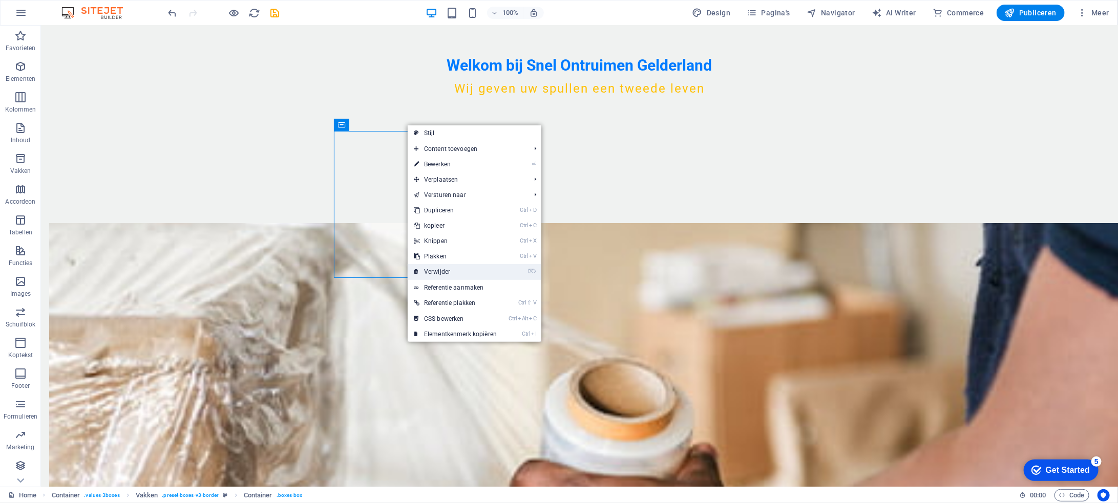
click at [453, 271] on link "⌦ Verwijder" at bounding box center [455, 271] width 95 height 15
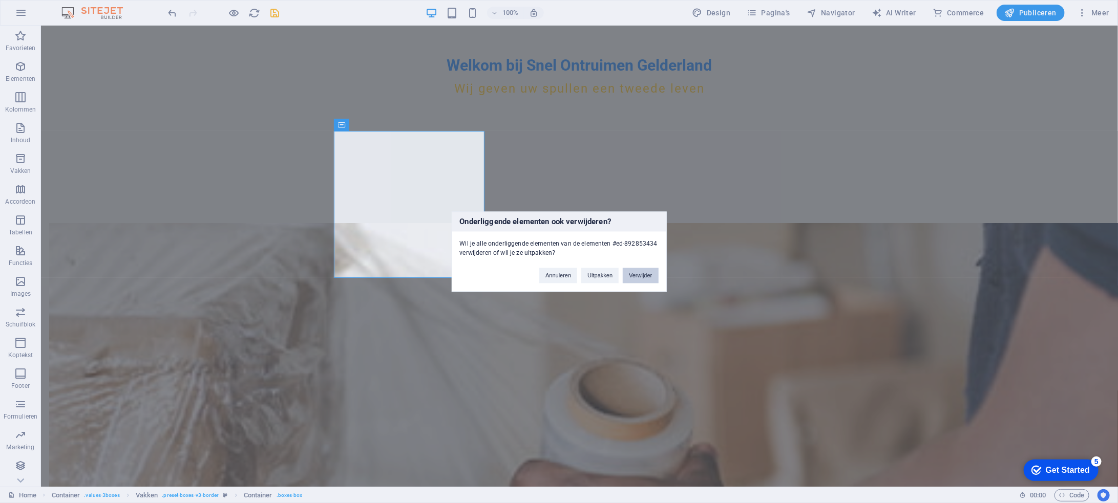
click at [649, 275] on button "Verwijder" at bounding box center [640, 275] width 35 height 15
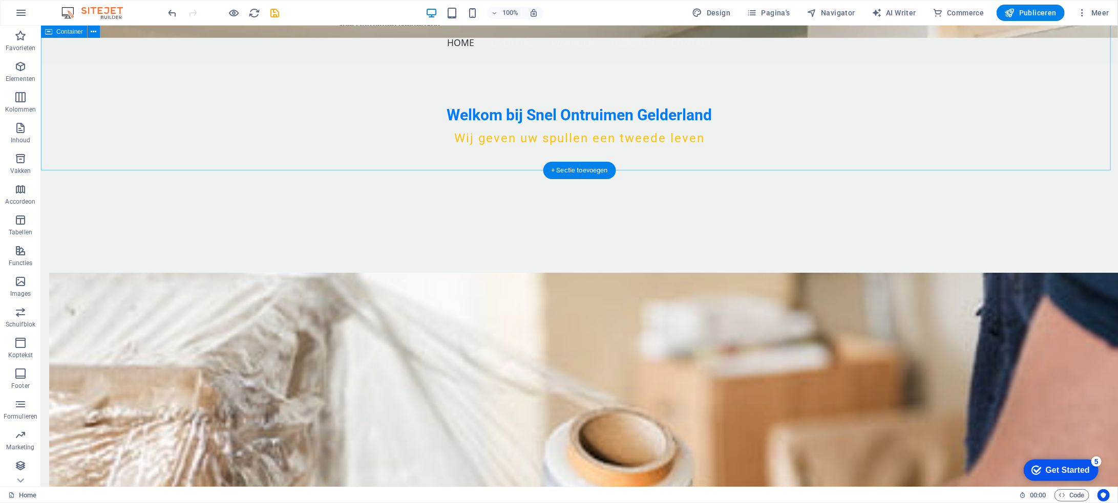
scroll to position [448, 0]
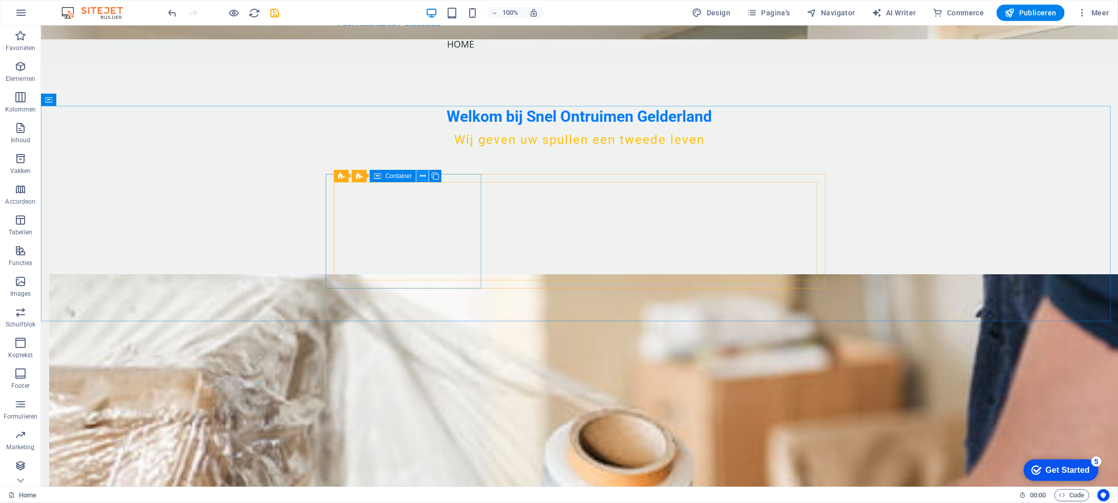
click at [422, 178] on icon at bounding box center [423, 176] width 6 height 11
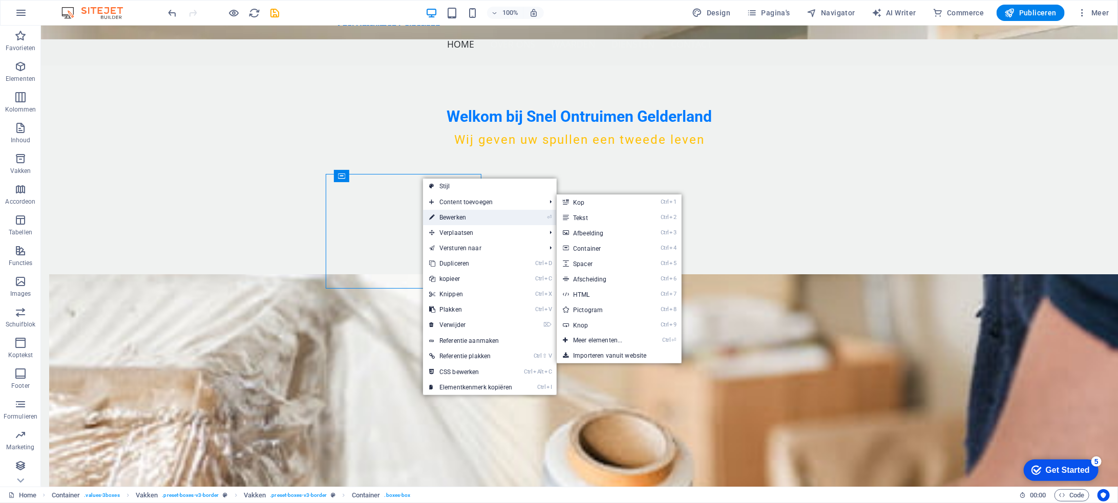
click at [456, 214] on link "⏎ Bewerken" at bounding box center [470, 217] width 95 height 15
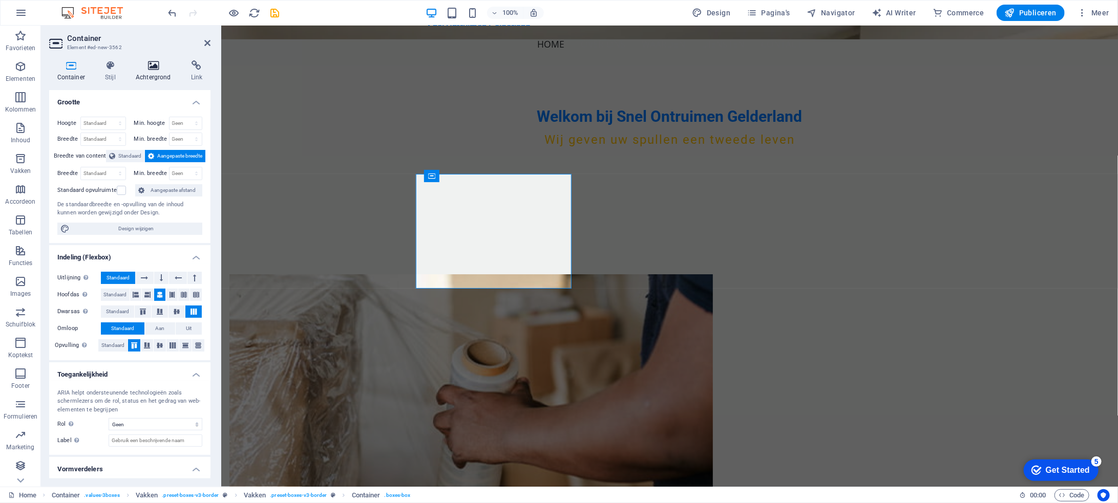
click at [161, 69] on icon at bounding box center [153, 65] width 51 height 10
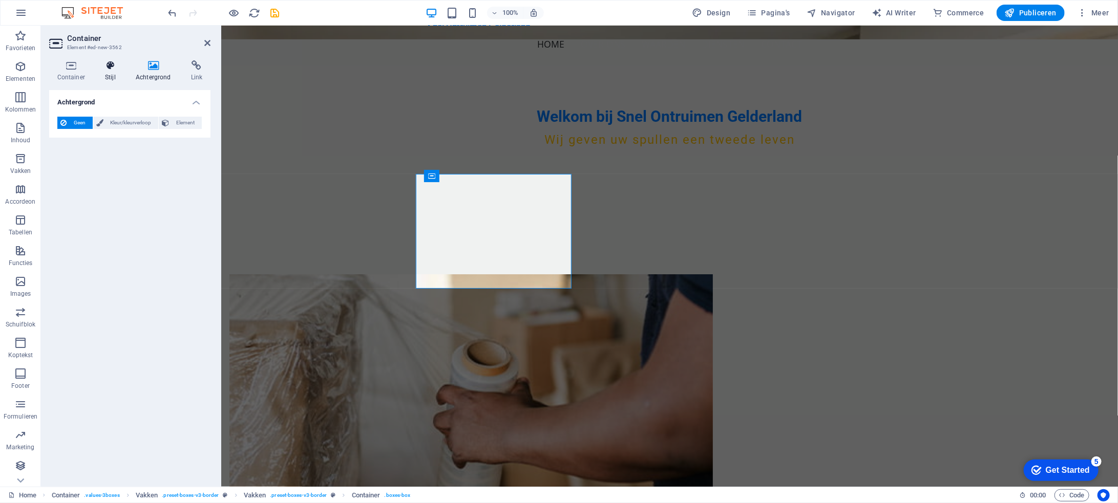
click at [117, 71] on h4 "Stijl" at bounding box center [112, 71] width 31 height 22
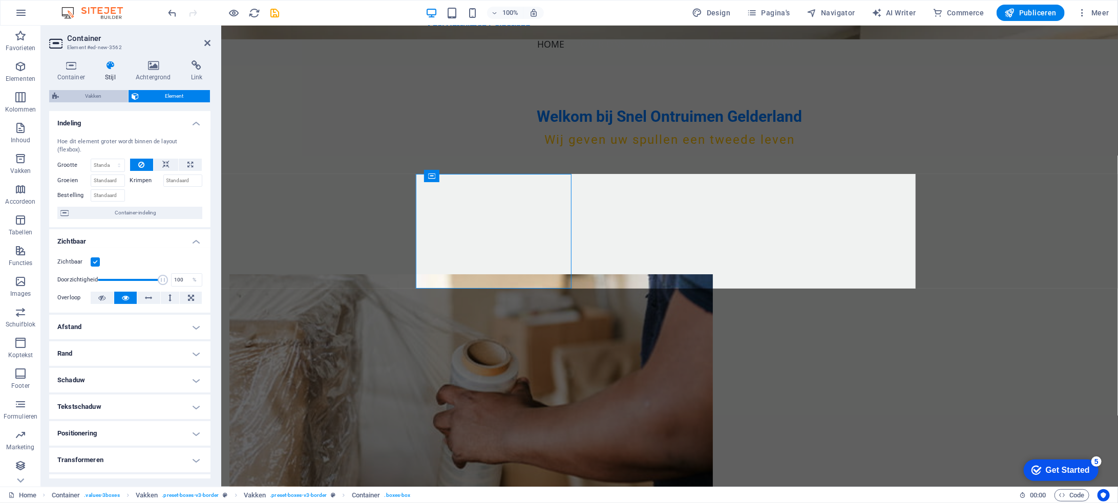
click at [105, 96] on span "Vakken" at bounding box center [93, 96] width 63 height 12
select select "rem"
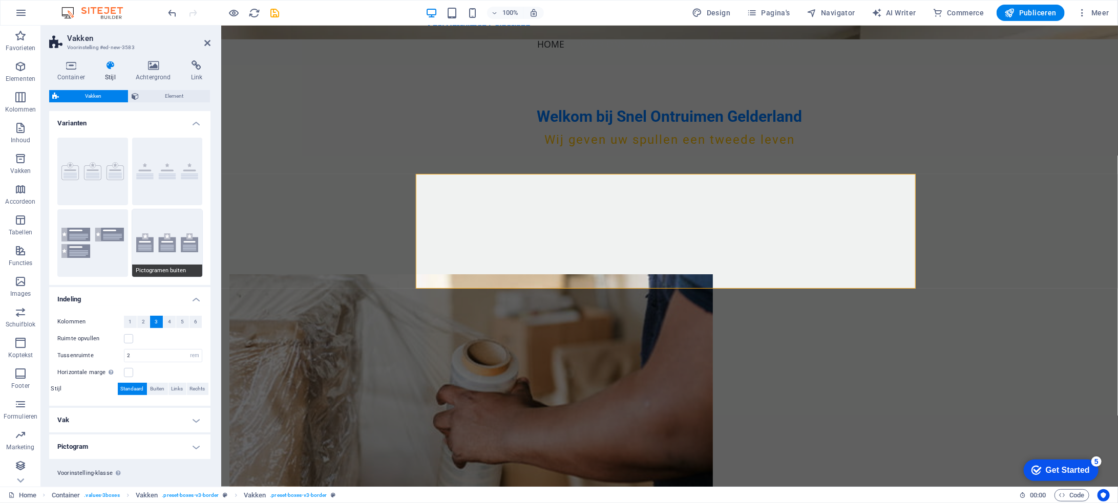
click at [178, 232] on button "Pictogramen buiten" at bounding box center [167, 243] width 71 height 68
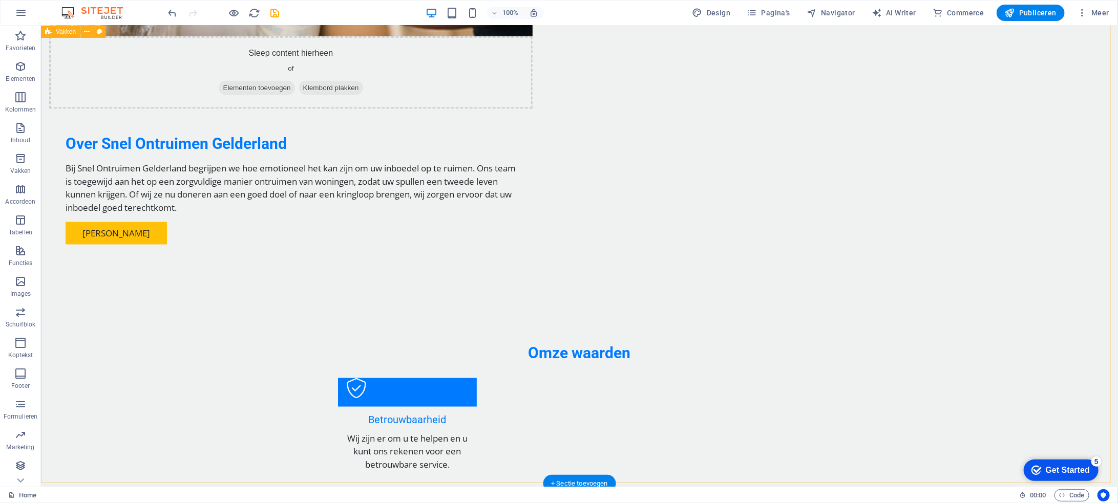
scroll to position [960, 0]
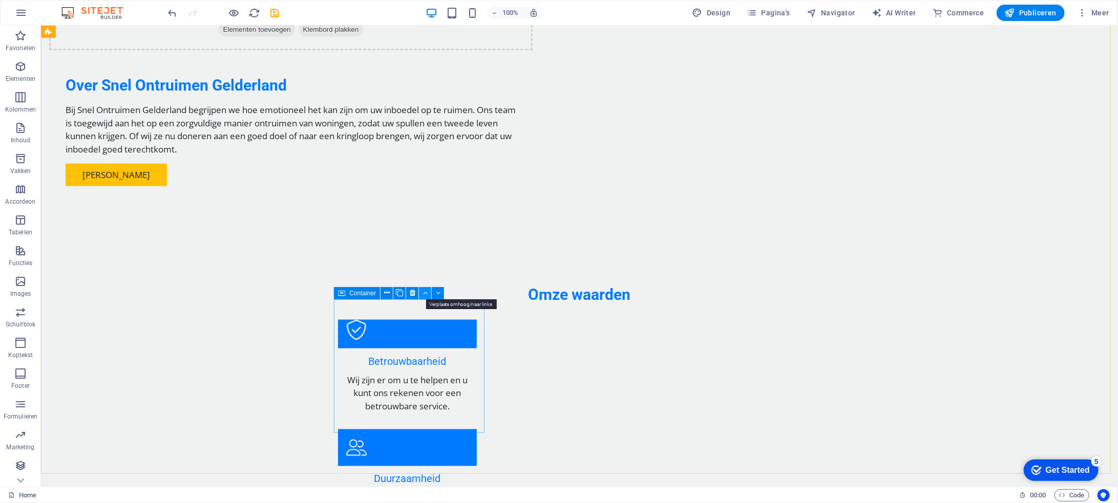
click at [429, 294] on button at bounding box center [425, 293] width 12 height 12
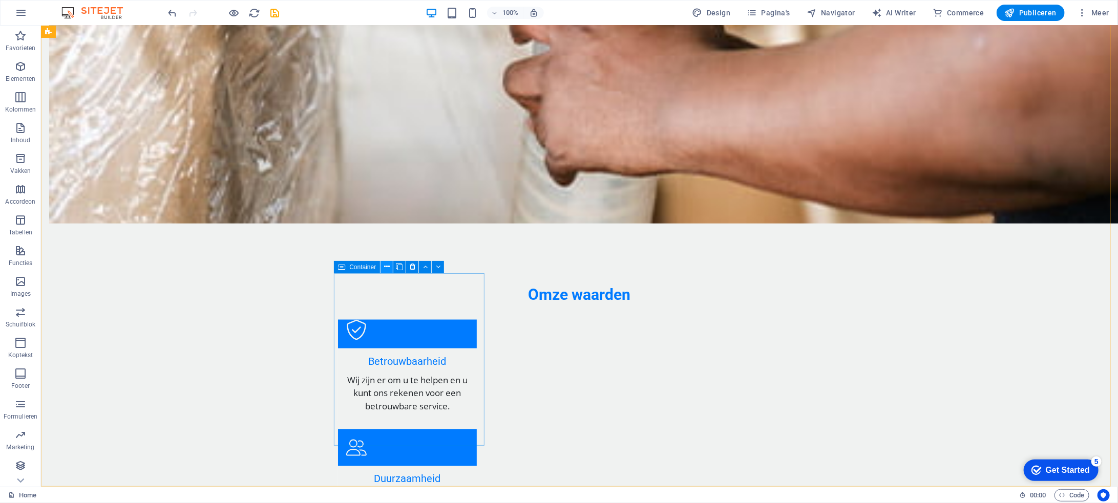
click at [386, 267] on icon at bounding box center [387, 267] width 6 height 11
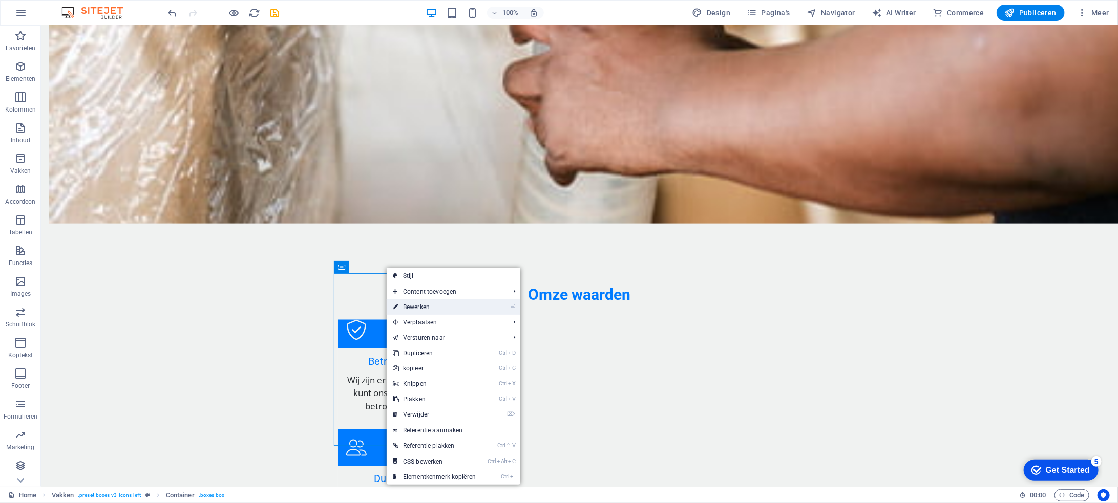
click at [432, 308] on link "⏎ Bewerken" at bounding box center [434, 307] width 95 height 15
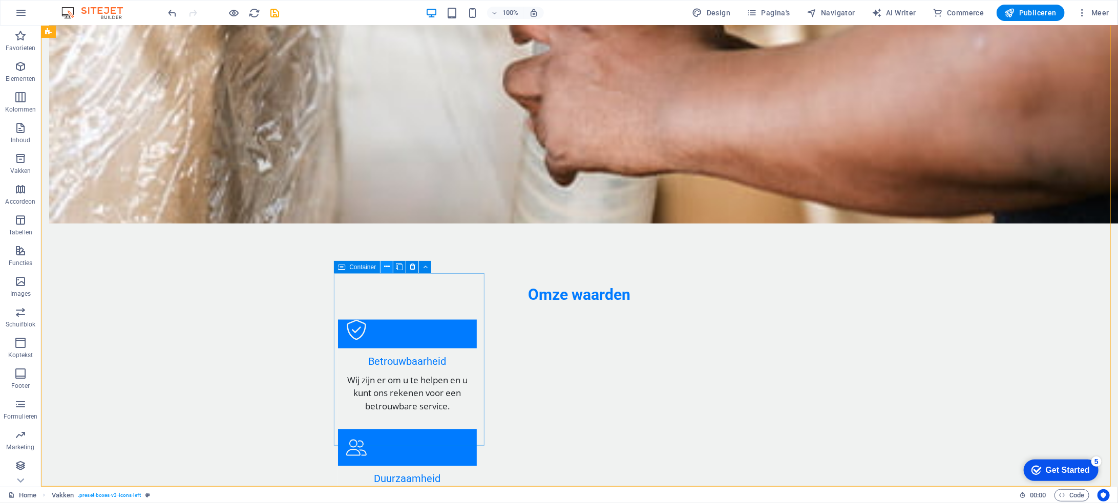
click at [387, 267] on icon at bounding box center [387, 267] width 6 height 11
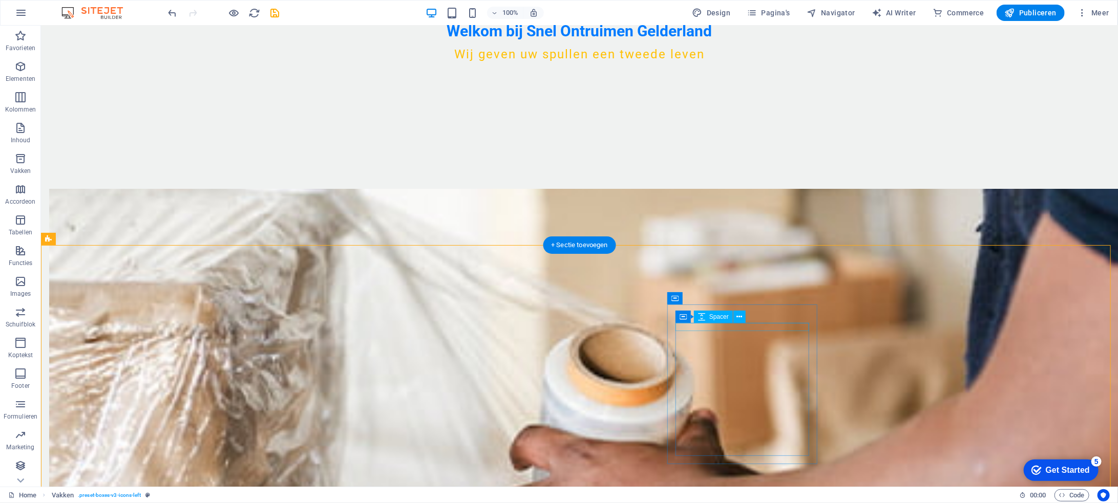
scroll to position [499, 0]
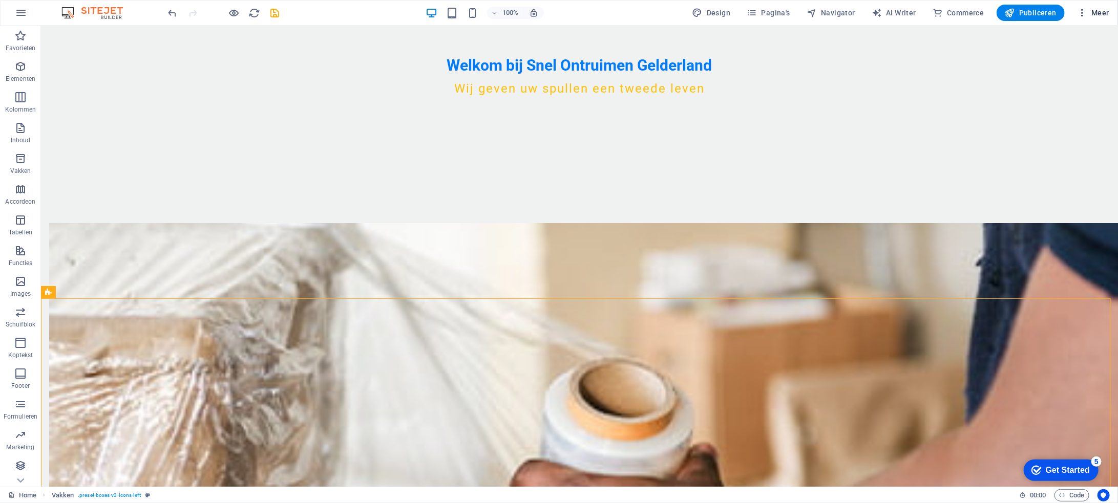
click at [1099, 13] on span "Meer" at bounding box center [1093, 13] width 32 height 10
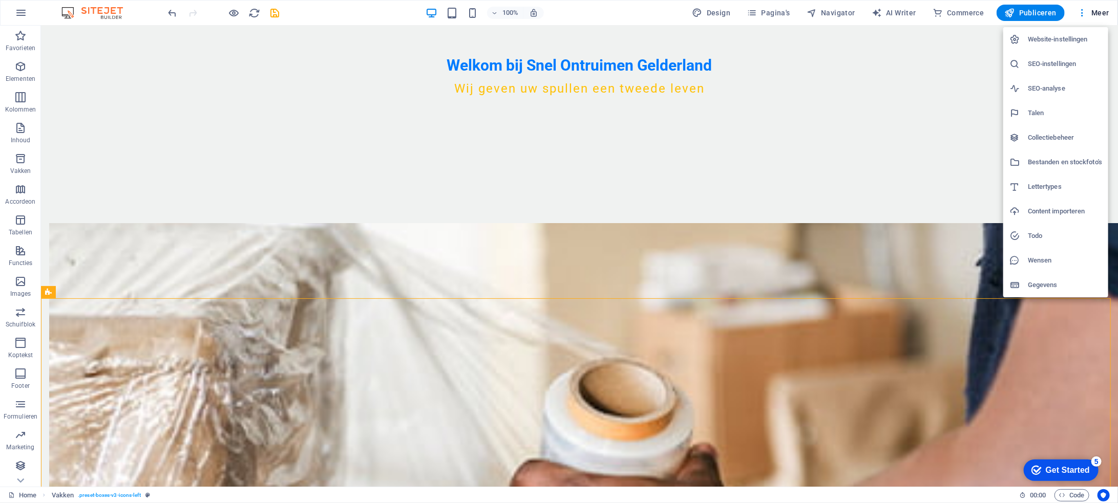
click at [286, 240] on div at bounding box center [559, 251] width 1118 height 503
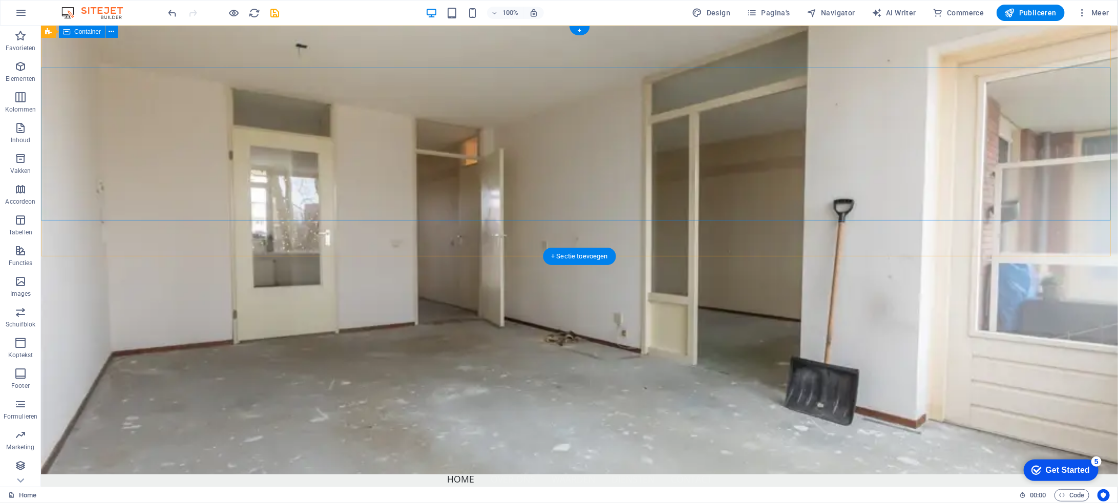
scroll to position [0, 0]
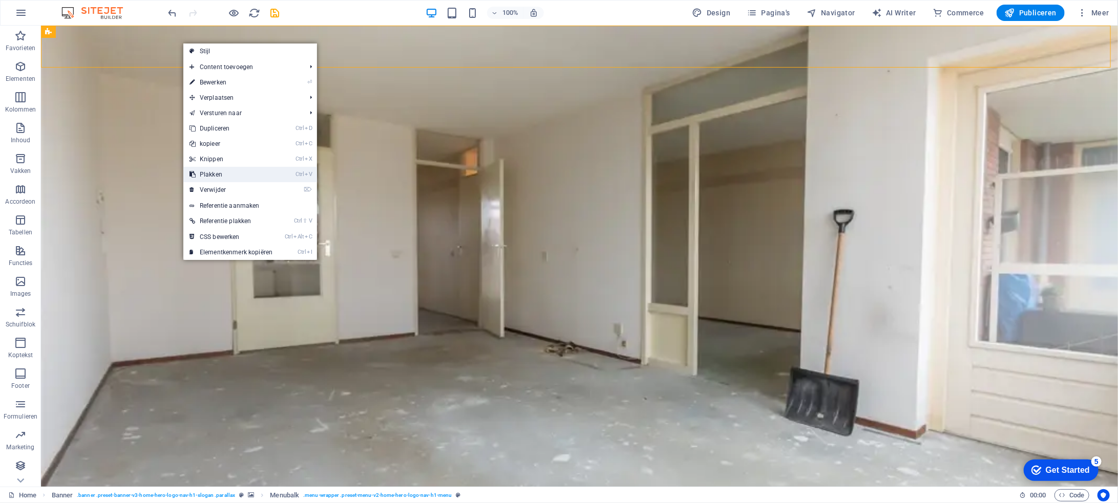
click at [237, 173] on link "Ctrl V Plakken" at bounding box center [230, 174] width 95 height 15
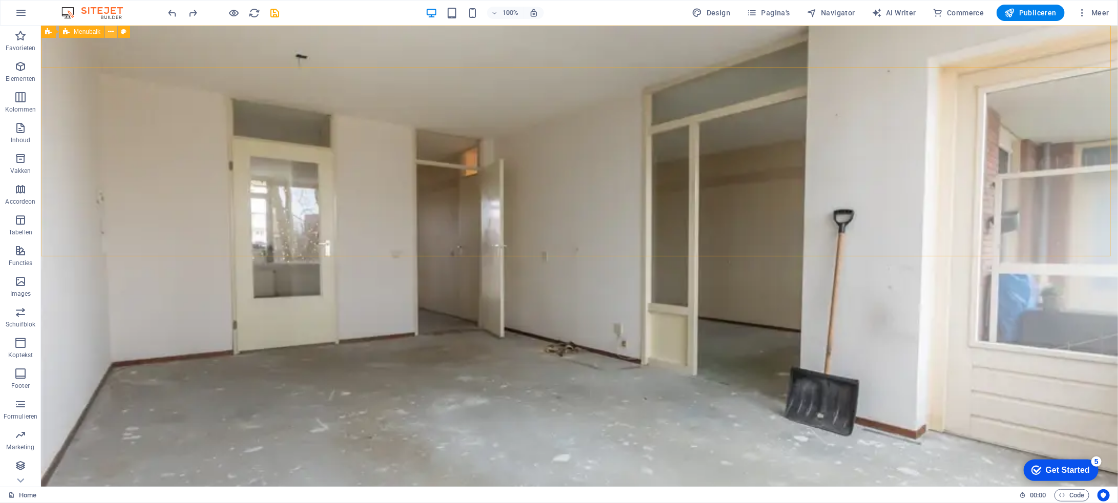
click at [113, 31] on icon at bounding box center [112, 32] width 6 height 11
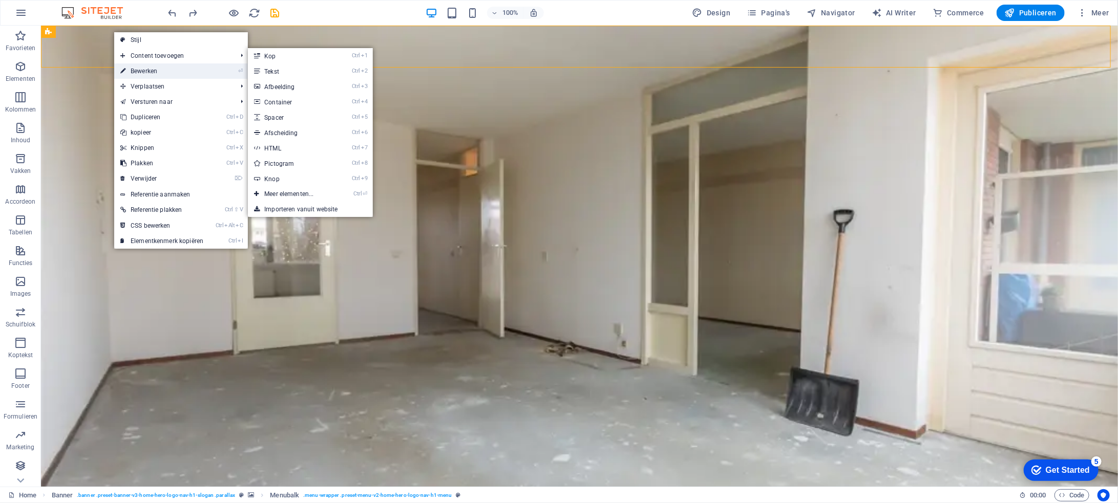
click at [150, 68] on link "⏎ Bewerken" at bounding box center [161, 70] width 95 height 15
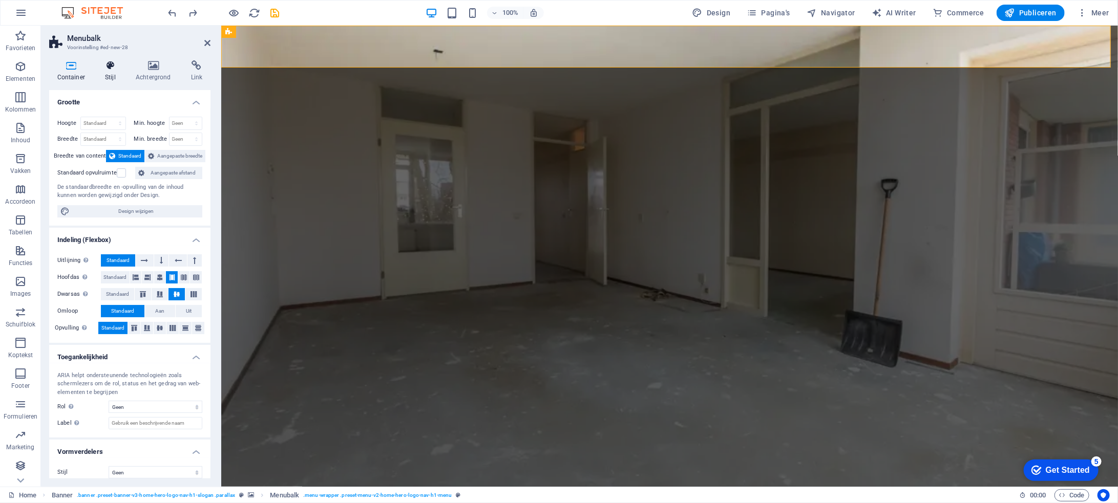
click at [114, 70] on icon at bounding box center [110, 65] width 27 height 10
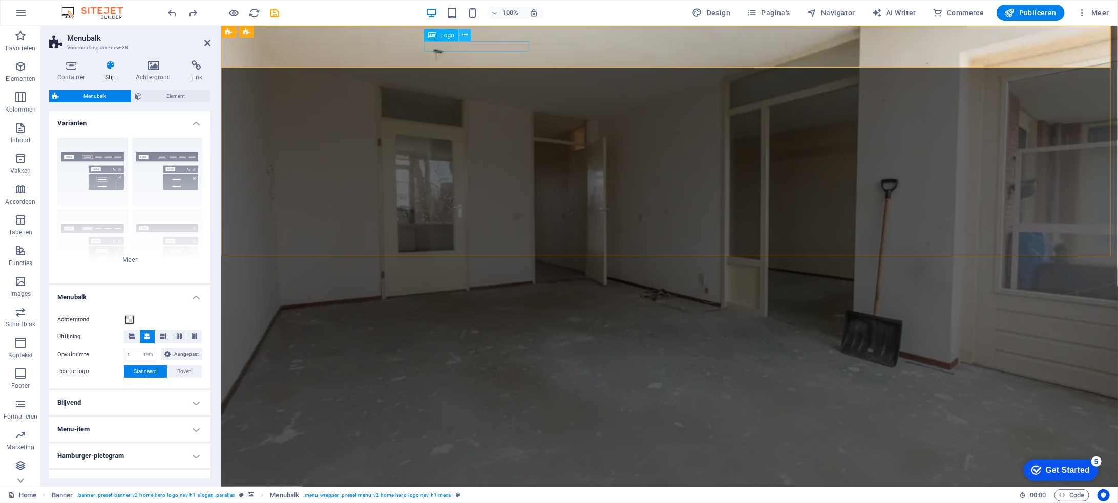
click at [467, 34] on icon at bounding box center [465, 35] width 6 height 11
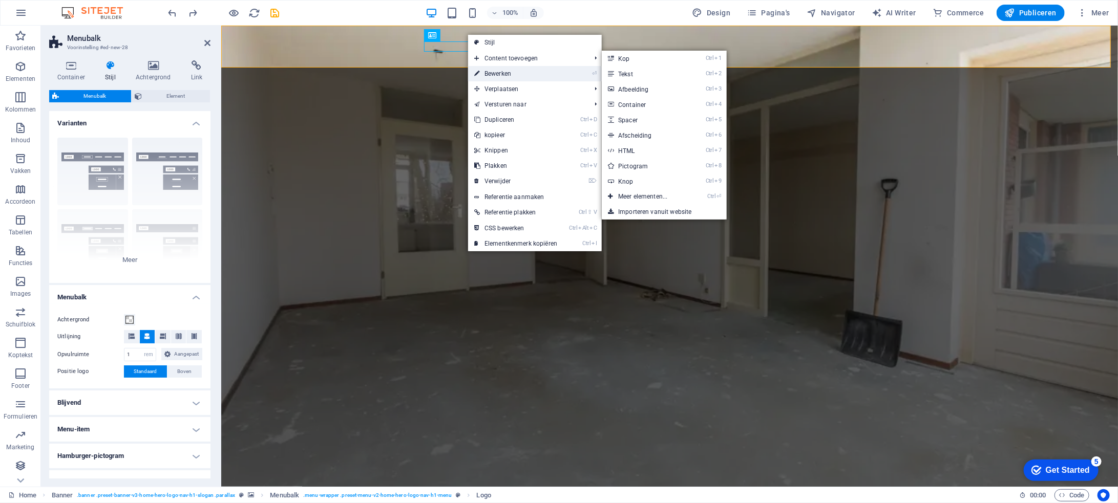
drag, startPoint x: 287, startPoint y: 48, endPoint x: 508, endPoint y: 73, distance: 222.7
click at [508, 73] on link "⏎ Bewerken" at bounding box center [515, 73] width 95 height 15
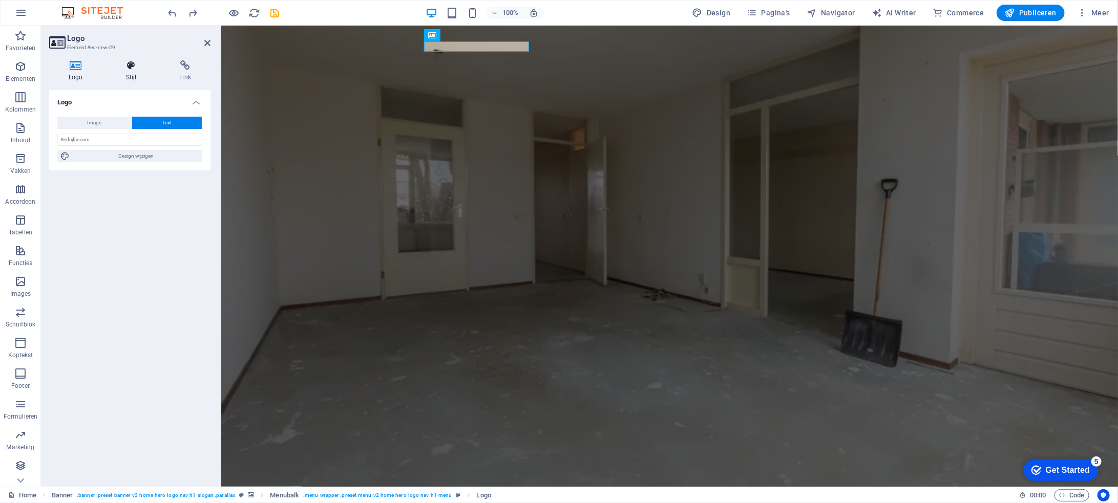
click at [138, 71] on h4 "Stijl" at bounding box center [134, 71] width 54 height 22
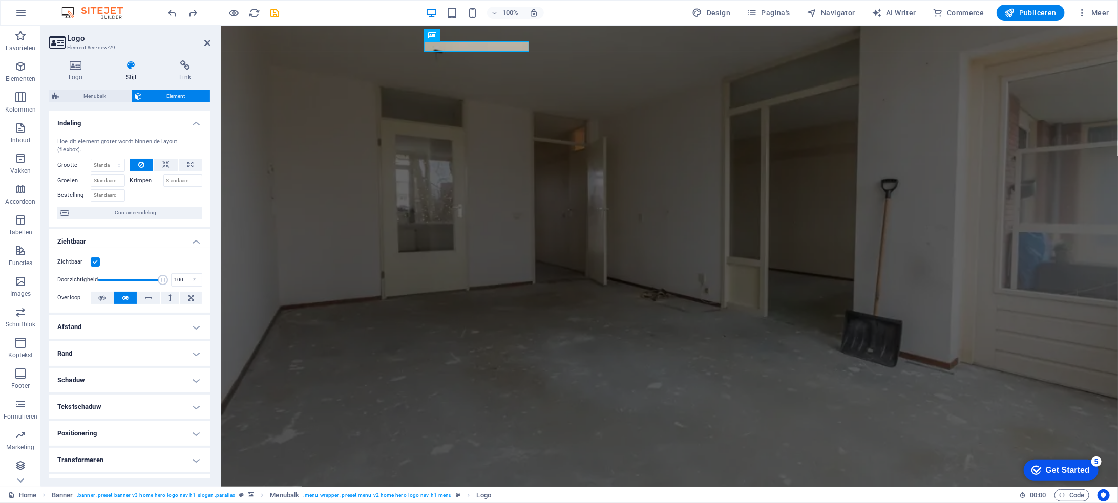
click at [141, 424] on h4 "Positionering" at bounding box center [129, 433] width 161 height 25
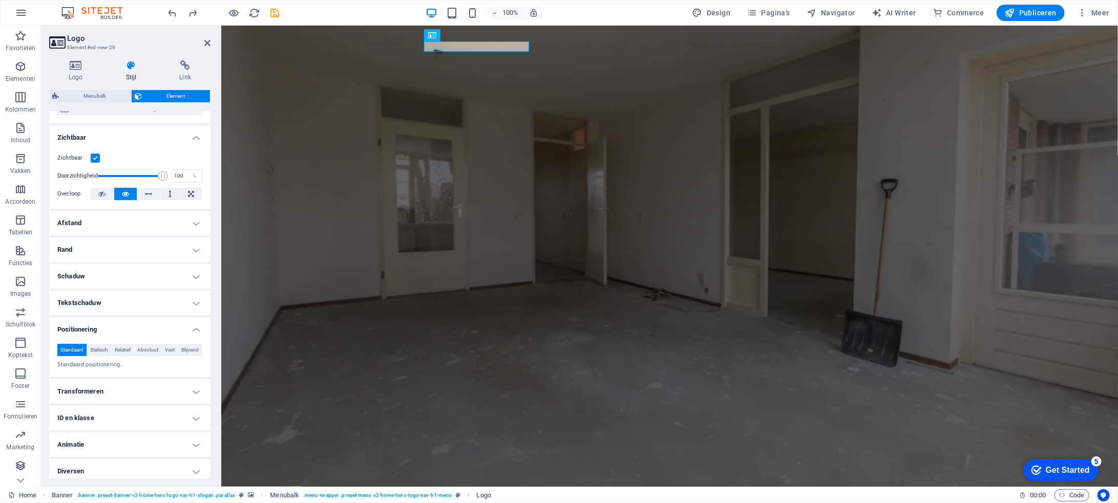
scroll to position [113, 0]
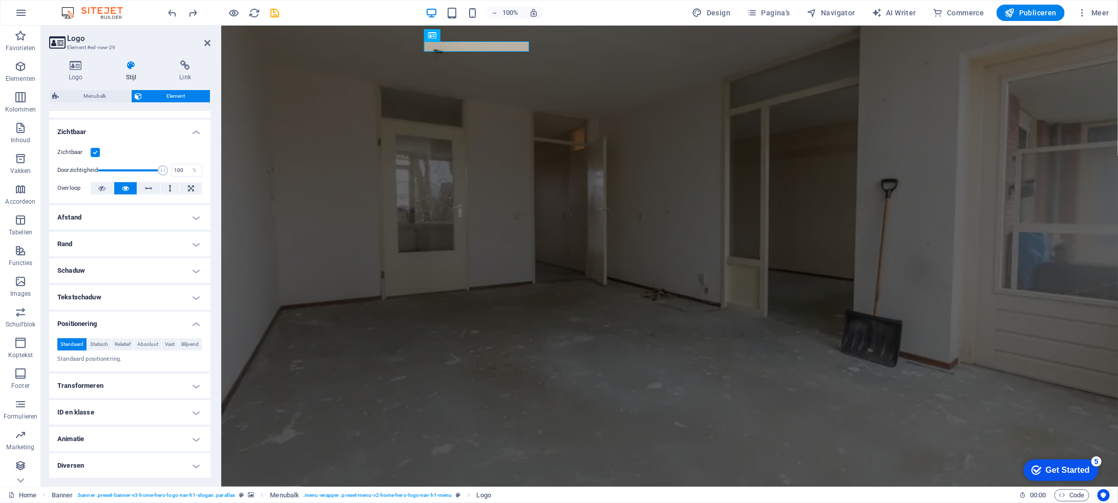
click at [164, 386] on h4 "Transformeren" at bounding box center [129, 386] width 161 height 25
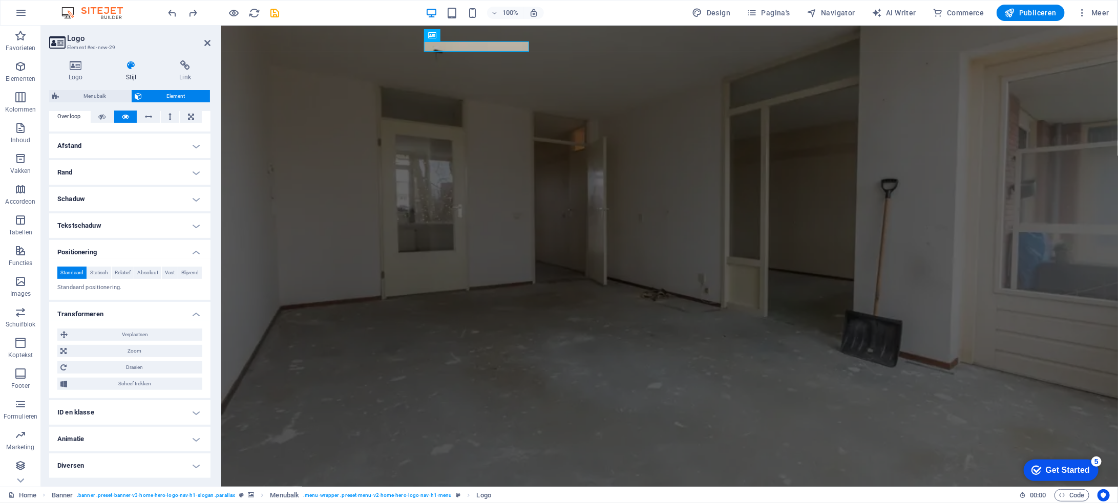
scroll to position [184, 0]
click at [145, 411] on h4 "ID en klasse" at bounding box center [129, 412] width 161 height 25
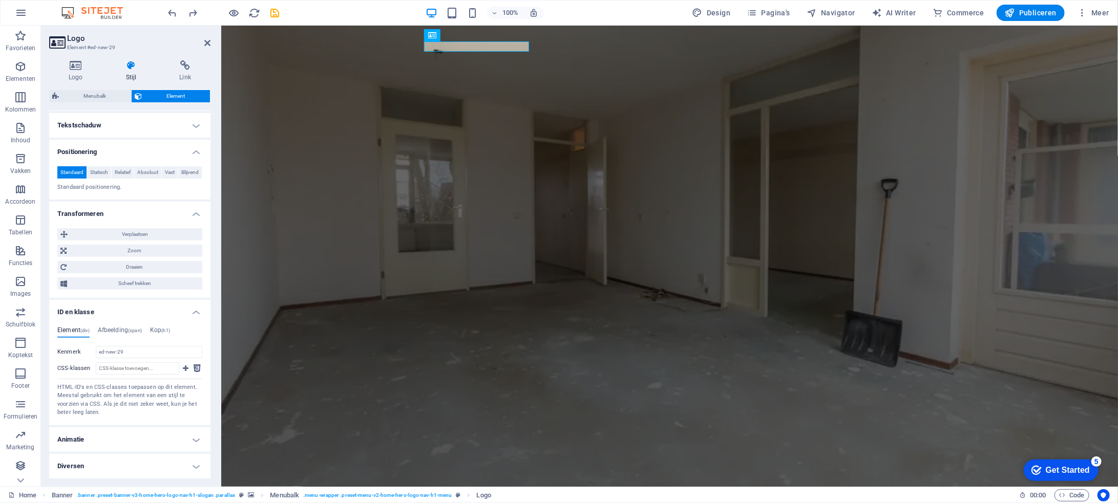
click at [136, 437] on h4 "Animatie" at bounding box center [129, 440] width 161 height 25
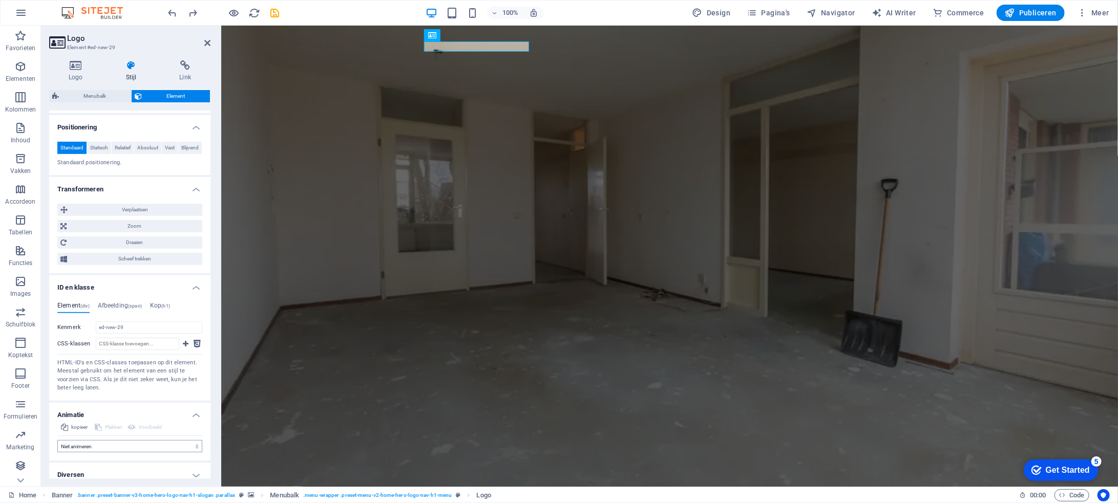
scroll to position [317, 0]
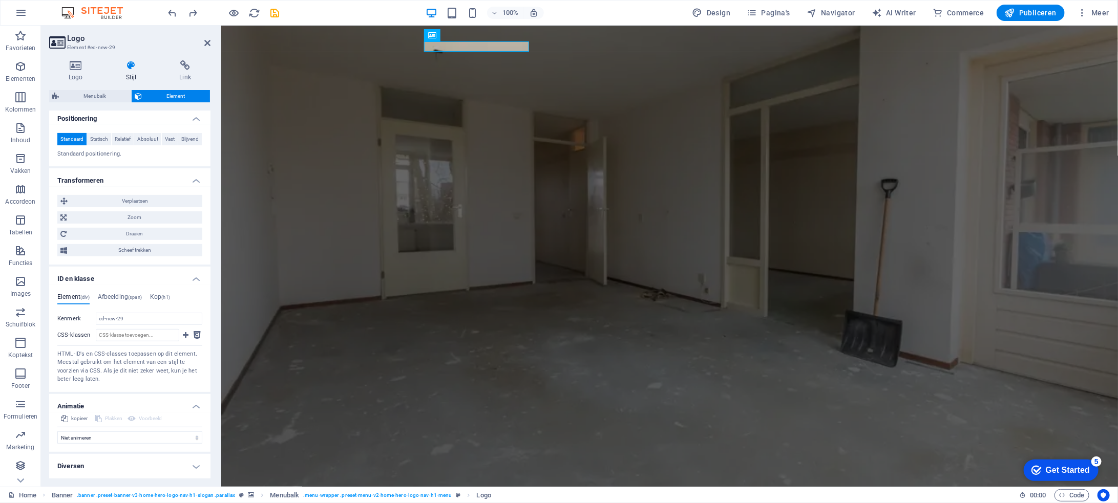
click at [122, 470] on h4 "Diversen" at bounding box center [129, 466] width 161 height 25
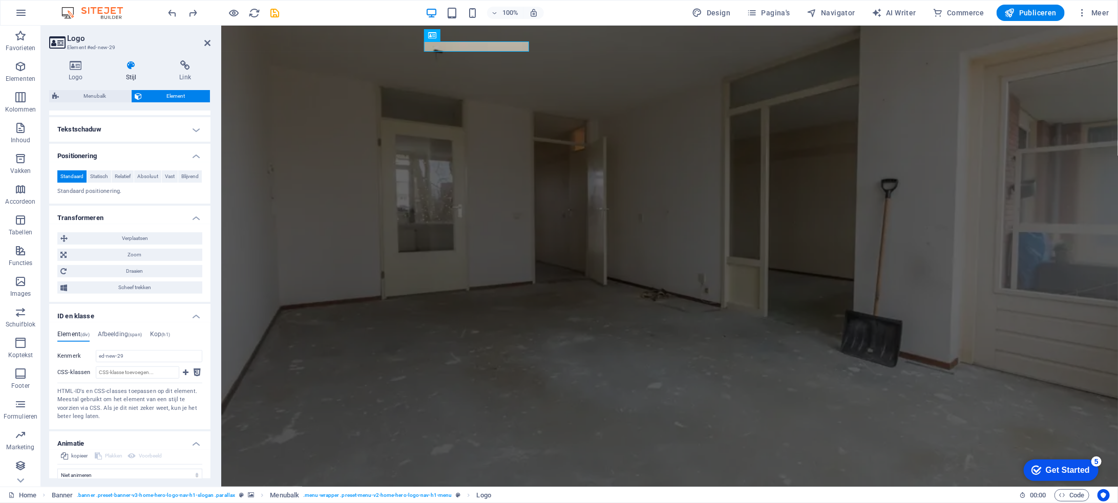
scroll to position [226, 0]
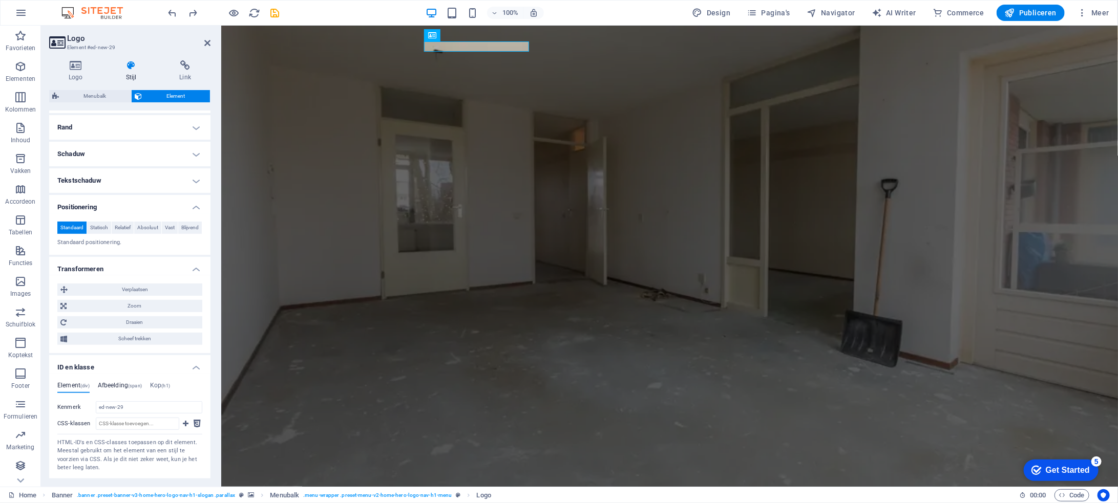
click at [123, 390] on h4 "Afbeelding (span)" at bounding box center [120, 387] width 44 height 11
click at [170, 389] on span "(h1)" at bounding box center [165, 386] width 9 height 5
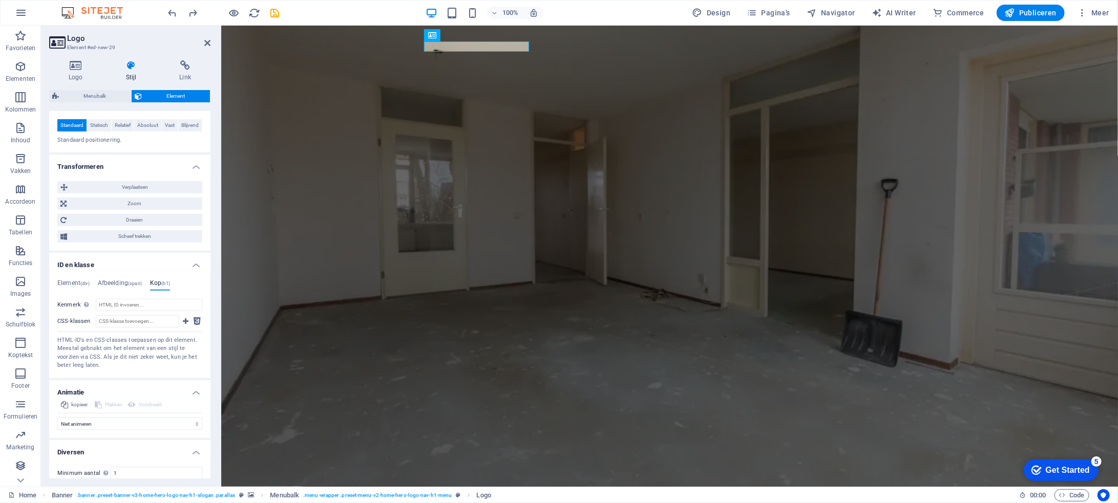
scroll to position [380, 0]
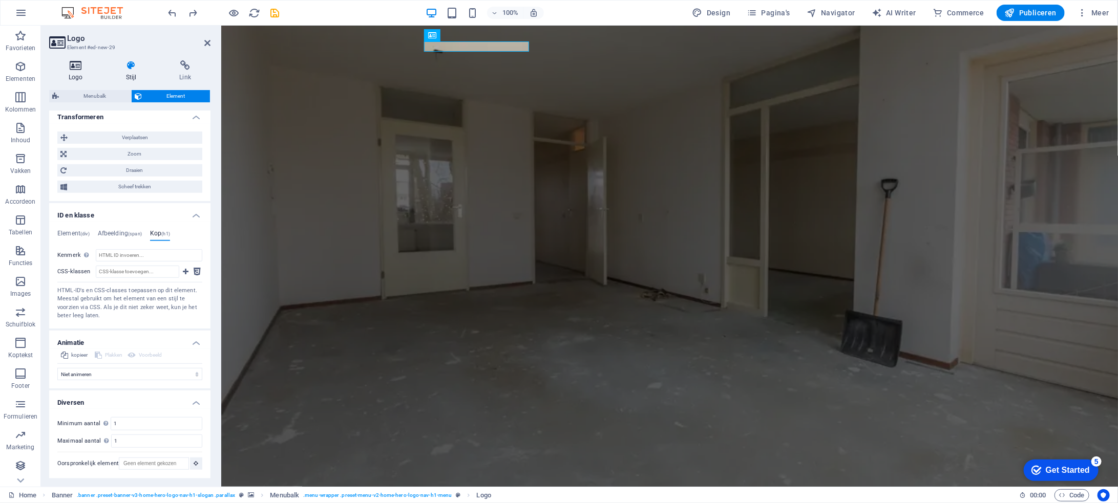
click at [79, 65] on icon at bounding box center [75, 65] width 53 height 10
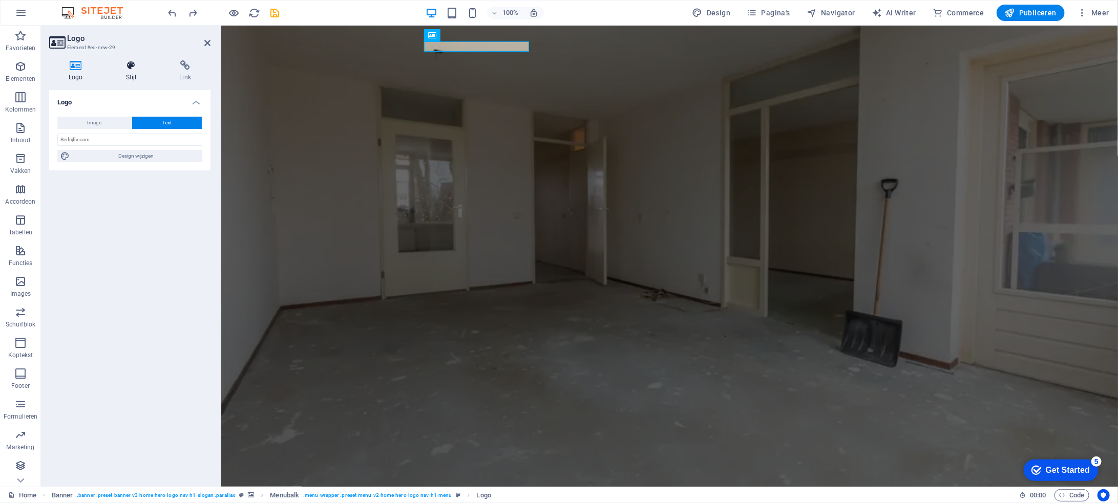
click at [135, 68] on icon at bounding box center [132, 65] width 50 height 10
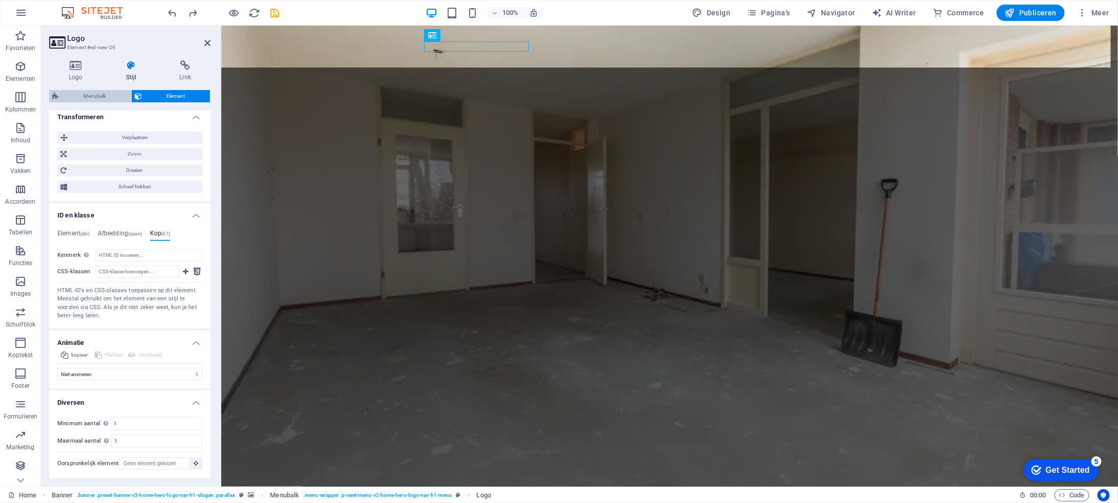
click at [99, 92] on span "Menubalk" at bounding box center [95, 96] width 66 height 12
select select "rem"
select select "preset-menu-v2-home-hero-logo-nav-h1-menu"
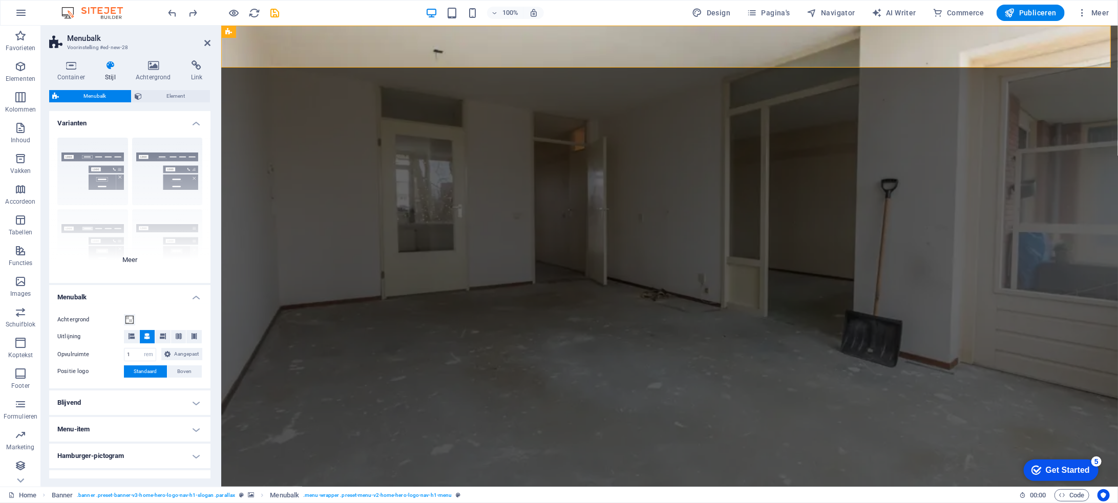
click at [130, 263] on div "Rand Gecentreerd Standaard Vast Loki Trigger Breed XXL" at bounding box center [129, 207] width 161 height 154
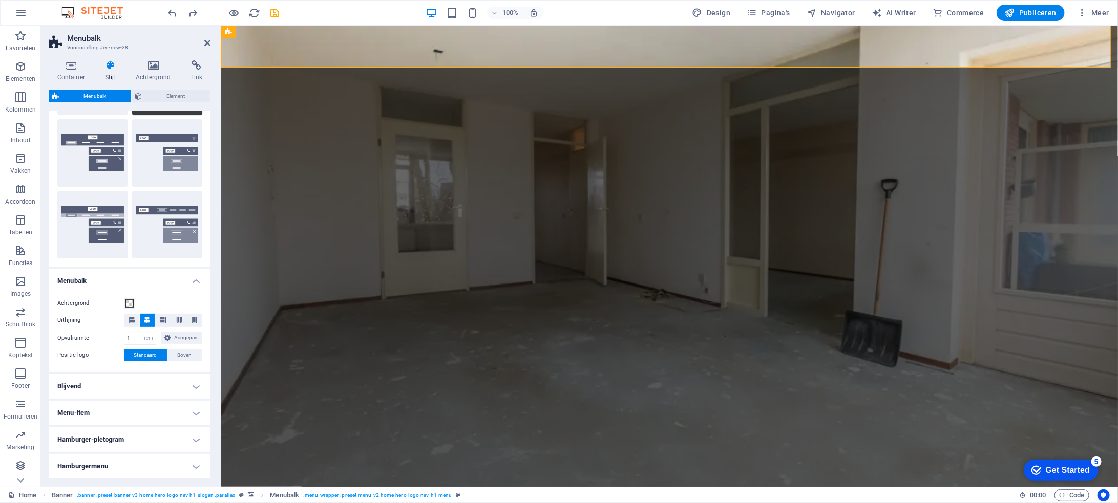
scroll to position [205, 0]
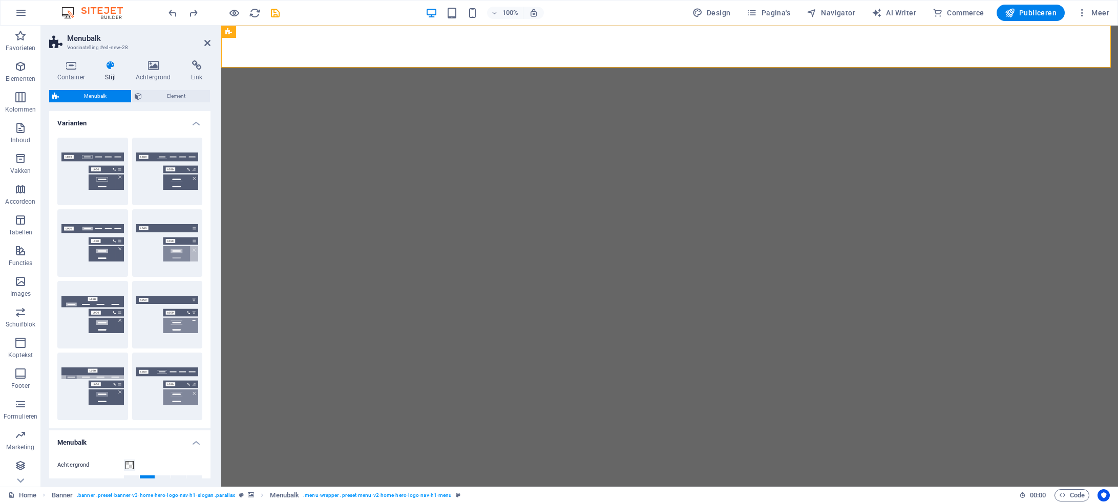
select select "rem"
select select "preset-menu-v2-home-hero-logo-nav-h1-menu"
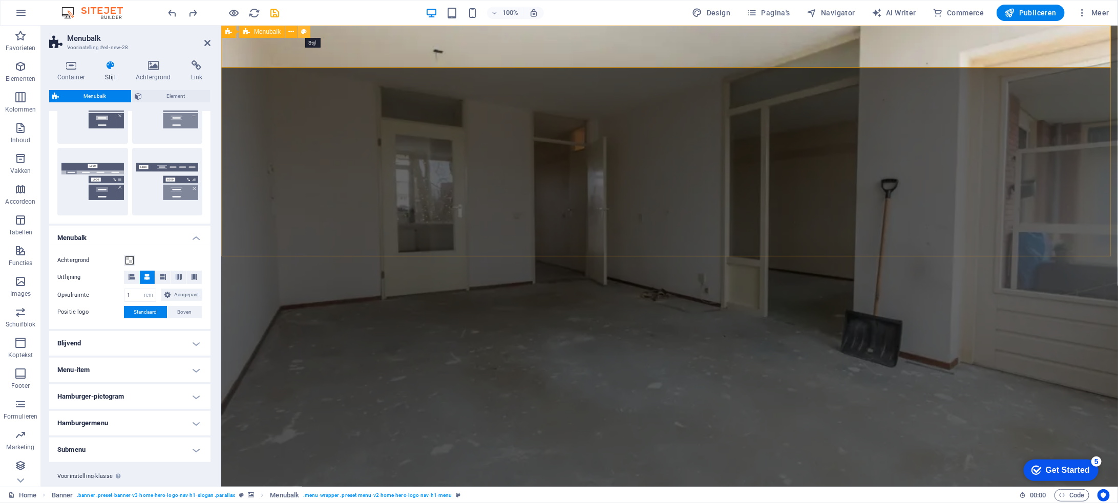
click at [305, 31] on icon at bounding box center [305, 32] width 6 height 11
click at [294, 32] on icon at bounding box center [292, 32] width 6 height 11
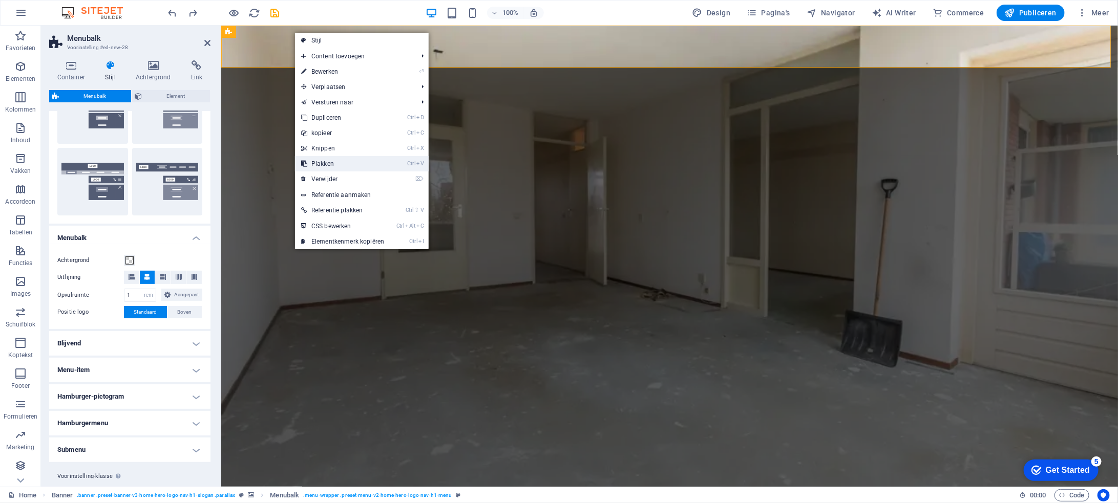
click at [335, 162] on link "Ctrl V Plakken" at bounding box center [342, 163] width 95 height 15
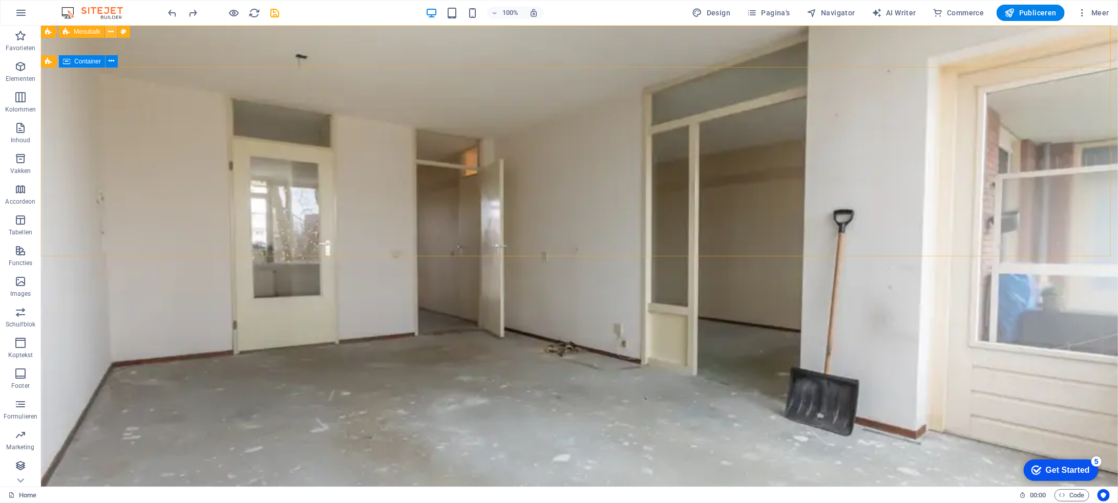
click at [111, 34] on icon at bounding box center [112, 32] width 6 height 11
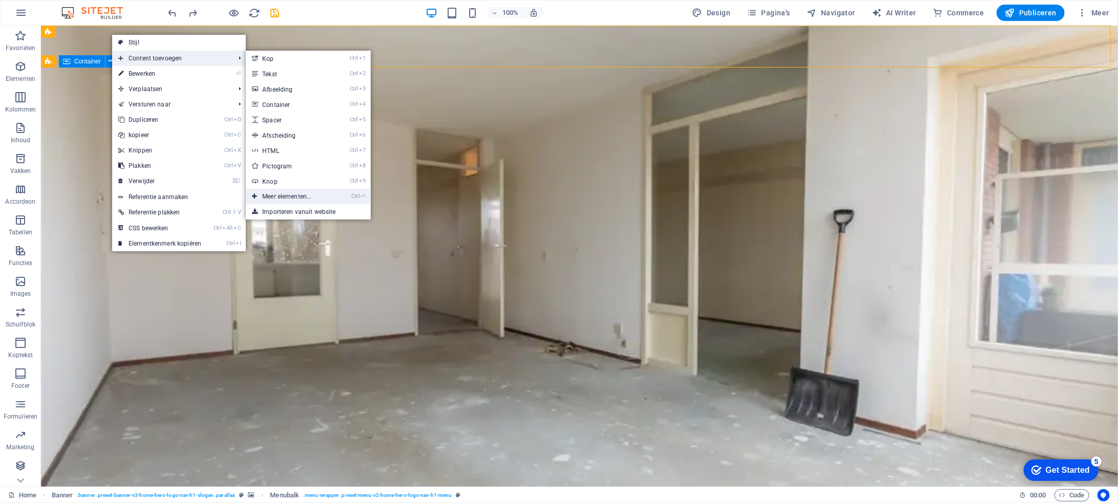
click at [323, 197] on link "Ctrl ⏎ Meer elementen..." at bounding box center [289, 196] width 86 height 15
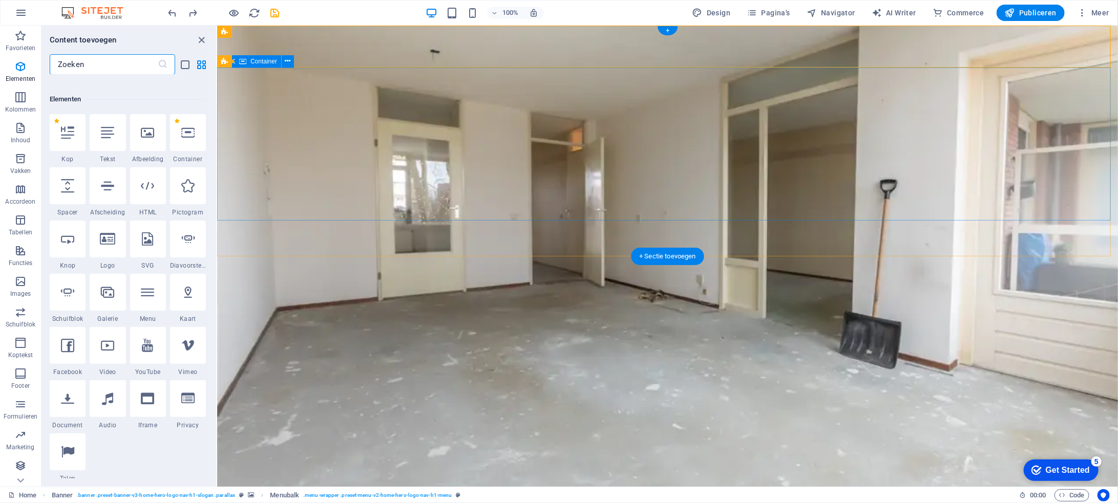
scroll to position [109, 0]
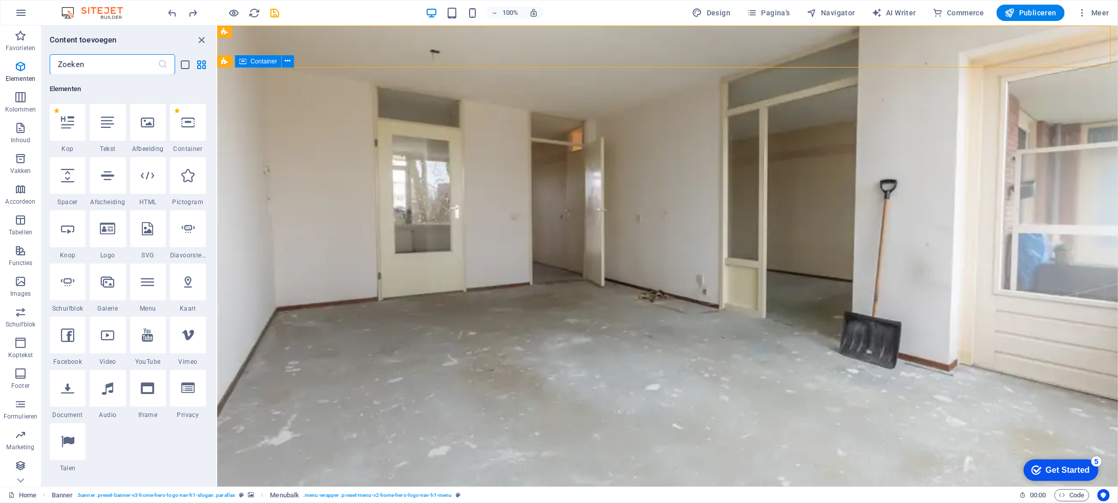
click at [122, 60] on input "text" at bounding box center [104, 64] width 108 height 20
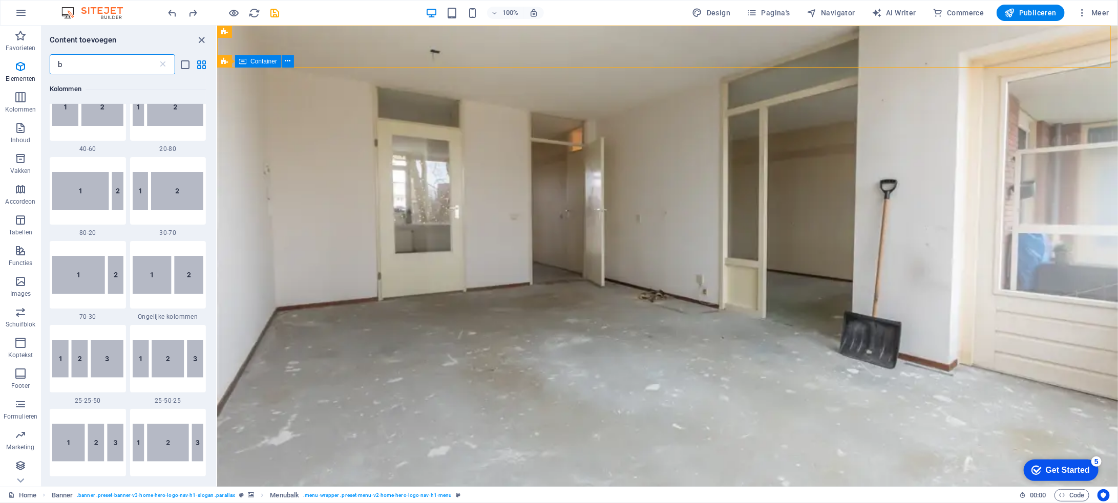
scroll to position [0, 0]
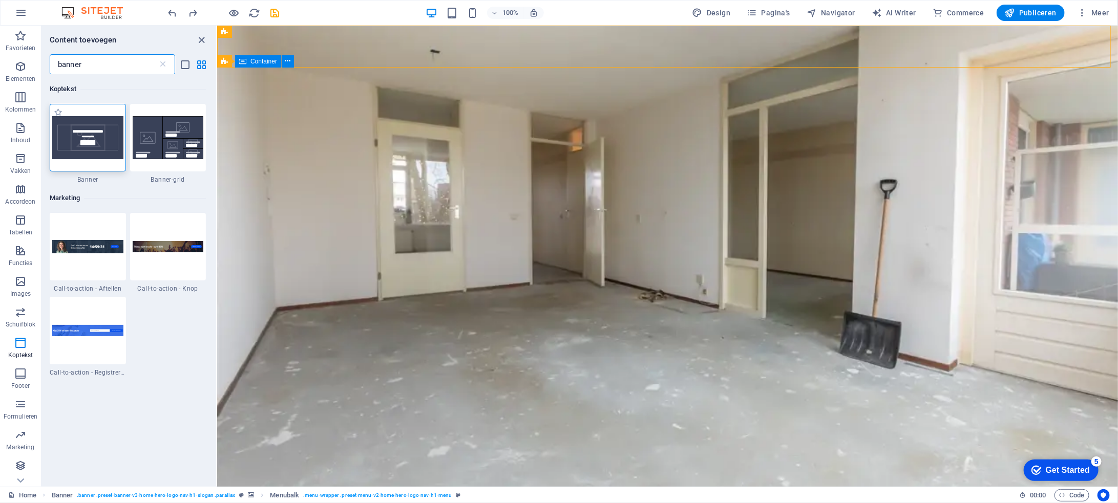
type input "banner"
click at [107, 144] on img at bounding box center [87, 137] width 71 height 43
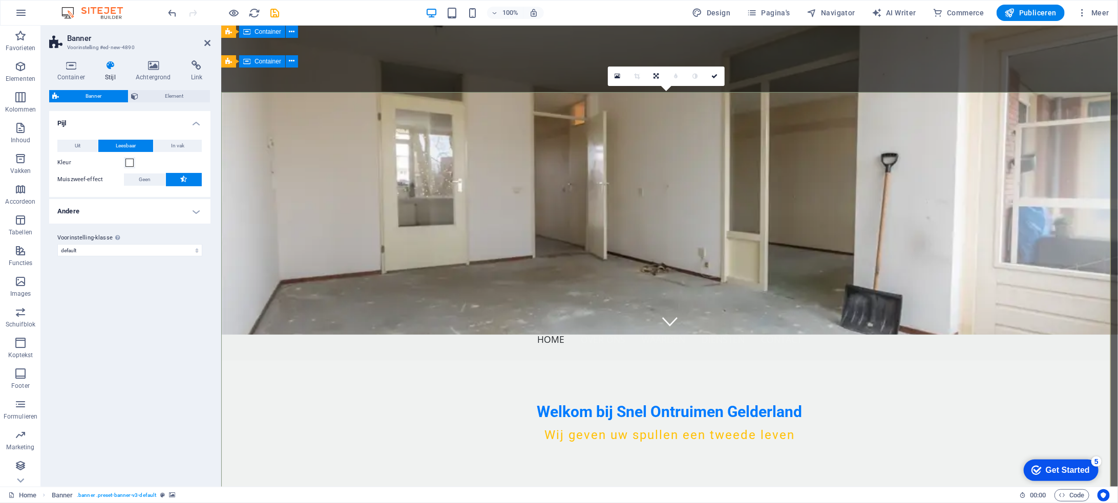
scroll to position [102, 0]
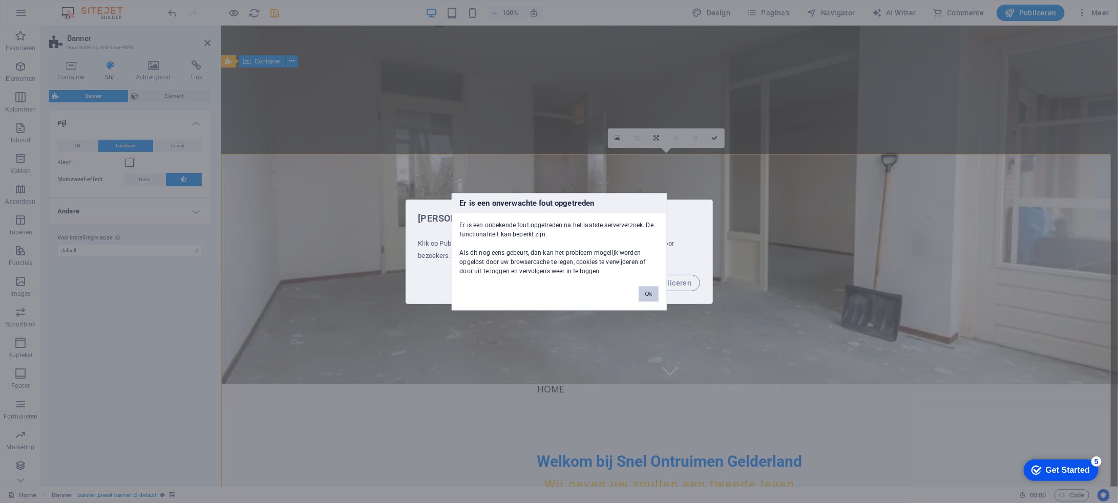
click at [647, 292] on button "Ok" at bounding box center [648, 293] width 19 height 15
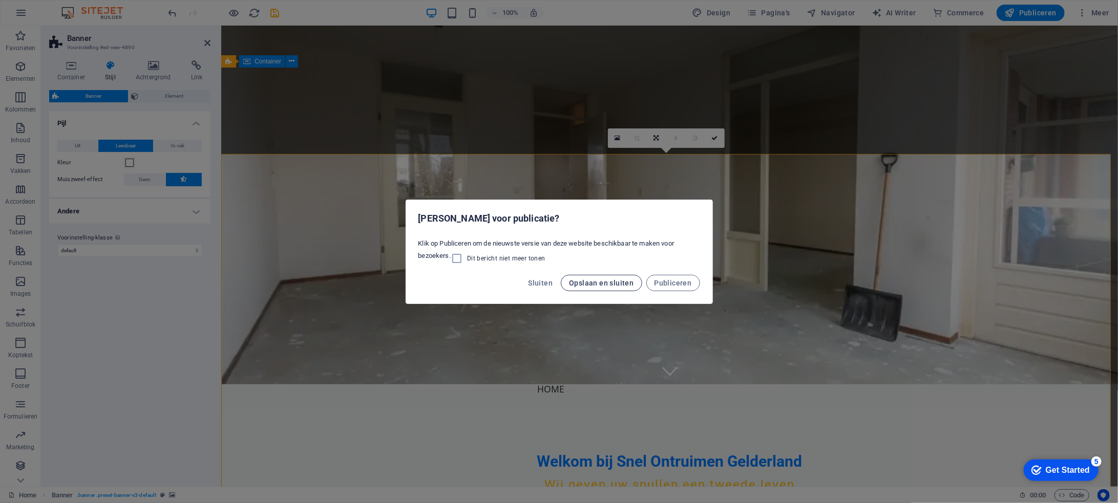
click at [625, 284] on span "Opslaan en sluiten" at bounding box center [601, 283] width 65 height 8
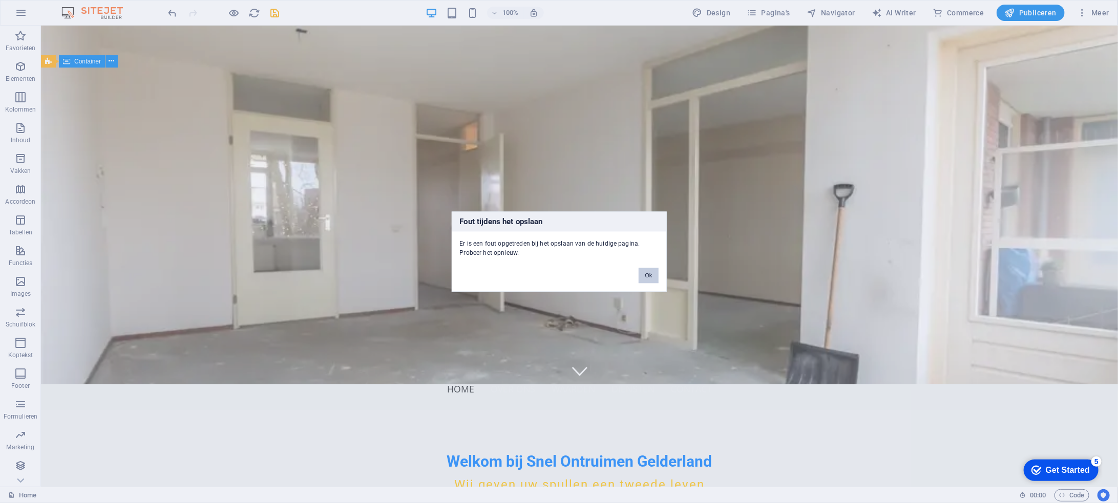
click at [650, 276] on button "Ok" at bounding box center [648, 275] width 19 height 15
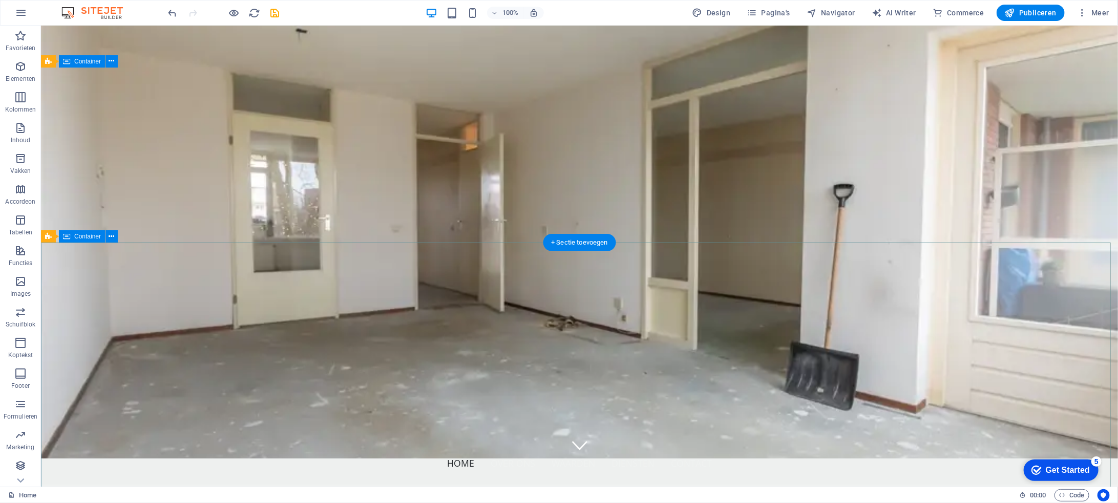
scroll to position [0, 0]
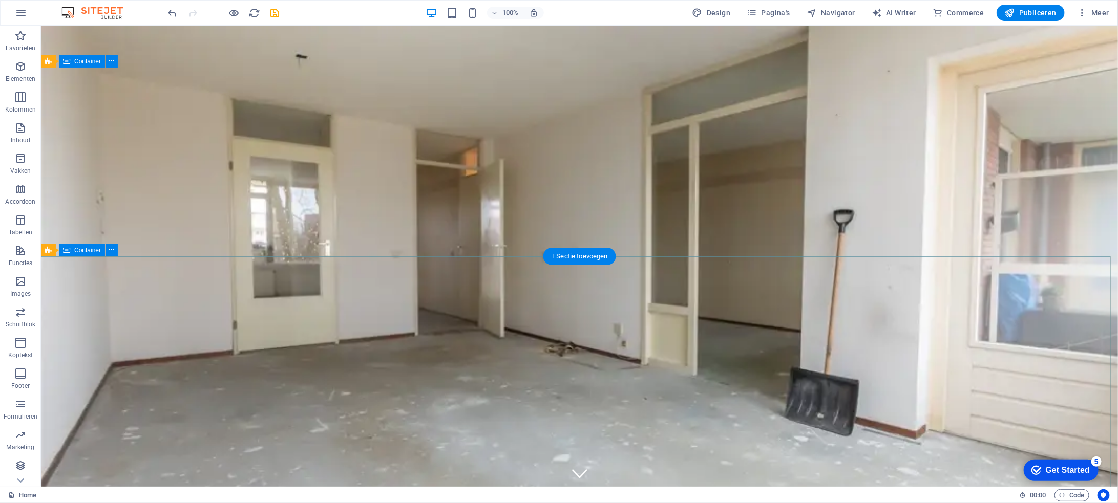
click at [115, 251] on button at bounding box center [111, 250] width 12 height 12
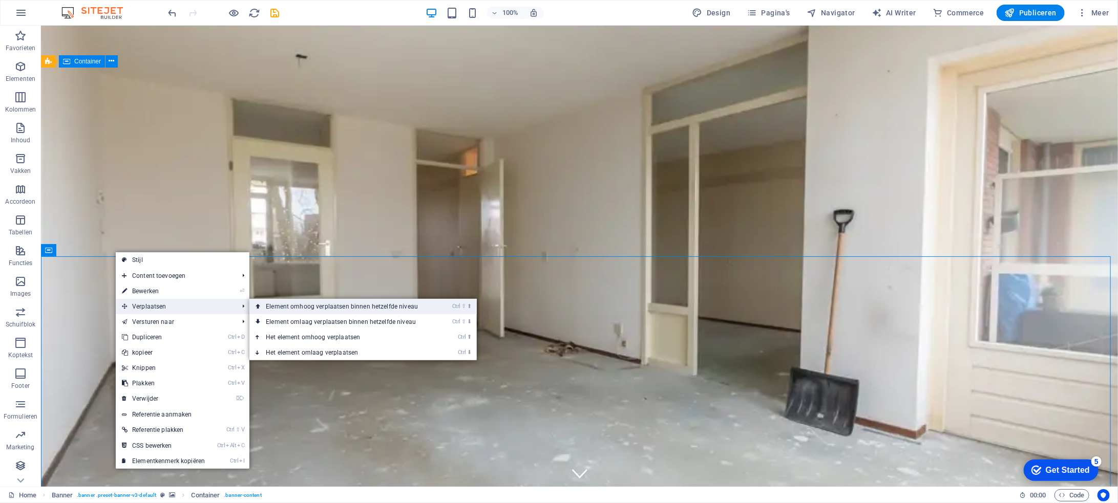
click at [293, 304] on link "Ctrl ⇧ ⬆ Element omhoog verplaatsen binnen hetzelfde niveau" at bounding box center [343, 306] width 189 height 15
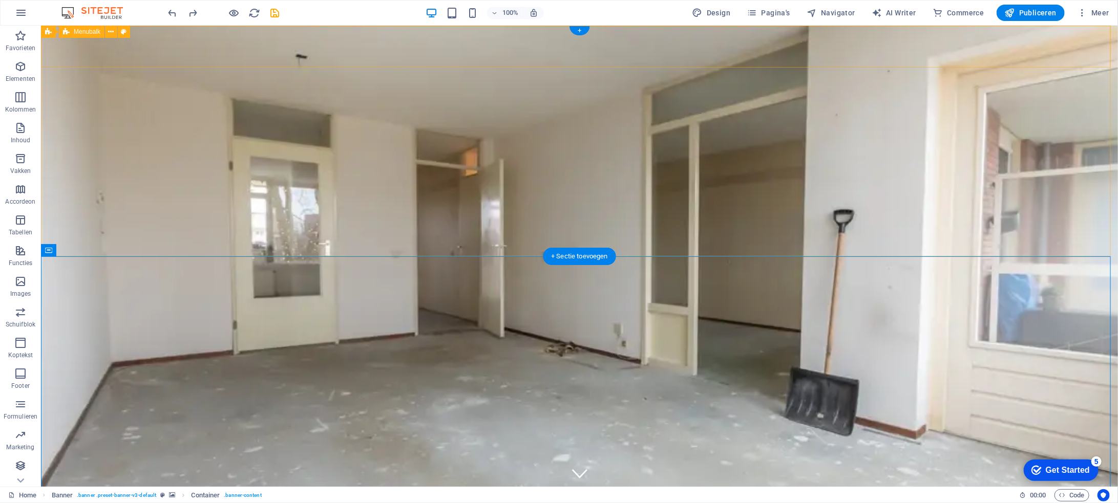
click at [220, 460] on div "Snel Ontruimen Gelderland Home Over ons Waarden Diensten Contact" at bounding box center [578, 486] width 1077 height 52
click at [113, 31] on icon at bounding box center [112, 32] width 6 height 11
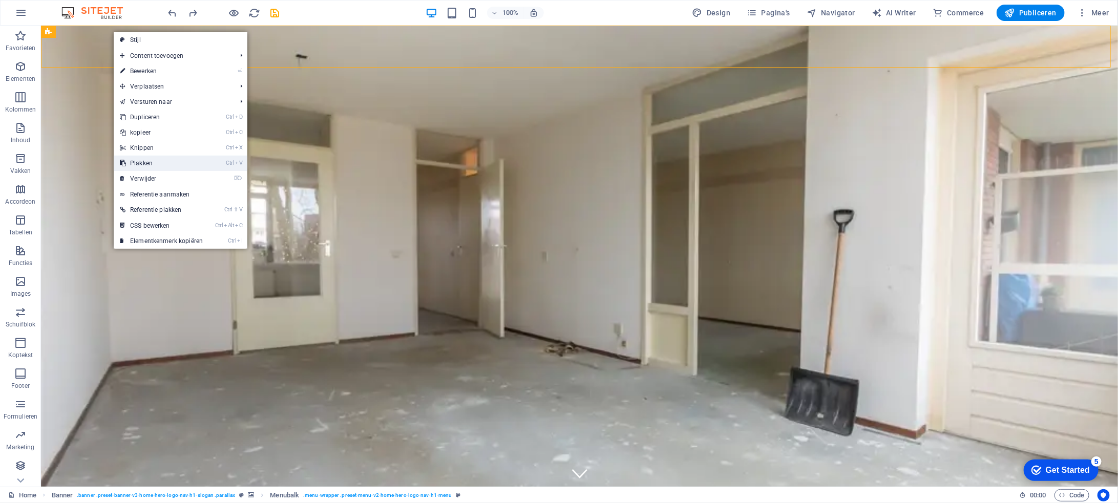
click at [191, 165] on link "Ctrl V Plakken" at bounding box center [161, 163] width 95 height 15
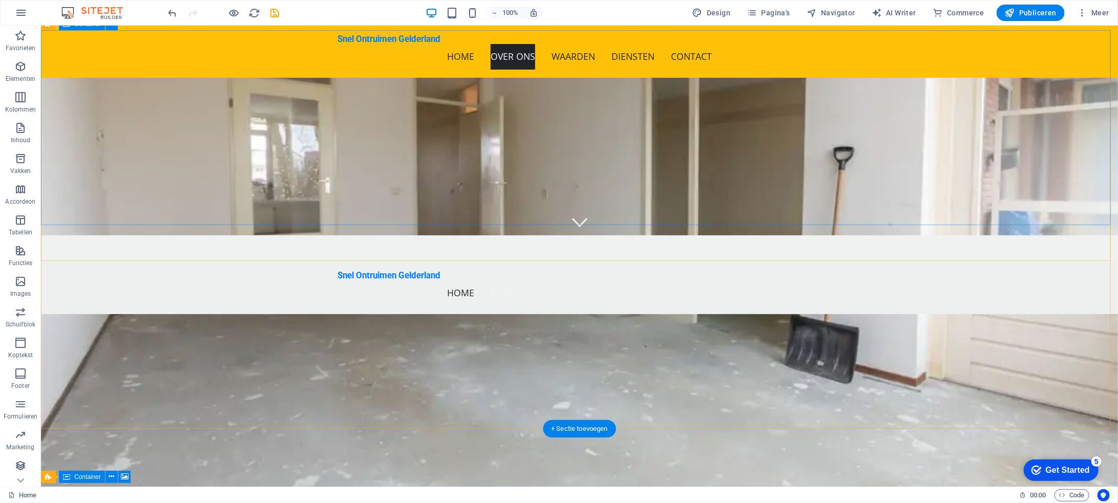
scroll to position [307, 0]
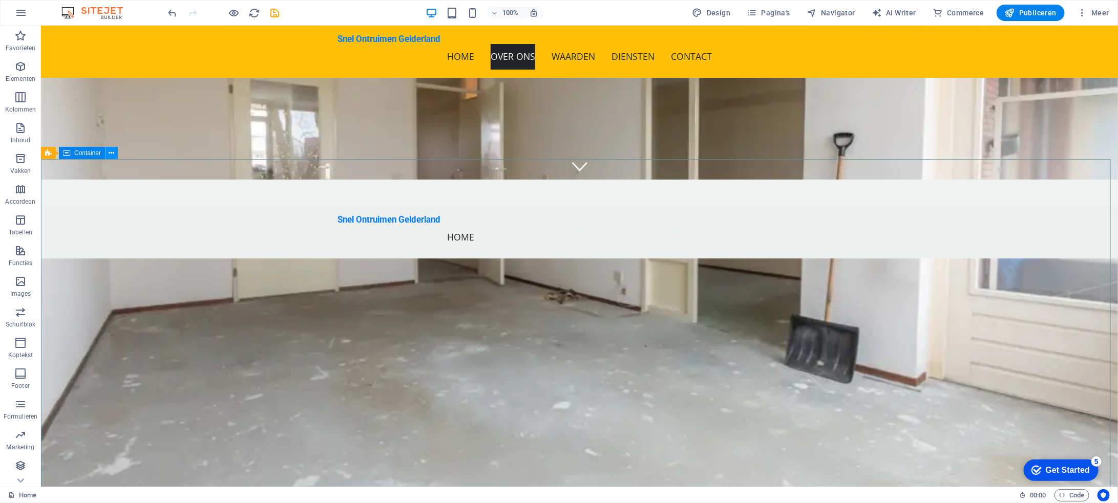
click at [113, 154] on icon at bounding box center [112, 153] width 6 height 11
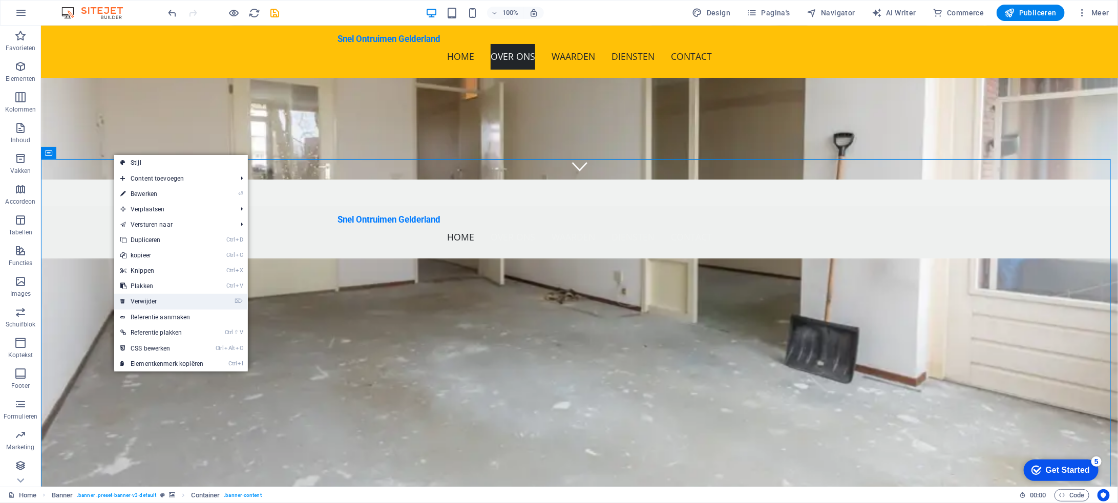
click at [180, 300] on link "⌦ Verwijder" at bounding box center [161, 301] width 95 height 15
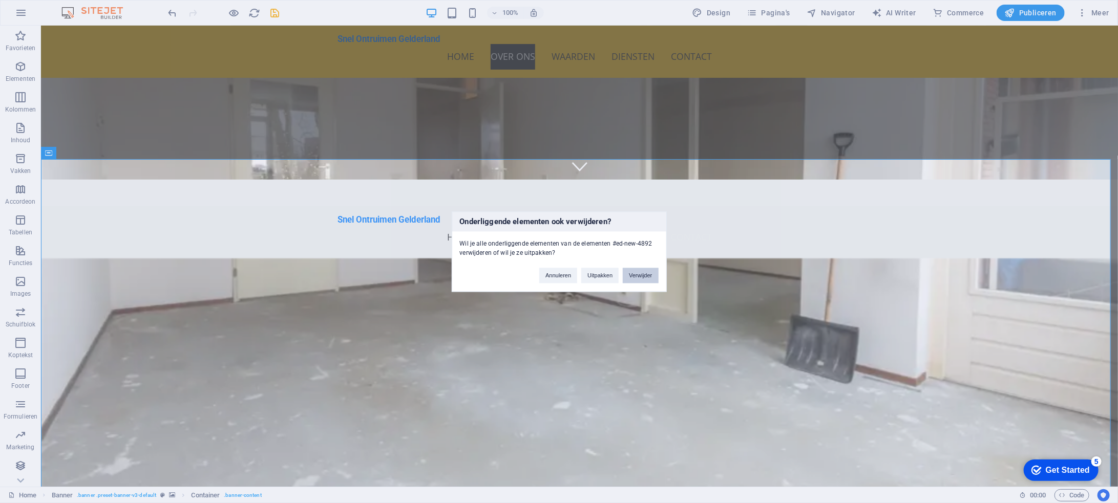
click at [644, 274] on button "Verwijder" at bounding box center [640, 275] width 35 height 15
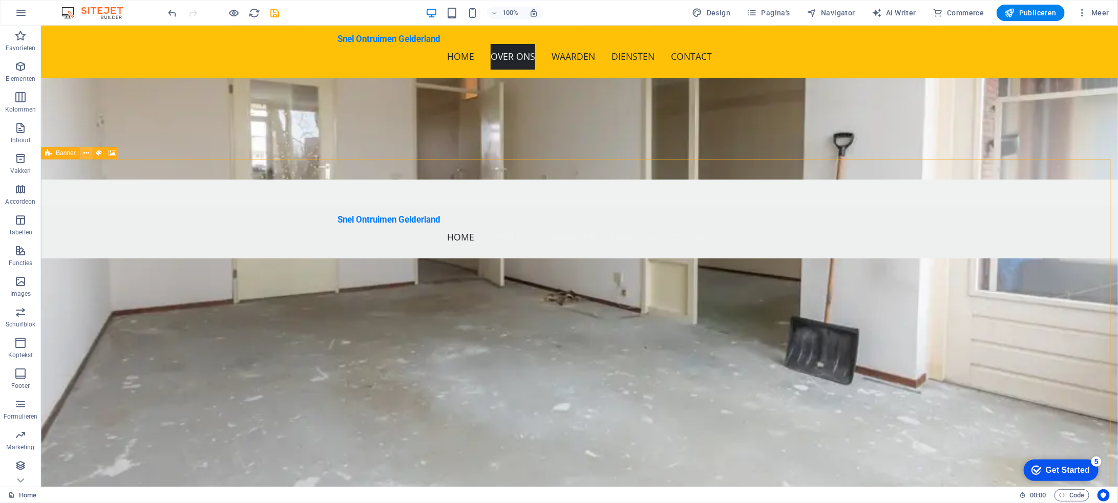
click at [86, 150] on icon at bounding box center [86, 153] width 6 height 11
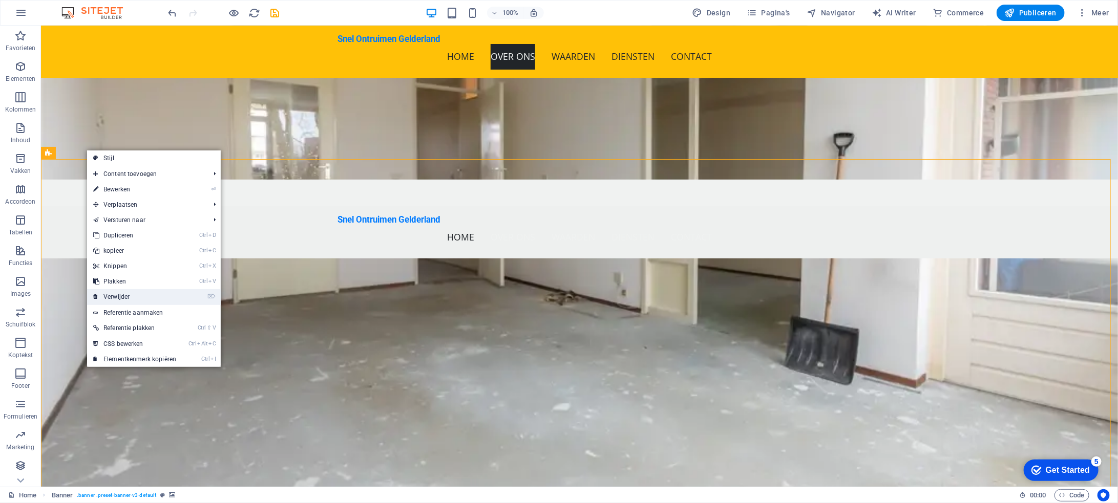
click at [163, 294] on link "⌦ Verwijder" at bounding box center [134, 296] width 95 height 15
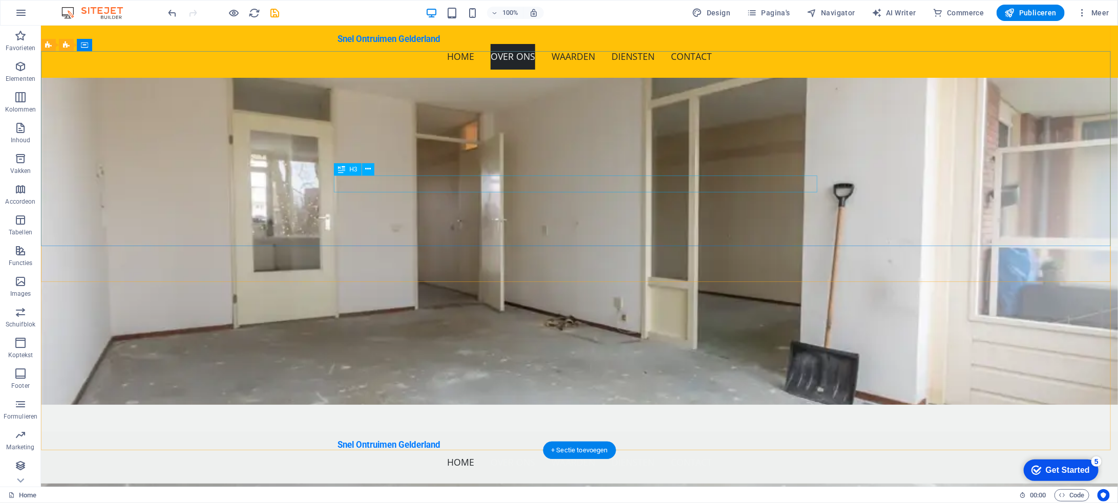
scroll to position [0, 0]
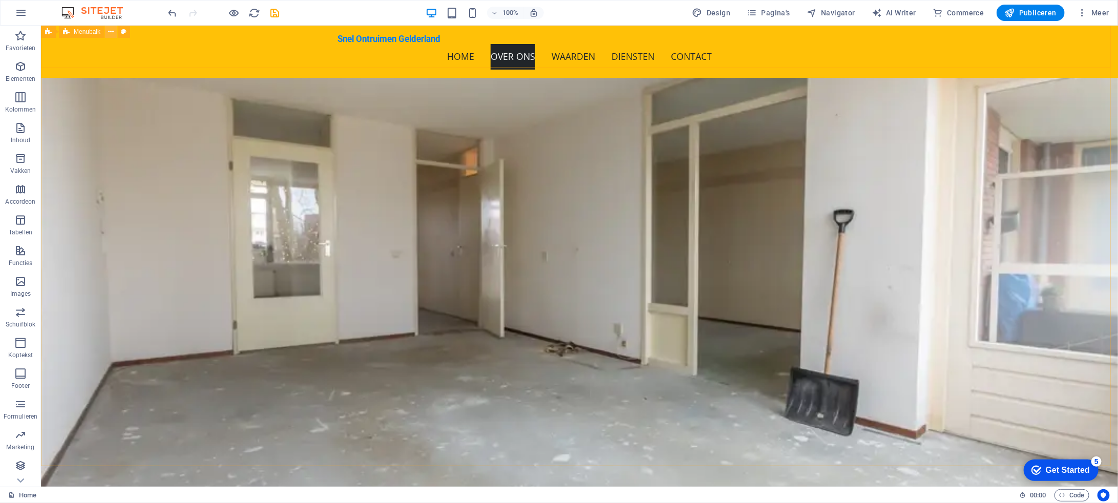
click at [110, 30] on icon at bounding box center [112, 32] width 6 height 11
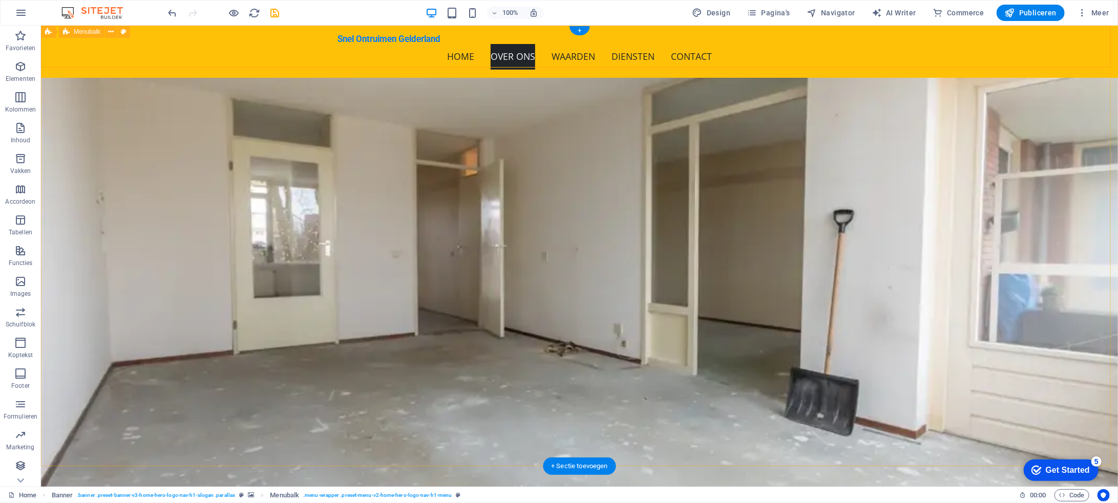
click at [480, 32] on icon at bounding box center [480, 32] width 6 height 11
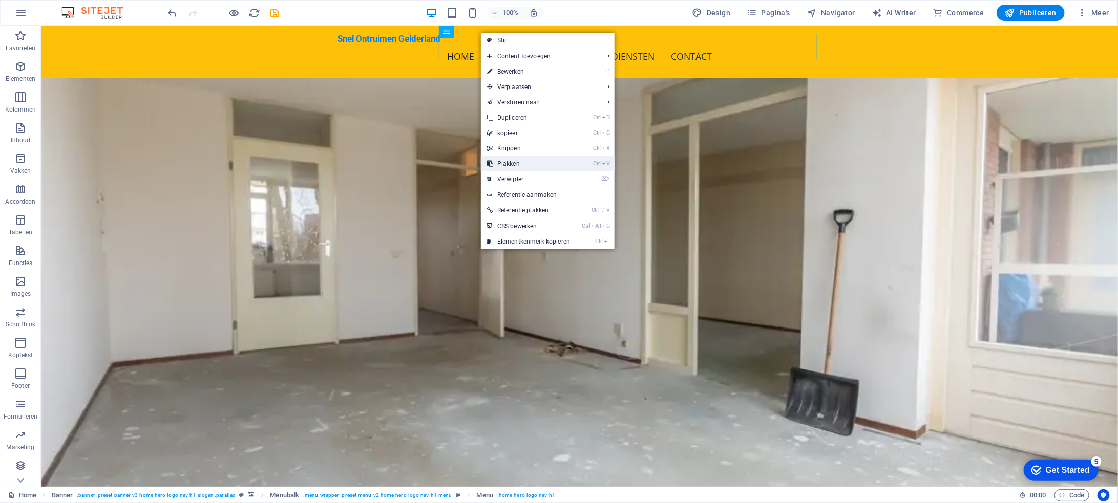
click at [530, 162] on link "Ctrl V Plakken" at bounding box center [528, 163] width 95 height 15
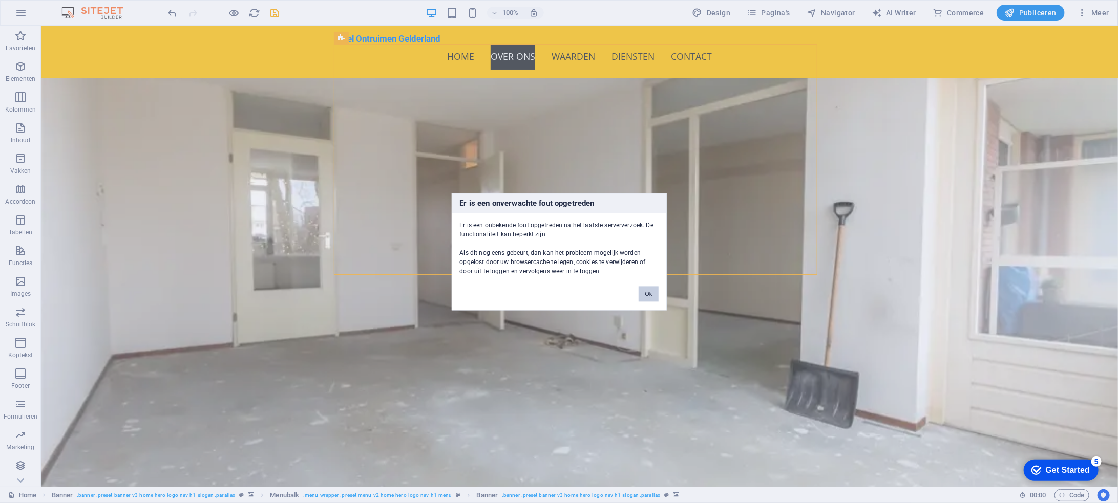
click at [652, 289] on button "Ok" at bounding box center [648, 293] width 19 height 15
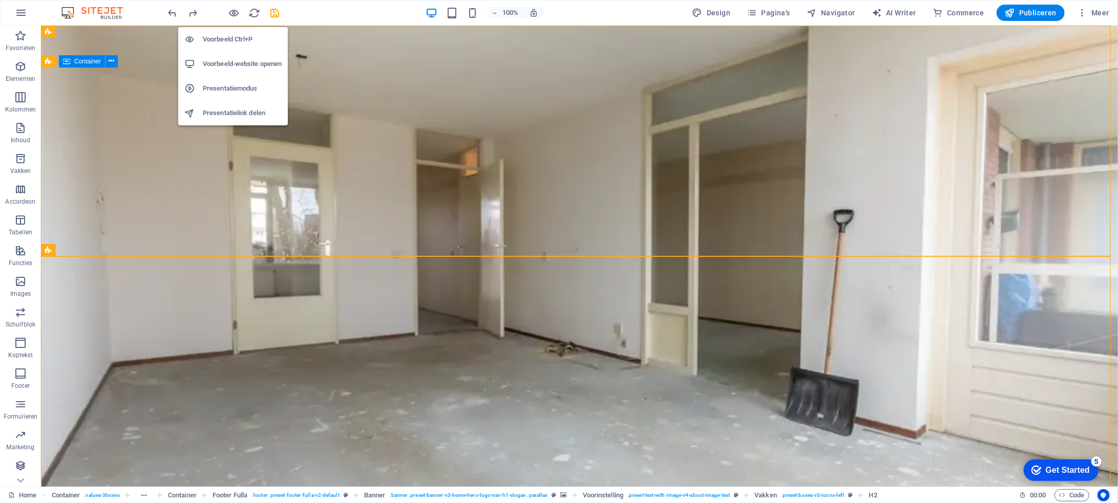
click at [232, 62] on h6 "Voorbeeld-website openen" at bounding box center [242, 64] width 79 height 12
click at [231, 39] on h6 "Voorbeeld Ctrl+P" at bounding box center [242, 39] width 79 height 12
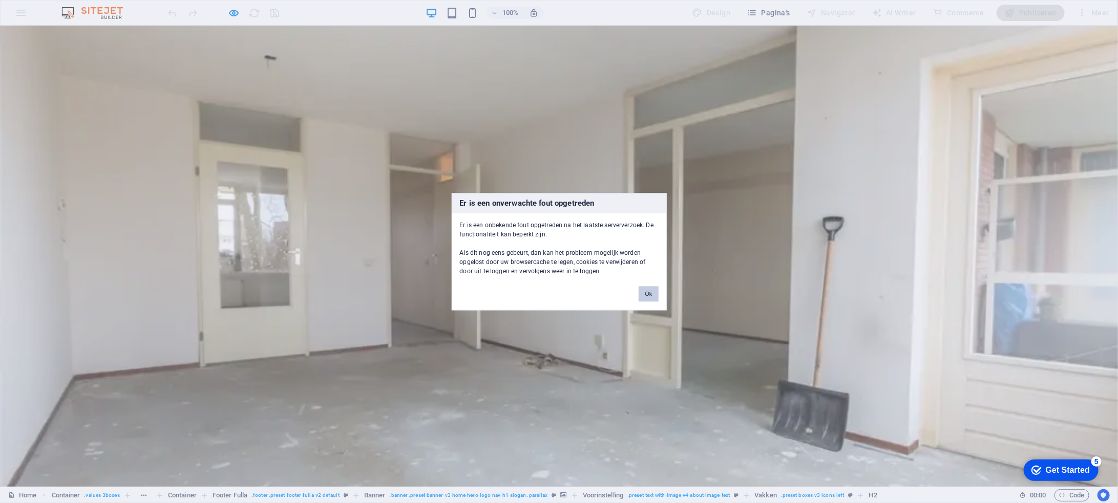
click at [650, 298] on button "Ok" at bounding box center [648, 293] width 19 height 15
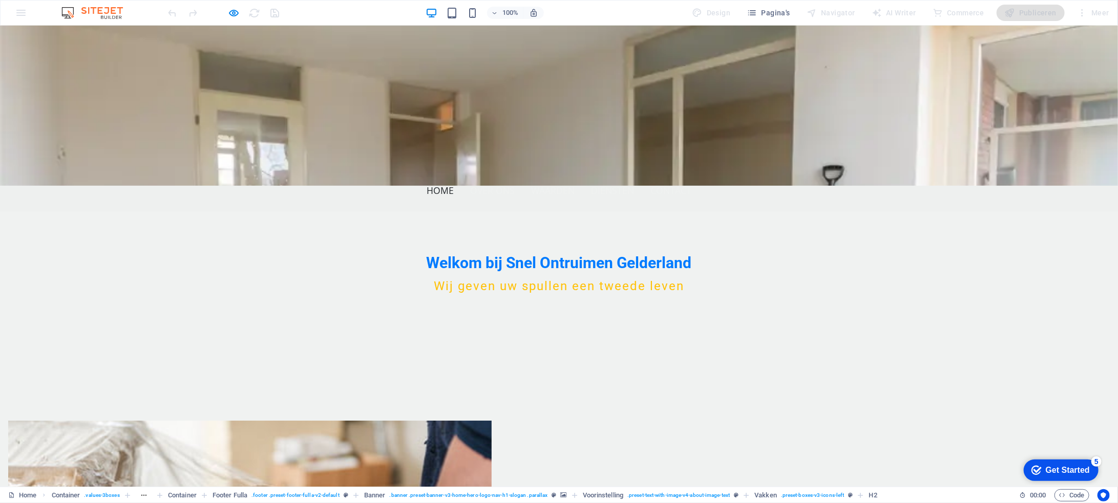
scroll to position [205, 0]
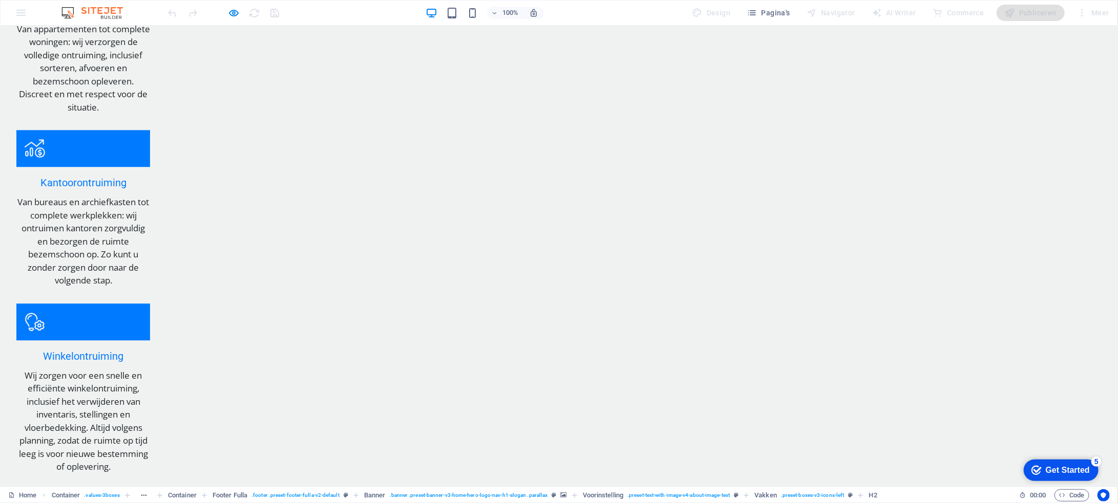
scroll to position [1852, 0]
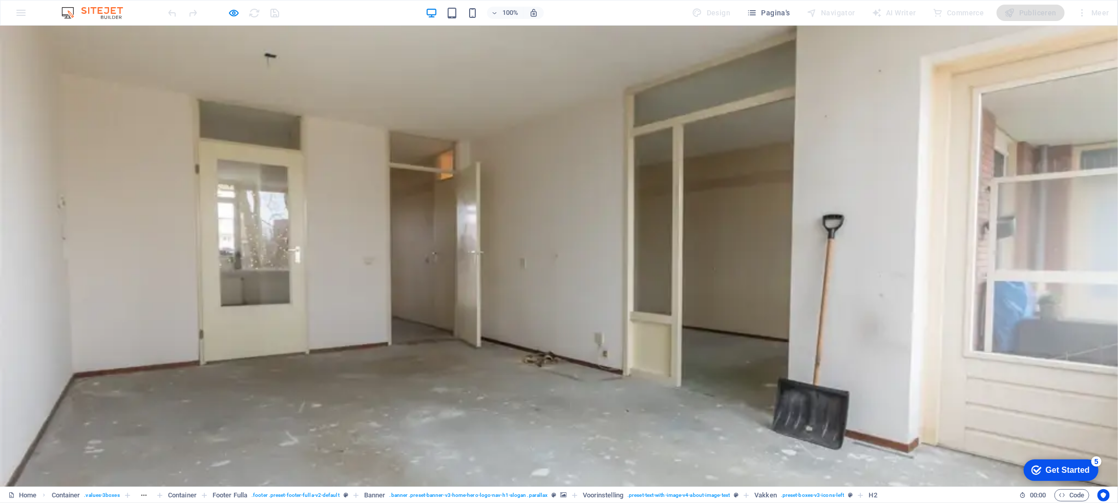
scroll to position [0, 0]
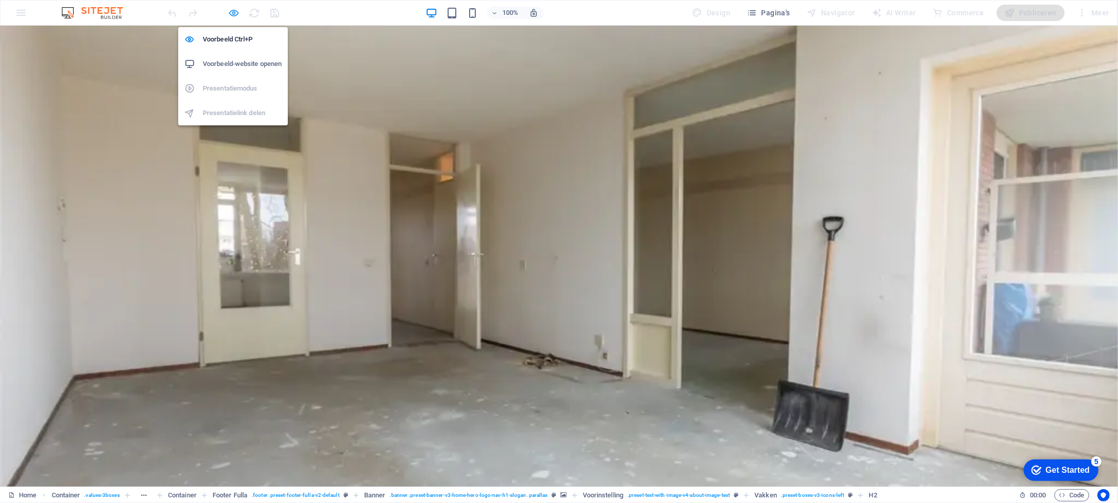
click at [233, 12] on icon "button" at bounding box center [234, 13] width 12 height 12
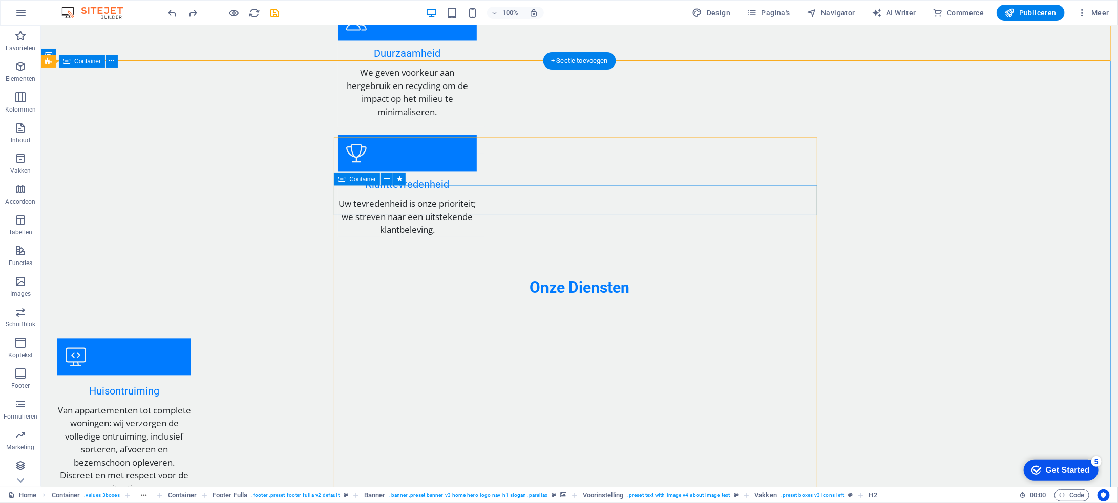
scroll to position [1330, 0]
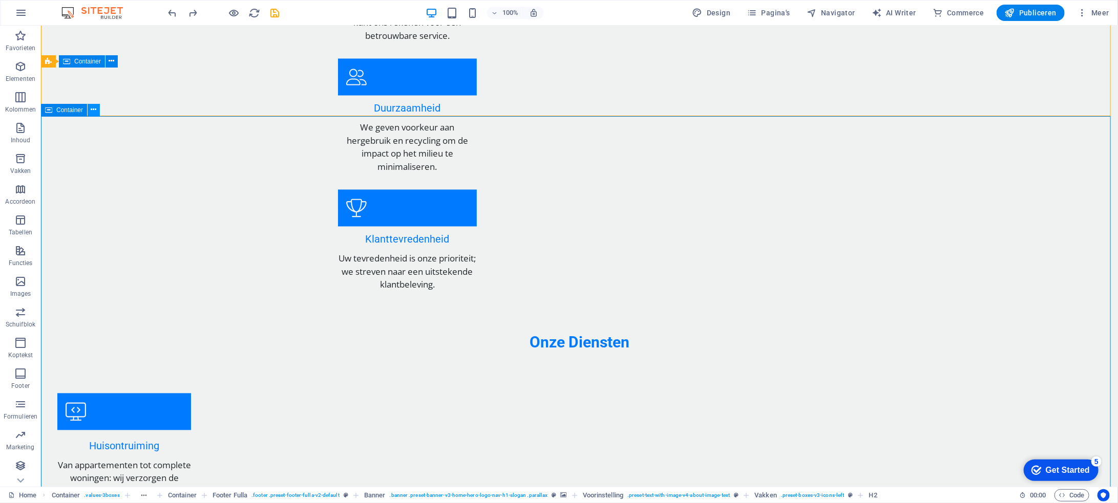
click at [97, 111] on button at bounding box center [94, 110] width 12 height 12
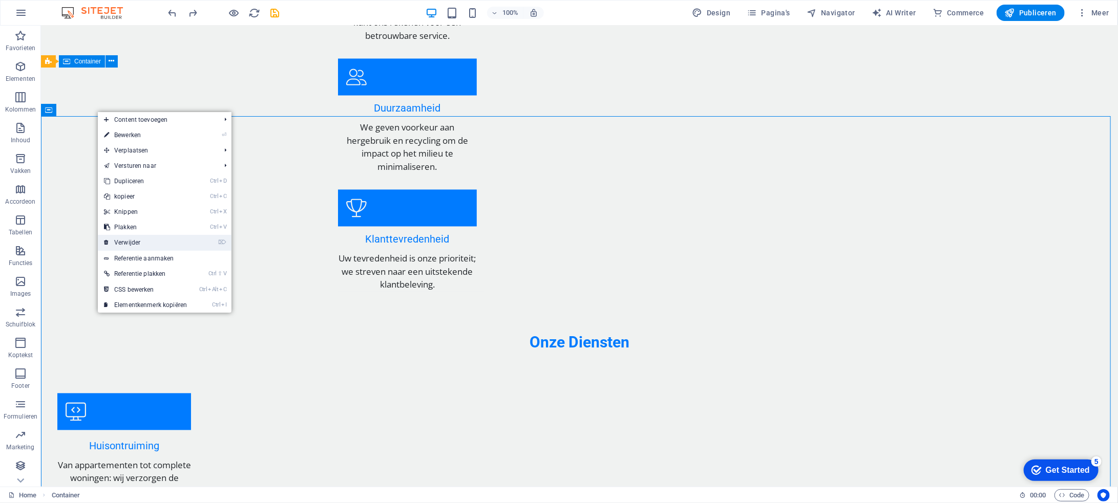
click at [159, 239] on link "⌦ Verwijder" at bounding box center [145, 242] width 95 height 15
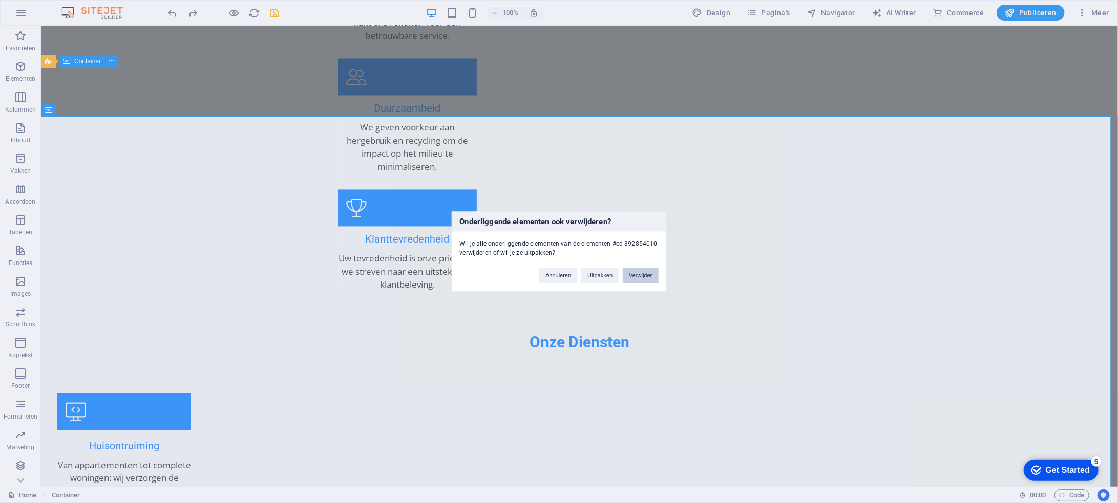
click at [640, 269] on button "Verwijder" at bounding box center [640, 275] width 35 height 15
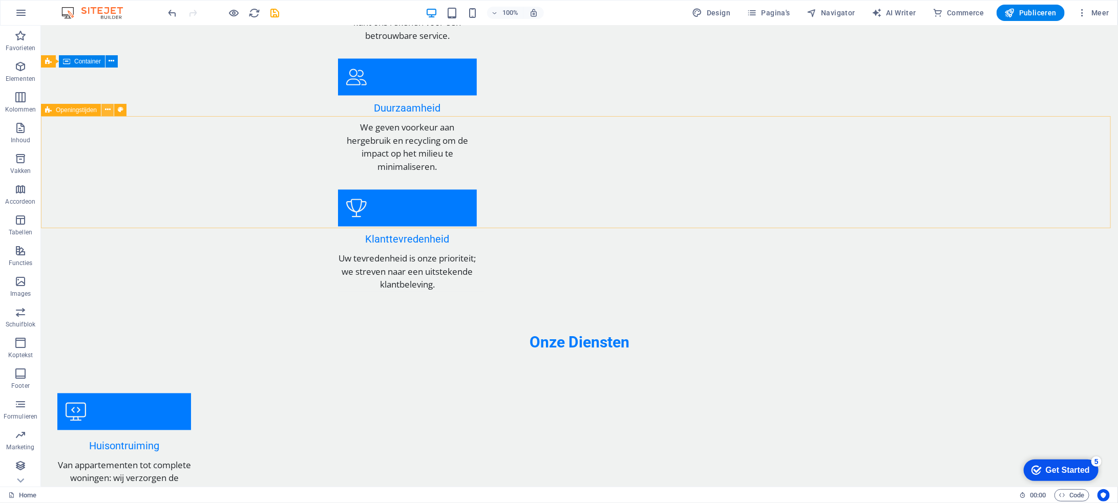
click at [108, 108] on icon at bounding box center [108, 109] width 6 height 11
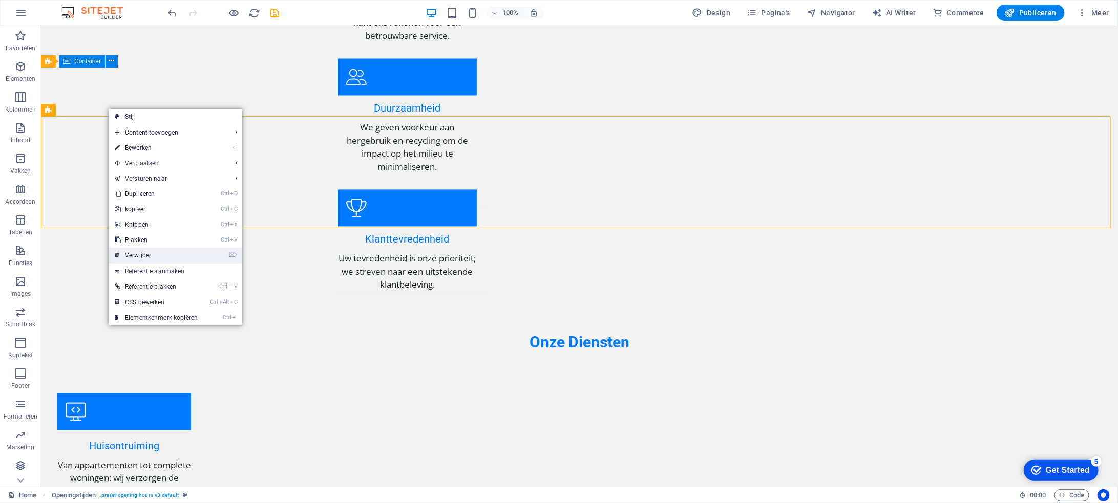
click at [189, 253] on link "⌦ Verwijder" at bounding box center [156, 255] width 95 height 15
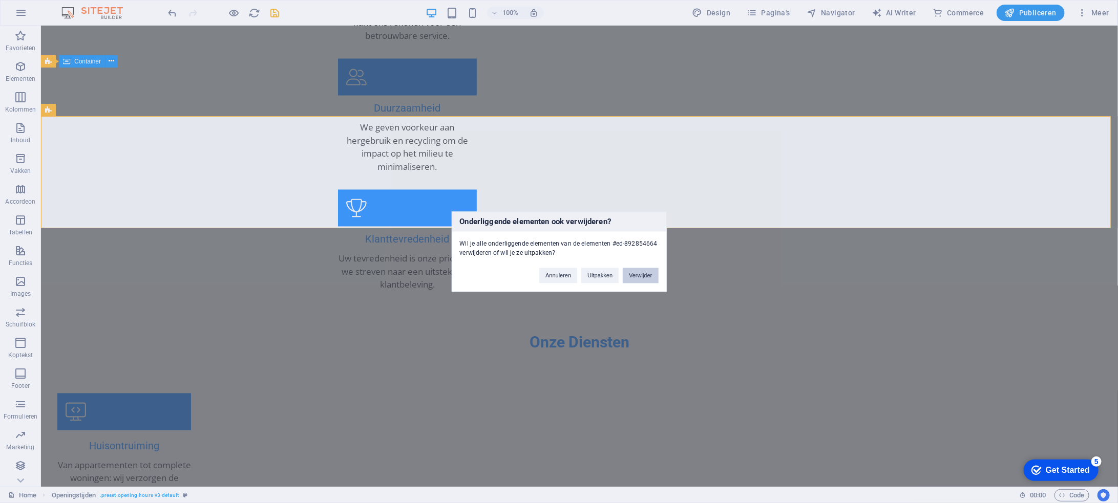
click at [640, 277] on button "Verwijder" at bounding box center [640, 275] width 35 height 15
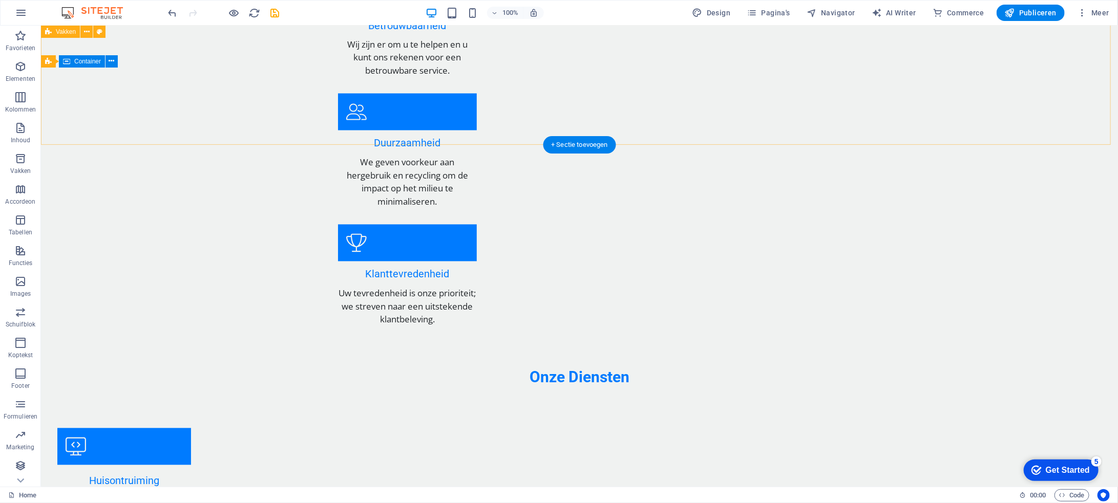
scroll to position [1308, 0]
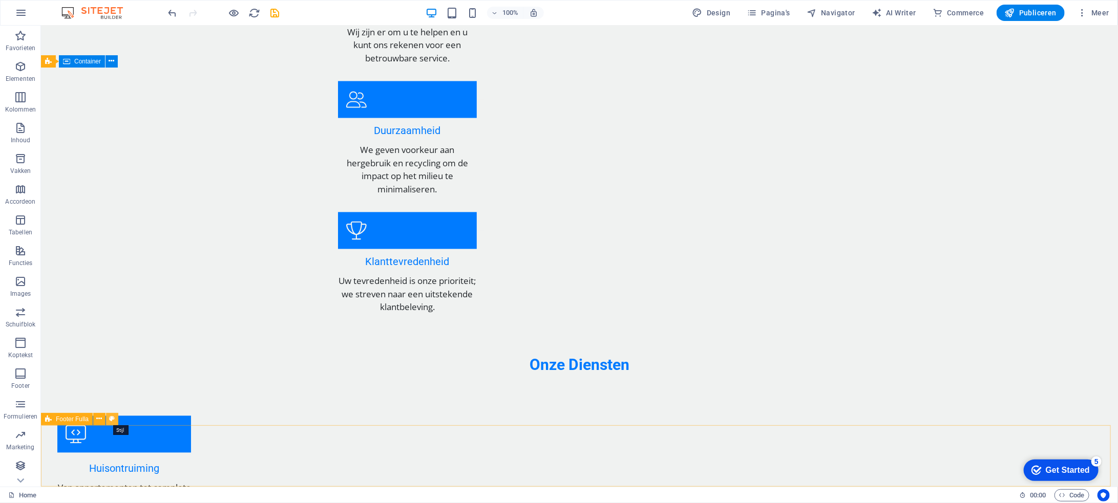
click at [115, 417] on button at bounding box center [112, 419] width 12 height 12
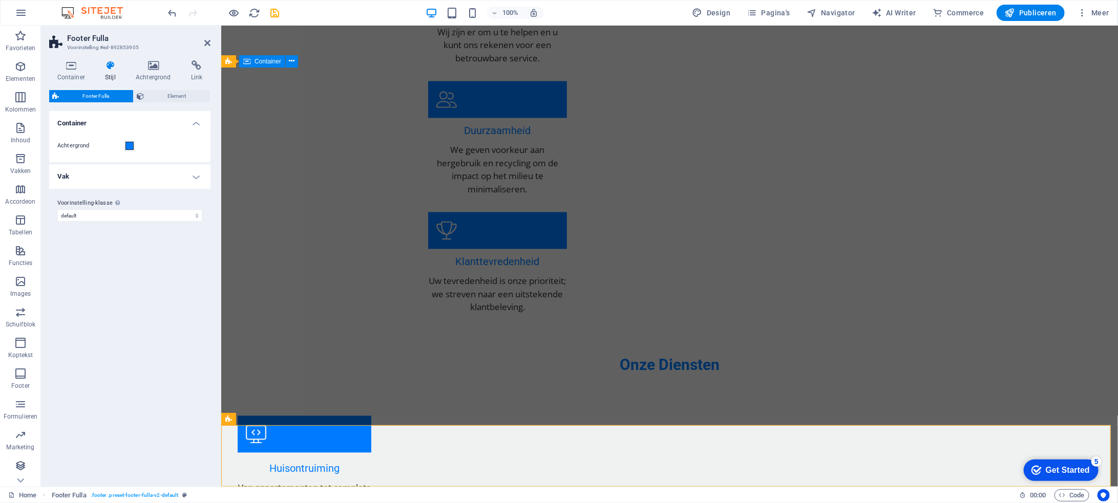
click at [117, 95] on span "Footer Fulla" at bounding box center [96, 96] width 68 height 12
click at [71, 65] on icon at bounding box center [71, 65] width 44 height 10
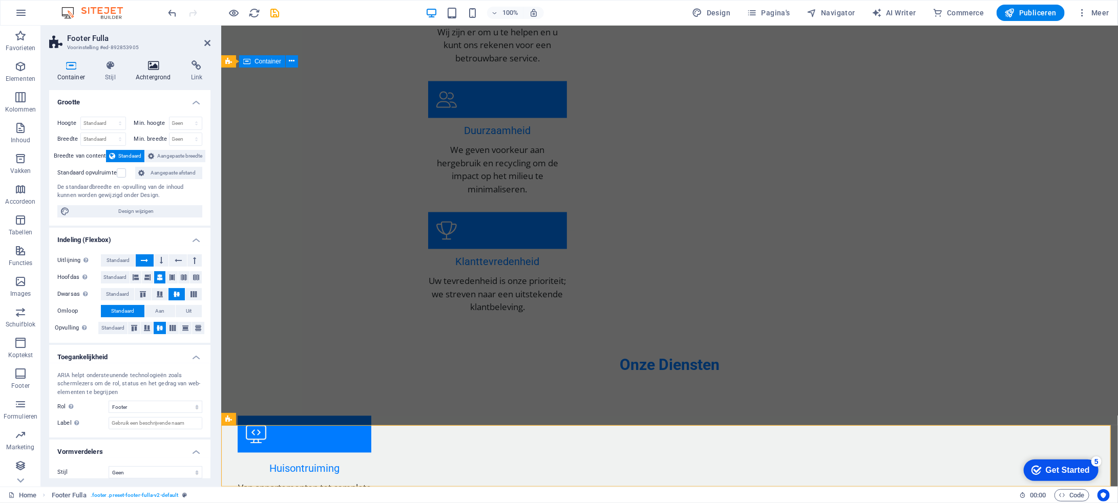
click at [159, 67] on icon at bounding box center [153, 65] width 51 height 10
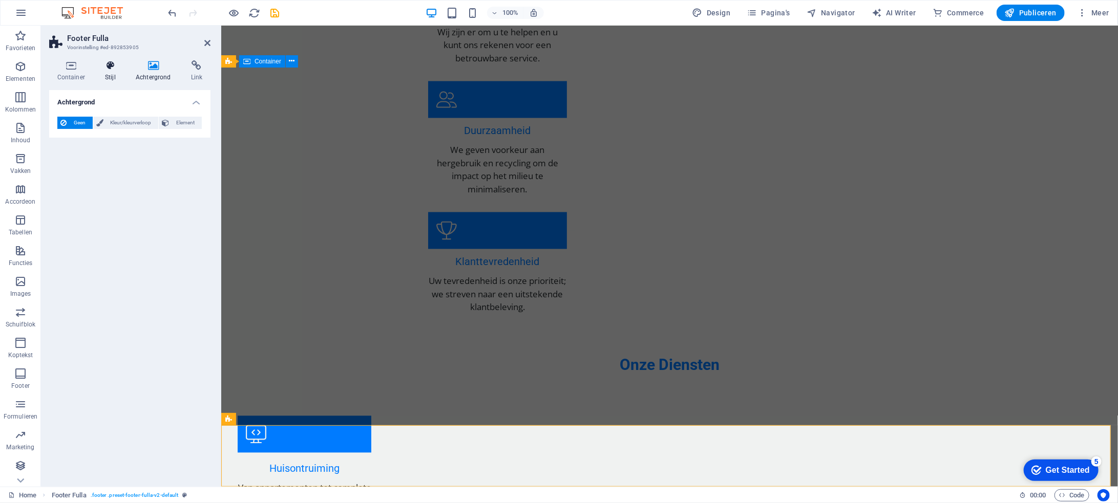
click at [112, 72] on h4 "Stijl" at bounding box center [112, 71] width 31 height 22
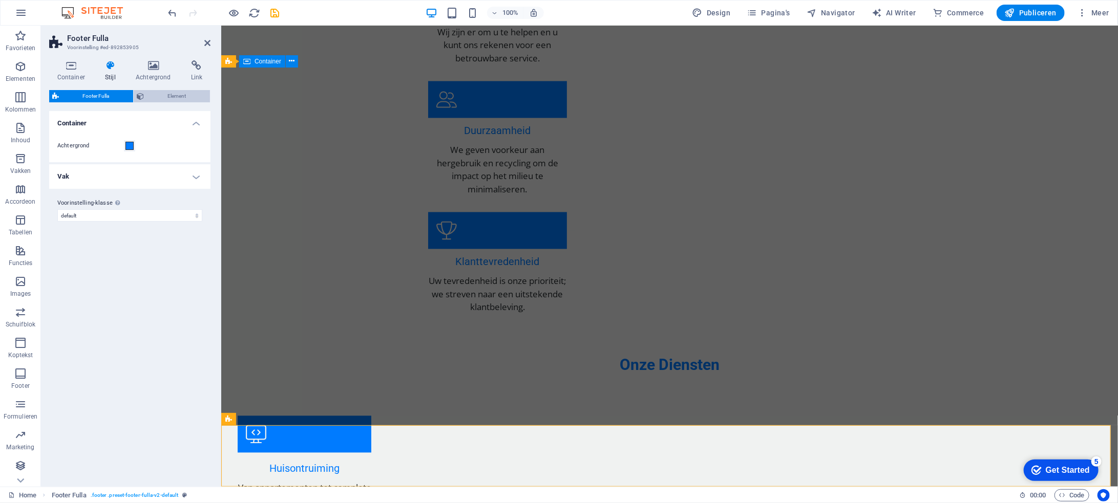
click at [145, 96] on button "Element" at bounding box center [172, 96] width 76 height 12
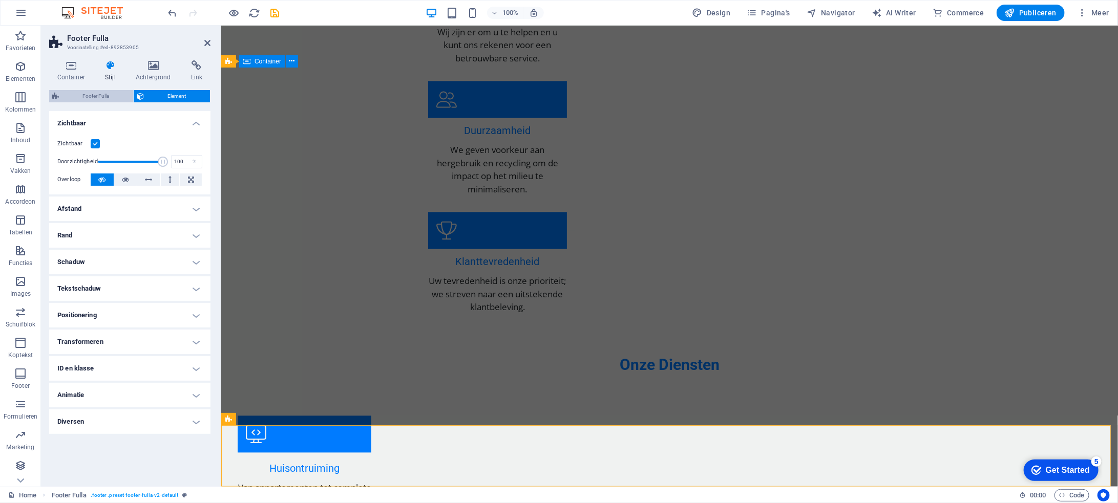
click at [107, 96] on span "Footer Fulla" at bounding box center [96, 96] width 68 height 12
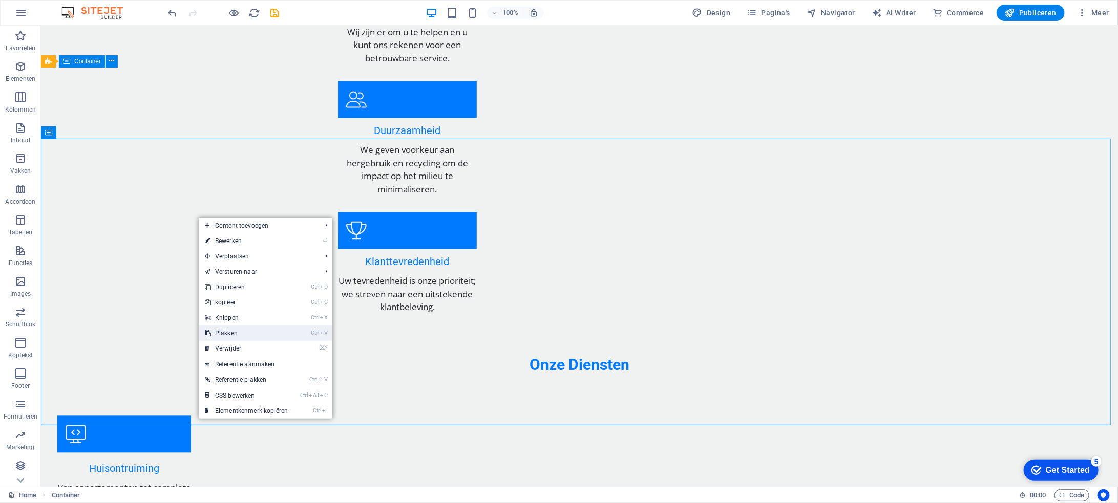
click at [240, 336] on link "Ctrl V Plakken" at bounding box center [246, 333] width 95 height 15
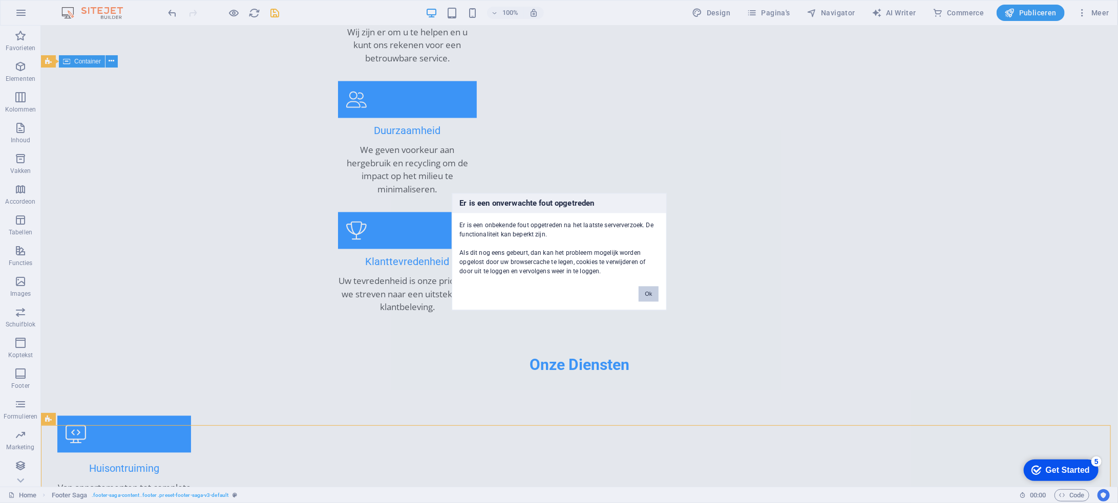
click at [650, 290] on button "Ok" at bounding box center [648, 293] width 19 height 15
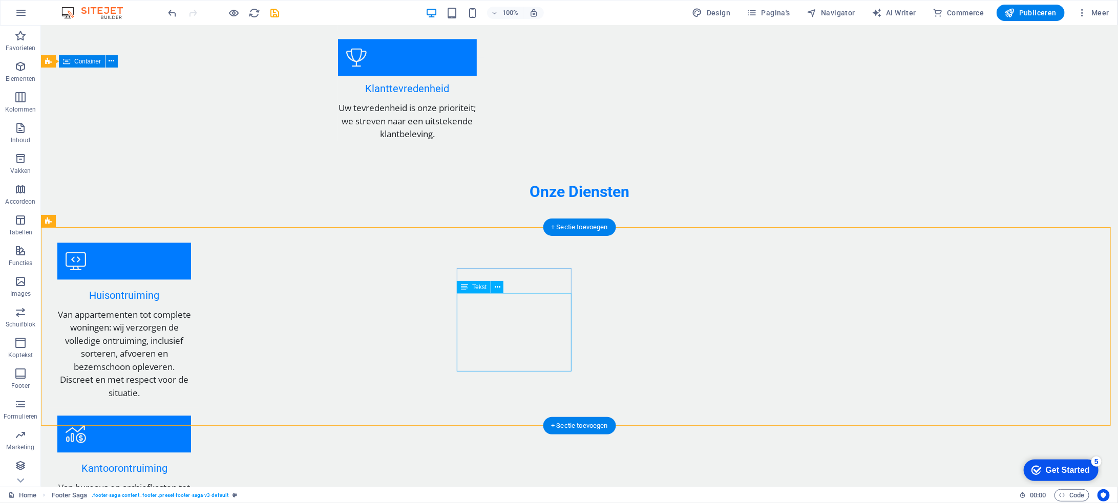
scroll to position [1506, 0]
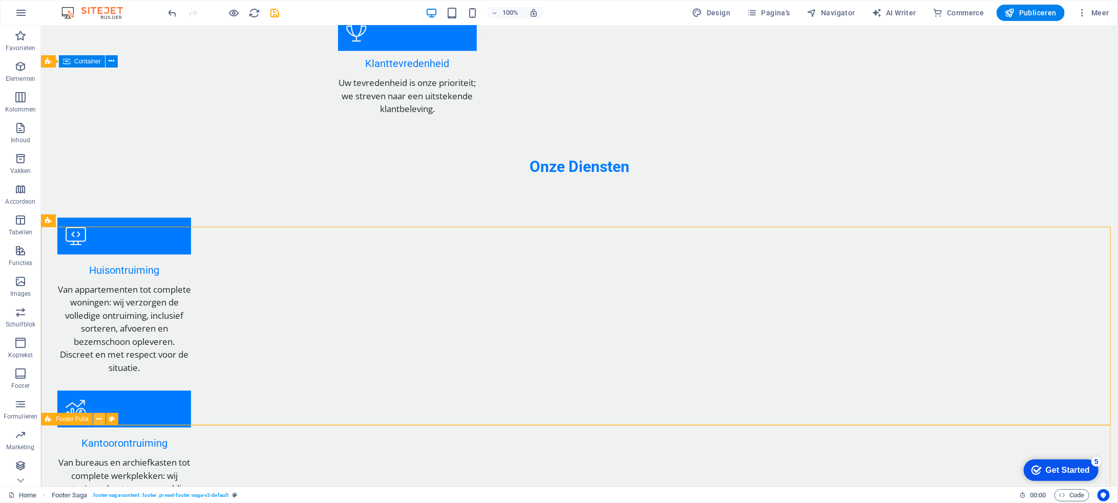
click at [99, 417] on icon at bounding box center [100, 419] width 6 height 11
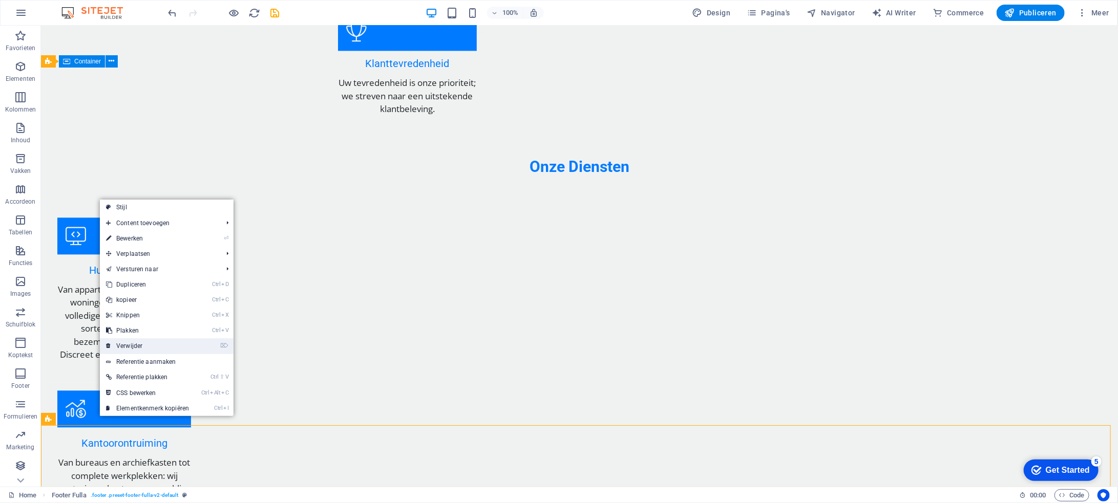
click at [177, 343] on link "⌦ Verwijder" at bounding box center [147, 345] width 95 height 15
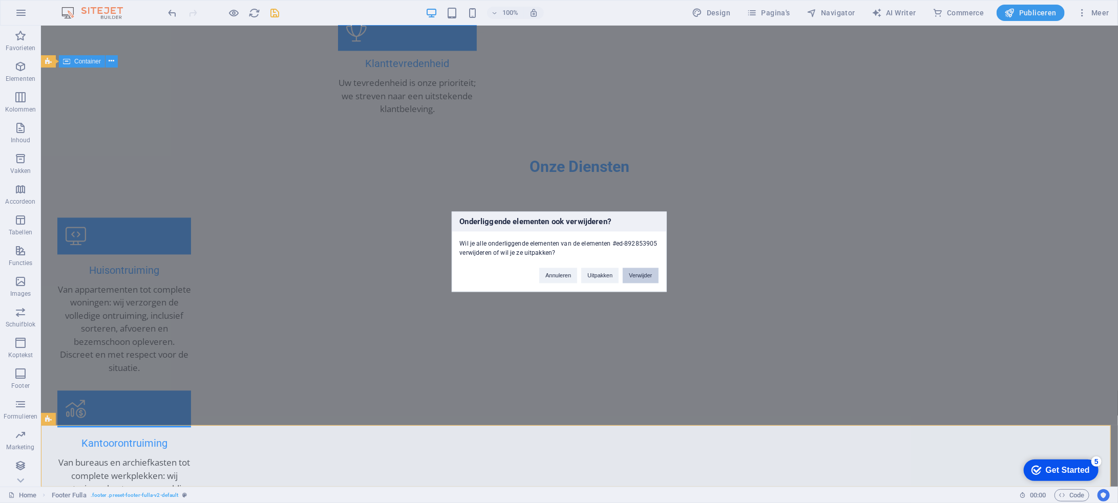
click at [647, 273] on button "Verwijder" at bounding box center [640, 275] width 35 height 15
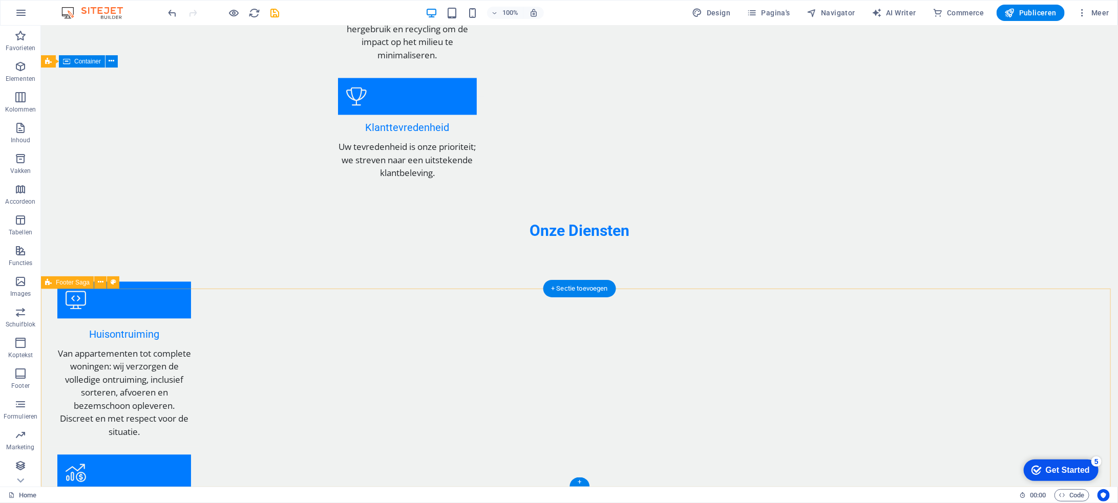
scroll to position [1445, 0]
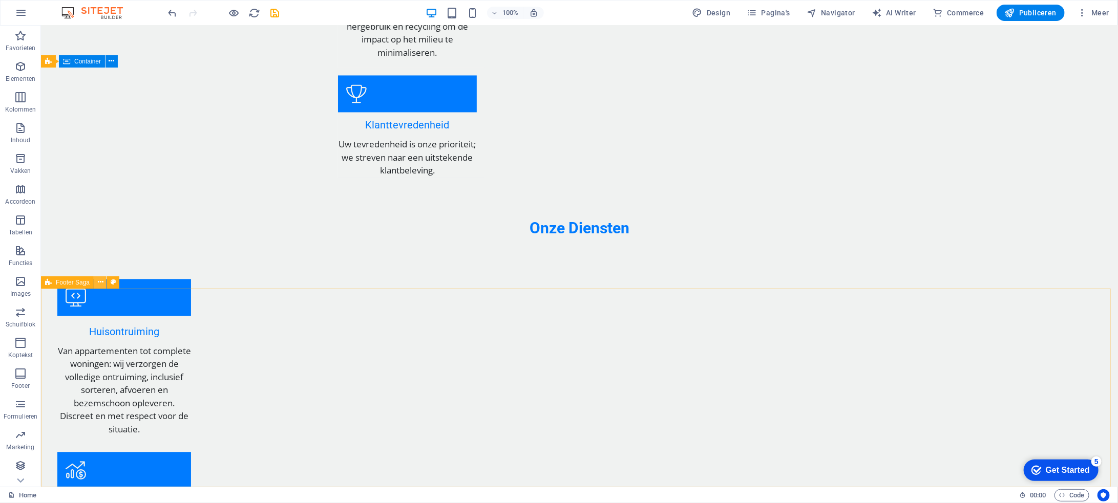
click at [99, 281] on icon at bounding box center [101, 282] width 6 height 11
click at [620, 349] on icon at bounding box center [622, 349] width 6 height 11
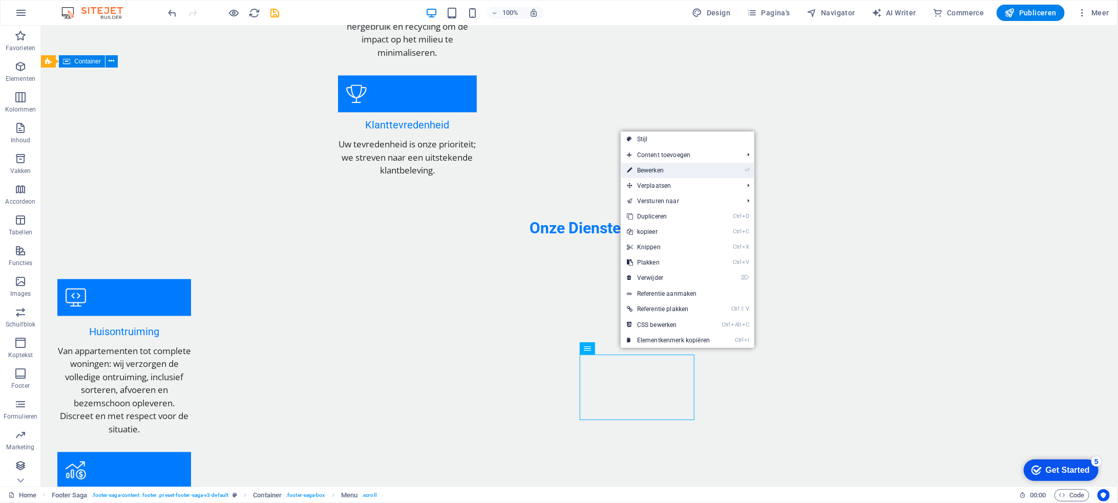
drag, startPoint x: 684, startPoint y: 173, endPoint x: 451, endPoint y: 160, distance: 232.8
click at [684, 173] on link "⏎ Bewerken" at bounding box center [668, 170] width 95 height 15
select select
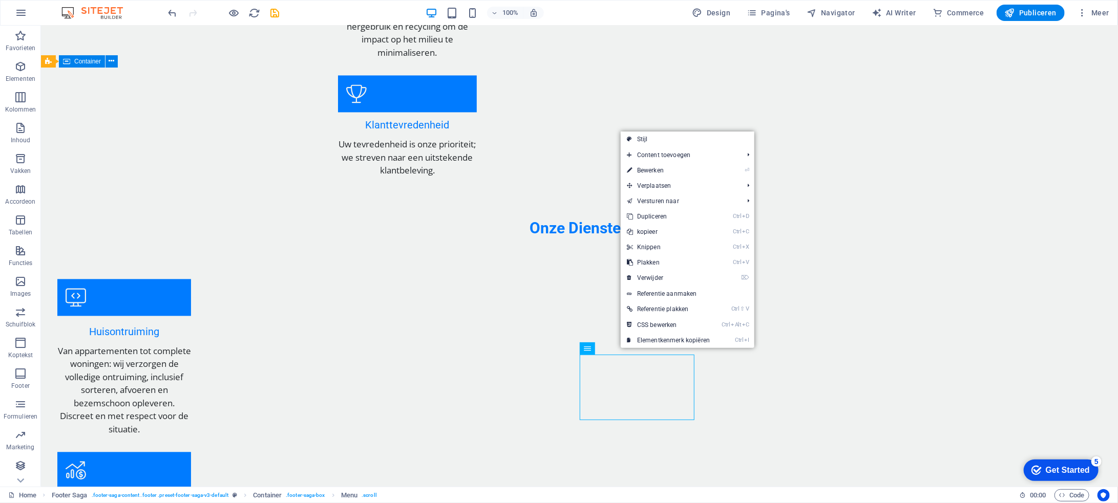
select select
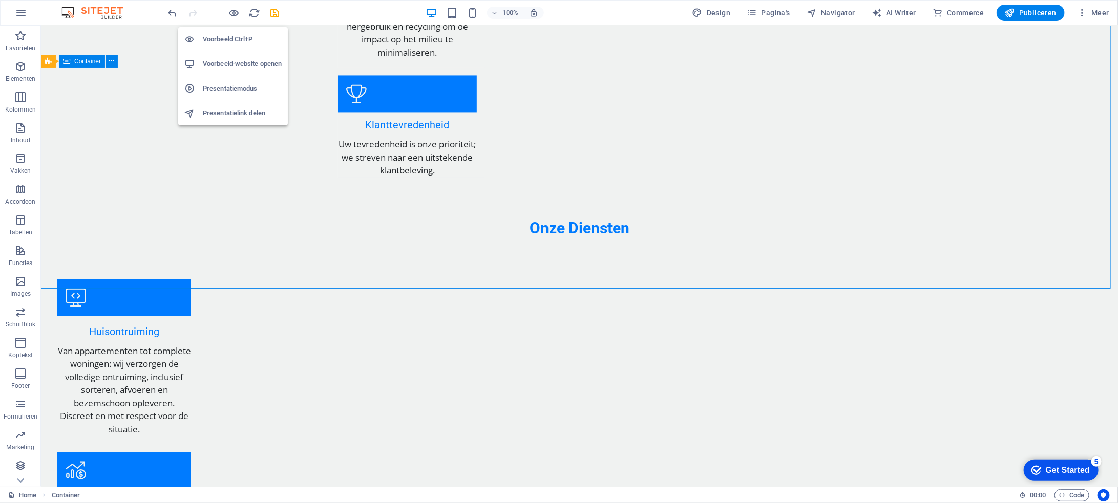
click at [248, 65] on h6 "Voorbeeld-website openen" at bounding box center [242, 64] width 79 height 12
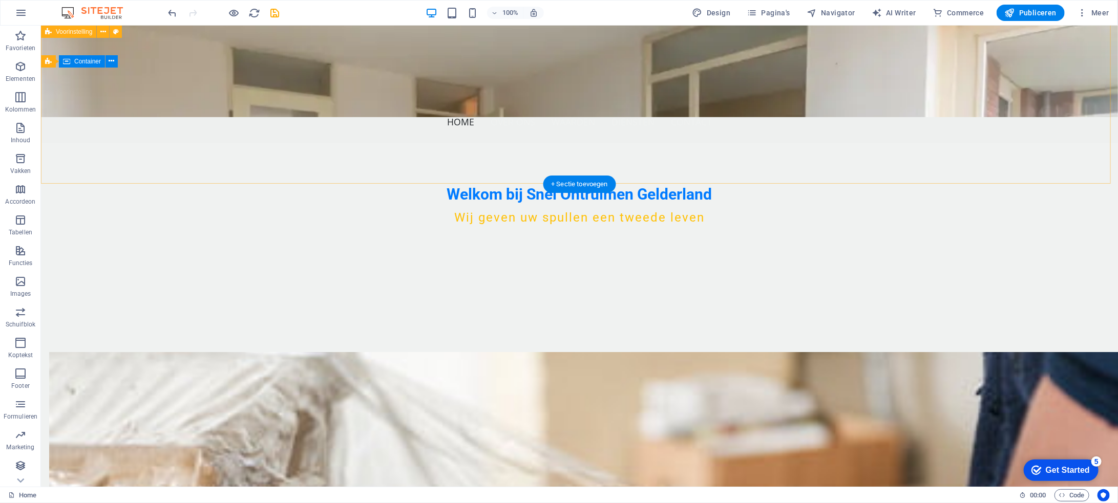
scroll to position [319, 0]
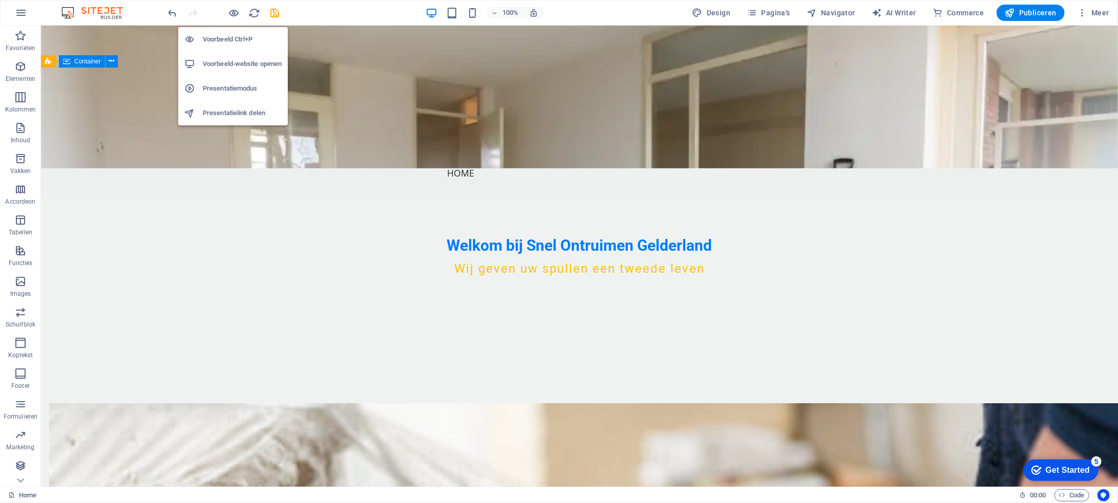
click at [233, 39] on h6 "Voorbeeld Ctrl+P" at bounding box center [242, 39] width 79 height 12
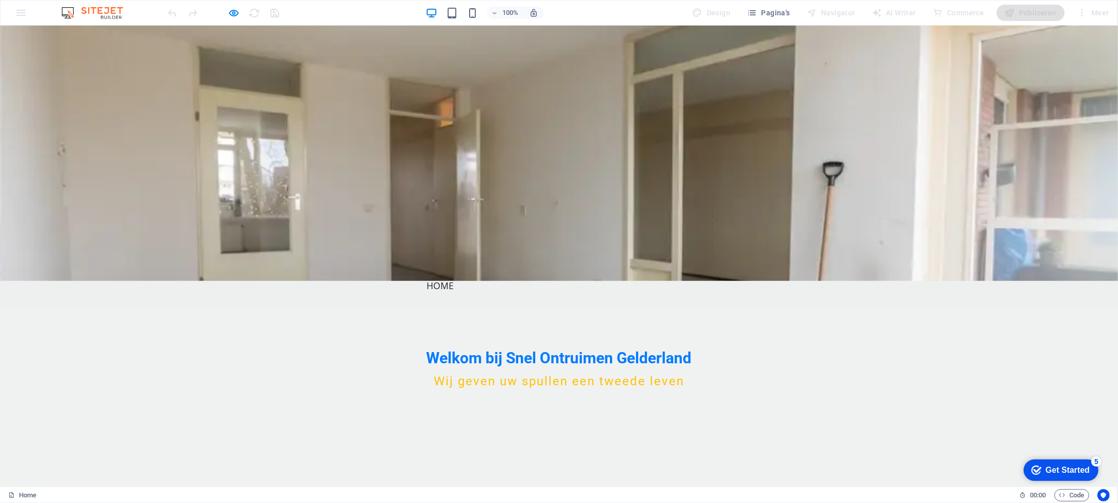
scroll to position [256, 0]
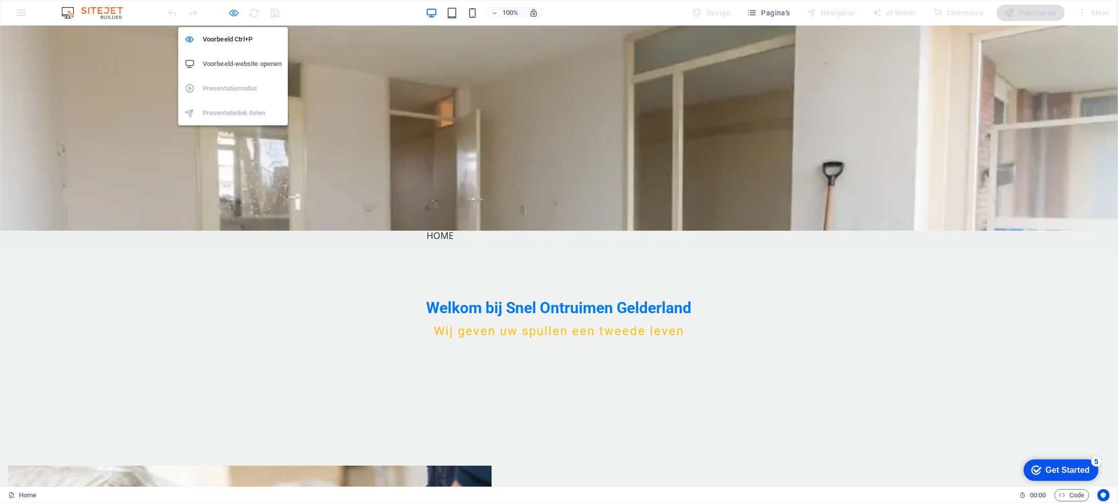
click at [238, 10] on icon "button" at bounding box center [234, 13] width 12 height 12
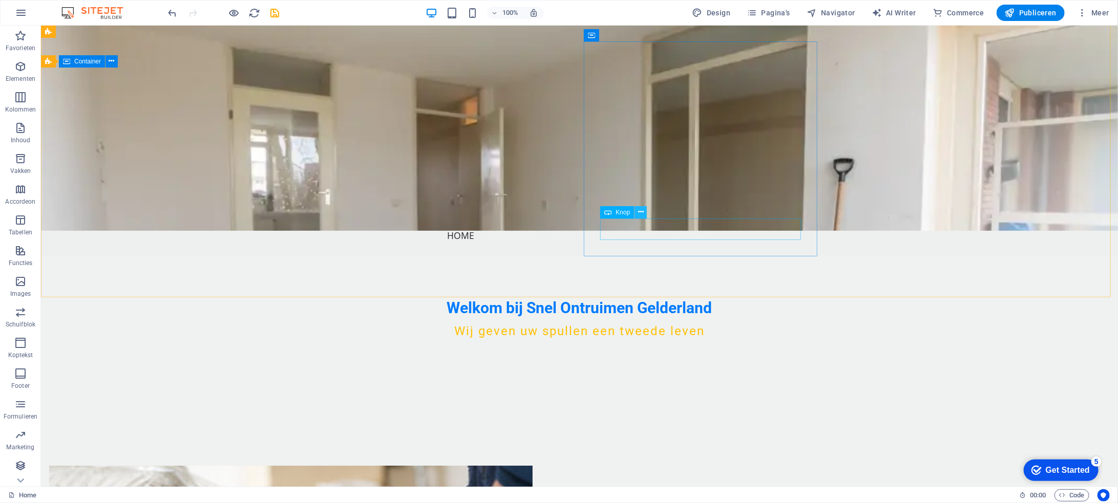
click at [641, 212] on icon at bounding box center [641, 212] width 6 height 11
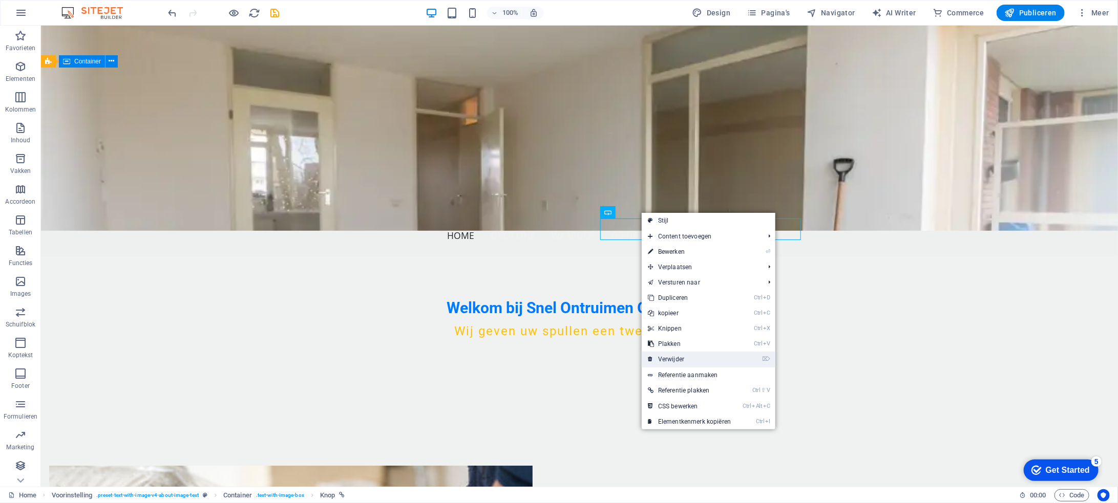
click at [676, 359] on link "⌦ Verwijder" at bounding box center [689, 359] width 95 height 15
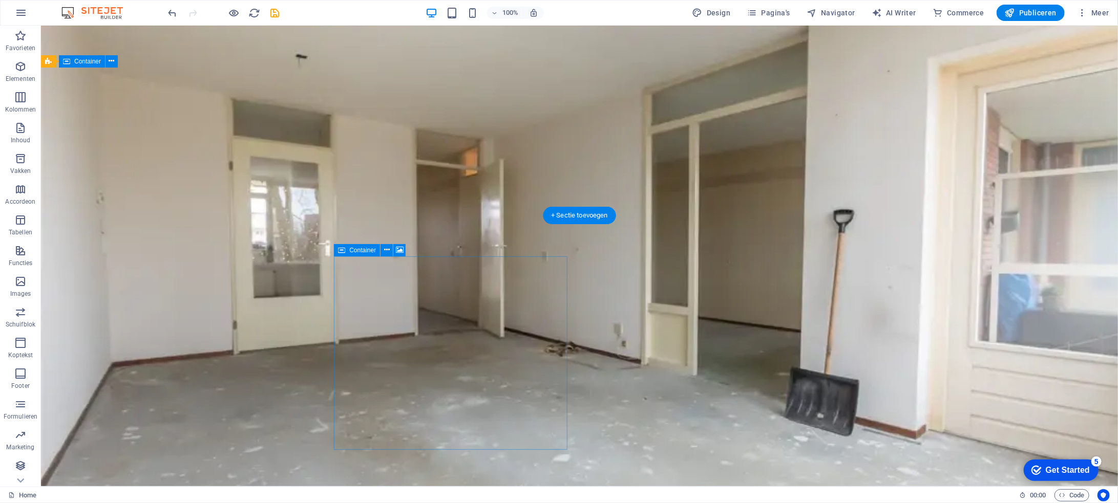
scroll to position [0, 0]
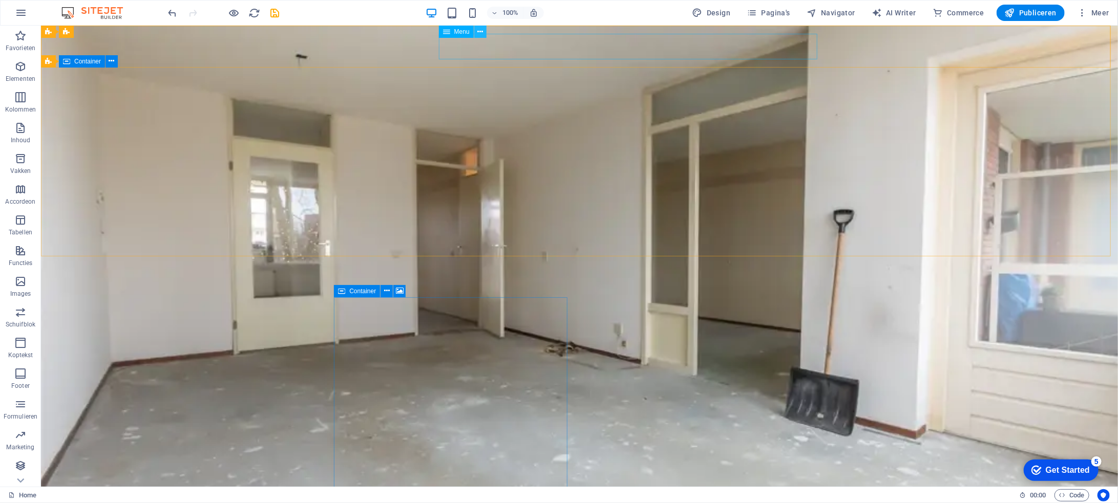
click at [478, 32] on icon at bounding box center [480, 32] width 6 height 11
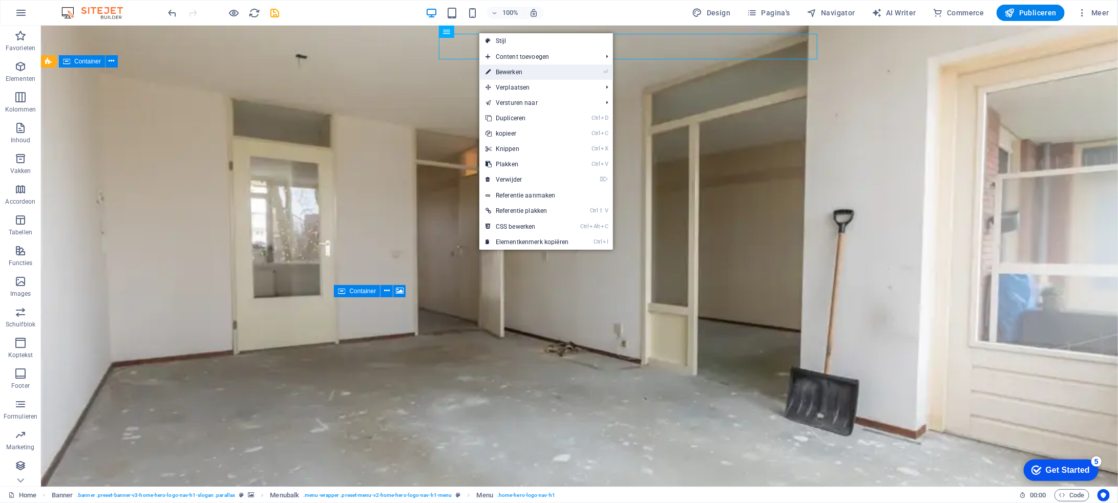
click at [507, 69] on link "⏎ Bewerken" at bounding box center [526, 72] width 95 height 15
select select
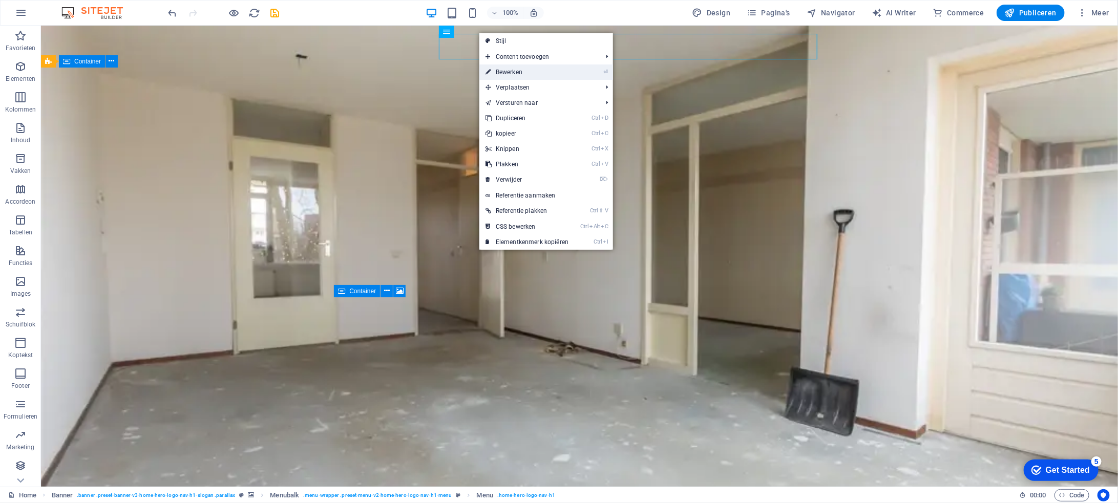
select select
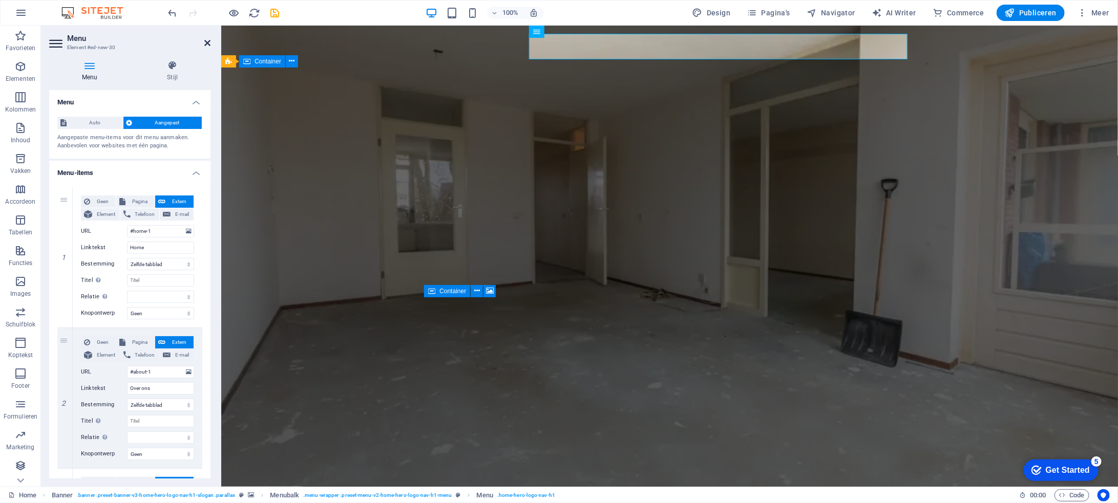
click at [205, 44] on icon at bounding box center [207, 43] width 6 height 8
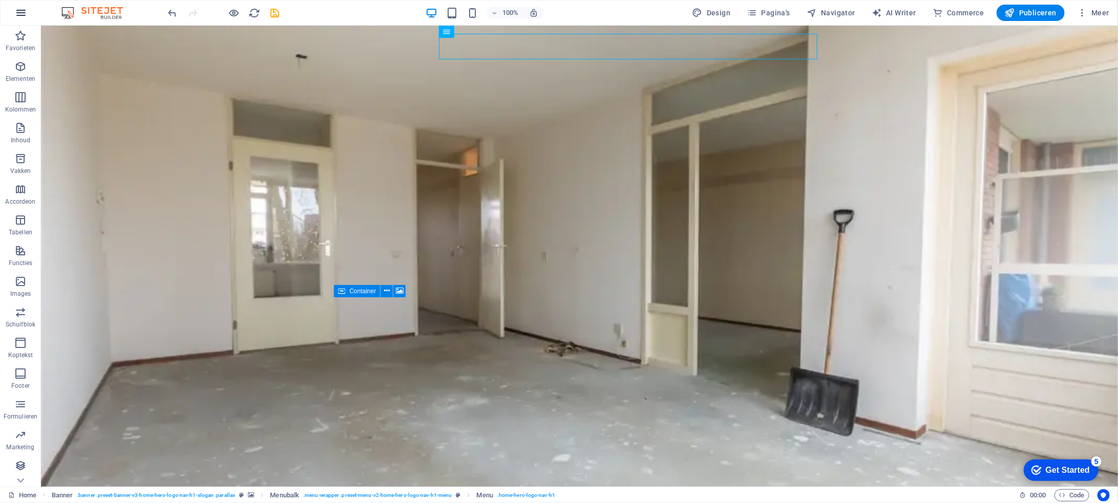
click at [24, 9] on icon "button" at bounding box center [21, 13] width 12 height 12
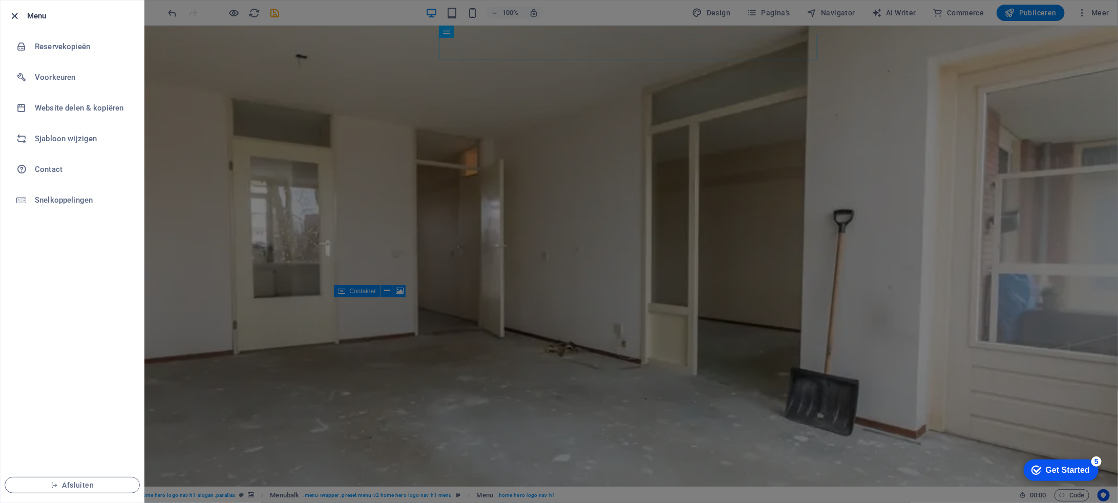
click at [15, 17] on icon "button" at bounding box center [15, 16] width 12 height 12
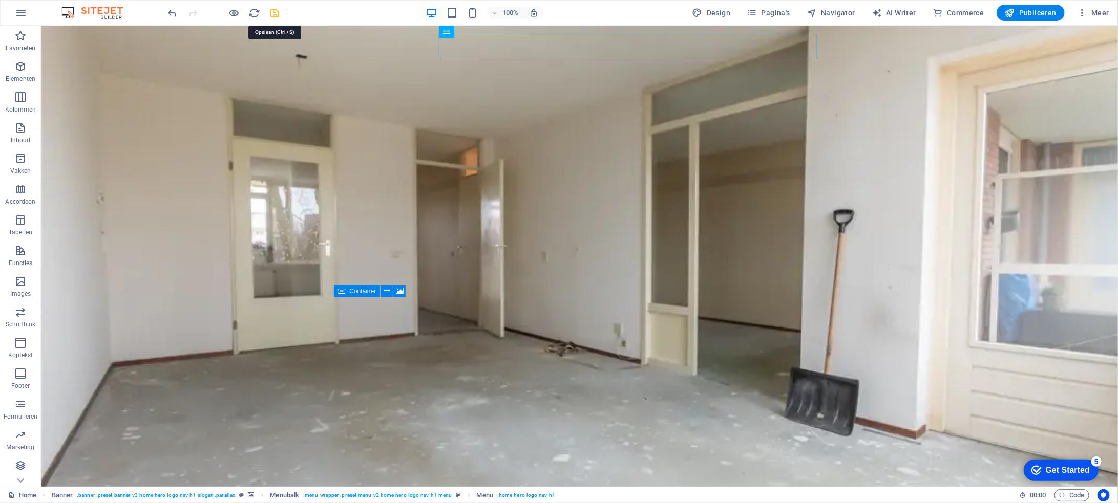
click at [275, 9] on icon "save" at bounding box center [275, 13] width 12 height 12
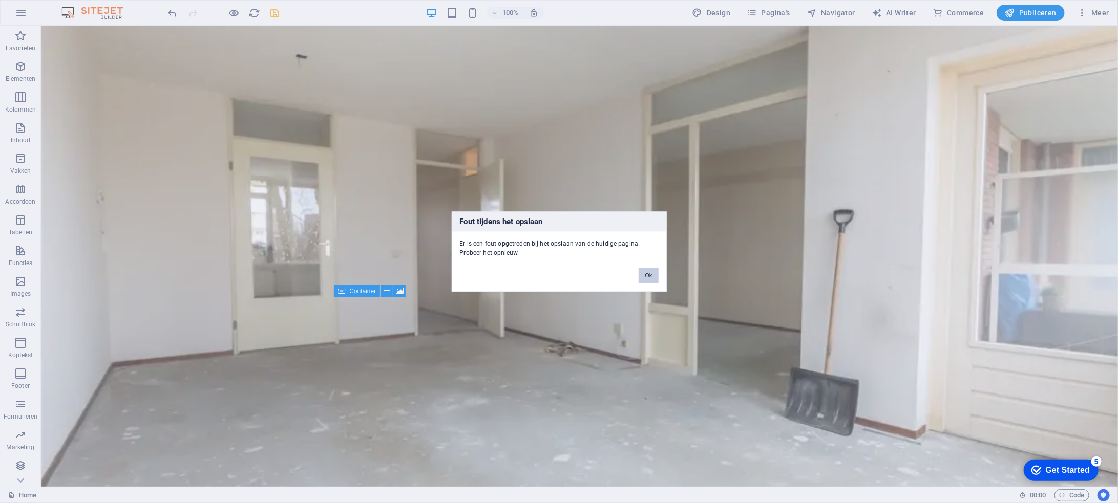
click at [644, 271] on button "Ok" at bounding box center [648, 275] width 19 height 15
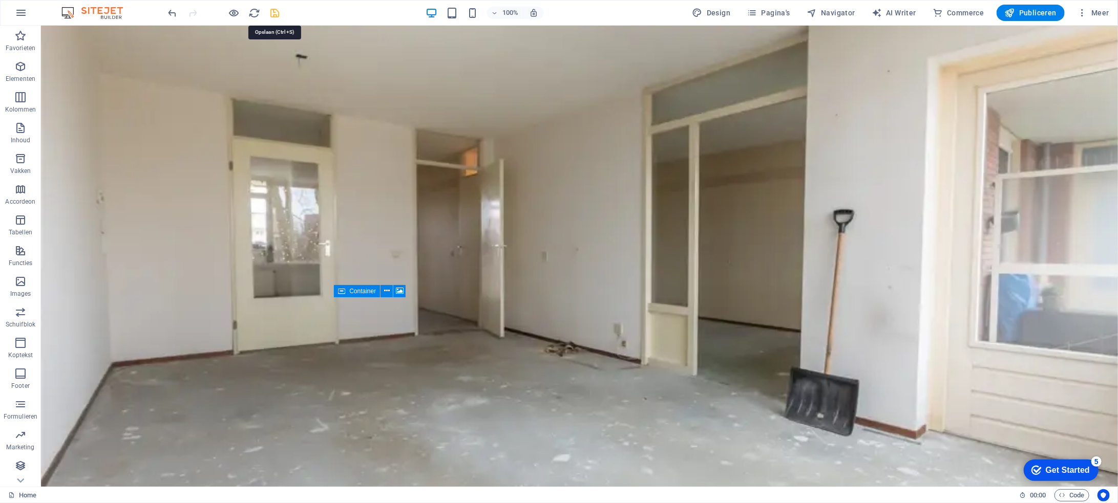
click at [277, 11] on icon "save" at bounding box center [275, 13] width 12 height 12
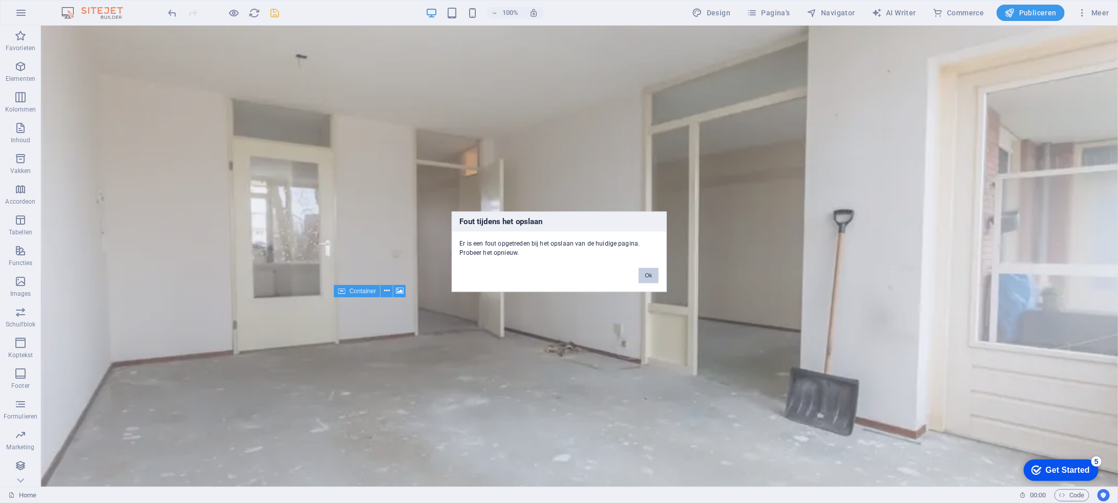
click at [647, 274] on button "Ok" at bounding box center [648, 275] width 19 height 15
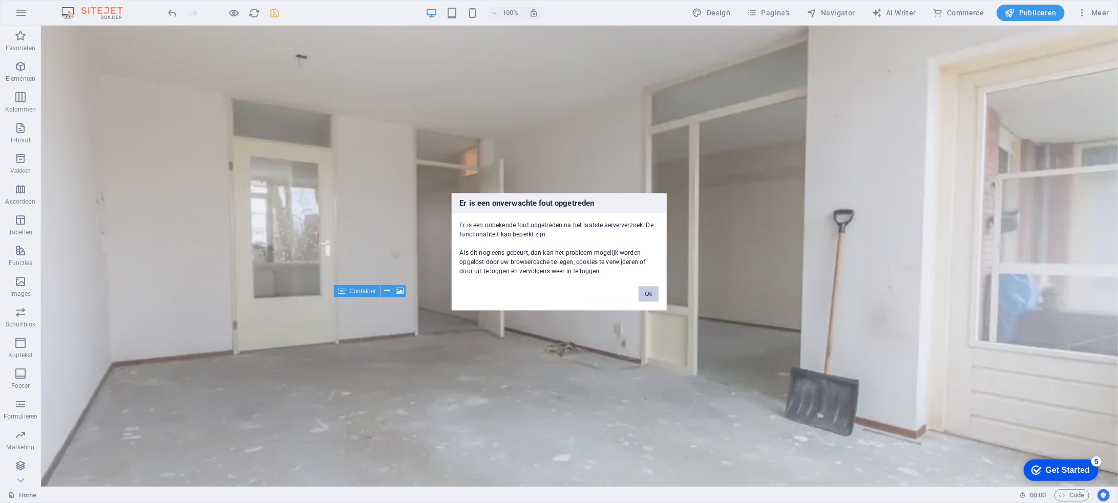
click at [652, 293] on button "Ok" at bounding box center [648, 293] width 19 height 15
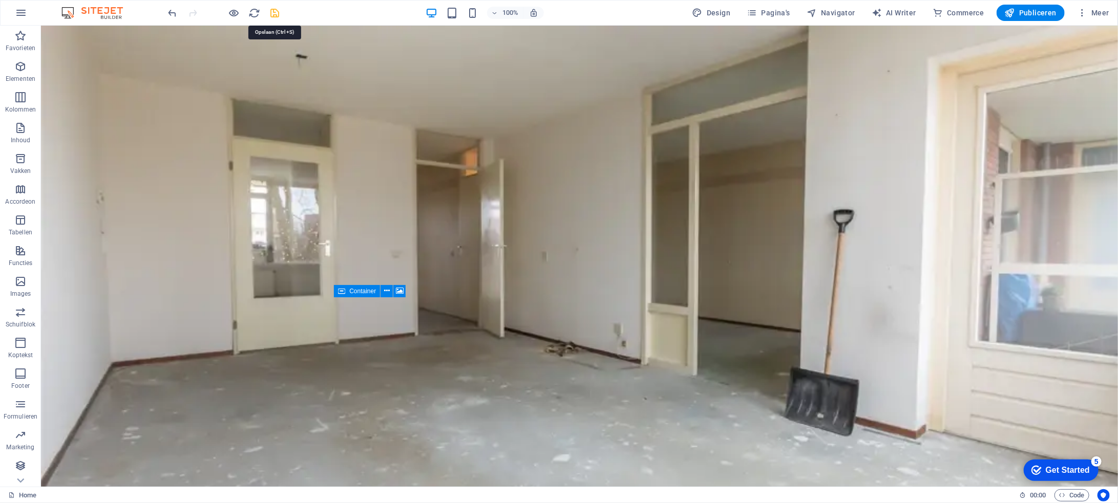
click at [273, 7] on icon "save" at bounding box center [275, 13] width 12 height 12
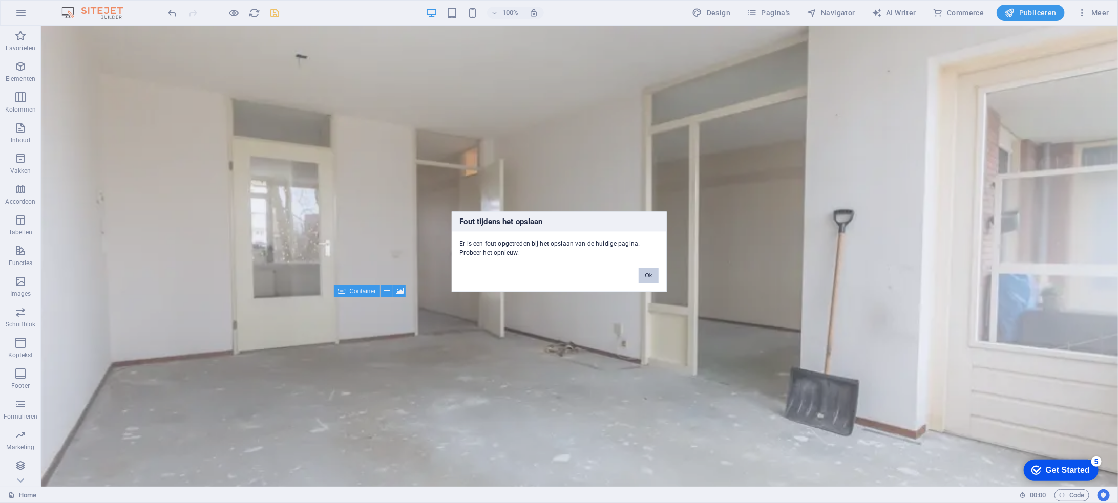
click at [647, 274] on button "Ok" at bounding box center [648, 275] width 19 height 15
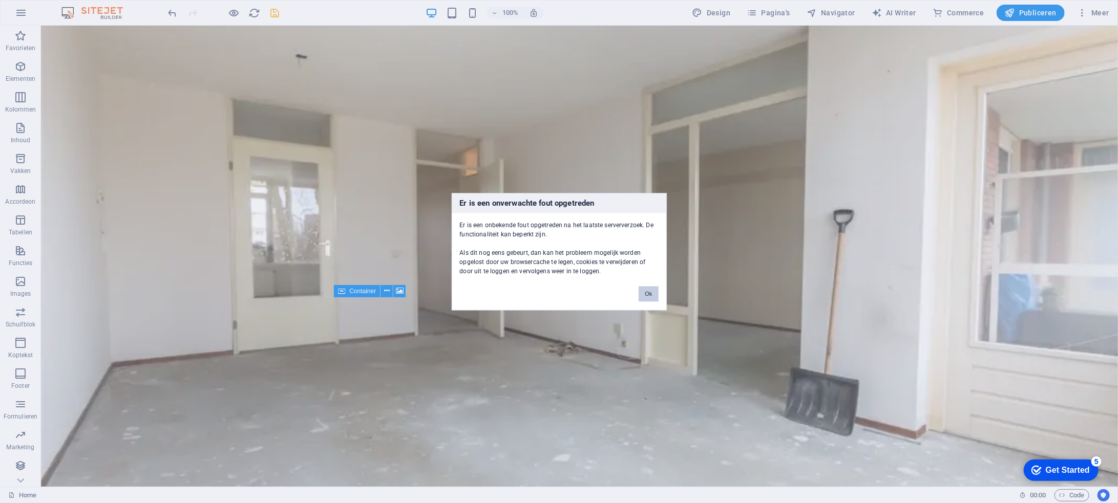
click at [643, 293] on button "Ok" at bounding box center [648, 293] width 19 height 15
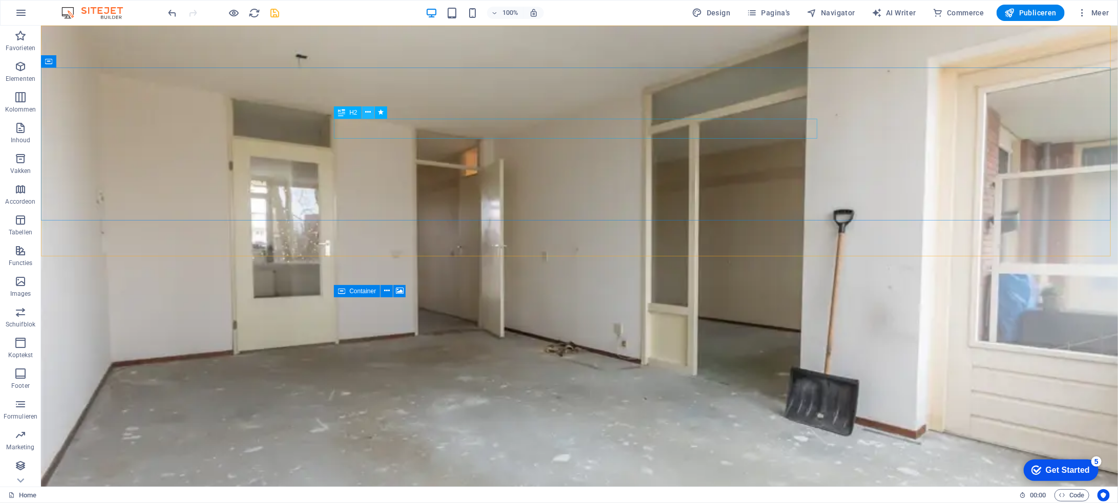
click at [367, 113] on icon at bounding box center [368, 112] width 6 height 11
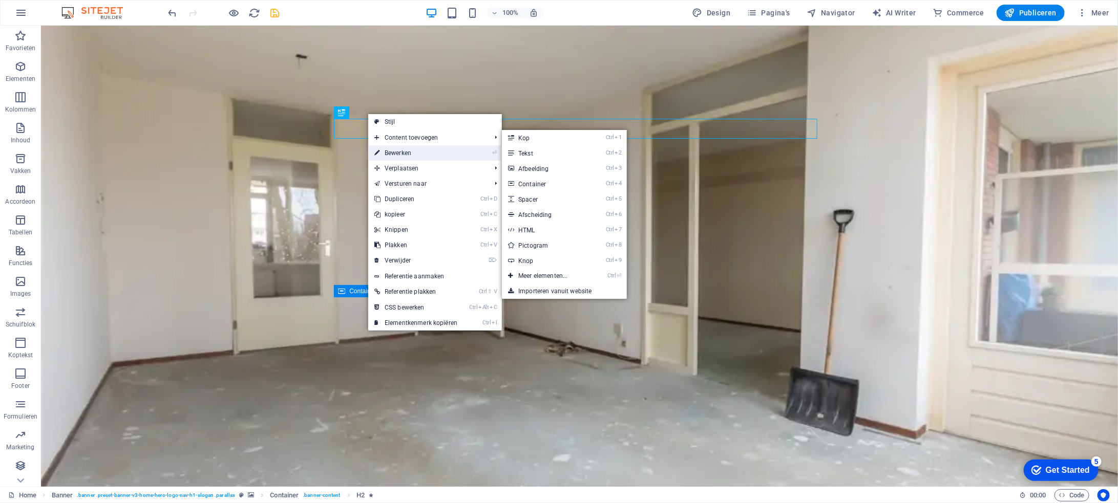
click at [402, 150] on link "⏎ Bewerken" at bounding box center [415, 152] width 95 height 15
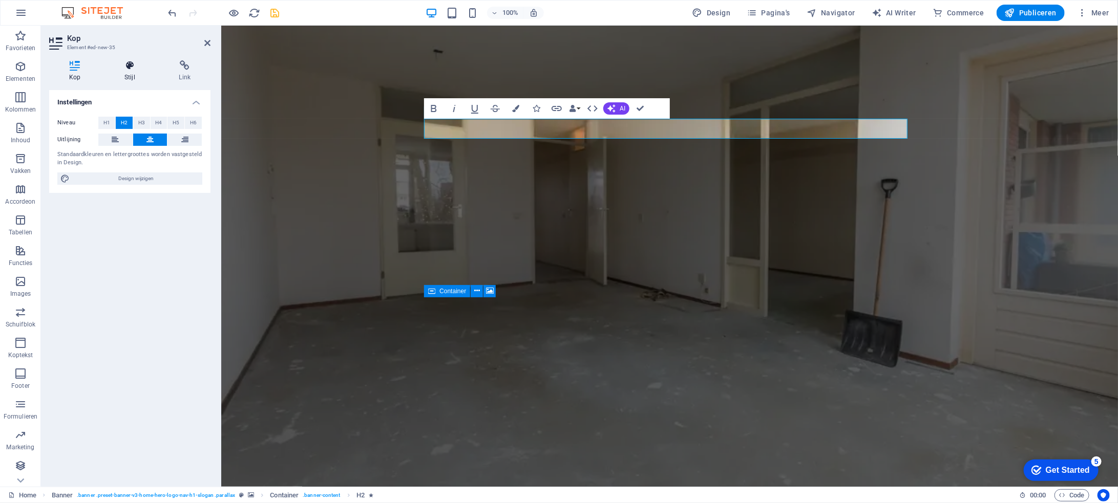
click at [129, 67] on icon at bounding box center [129, 65] width 50 height 10
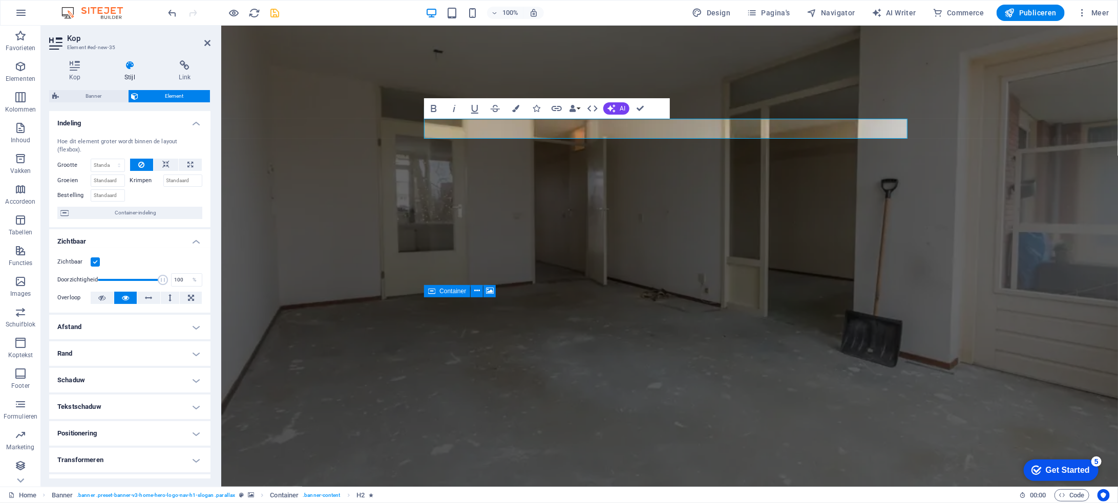
click at [210, 38] on h2 "Kop" at bounding box center [138, 38] width 143 height 9
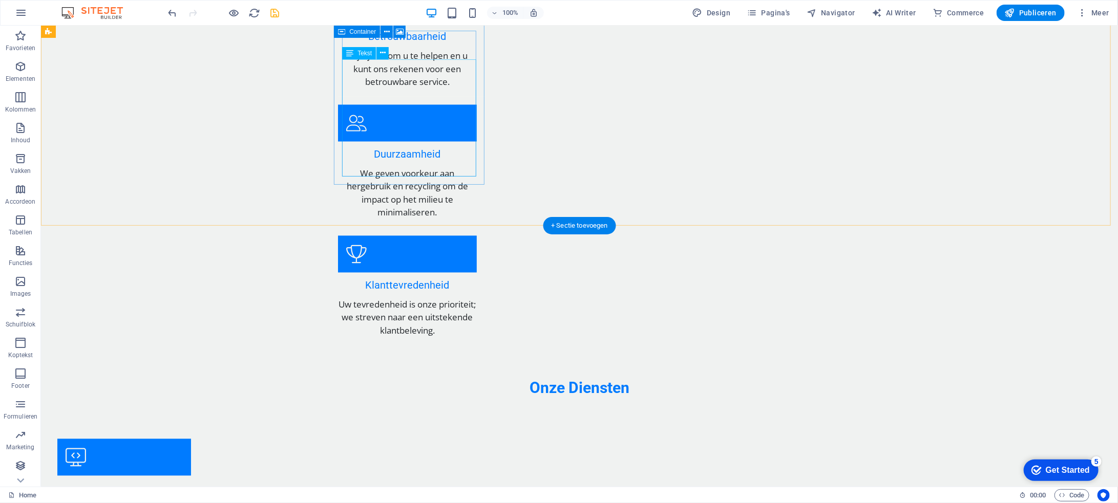
scroll to position [1280, 0]
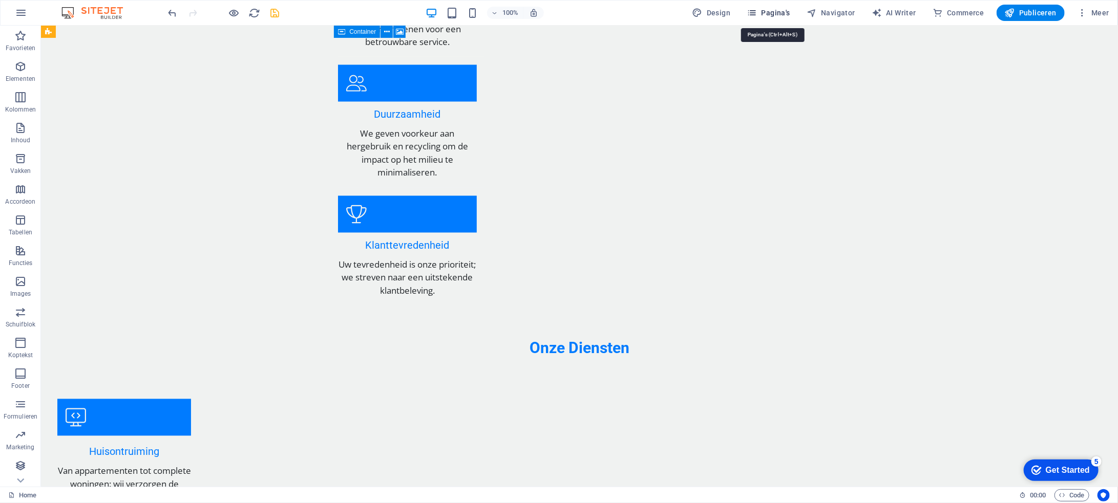
click at [775, 13] on span "Pagina's" at bounding box center [769, 13] width 44 height 10
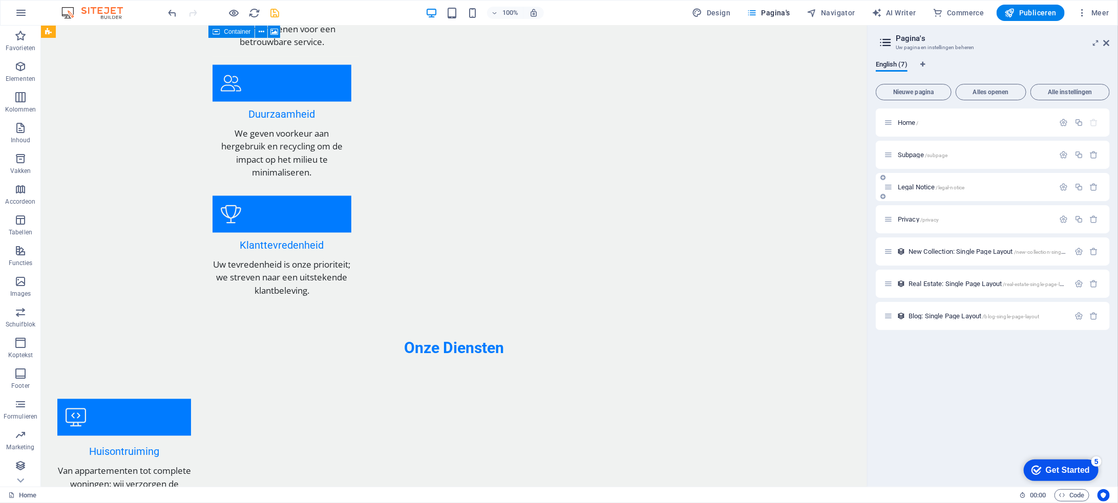
click at [932, 187] on span "Legal Notice /legal-notice" at bounding box center [931, 187] width 67 height 8
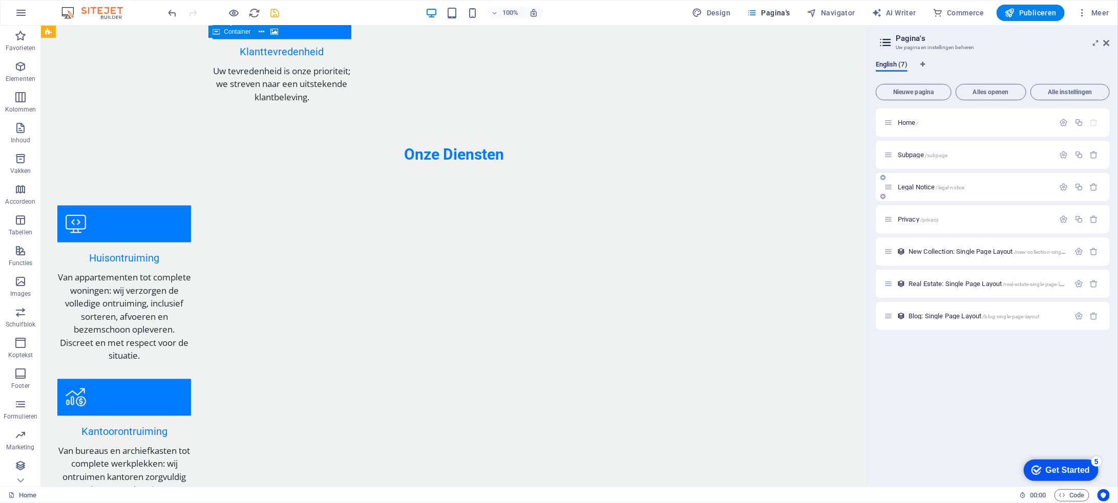
scroll to position [0, 0]
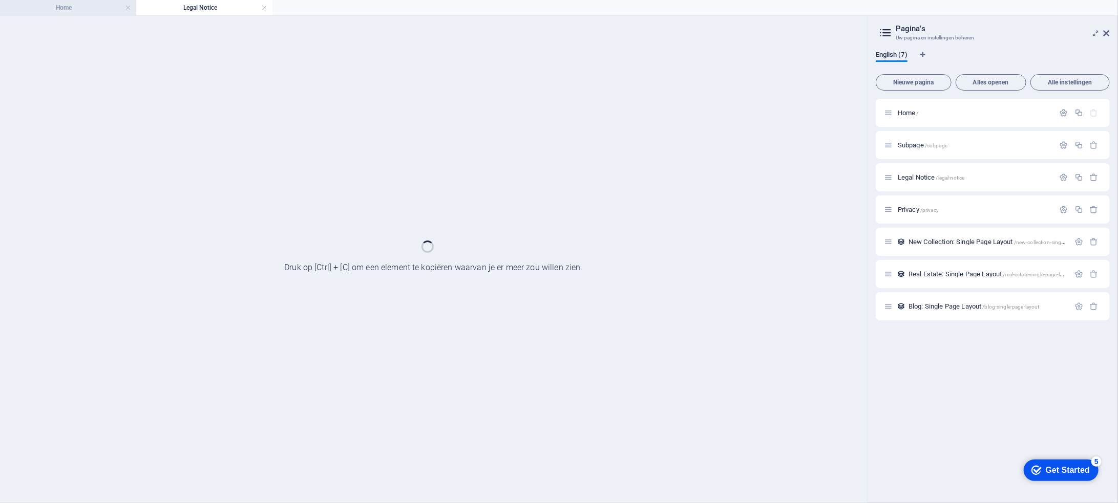
click at [95, 9] on h4 "Home" at bounding box center [68, 7] width 136 height 11
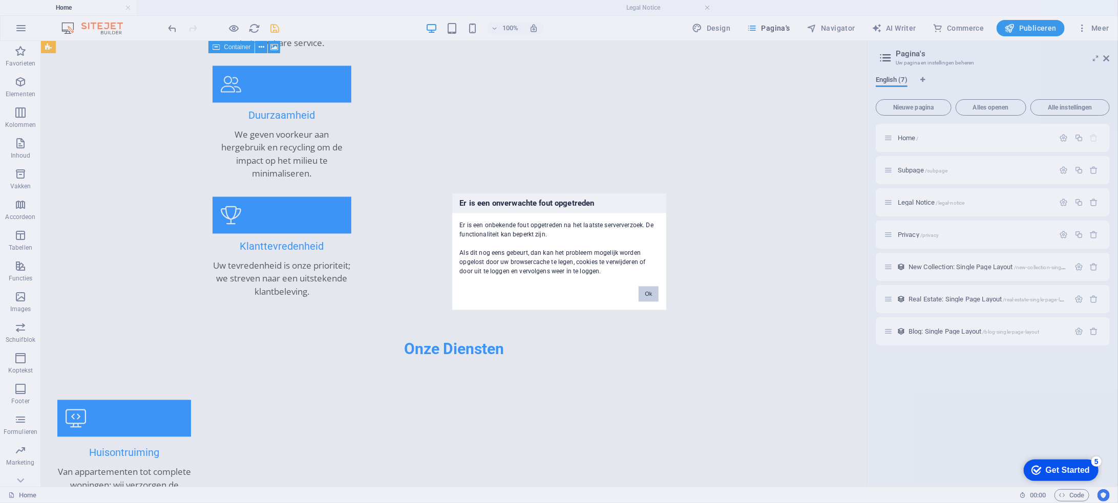
click at [654, 294] on button "Ok" at bounding box center [648, 293] width 19 height 15
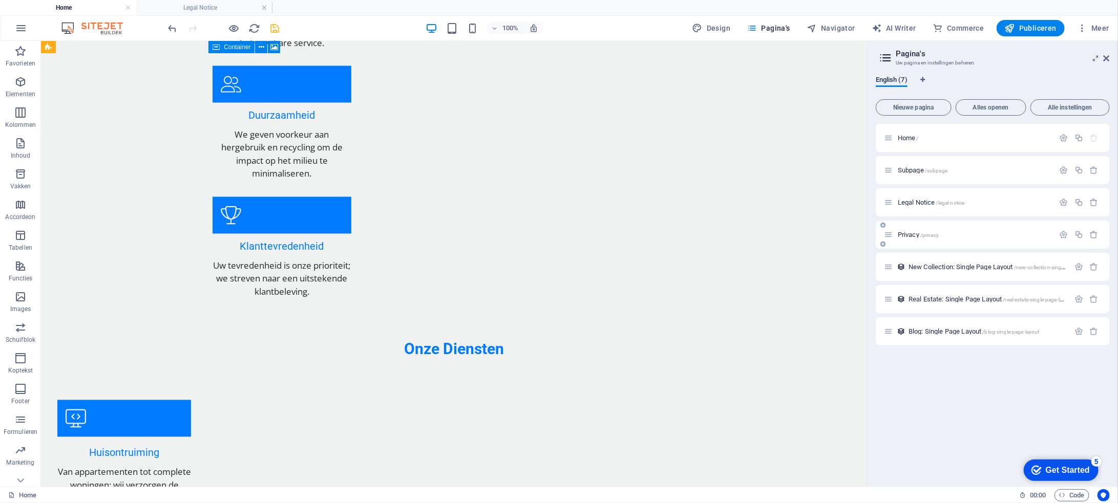
click at [906, 229] on div "Privacy /privacy" at bounding box center [969, 235] width 171 height 12
click at [1066, 232] on icon "button" at bounding box center [1063, 234] width 9 height 9
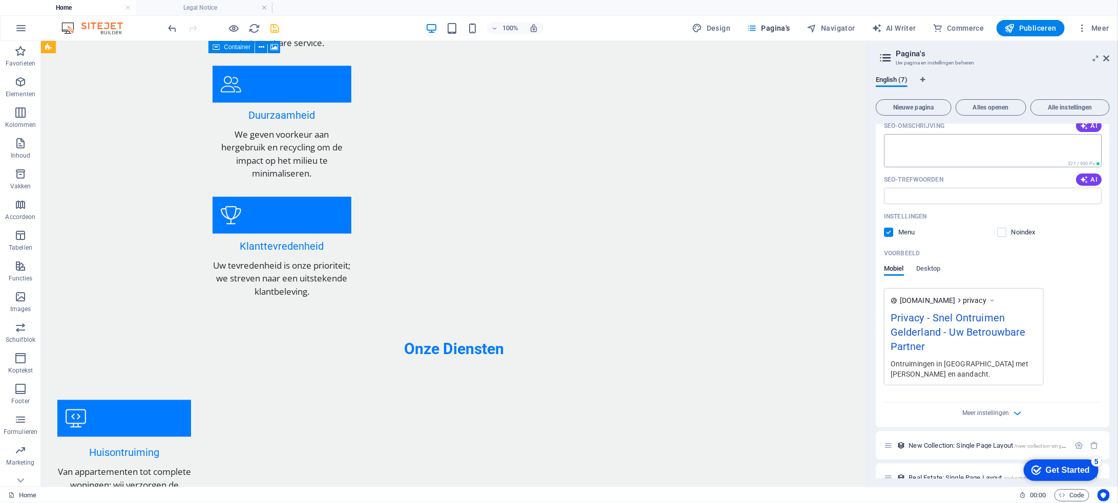
scroll to position [256, 0]
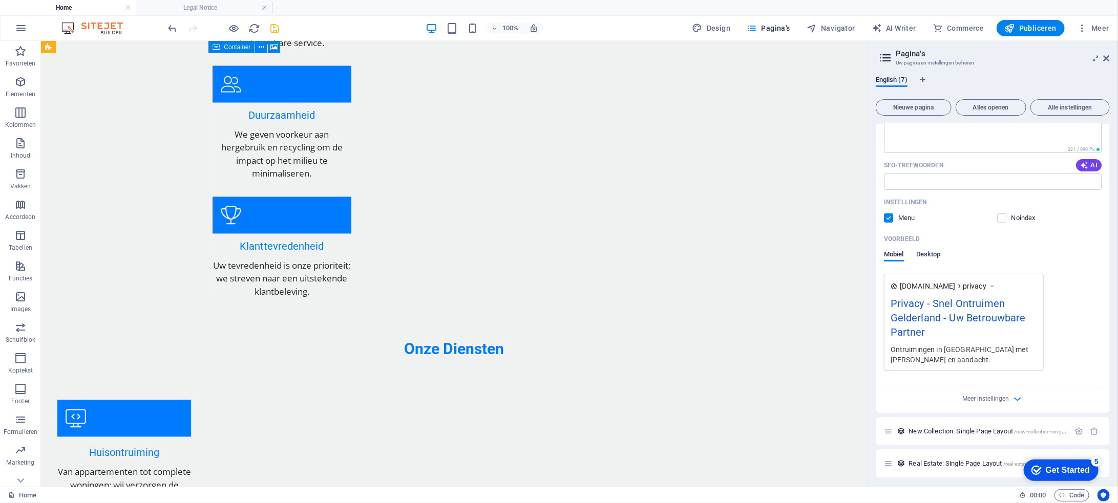
click at [928, 252] on span "Desktop" at bounding box center [928, 255] width 25 height 14
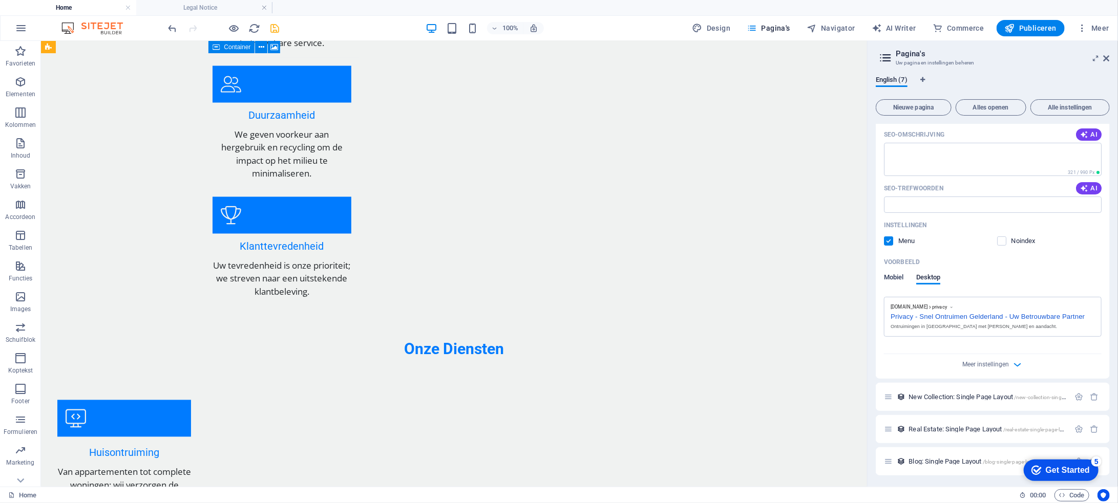
click at [891, 278] on span "Mobiel" at bounding box center [894, 278] width 20 height 14
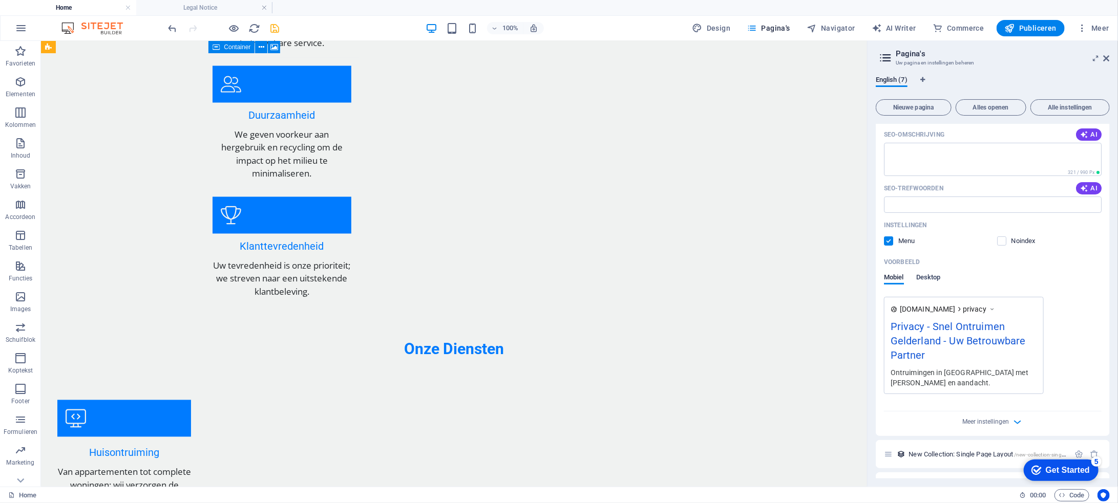
click at [923, 276] on span "Desktop" at bounding box center [928, 278] width 25 height 14
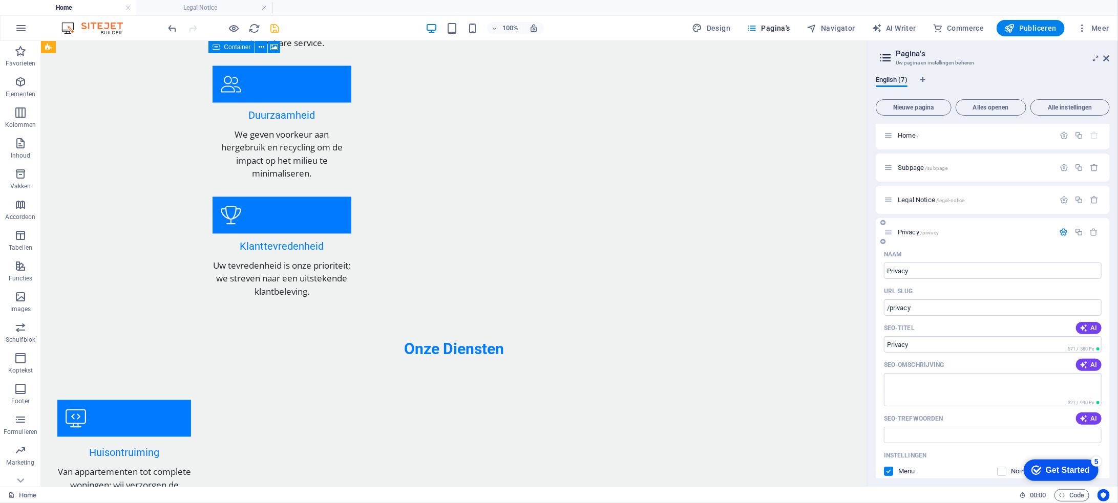
scroll to position [0, 0]
click at [894, 78] on span "English (7)" at bounding box center [892, 81] width 32 height 14
click at [923, 77] on icon "Taal-tabbladen" at bounding box center [922, 80] width 5 height 6
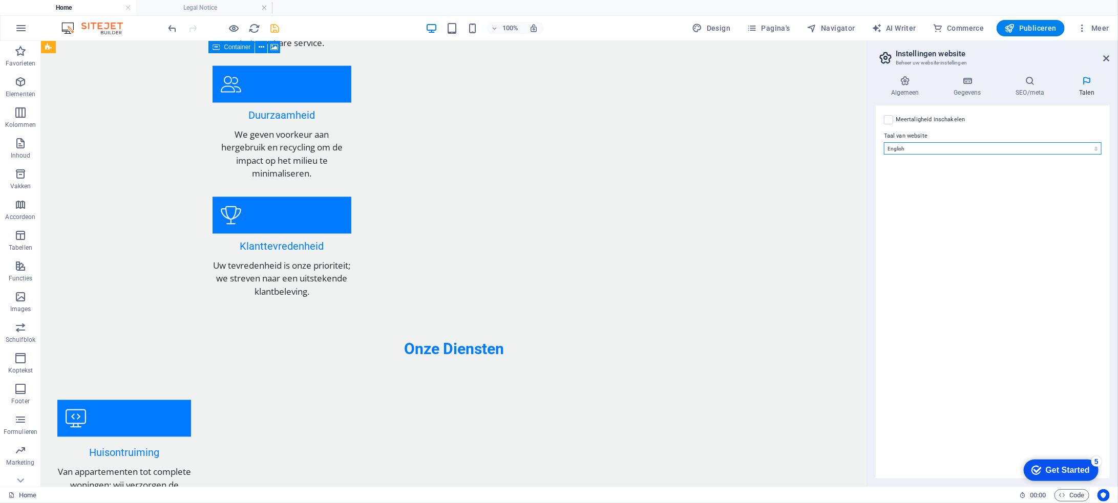
click at [899, 147] on select "Abkhazian Afar Afrikaans Akan Albanese Amharic Arabisch Aragonese Armenian Assa…" at bounding box center [993, 148] width 218 height 12
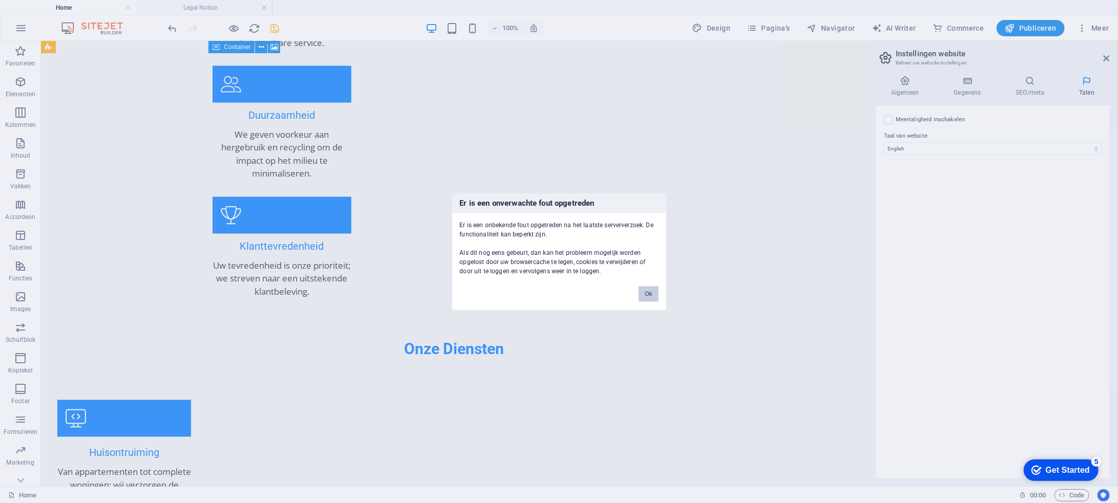
drag, startPoint x: 644, startPoint y: 292, endPoint x: 661, endPoint y: 225, distance: 69.2
click at [644, 292] on button "Ok" at bounding box center [648, 293] width 19 height 15
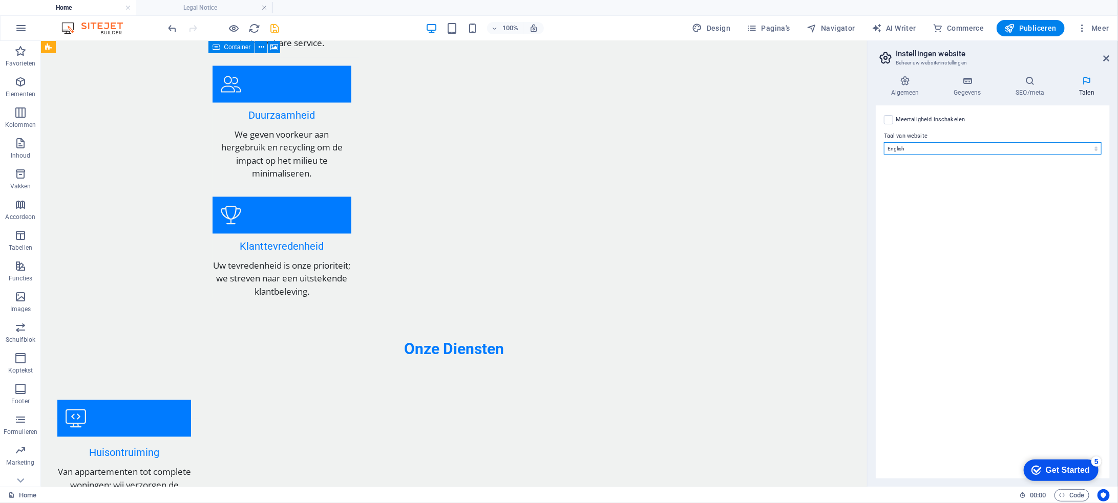
click at [929, 147] on select "Abkhazian Afar Afrikaans Akan Albanese Amharic Arabisch Aragonese Armenian Assa…" at bounding box center [993, 148] width 218 height 12
select select "111"
click at [884, 142] on select "Abkhazian Afar Afrikaans Akan Albanese Amharic Arabisch Aragonese Armenian Assa…" at bounding box center [993, 148] width 218 height 12
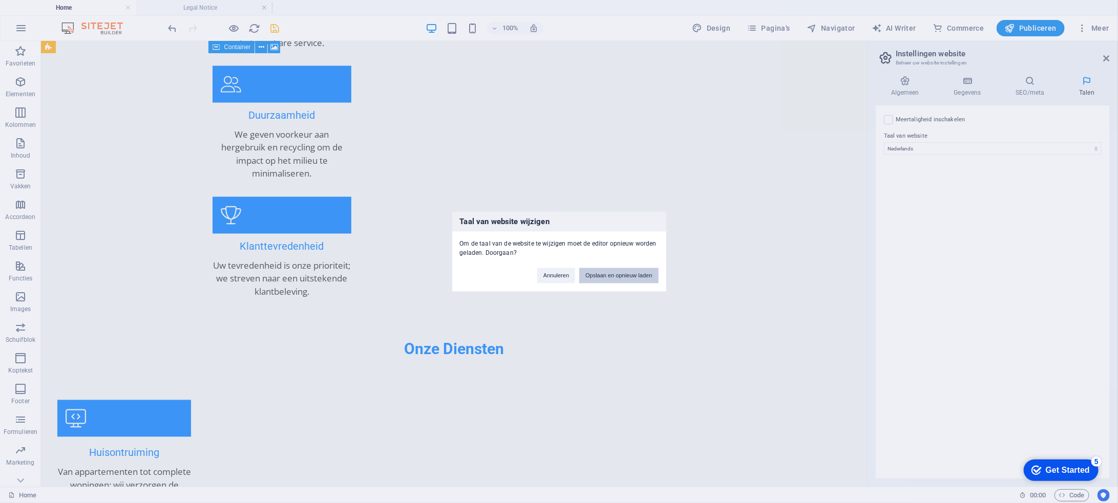
click at [609, 278] on button "Opslaan en opnieuw laden" at bounding box center [618, 275] width 79 height 15
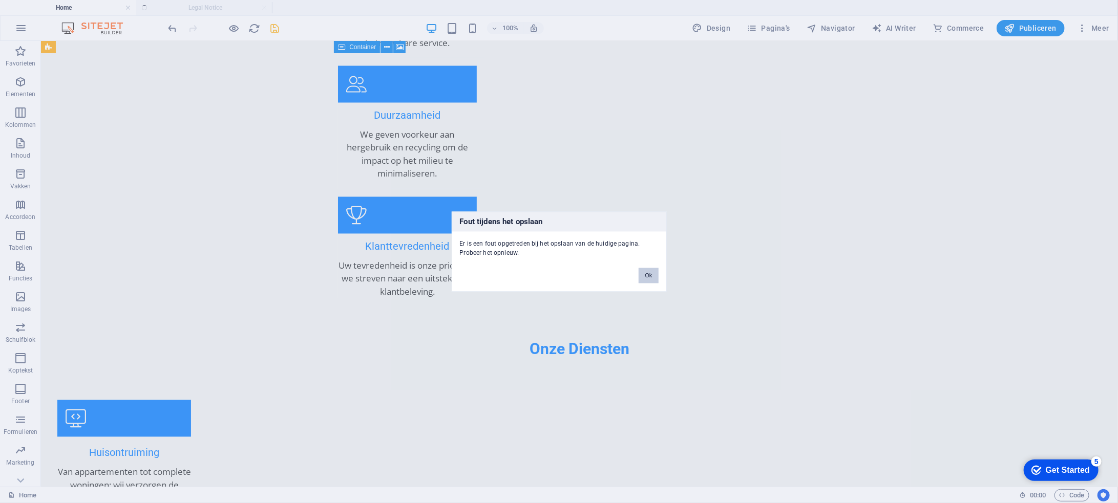
drag, startPoint x: 645, startPoint y: 276, endPoint x: 604, endPoint y: 235, distance: 58.3
click at [645, 276] on button "Ok" at bounding box center [648, 275] width 19 height 15
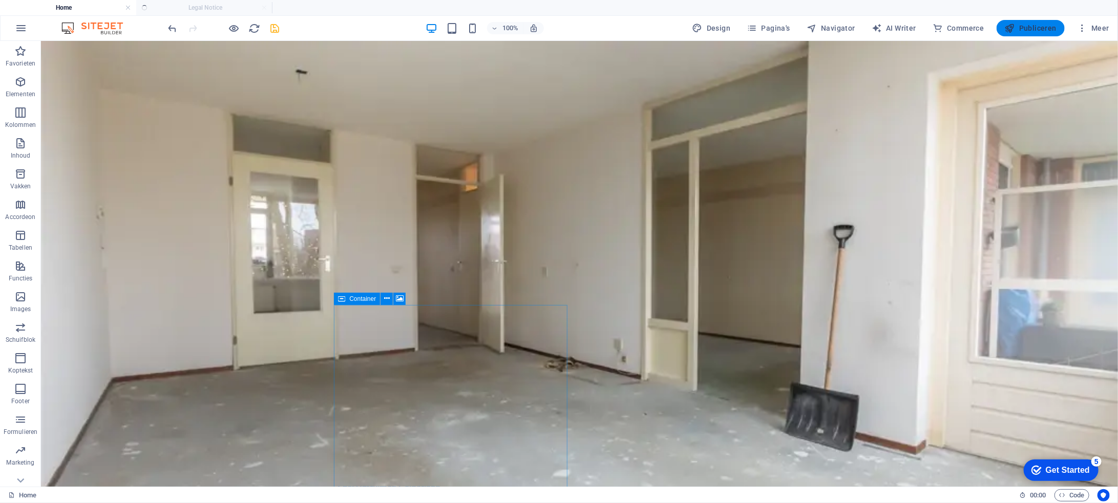
click at [1039, 22] on button "Publiceren" at bounding box center [1030, 28] width 68 height 16
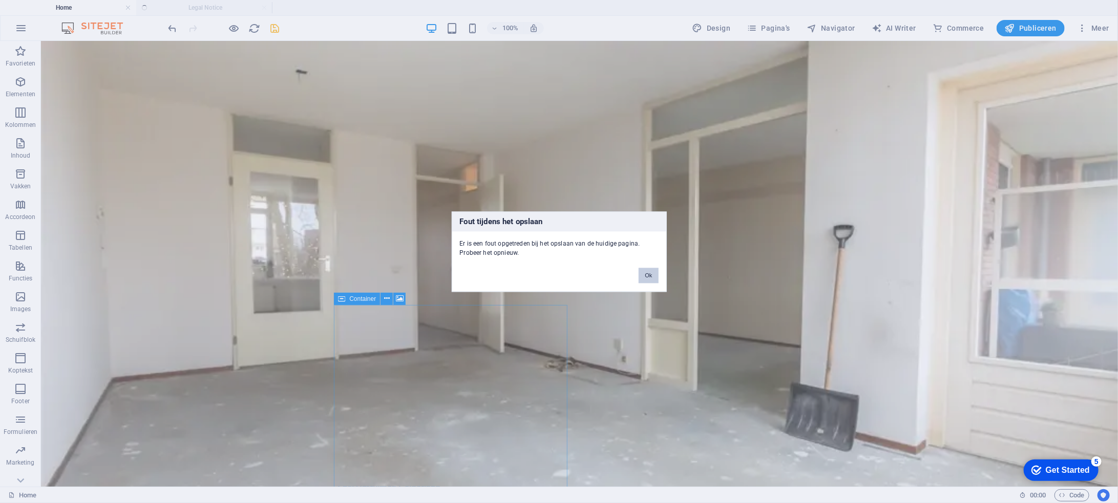
click at [648, 274] on button "Ok" at bounding box center [648, 275] width 19 height 15
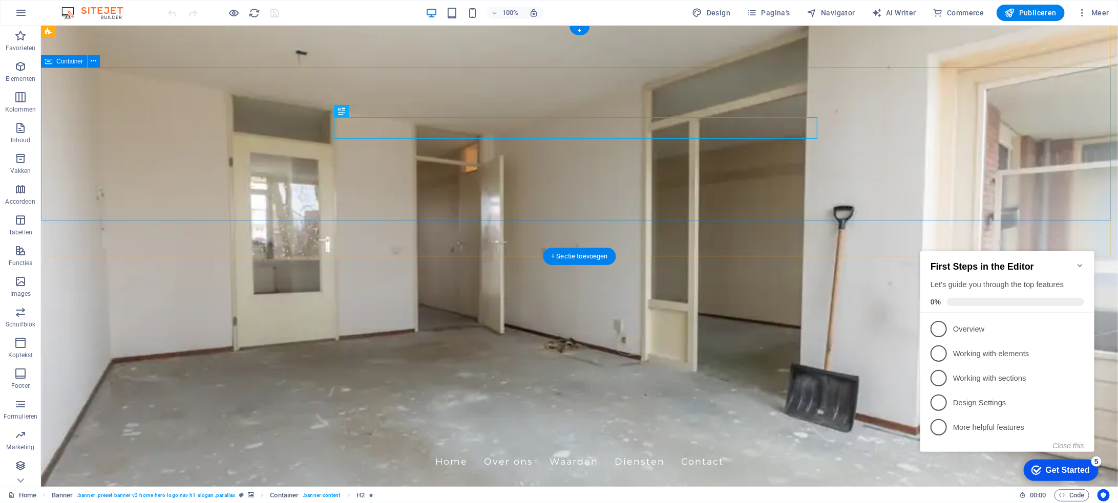
scroll to position [51, 0]
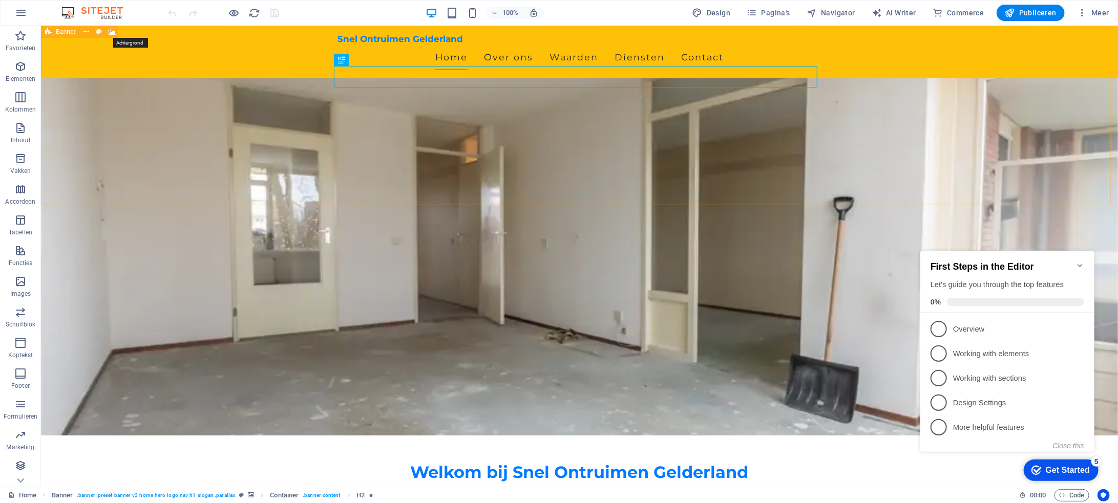
click at [114, 29] on icon at bounding box center [113, 32] width 8 height 11
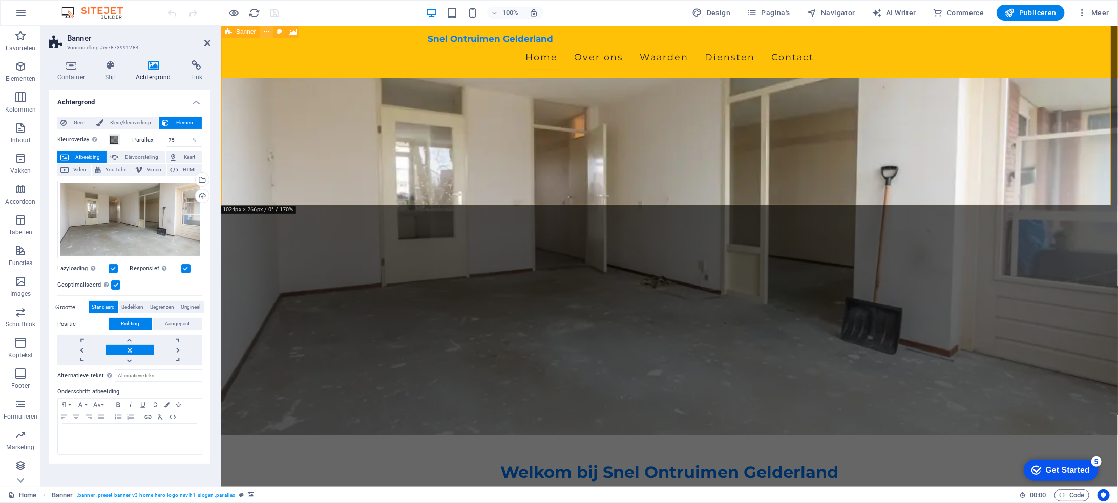
click at [267, 31] on icon at bounding box center [267, 32] width 6 height 11
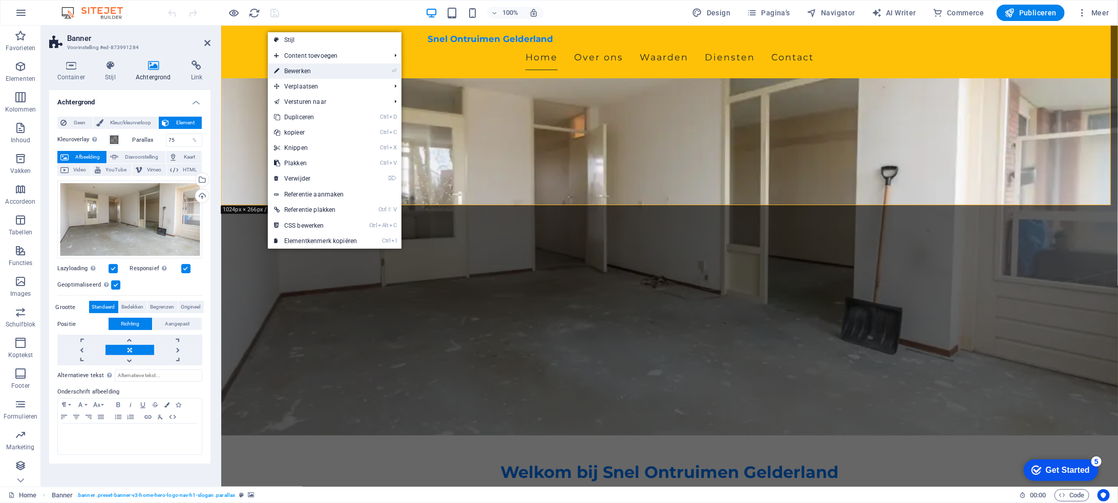
click at [293, 69] on link "⏎ Bewerken" at bounding box center [315, 70] width 95 height 15
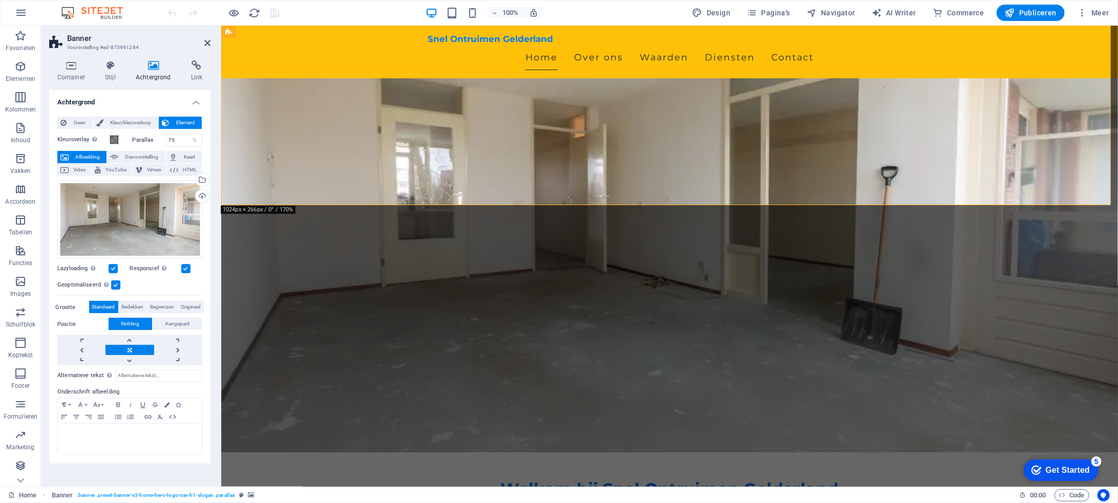
scroll to position [0, 0]
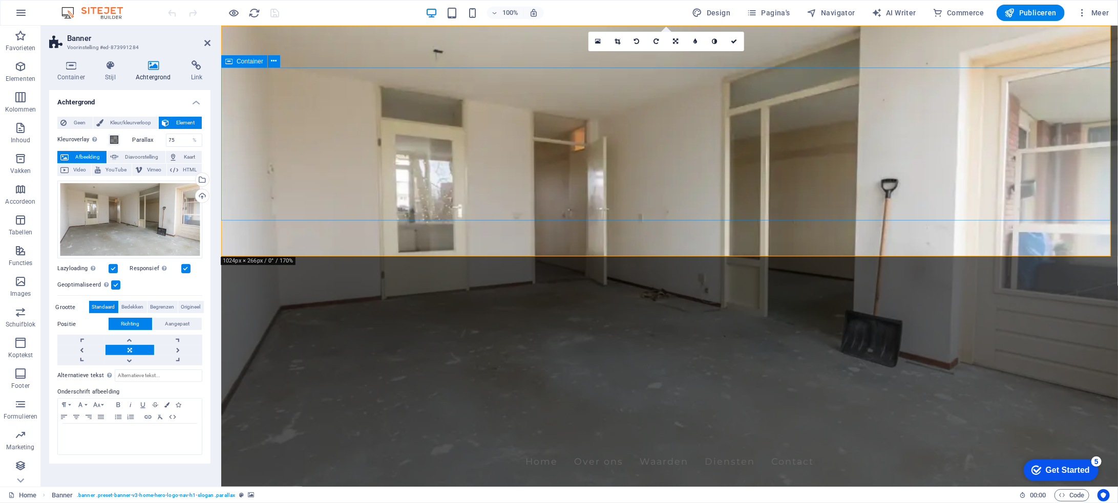
click at [734, 44] on icon at bounding box center [734, 41] width 6 height 6
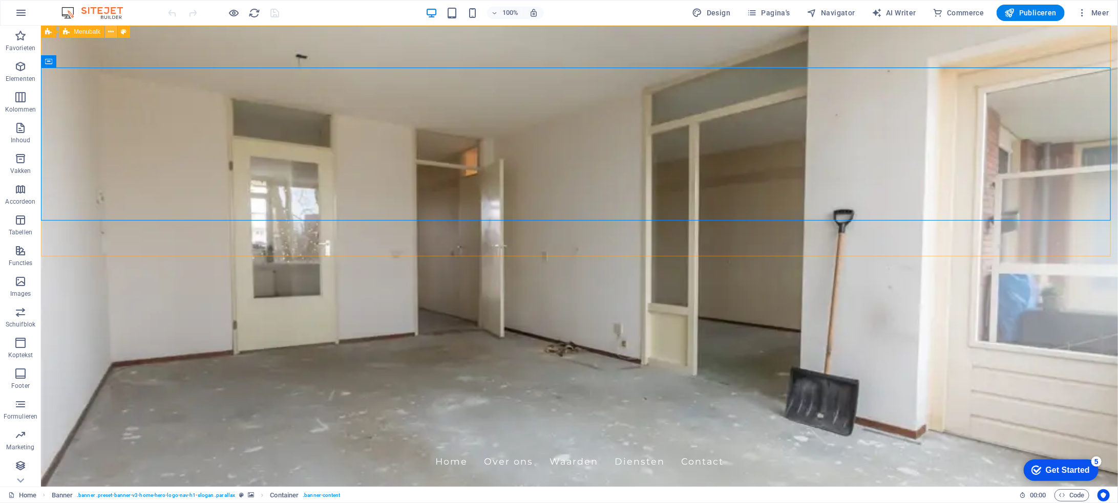
click at [112, 29] on icon at bounding box center [112, 32] width 6 height 11
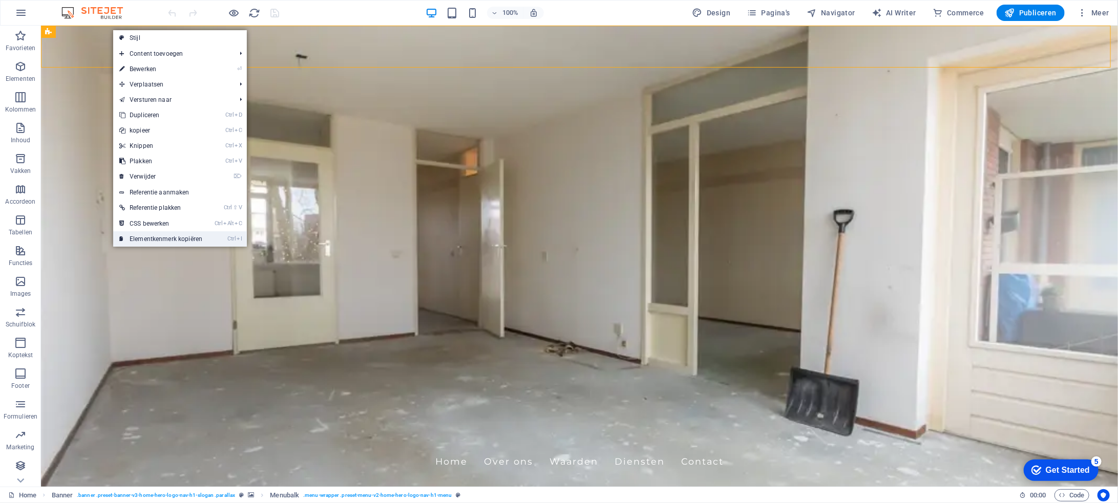
click at [194, 236] on link "Ctrl I Elementkenmerk kopiëren" at bounding box center [160, 238] width 95 height 15
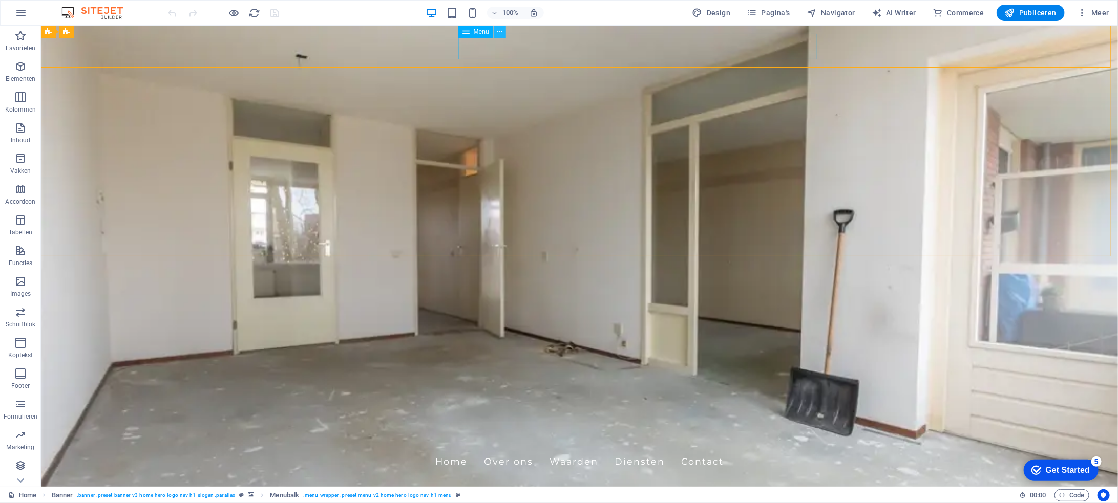
click at [499, 32] on icon at bounding box center [500, 32] width 6 height 11
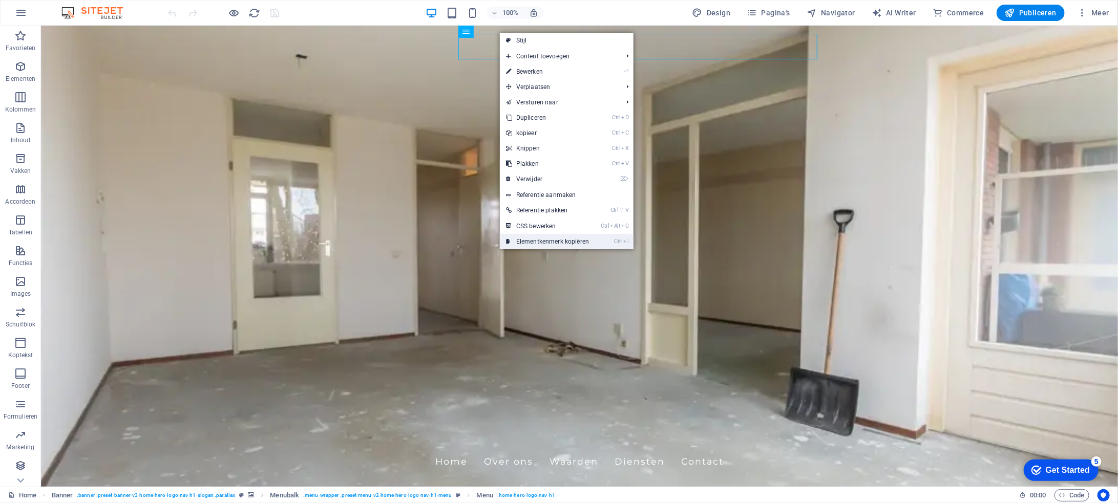
click at [569, 239] on link "Ctrl I Elementkenmerk kopiëren" at bounding box center [547, 241] width 95 height 15
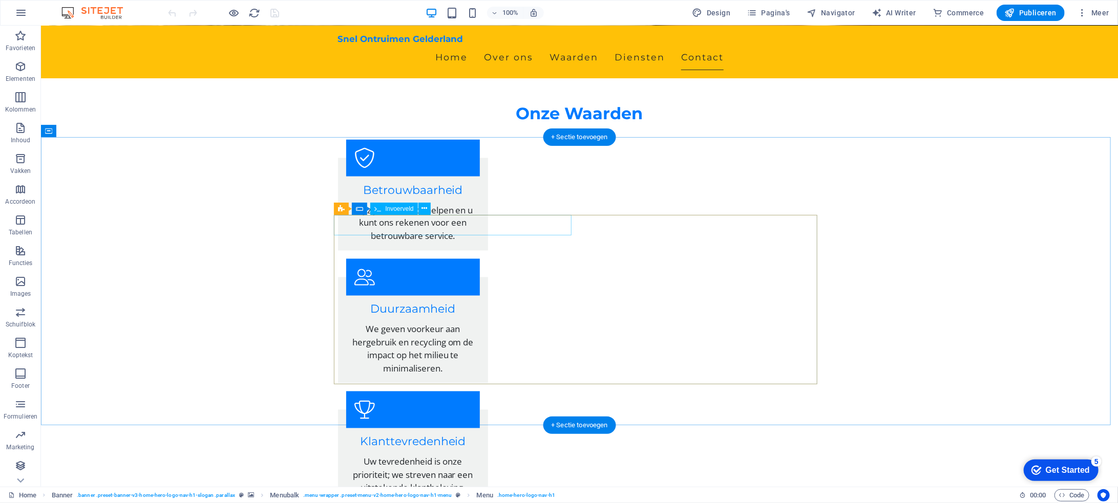
scroll to position [1194, 0]
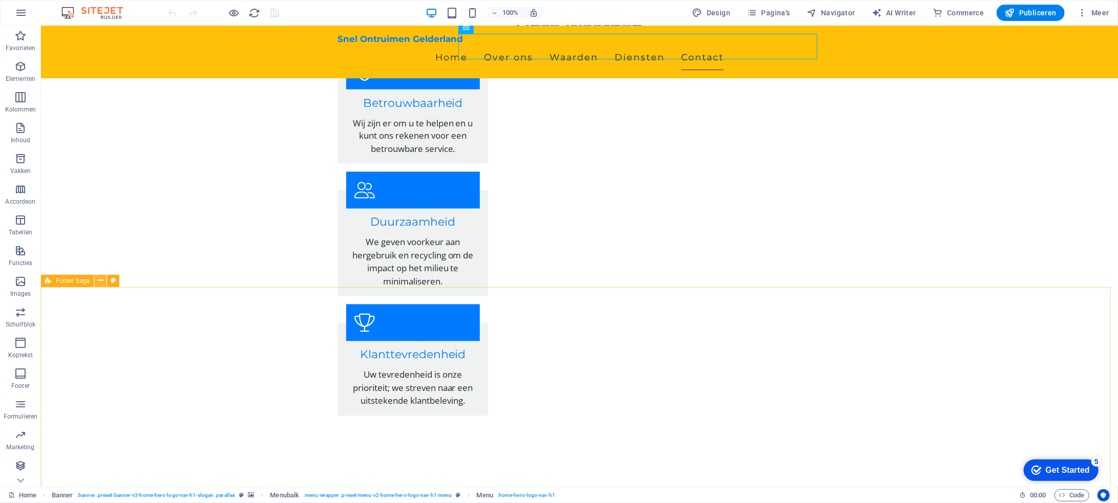
click at [103, 280] on button at bounding box center [100, 281] width 12 height 12
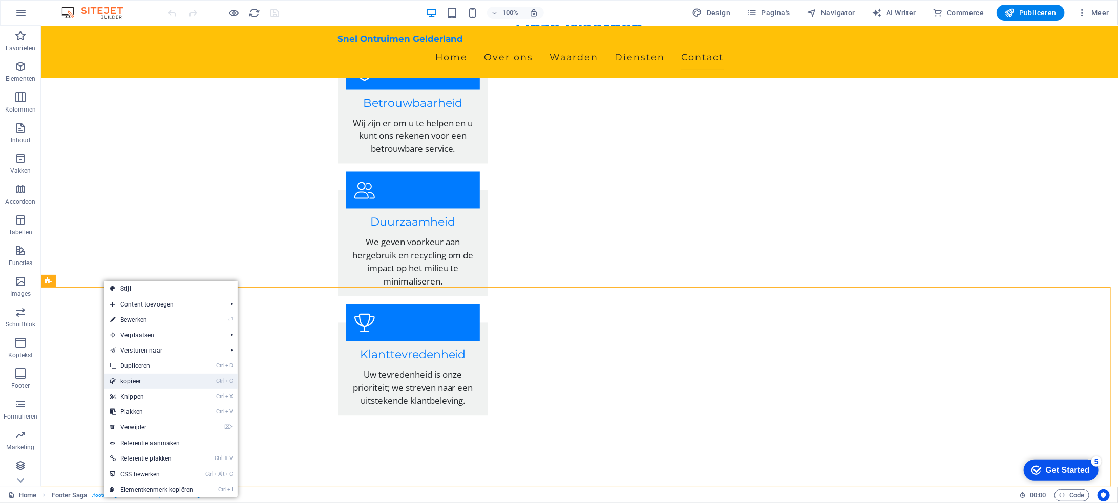
click at [154, 384] on link "Ctrl C kopieer" at bounding box center [151, 381] width 95 height 15
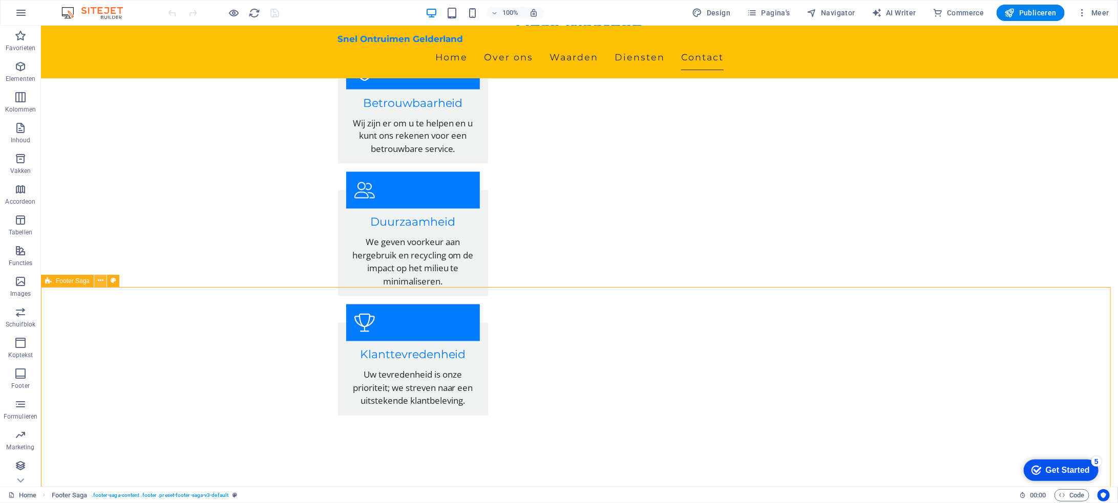
click at [101, 281] on icon at bounding box center [101, 280] width 6 height 11
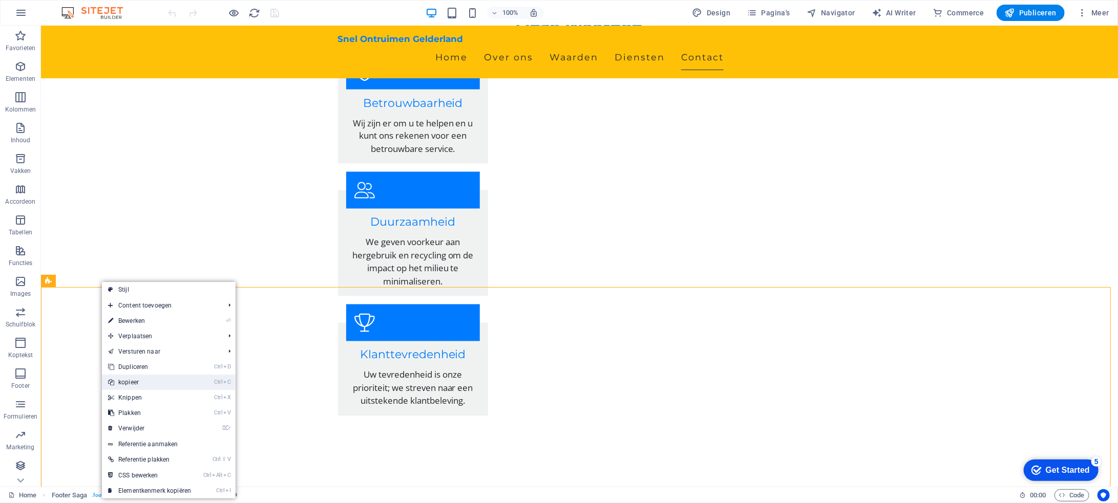
click at [154, 380] on link "Ctrl C kopieer" at bounding box center [149, 382] width 95 height 15
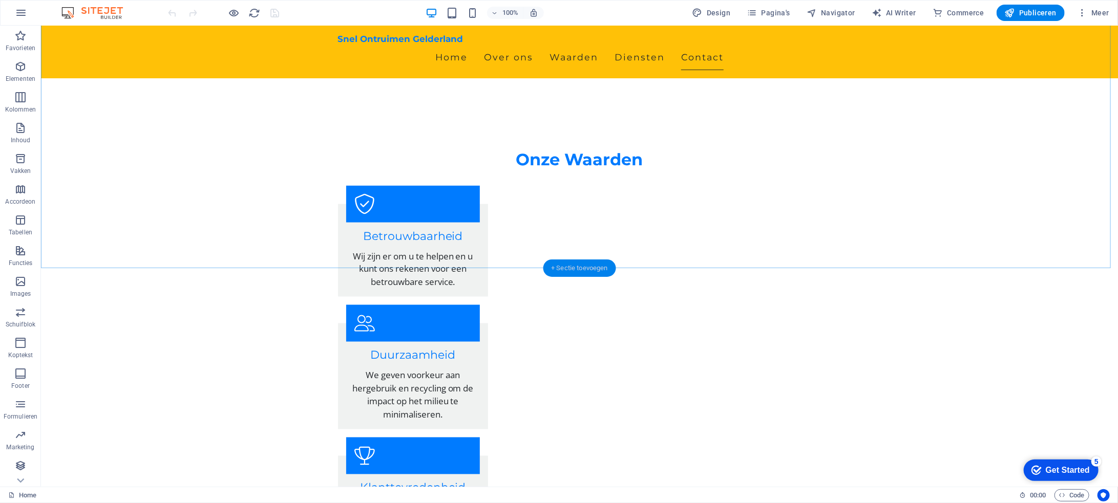
scroll to position [1127, 0]
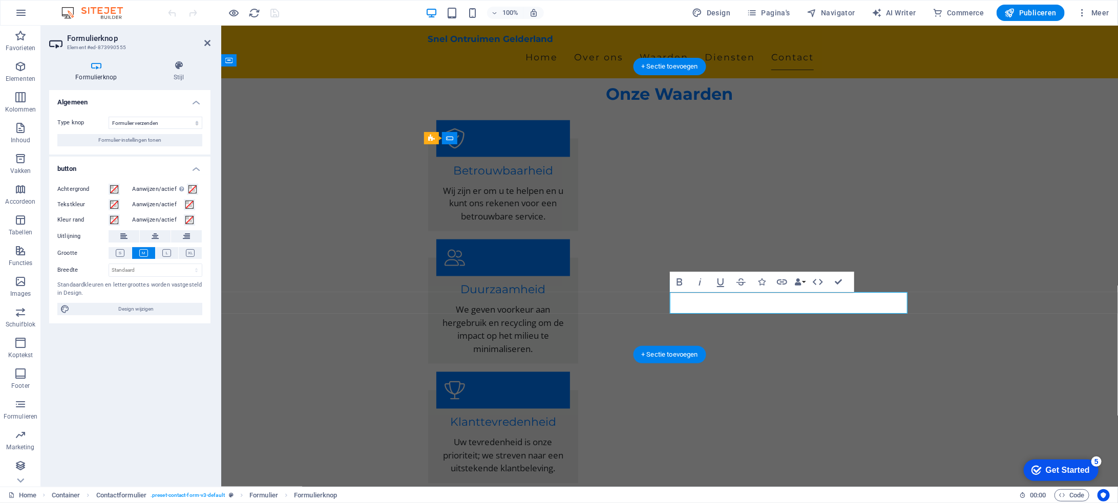
type button "Submit"
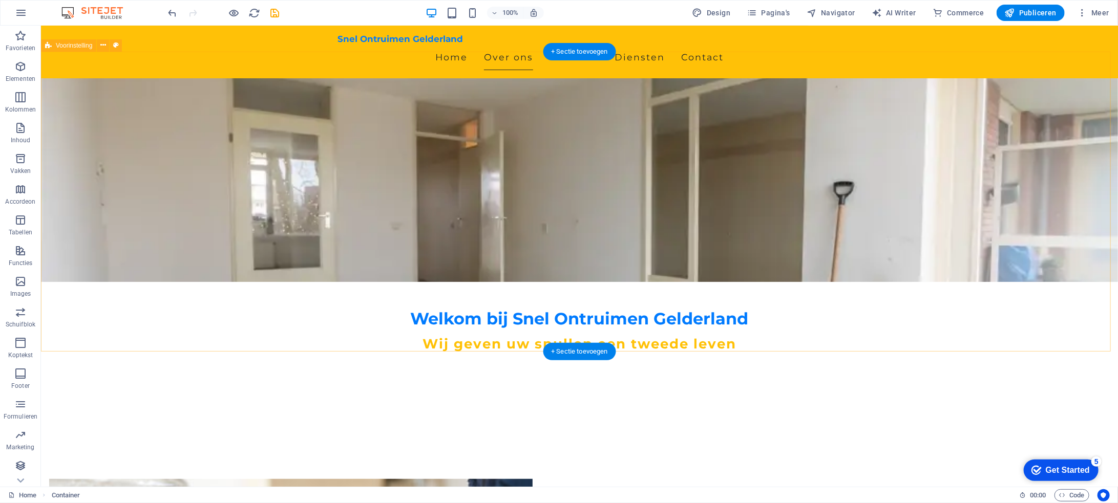
scroll to position [0, 0]
